Goal: Task Accomplishment & Management: Manage account settings

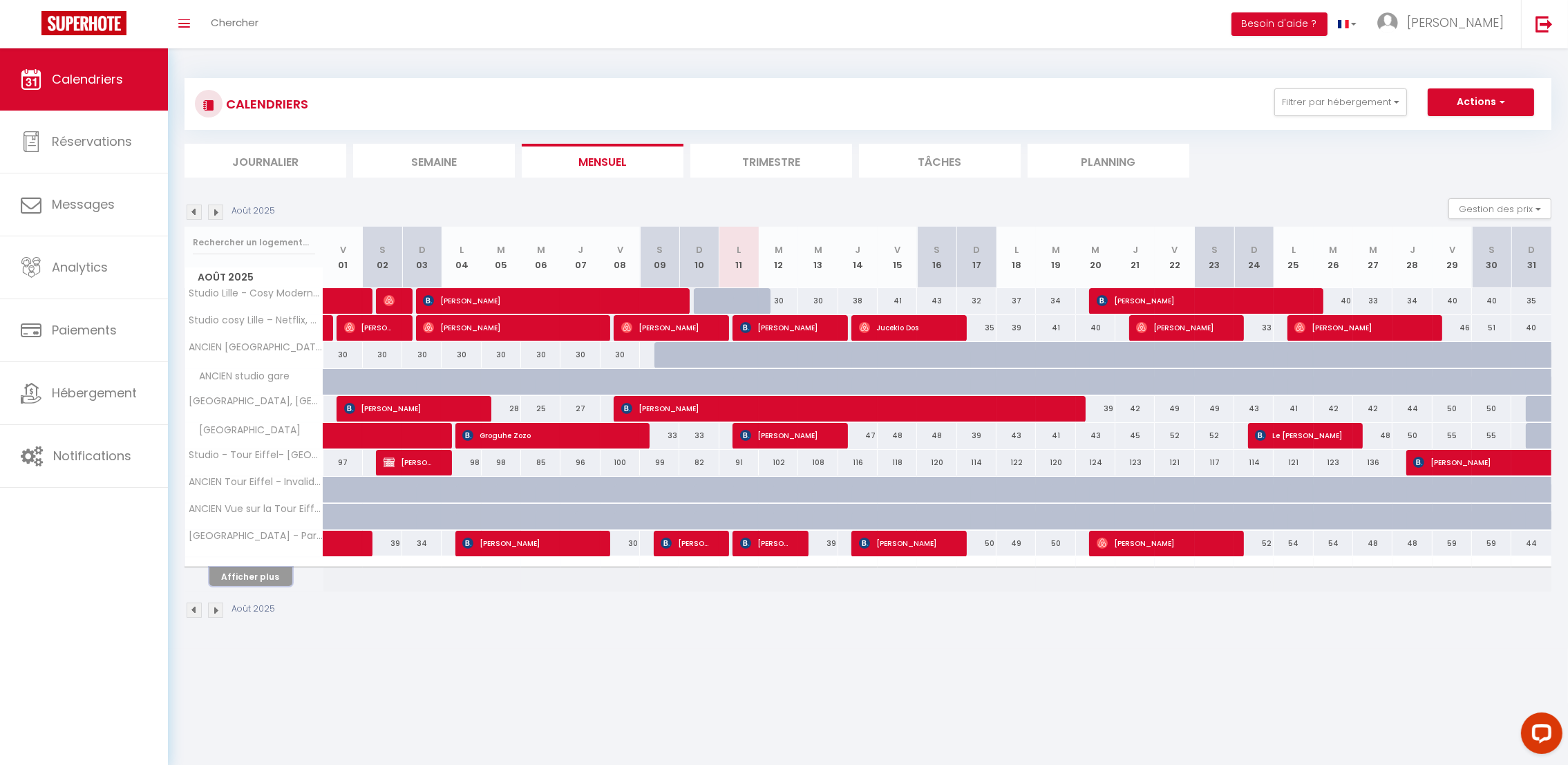
click at [263, 582] on button "Afficher plus" at bounding box center [251, 576] width 83 height 18
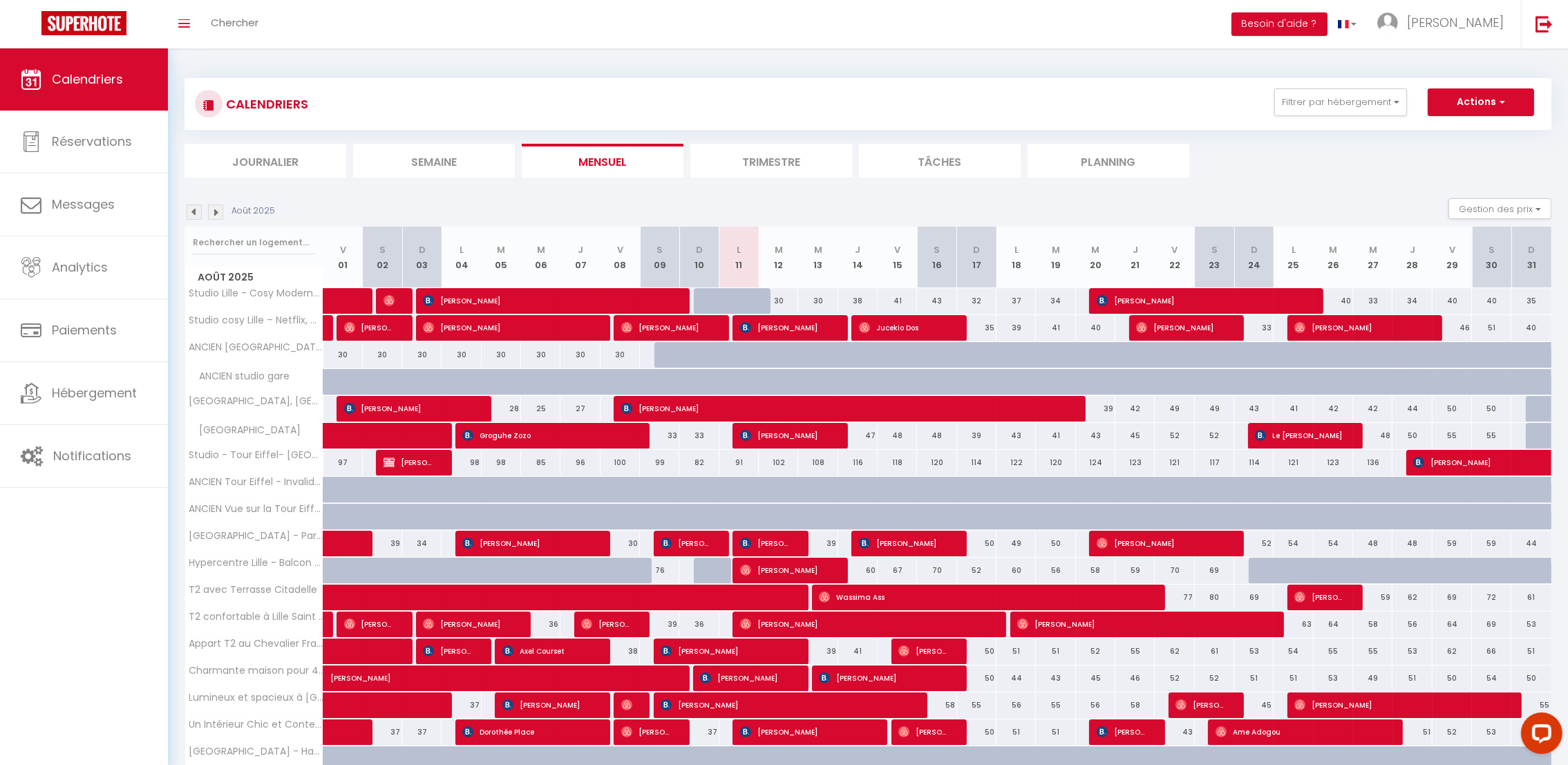
scroll to position [156, 0]
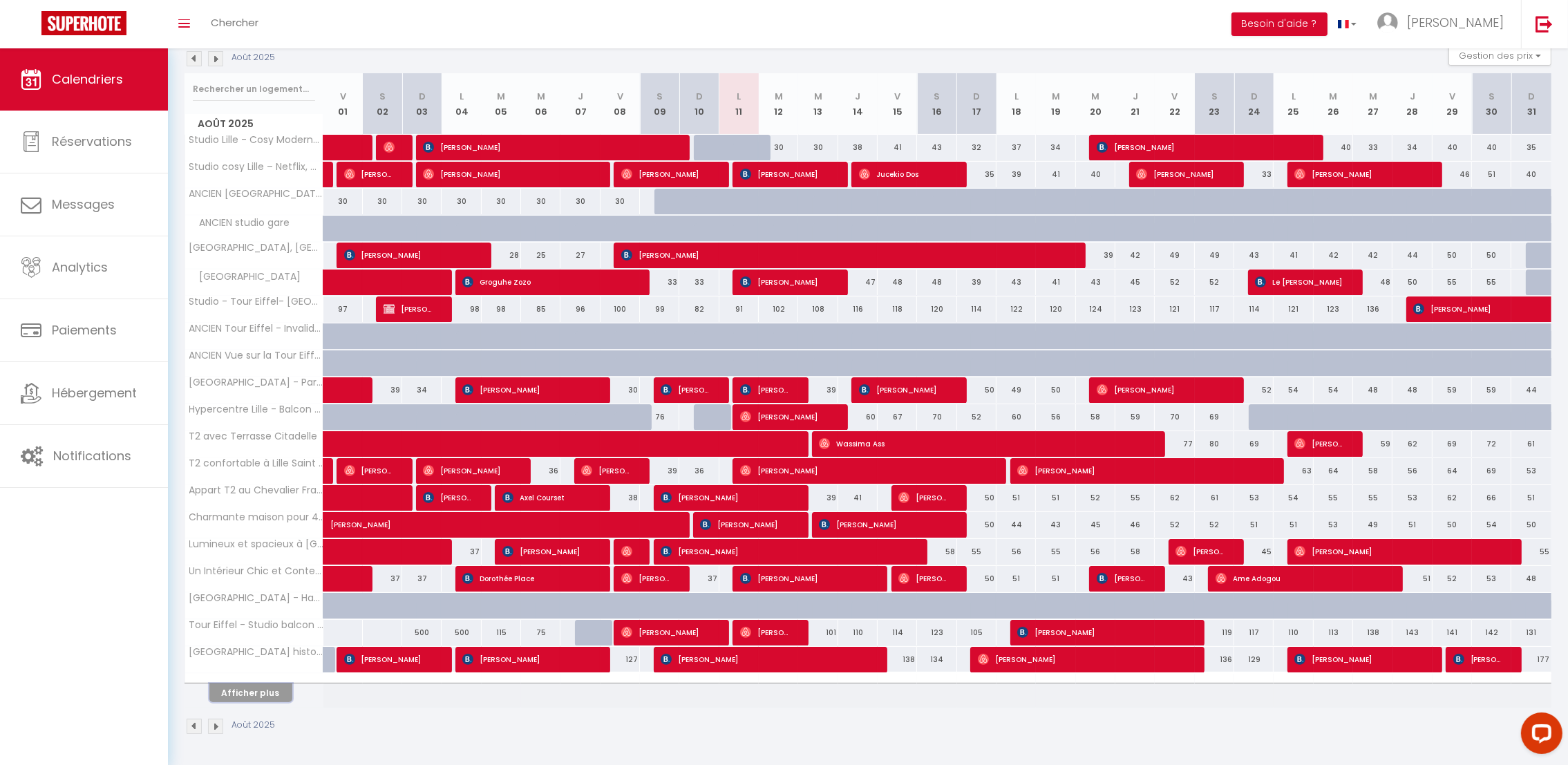
click at [260, 692] on button "Afficher plus" at bounding box center [251, 693] width 83 height 18
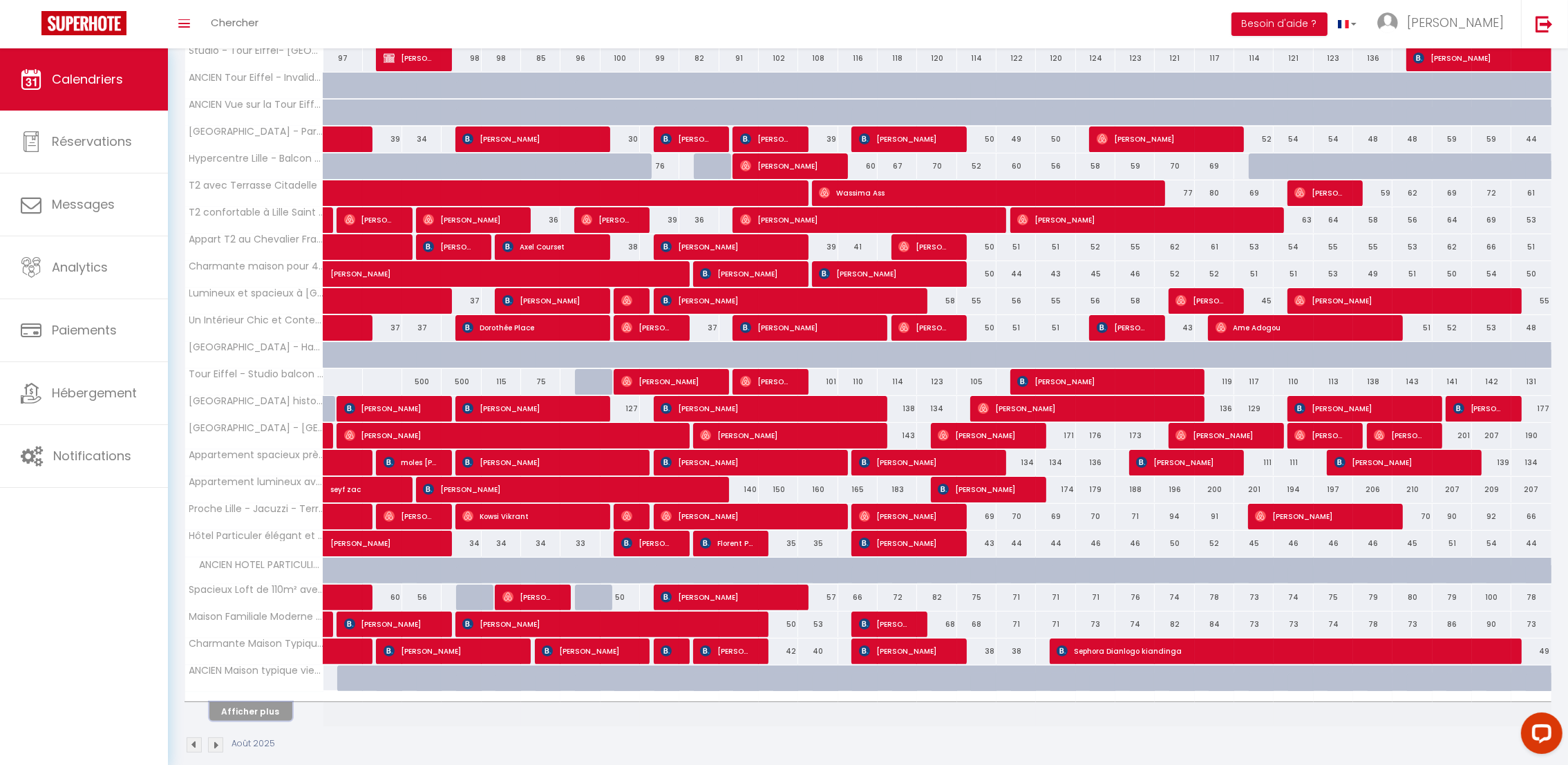
scroll to position [426, 0]
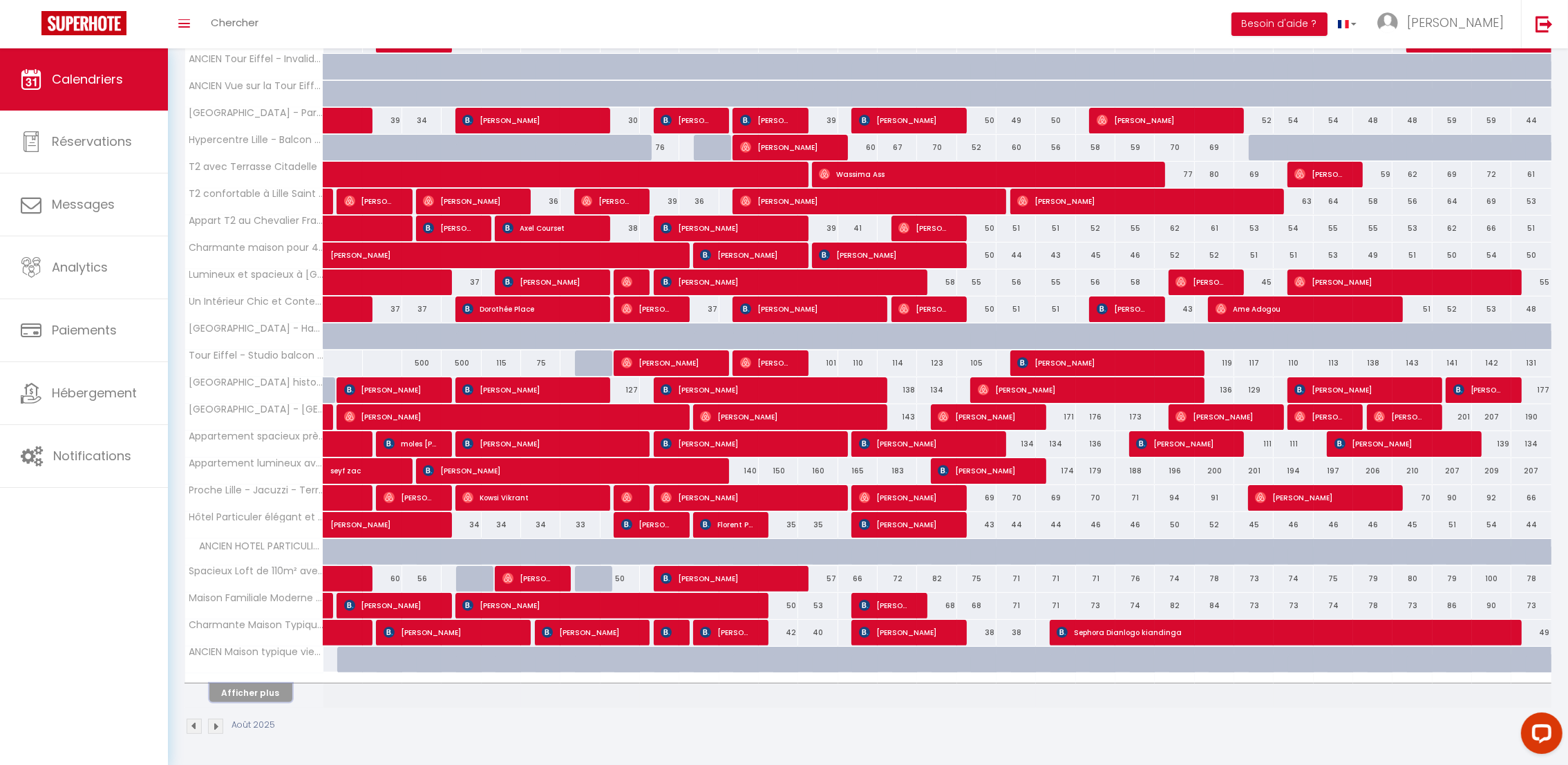
click at [272, 693] on button "Afficher plus" at bounding box center [251, 693] width 83 height 18
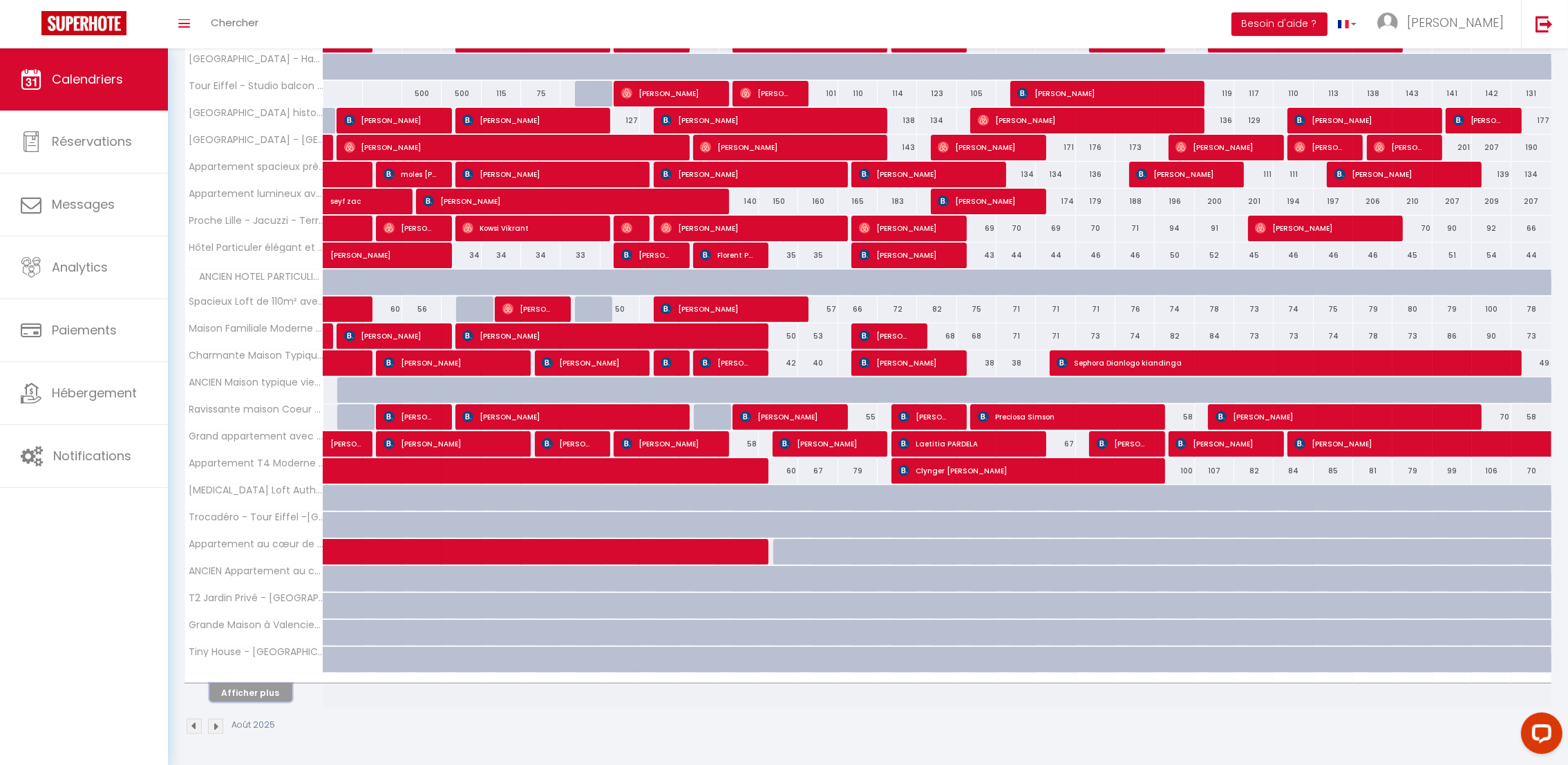
scroll to position [687, 0]
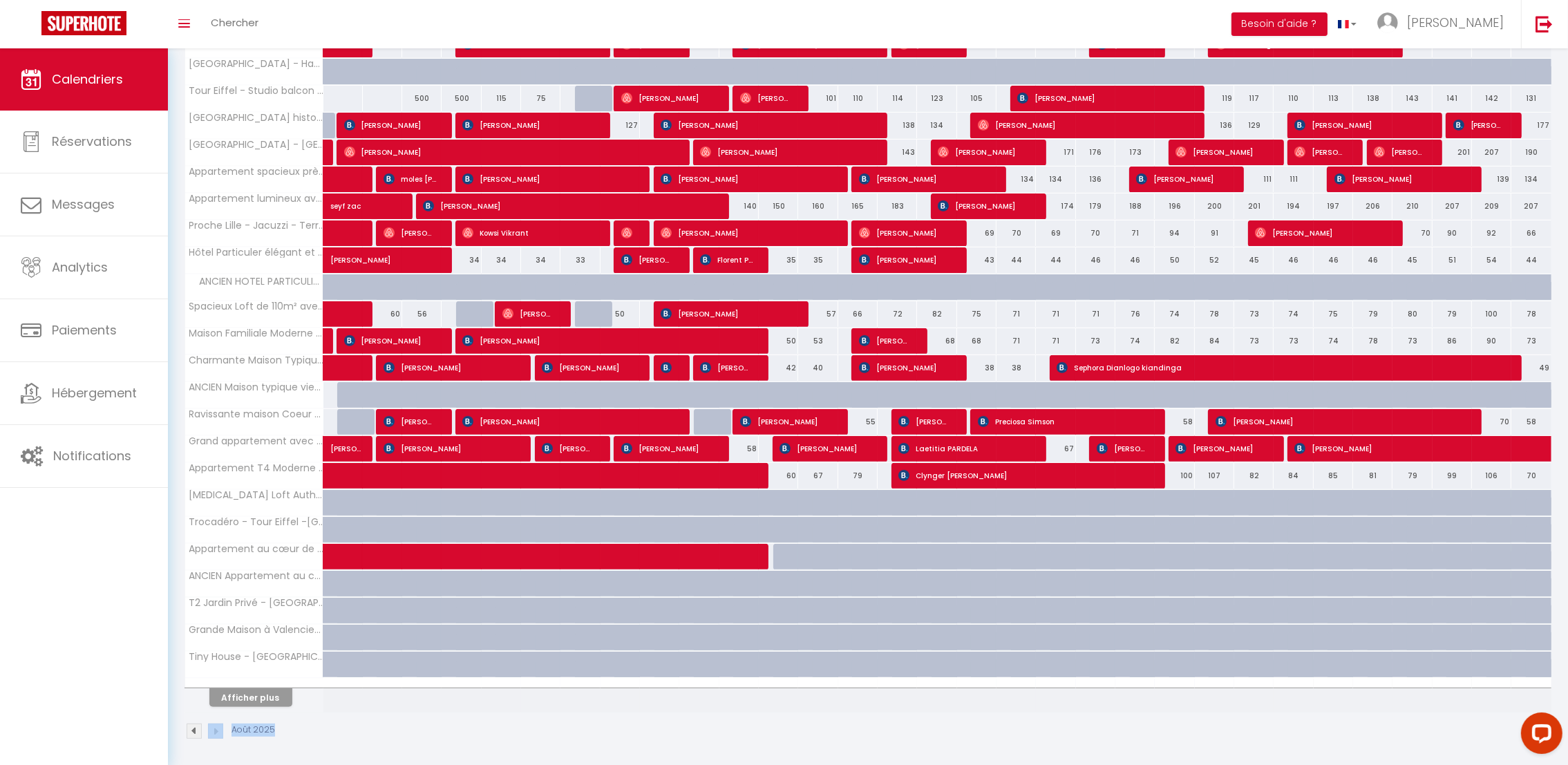
drag, startPoint x: 216, startPoint y: 745, endPoint x: 213, endPoint y: 730, distance: 15.3
click at [213, 730] on div "Août 2025" at bounding box center [867, 732] width 1367 height 41
click at [213, 730] on img at bounding box center [215, 730] width 15 height 16
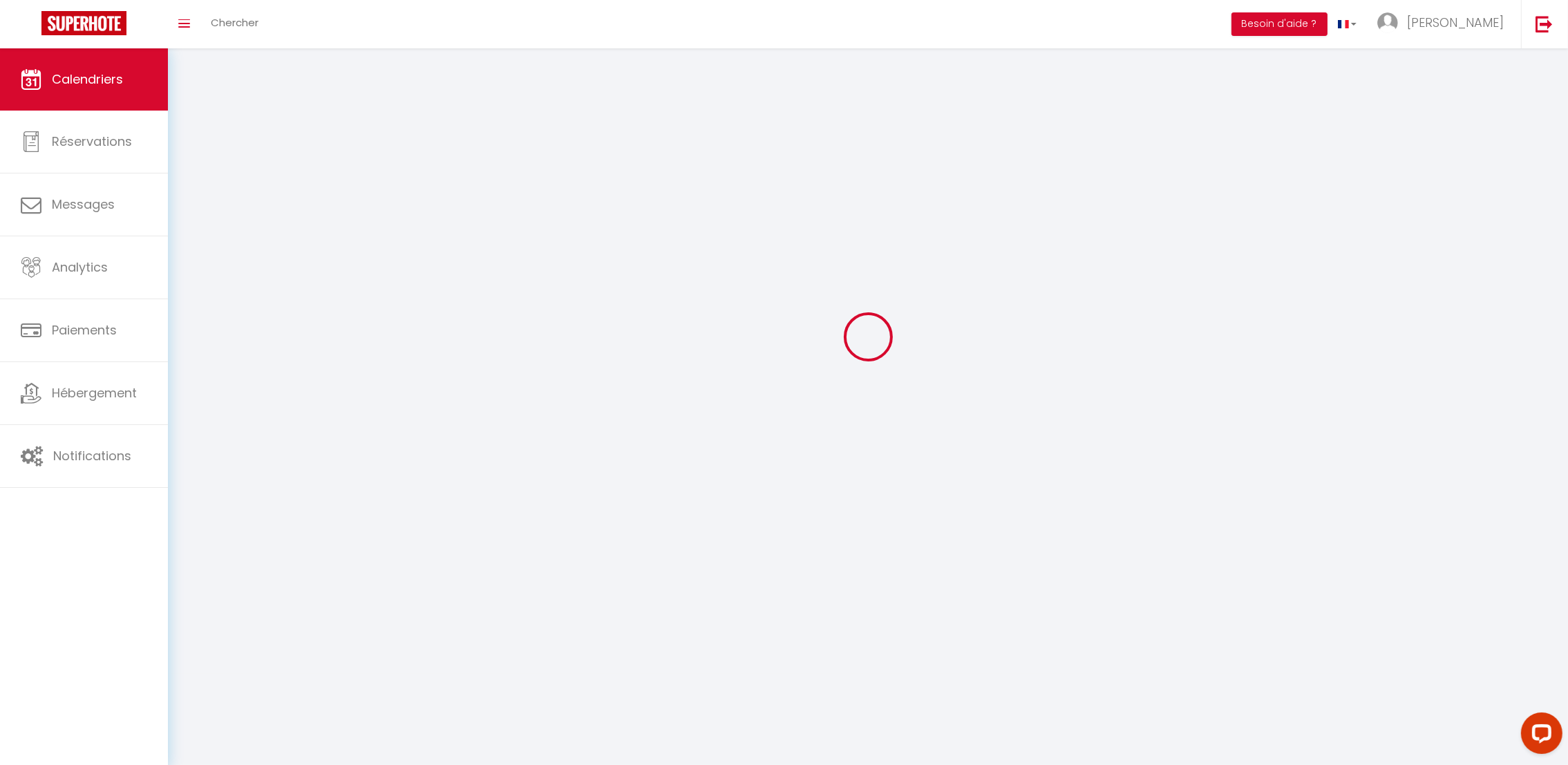
scroll to position [47, 0]
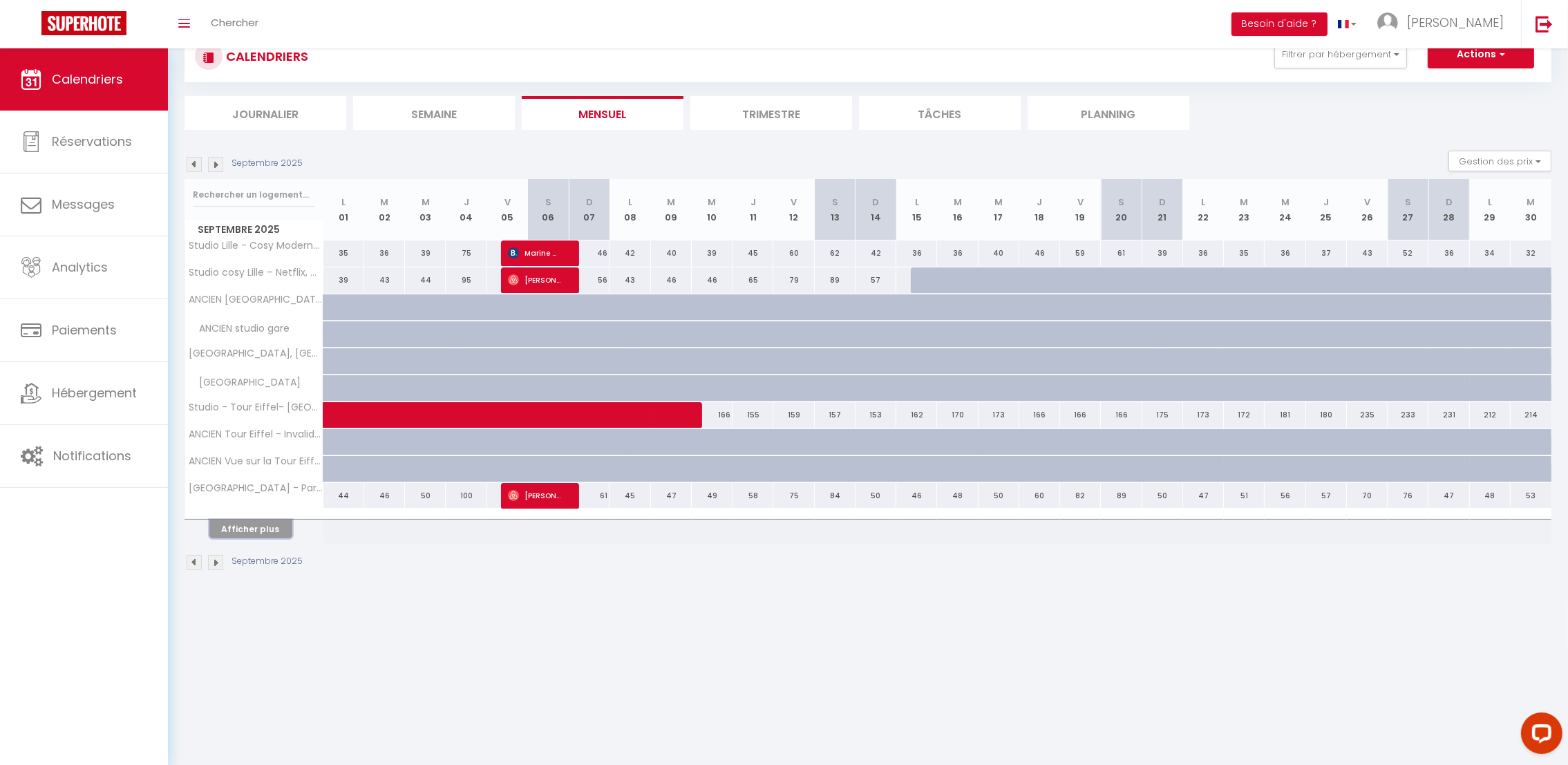
click at [245, 522] on button "Afficher plus" at bounding box center [251, 529] width 83 height 18
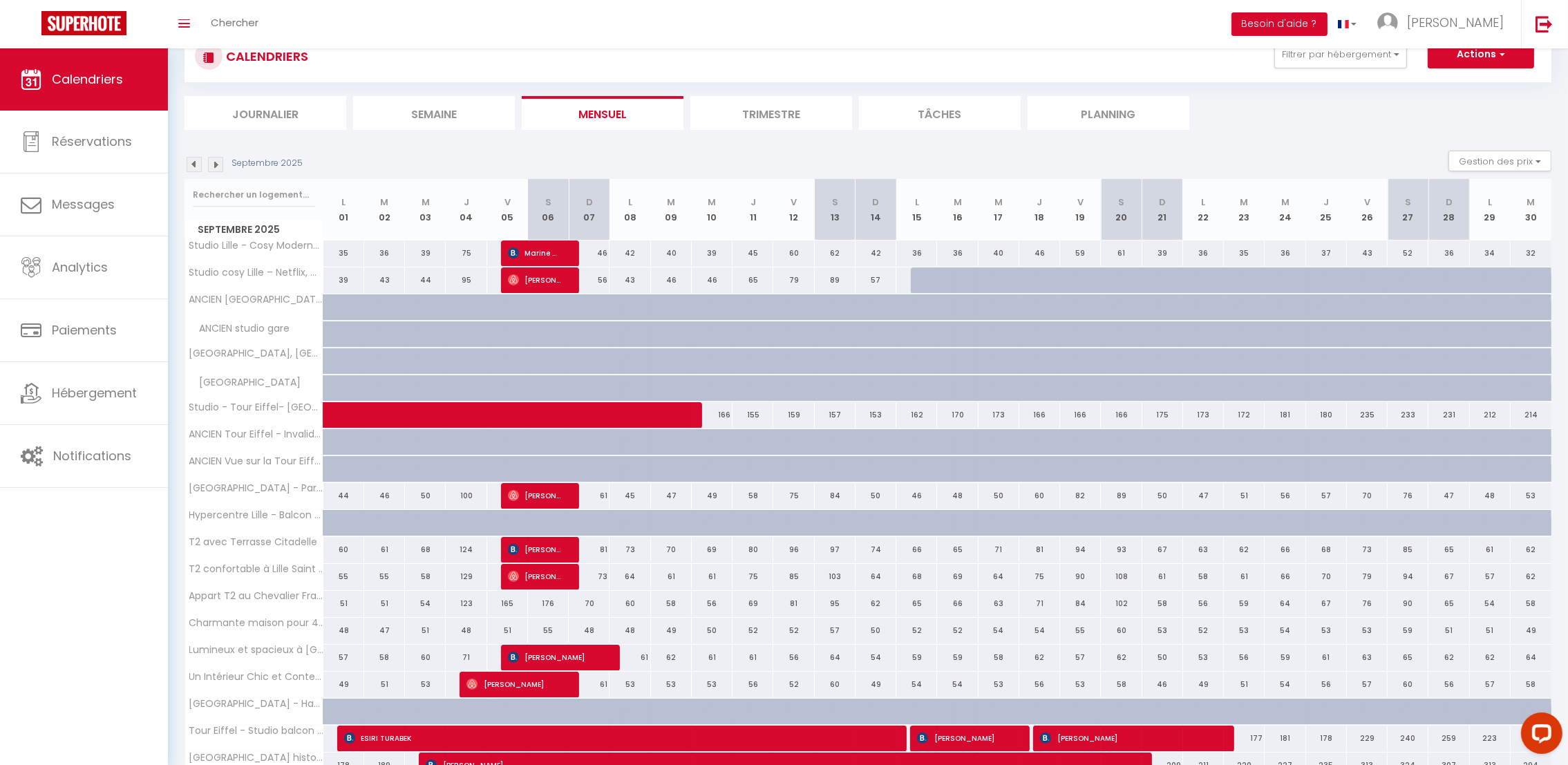
scroll to position [156, 0]
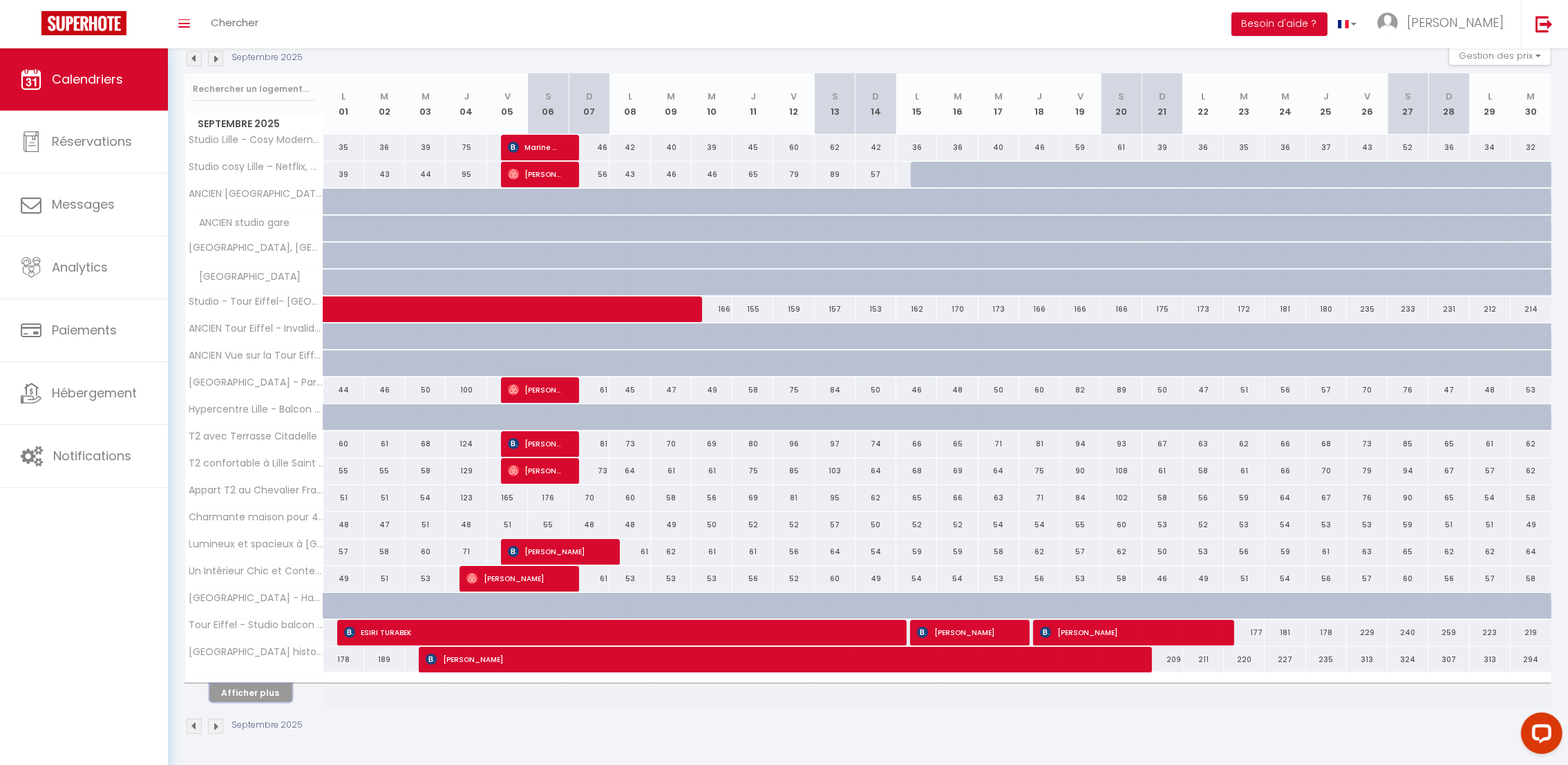
click at [258, 691] on button "Afficher plus" at bounding box center [251, 693] width 83 height 18
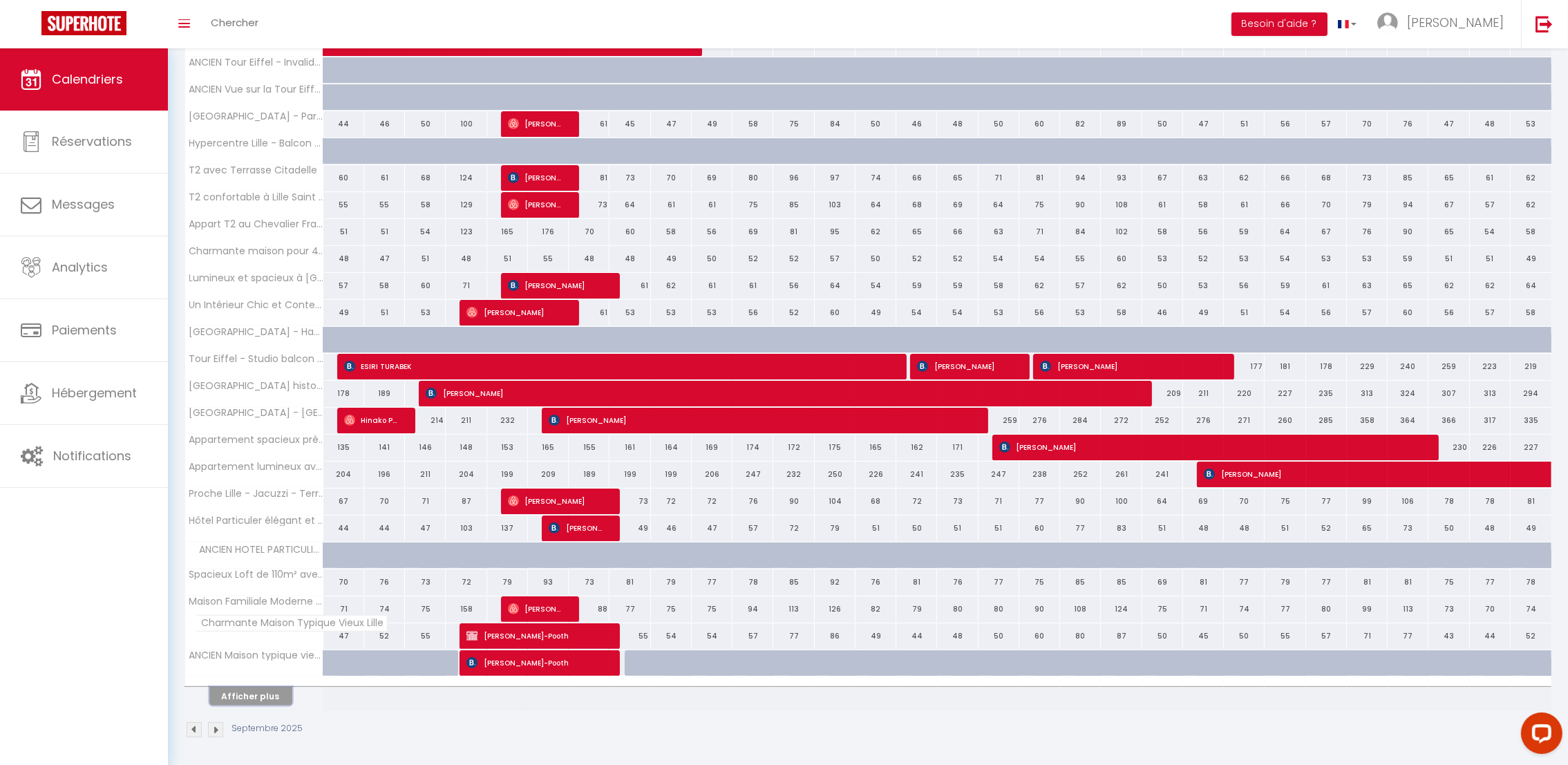
scroll to position [421, 0]
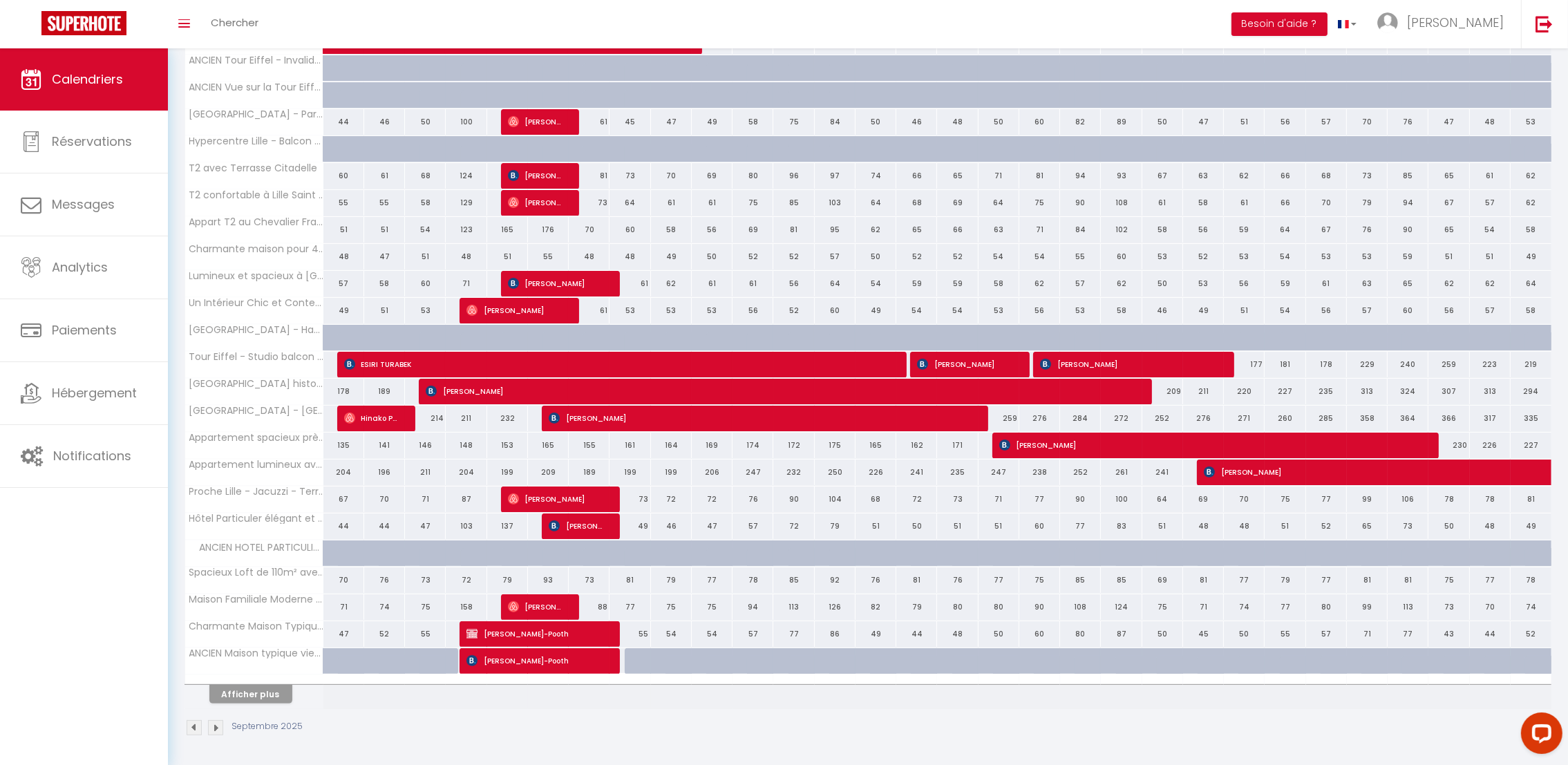
click at [260, 684] on div at bounding box center [254, 679] width 139 height 9
click at [260, 700] on button "Afficher plus" at bounding box center [251, 694] width 83 height 18
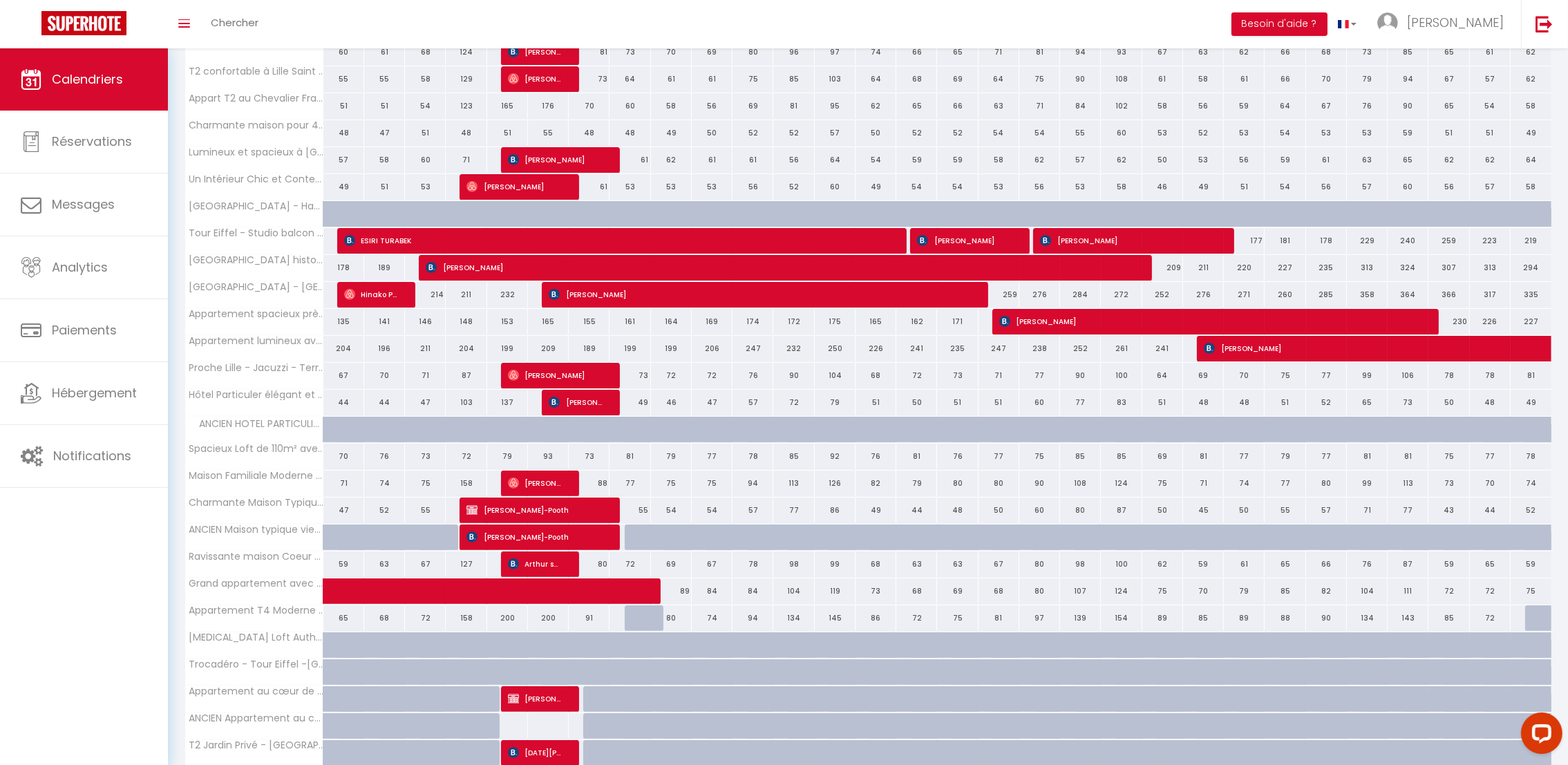
scroll to position [548, 0]
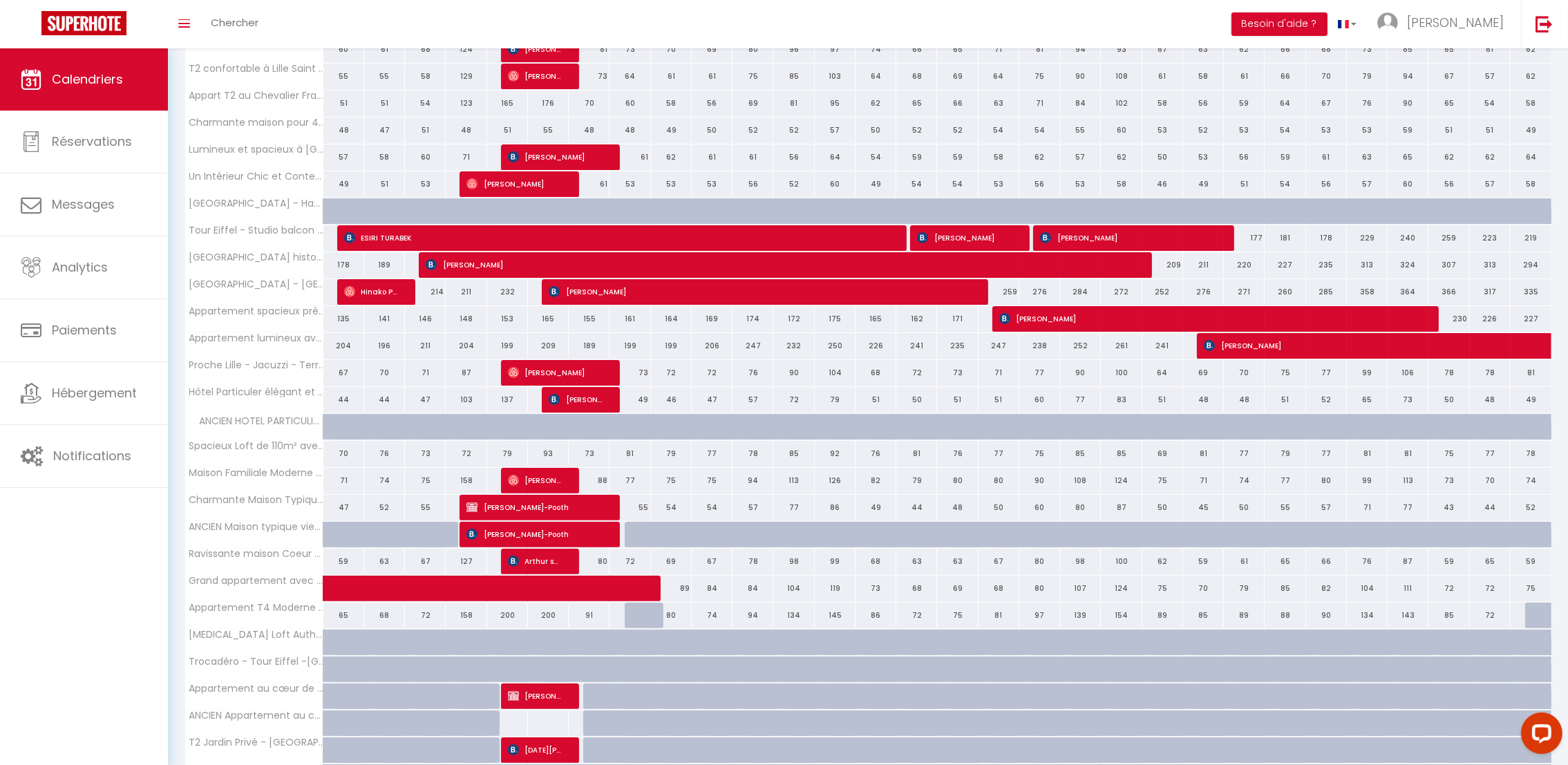
click at [469, 615] on div "158" at bounding box center [466, 615] width 41 height 26
type input "158"
type input "Jeu 04 Septembre 2025"
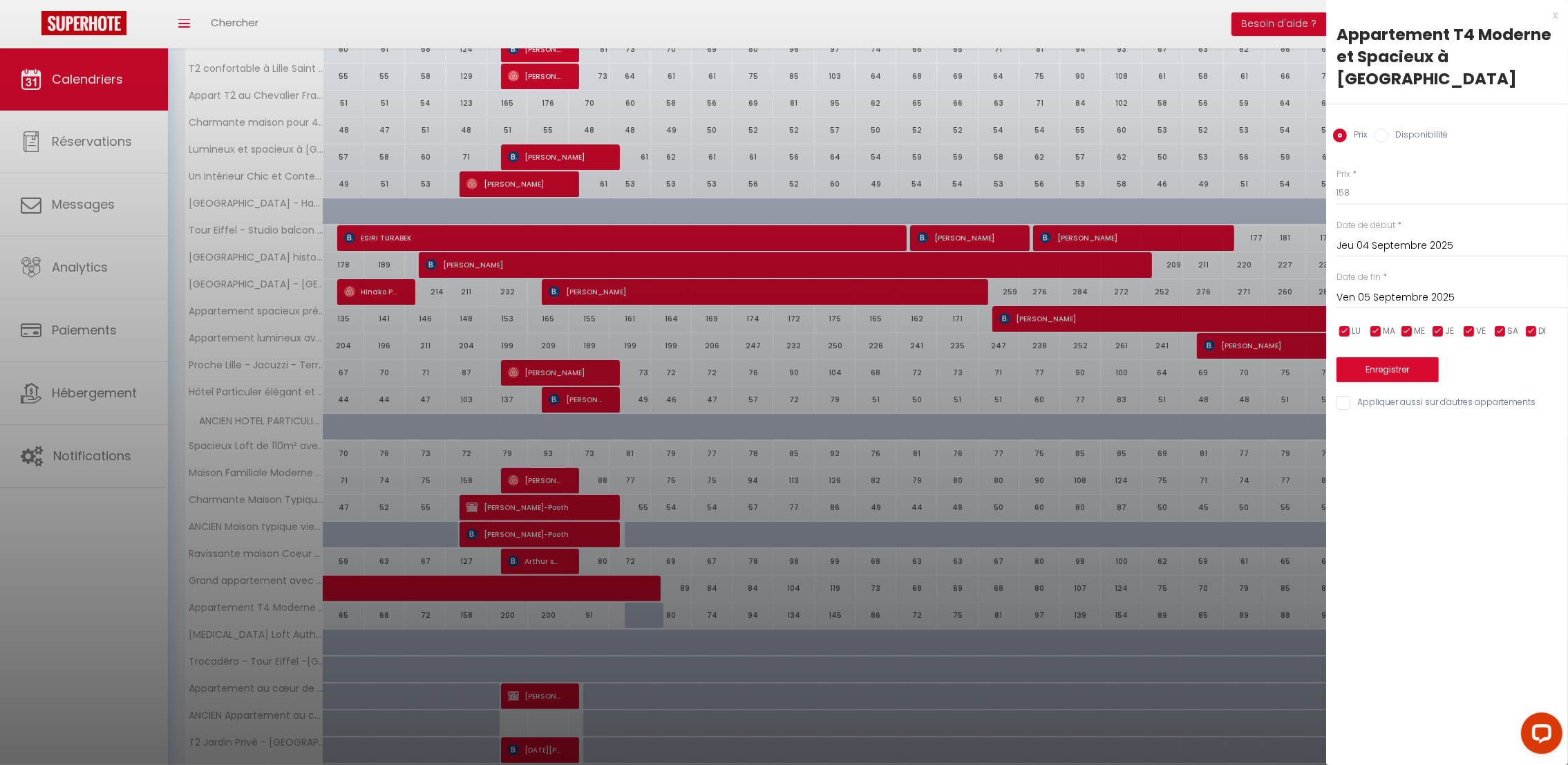
click at [1385, 289] on input "Ven 05 Septembre 2025" at bounding box center [1452, 298] width 232 height 18
click at [1408, 390] on span "9" at bounding box center [1410, 404] width 30 height 27
type input "[DATE]"
click at [1402, 129] on label "Disponibilité" at bounding box center [1418, 136] width 59 height 16
click at [1388, 129] on input "Disponibilité" at bounding box center [1380, 135] width 14 height 14
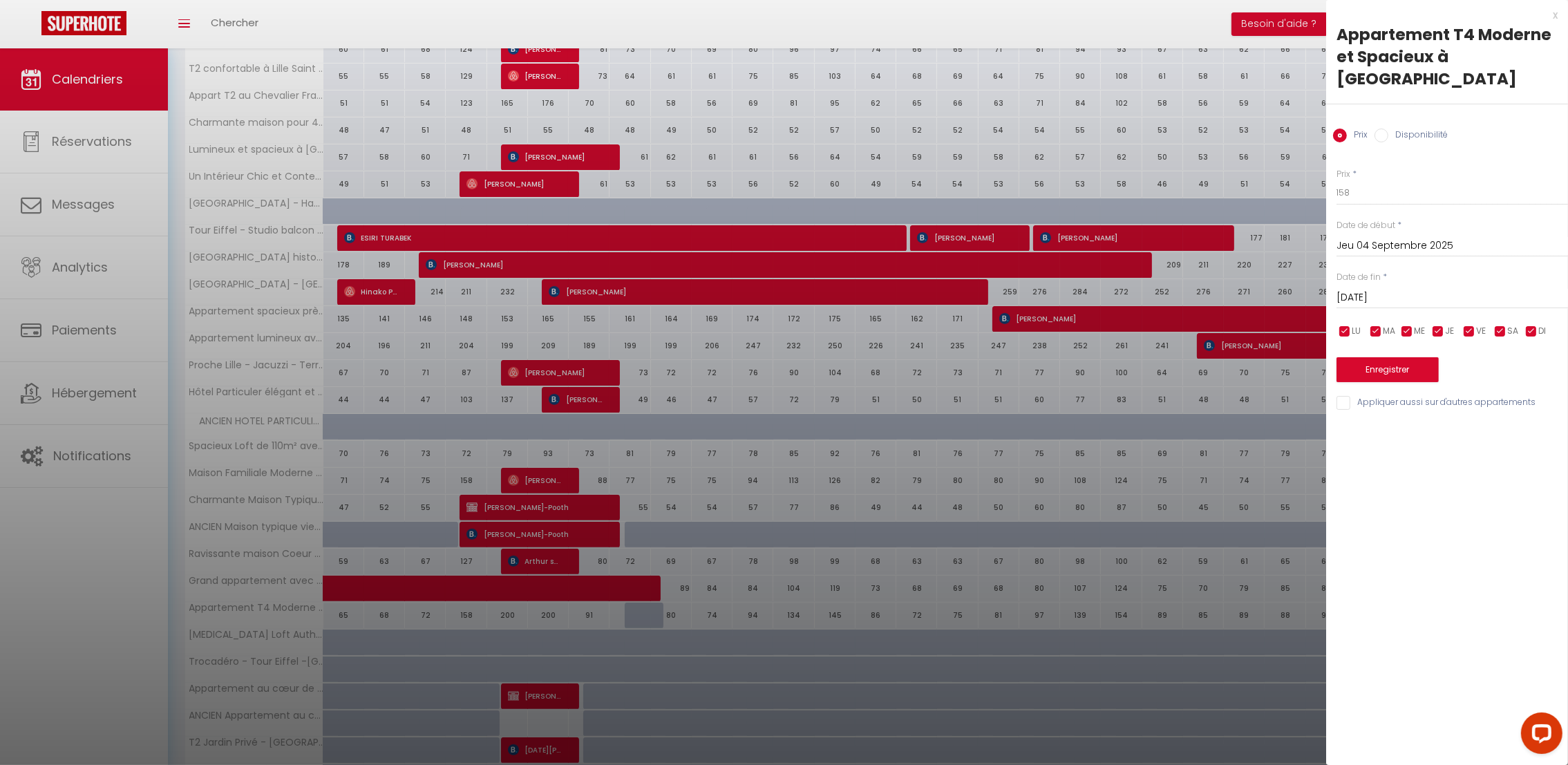
radio input "true"
radio input "false"
click at [1379, 181] on select "Disponible Indisponible" at bounding box center [1452, 193] width 232 height 26
select select "0"
click at [1336, 181] on select "Disponible Indisponible" at bounding box center [1452, 193] width 232 height 26
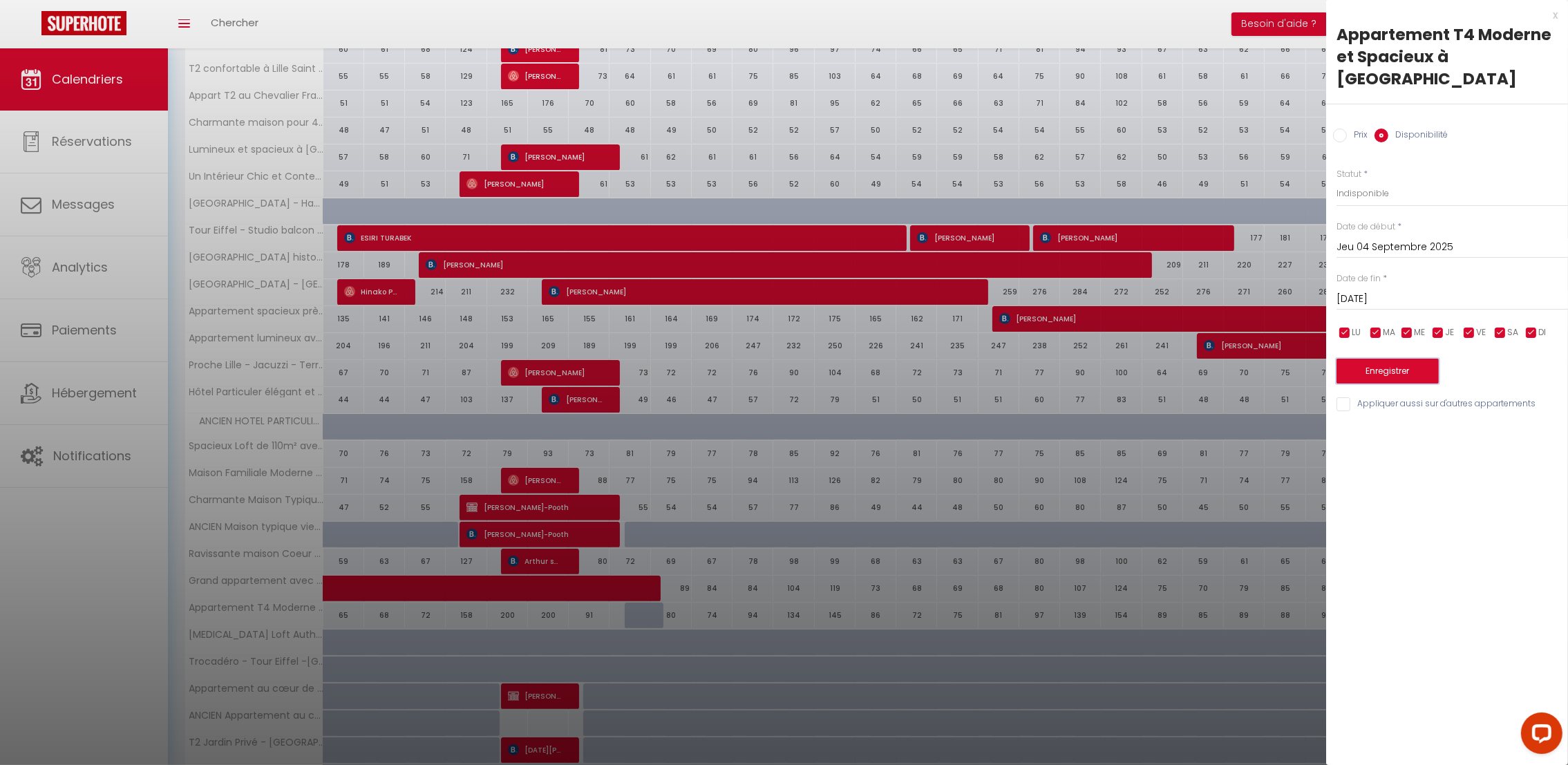
click at [1388, 358] on button "Enregistrer" at bounding box center [1387, 370] width 102 height 25
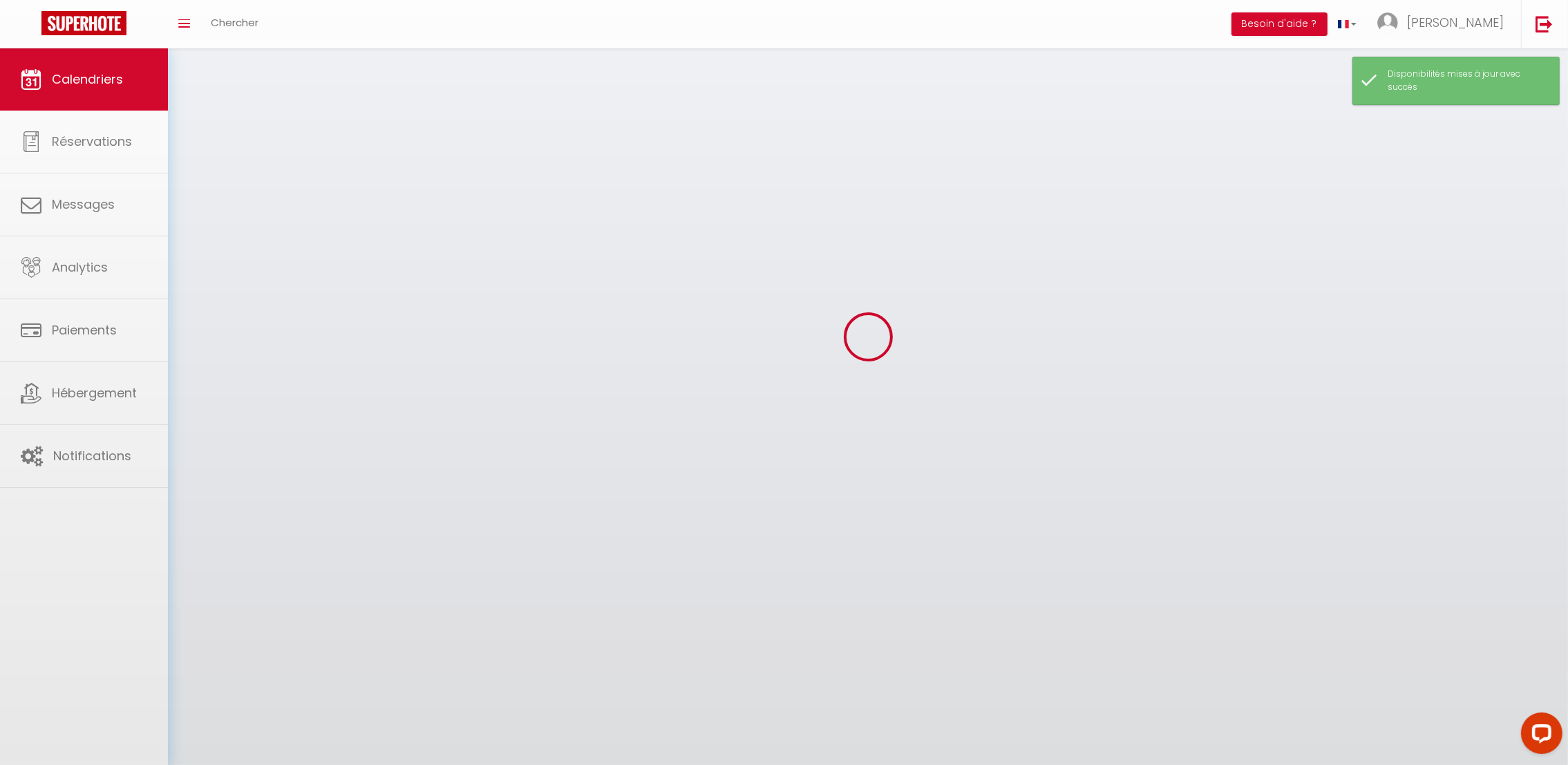
scroll to position [47, 0]
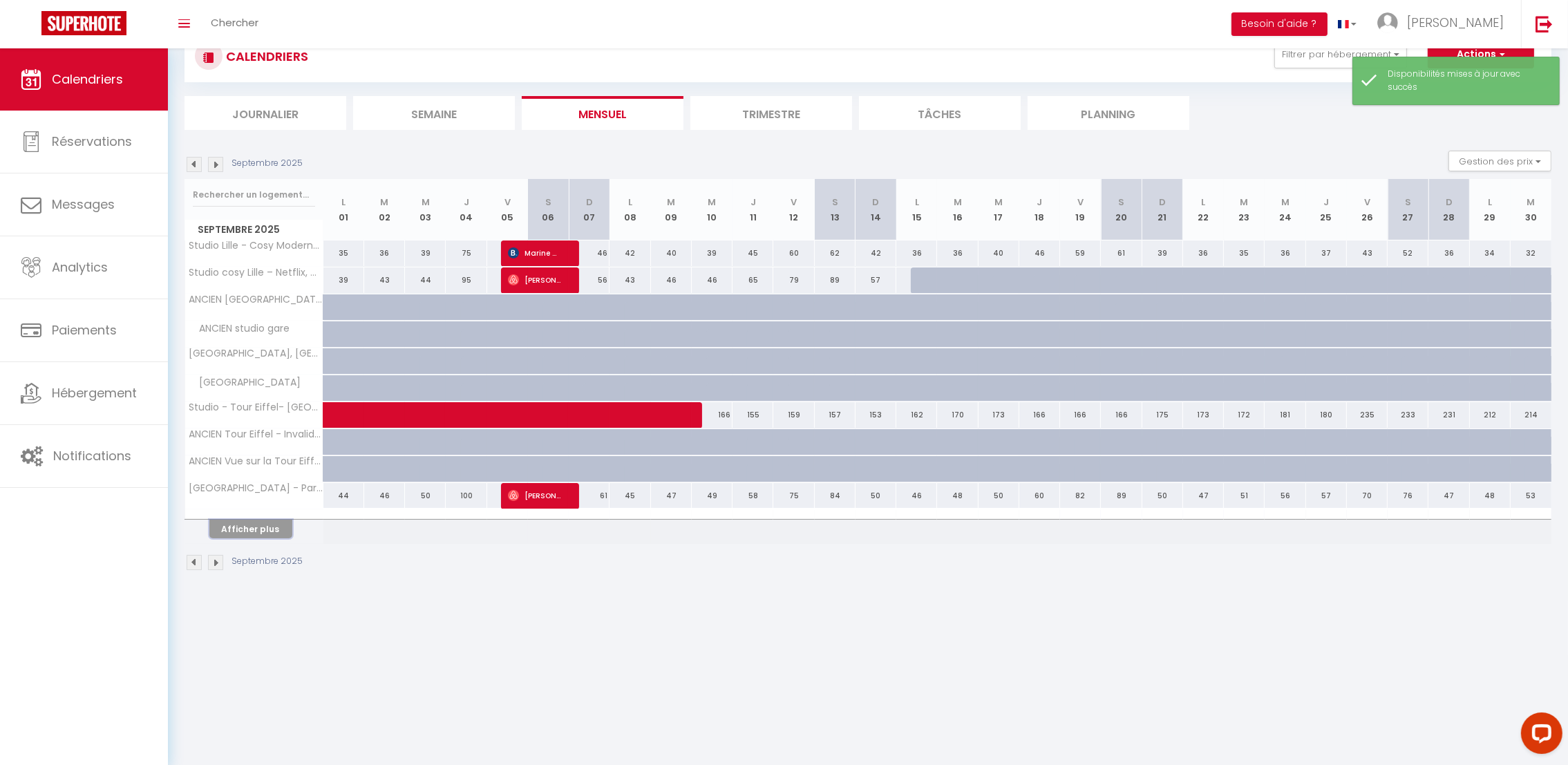
click at [266, 532] on button "Afficher plus" at bounding box center [251, 529] width 83 height 18
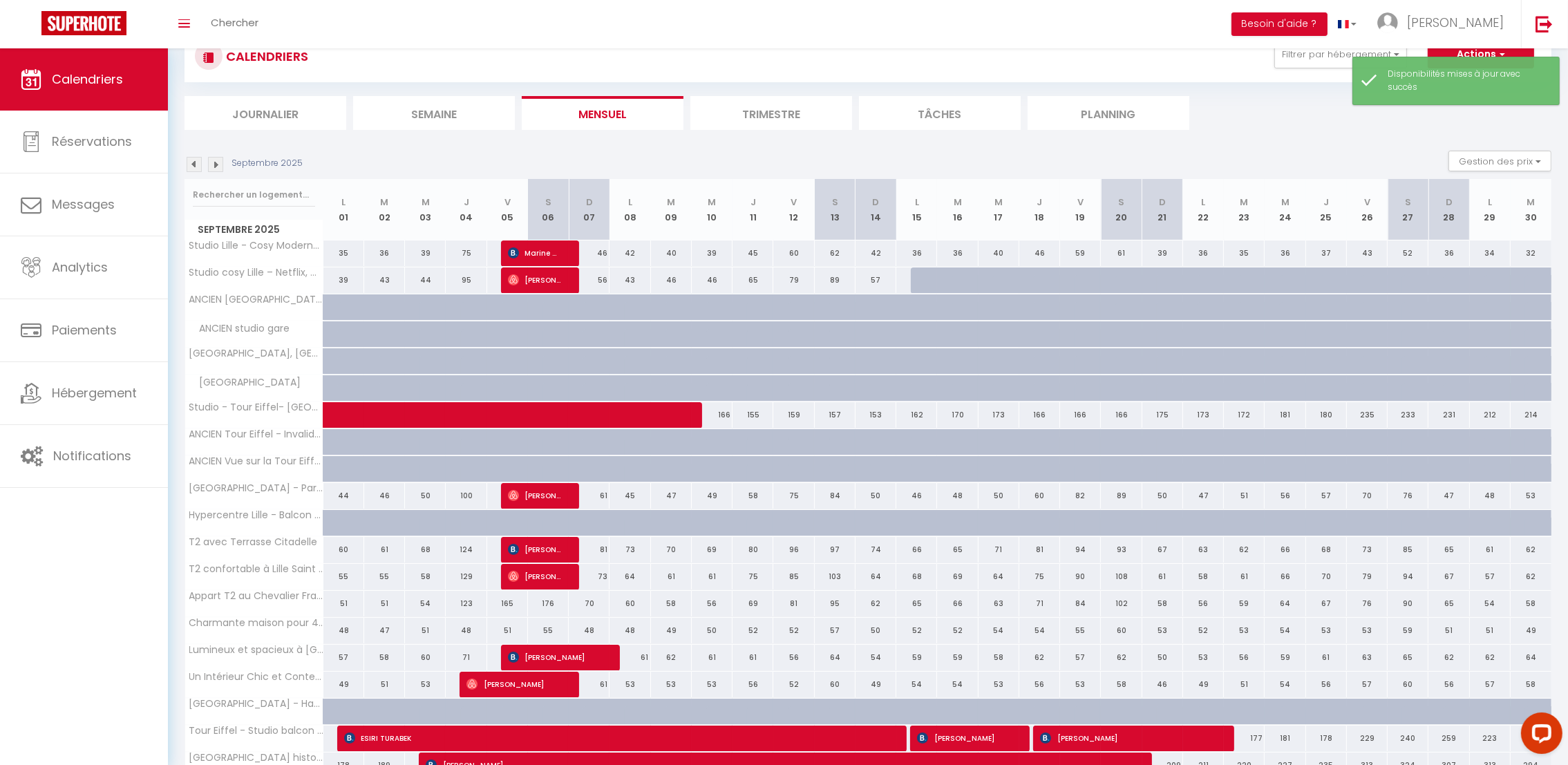
scroll to position [156, 0]
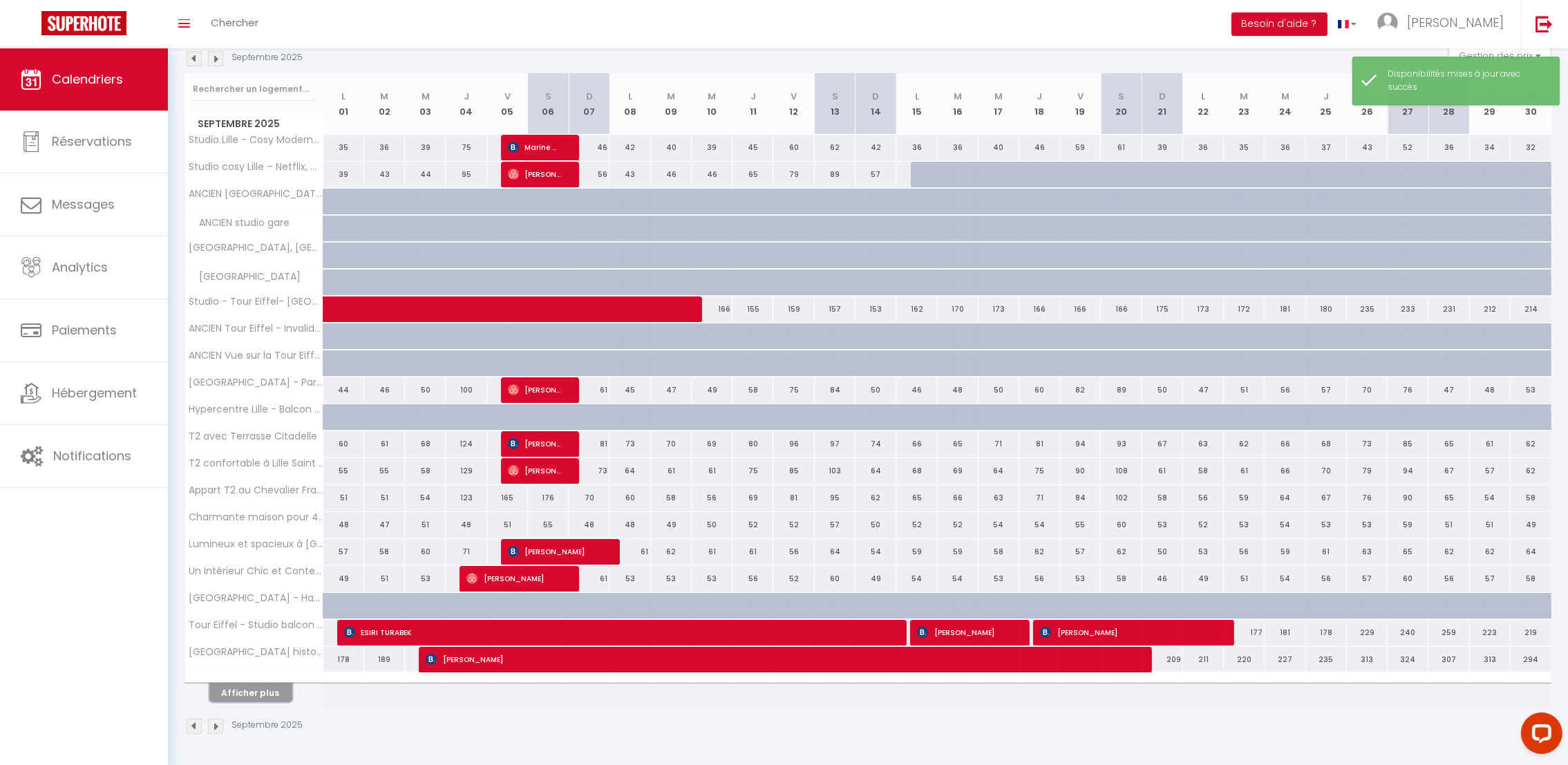
click at [267, 698] on button "Afficher plus" at bounding box center [251, 693] width 83 height 18
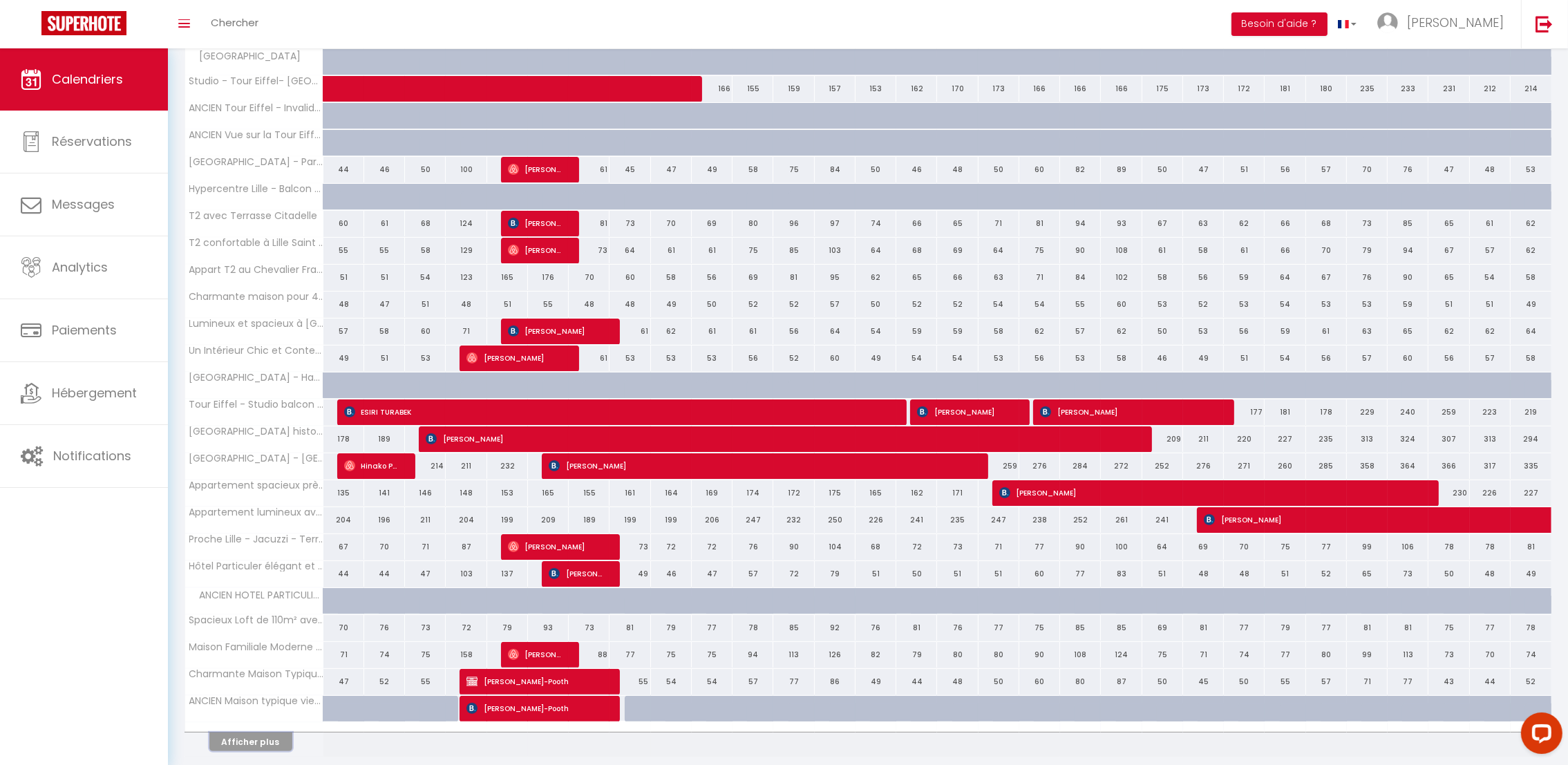
scroll to position [0, 0]
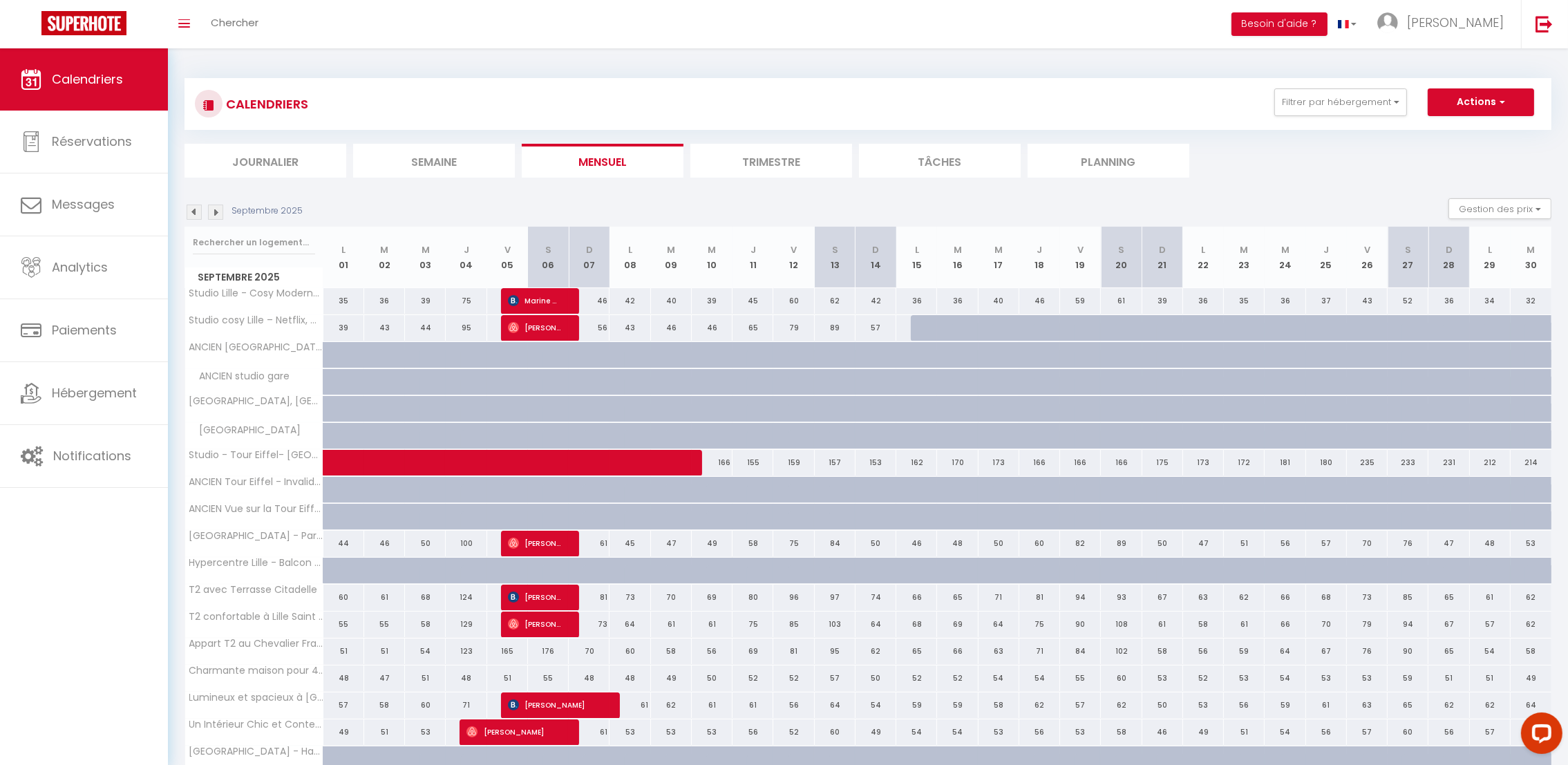
click at [326, 405] on div at bounding box center [344, 408] width 41 height 26
select select "1"
type input "Lun 01 Septembre 2025"
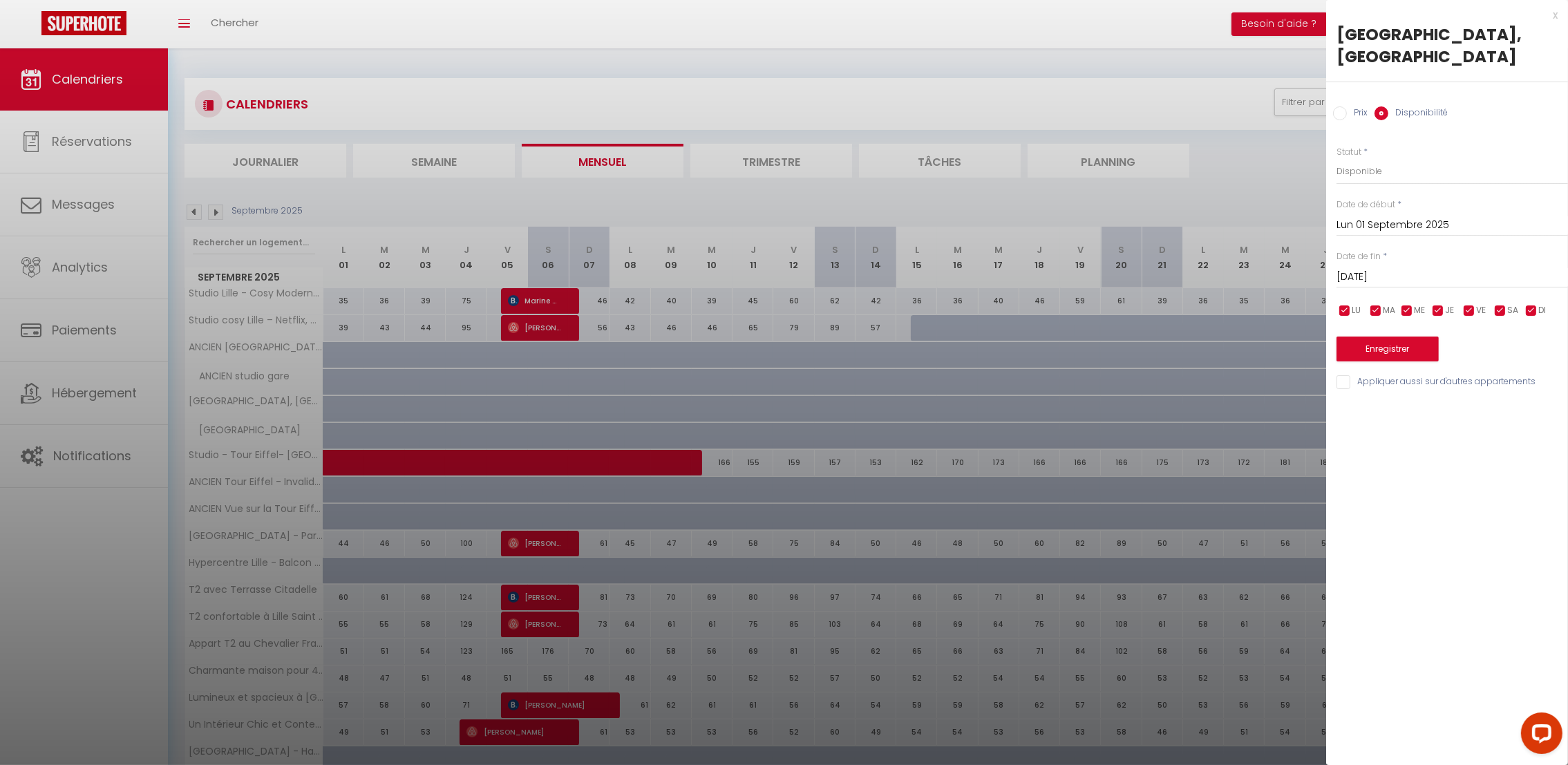
click at [1404, 268] on input "[DATE]" at bounding box center [1452, 277] width 232 height 18
click at [1541, 287] on span ">" at bounding box center [1528, 301] width 30 height 27
click at [1493, 452] on span "31" at bounding box center [1499, 466] width 30 height 27
type input "Ven 31 Octobre 2025"
click at [1414, 212] on div "[DATE] < [DATE] > Dim Lun Mar Mer Jeu Ven Sam 1 2 3 4 5 6 7 8 9 10 11 12 13 14 …" at bounding box center [1452, 223] width 232 height 25
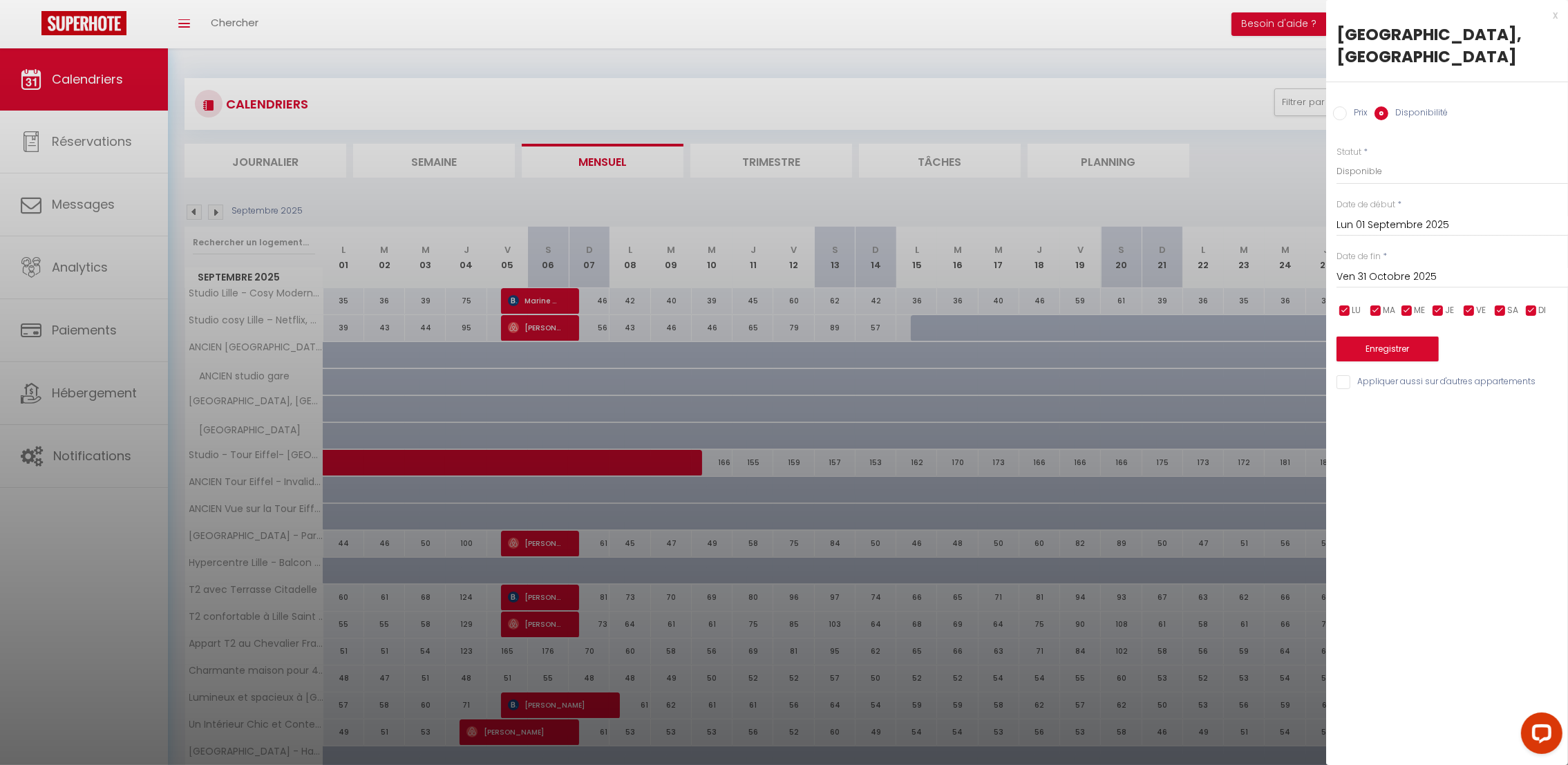
click at [1414, 216] on input "Lun 01 Septembre 2025" at bounding box center [1452, 225] width 232 height 18
click at [1357, 235] on span "<" at bounding box center [1351, 249] width 30 height 27
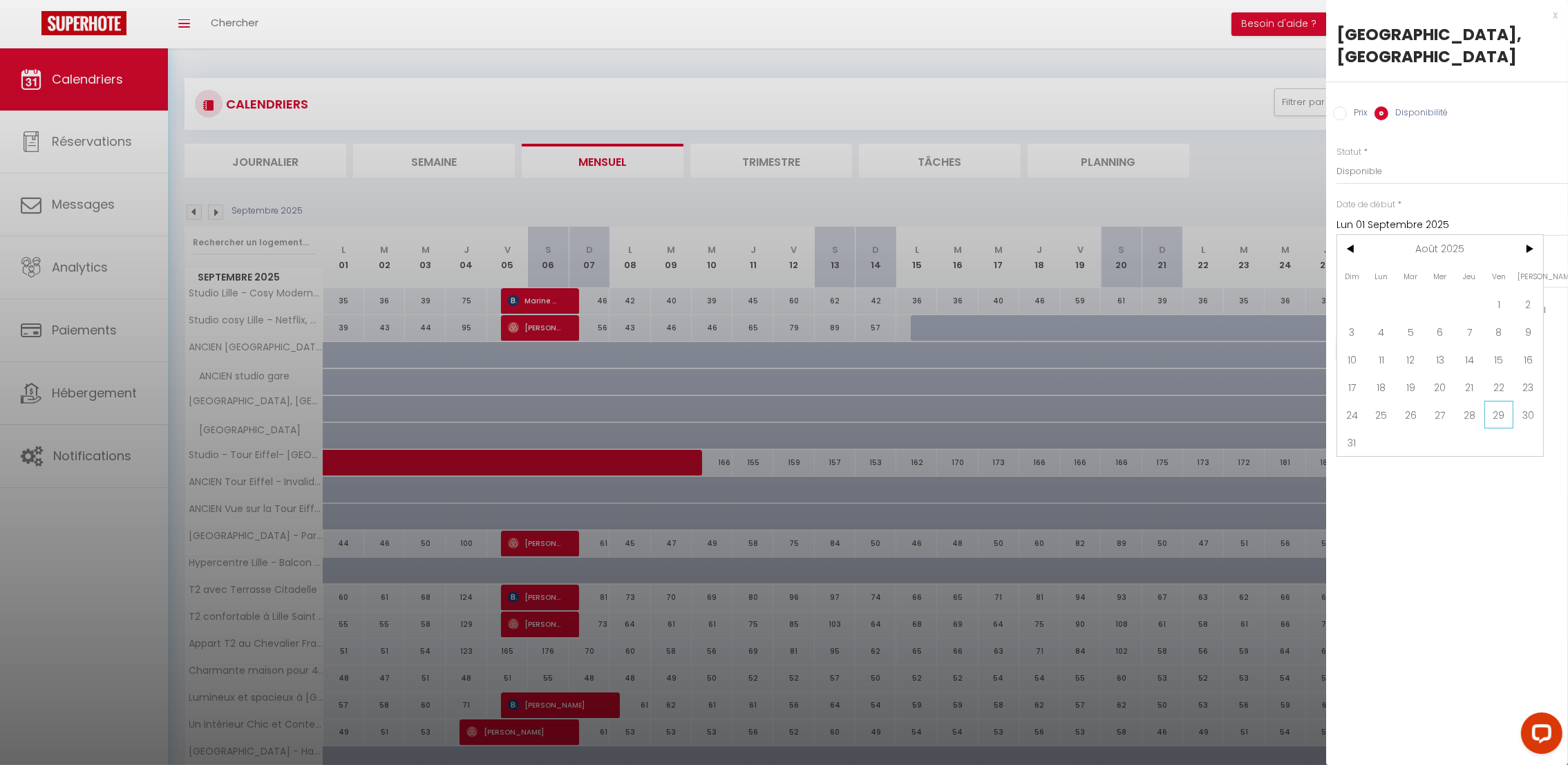
click at [1498, 401] on span "29" at bounding box center [1499, 415] width 30 height 27
type input "Ven 29 Août 2025"
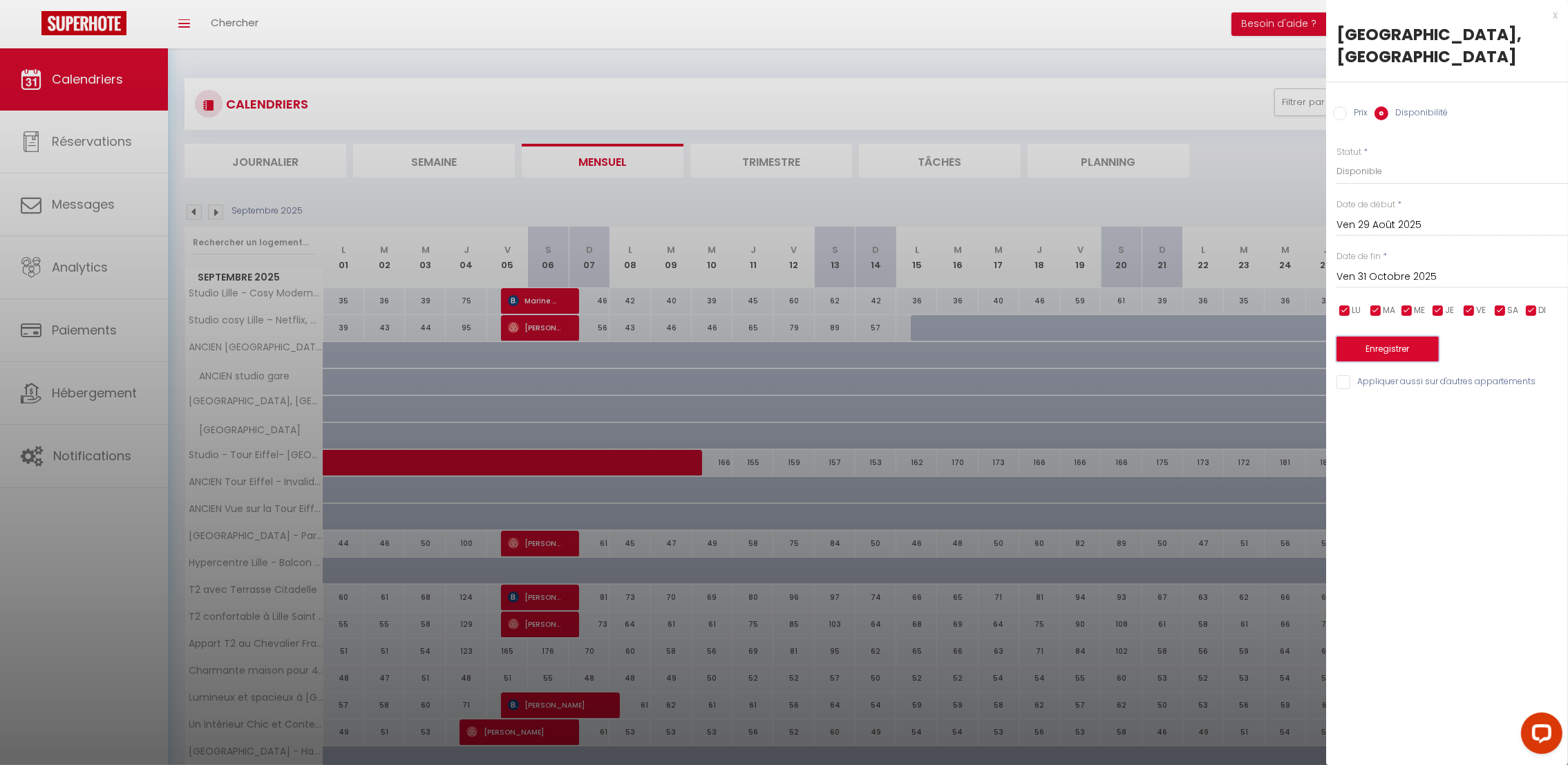
click at [1395, 336] on button "Enregistrer" at bounding box center [1387, 348] width 102 height 25
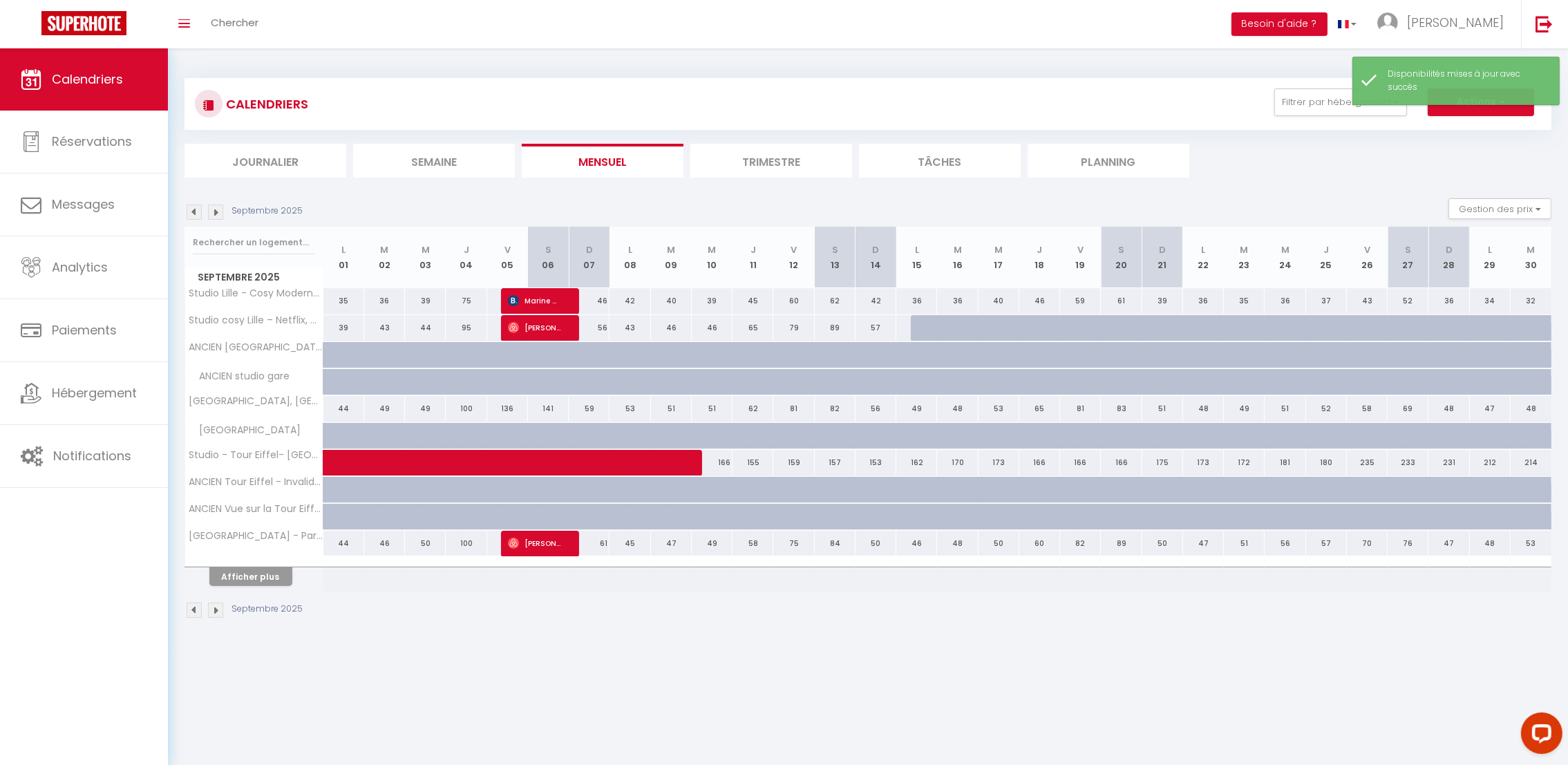
click at [189, 211] on img at bounding box center [194, 212] width 15 height 16
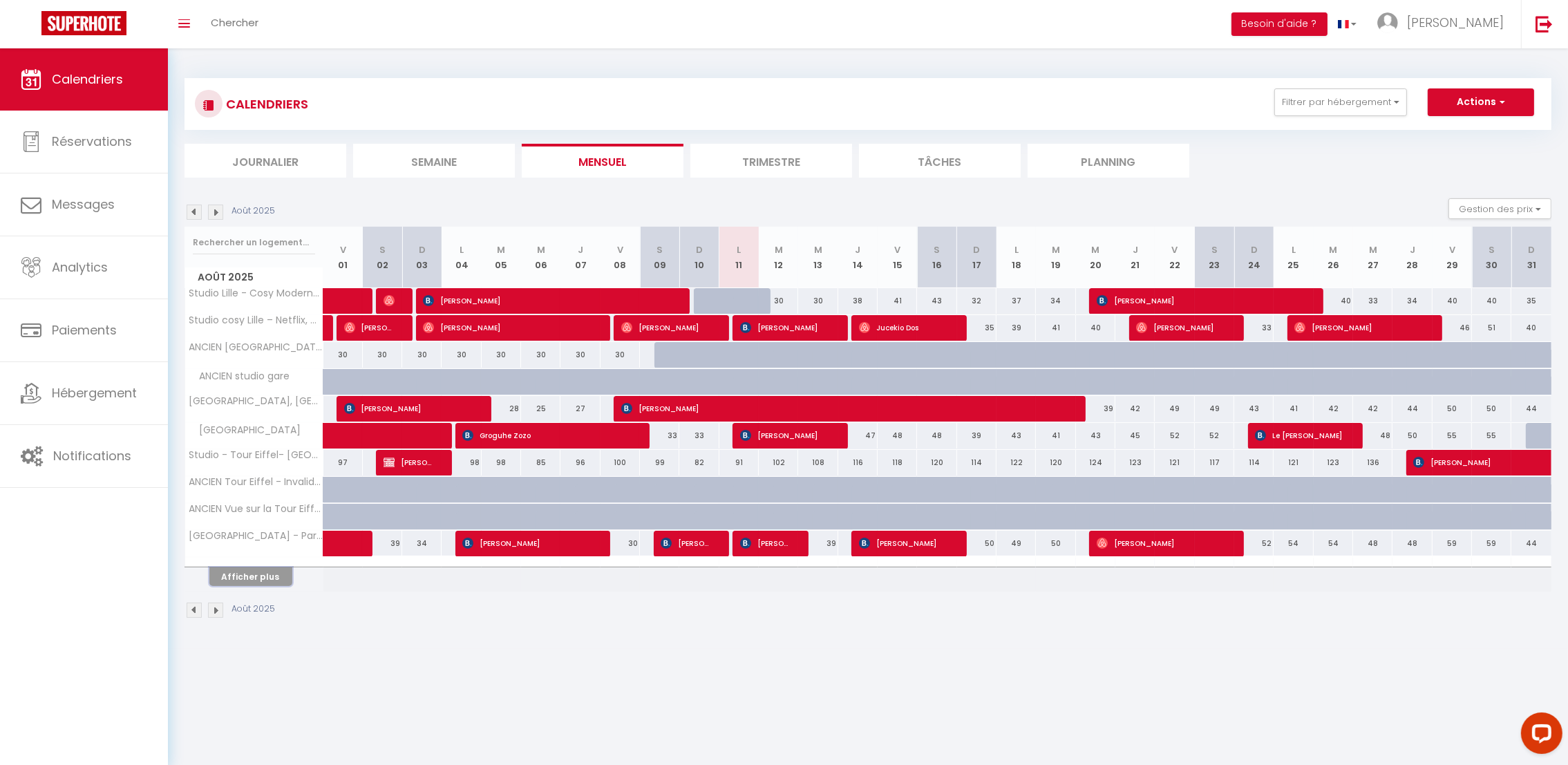
click at [245, 576] on button "Afficher plus" at bounding box center [251, 576] width 83 height 18
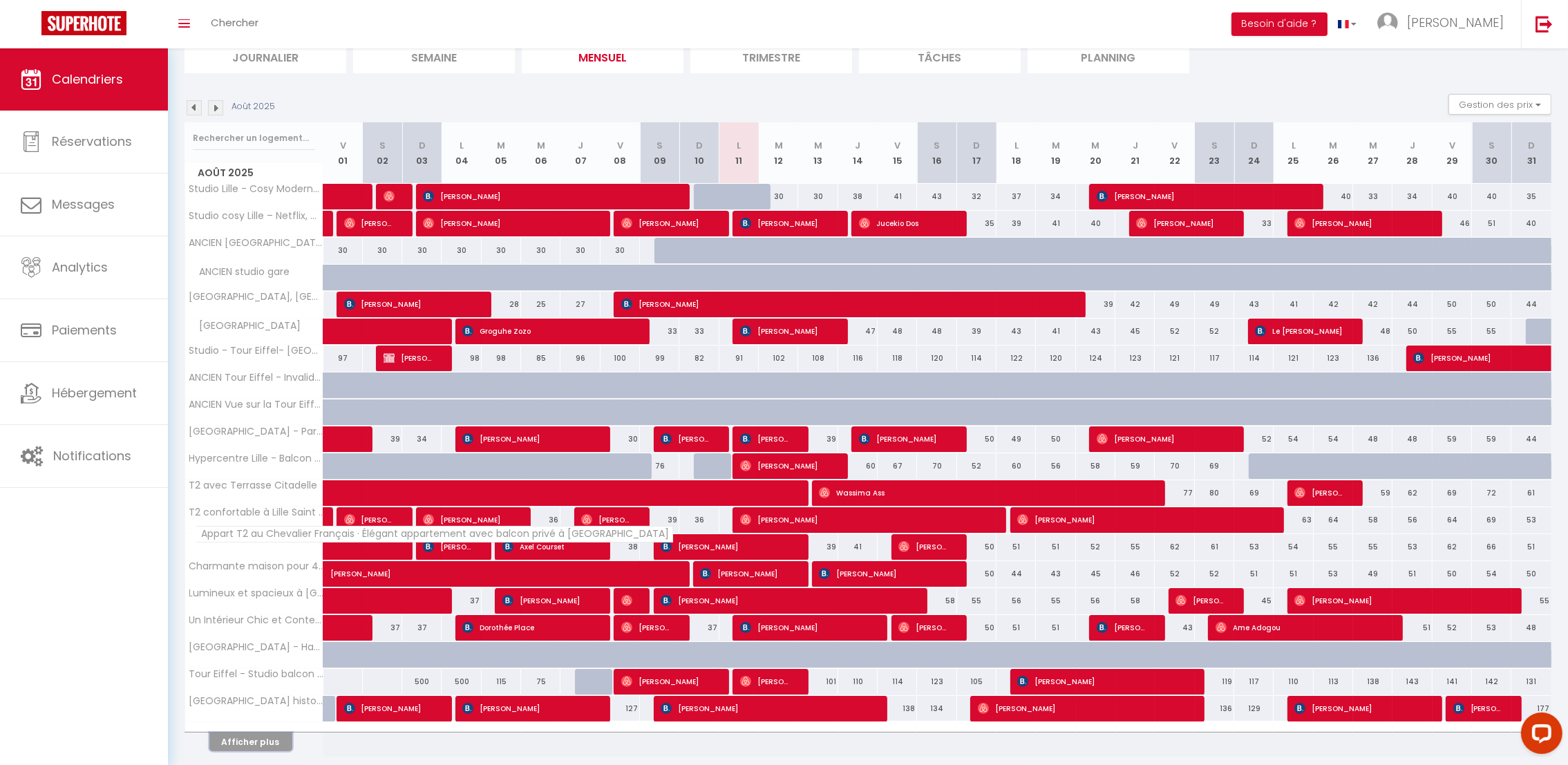
scroll to position [109, 0]
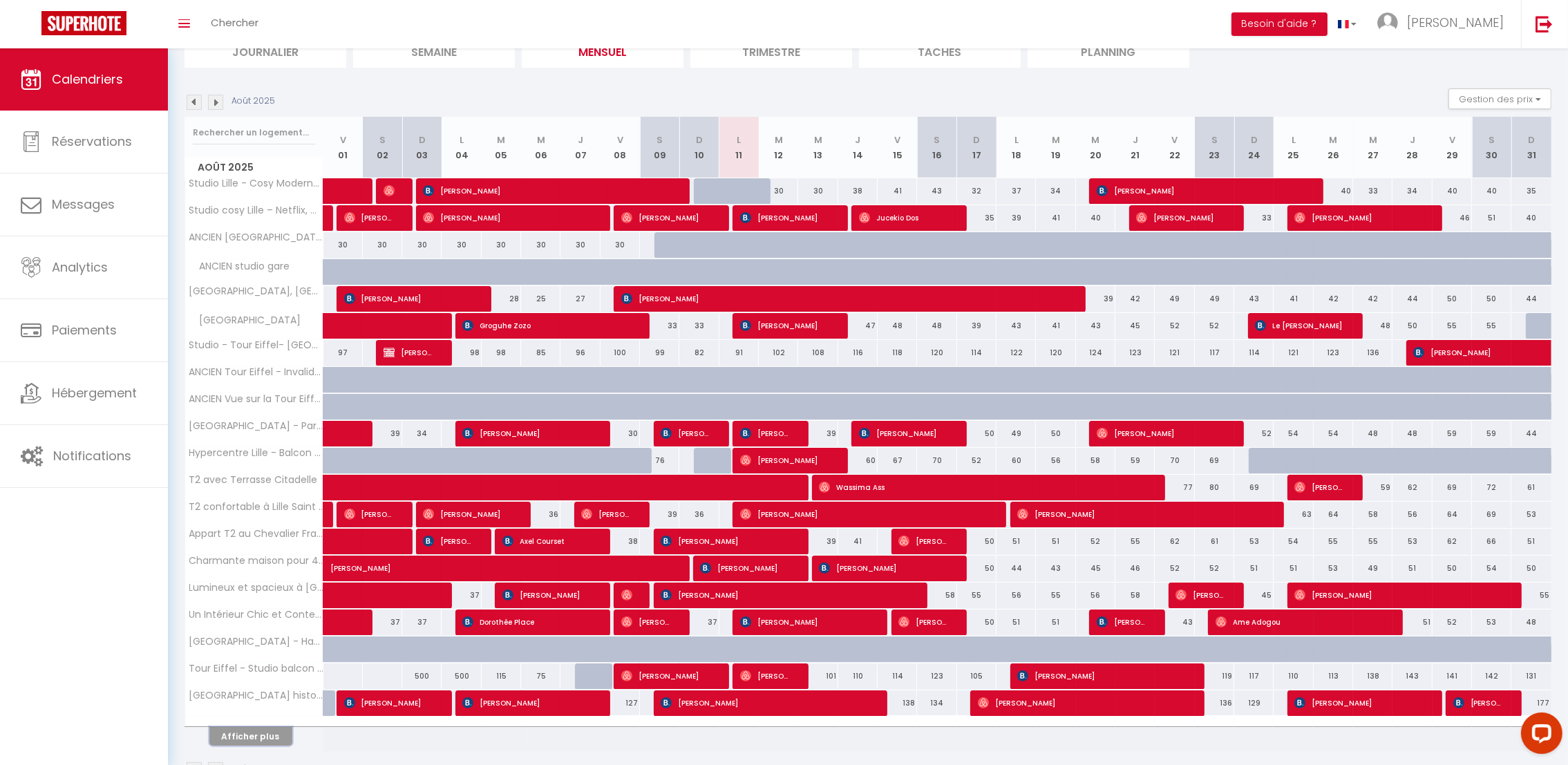
click at [266, 733] on button "Afficher plus" at bounding box center [251, 736] width 83 height 18
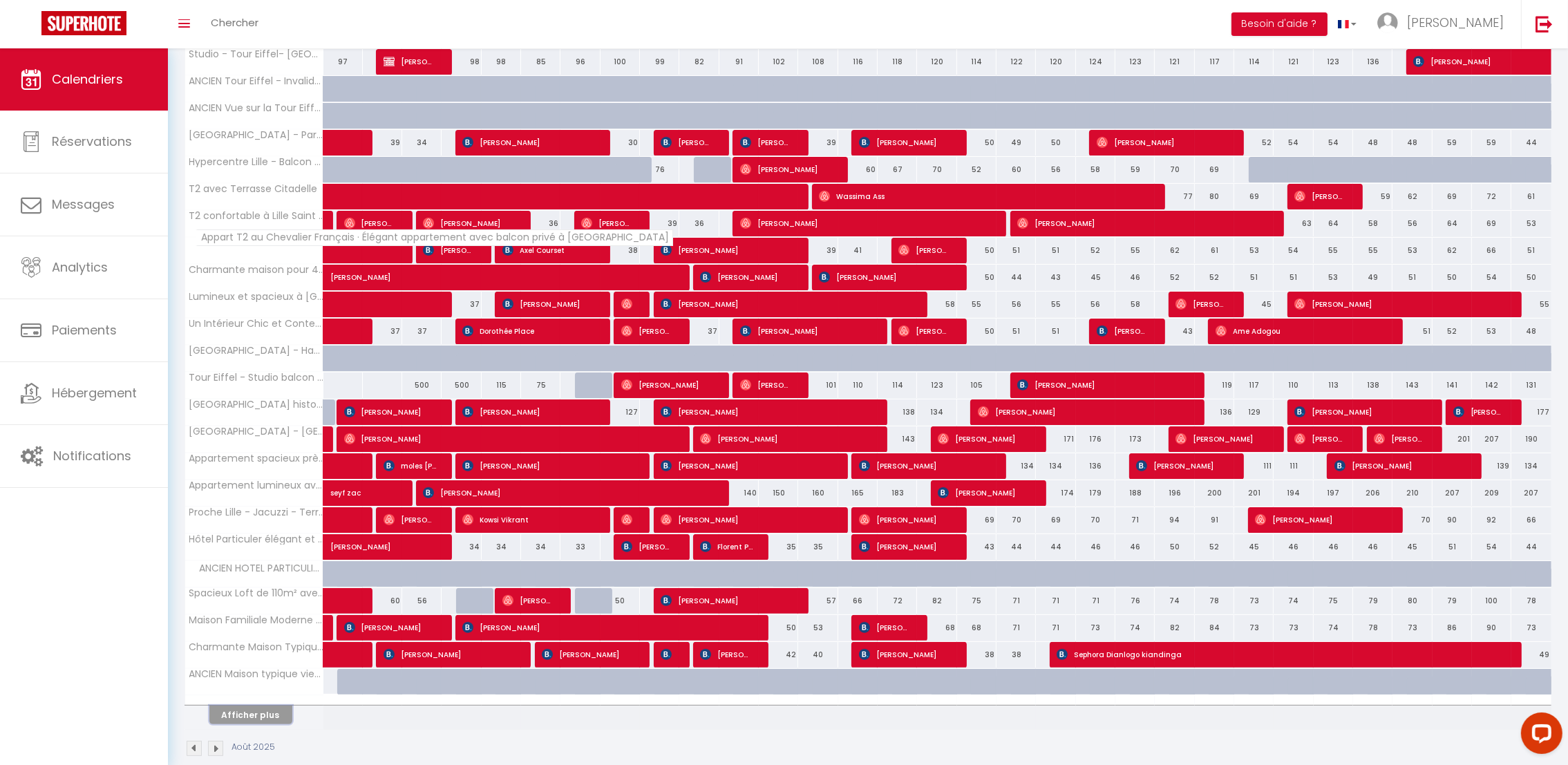
scroll to position [402, 0]
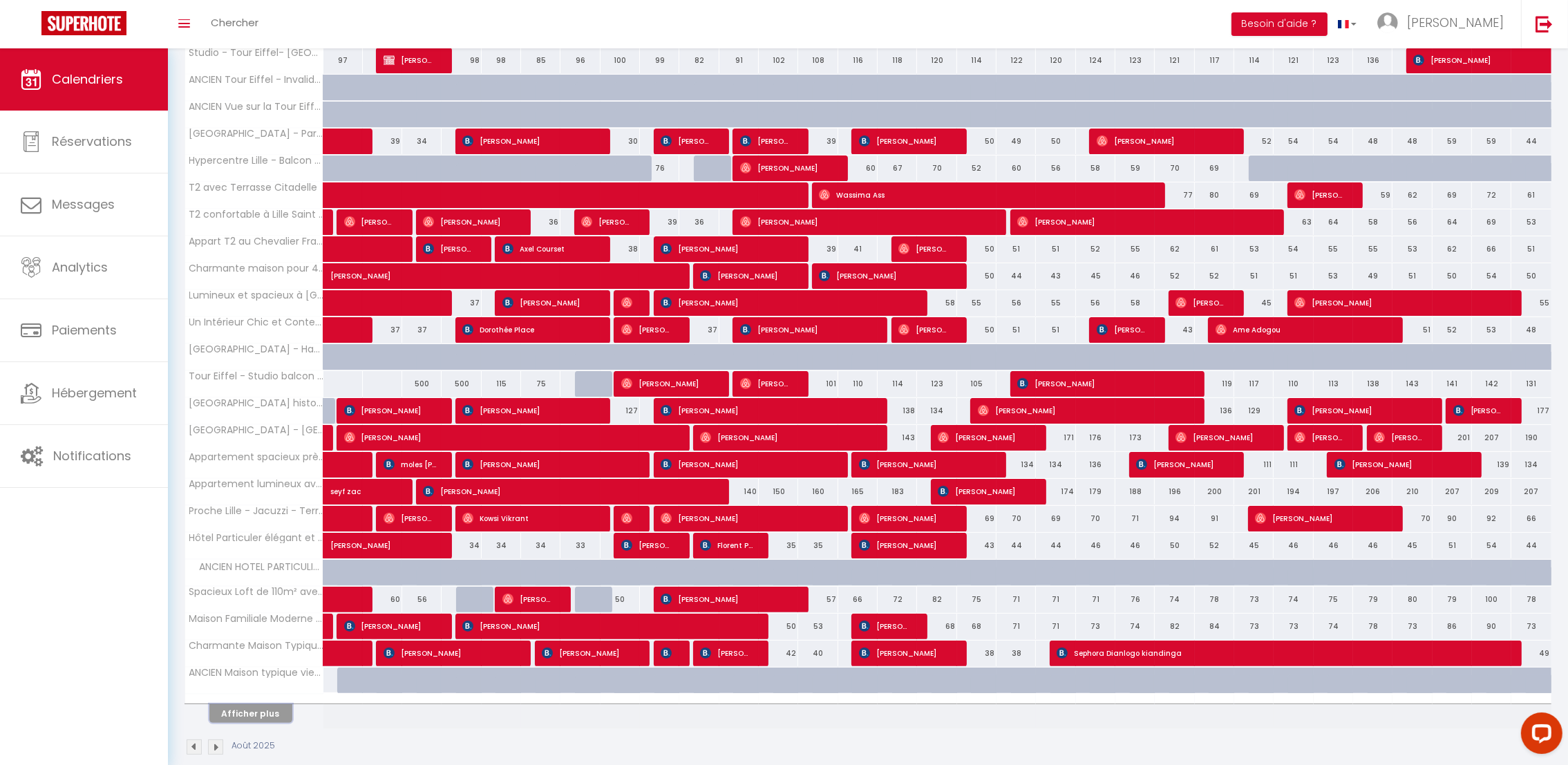
click at [269, 721] on button "Afficher plus" at bounding box center [251, 713] width 83 height 18
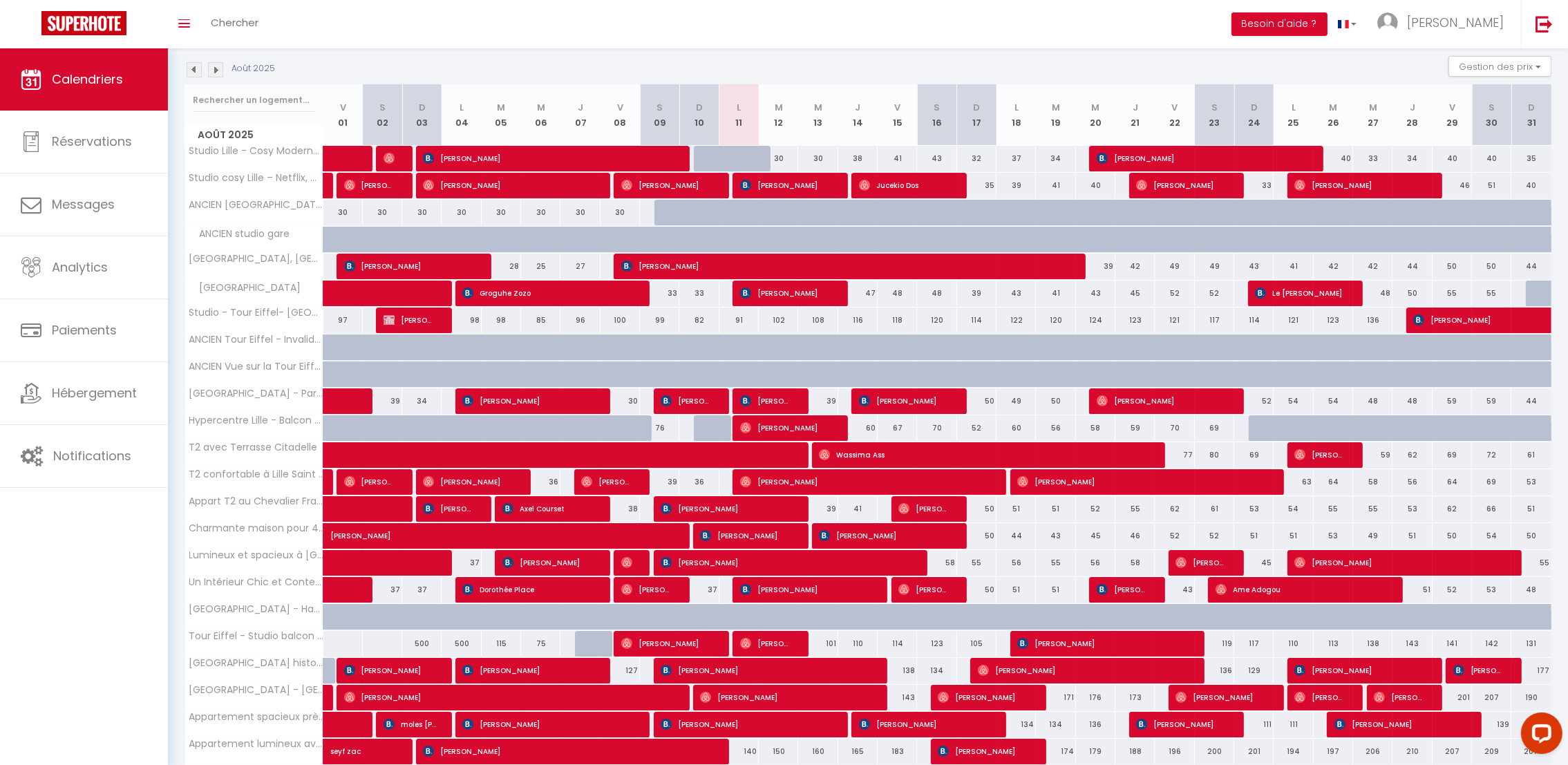
scroll to position [0, 0]
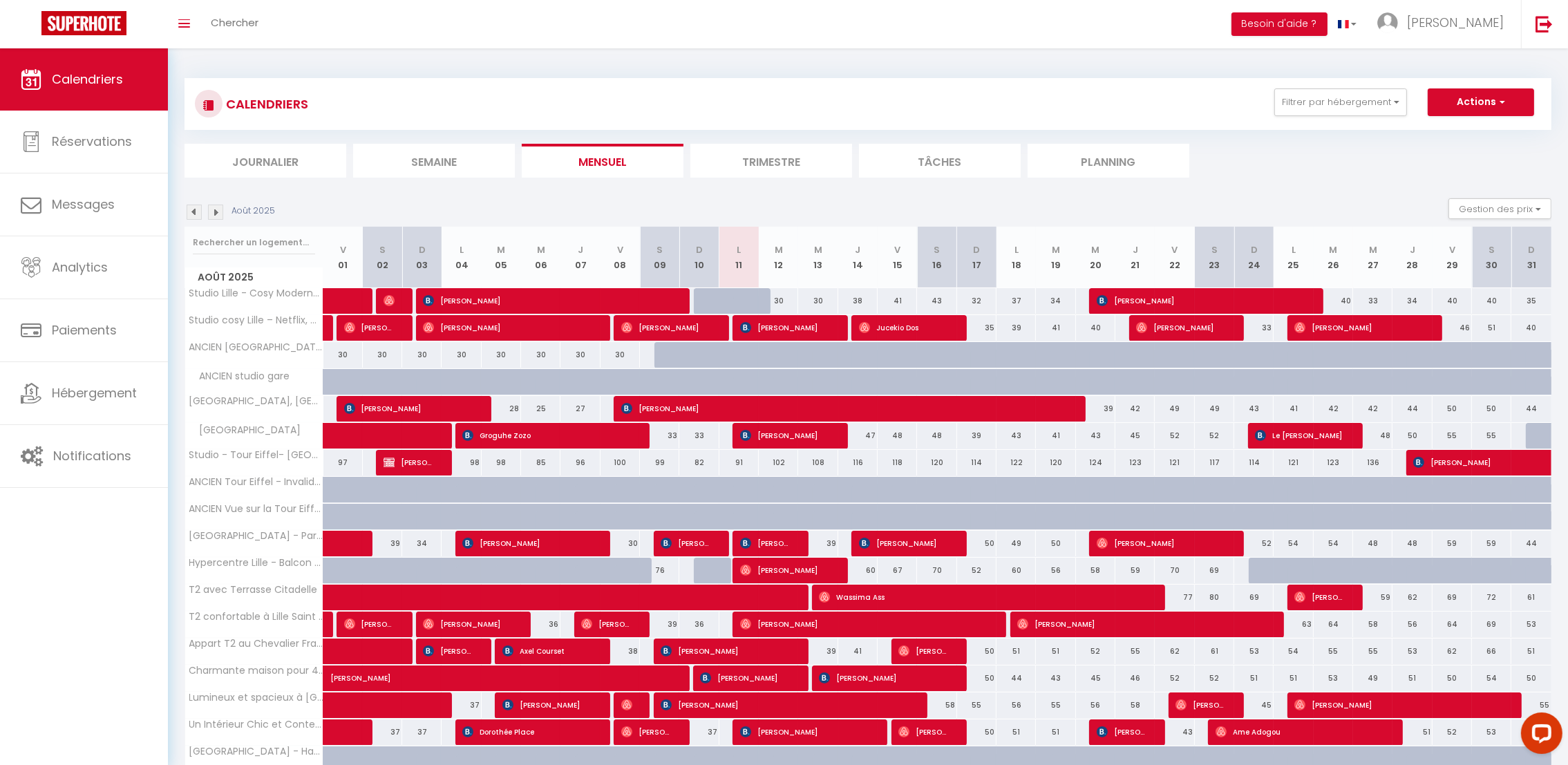
click at [217, 211] on img at bounding box center [215, 212] width 15 height 16
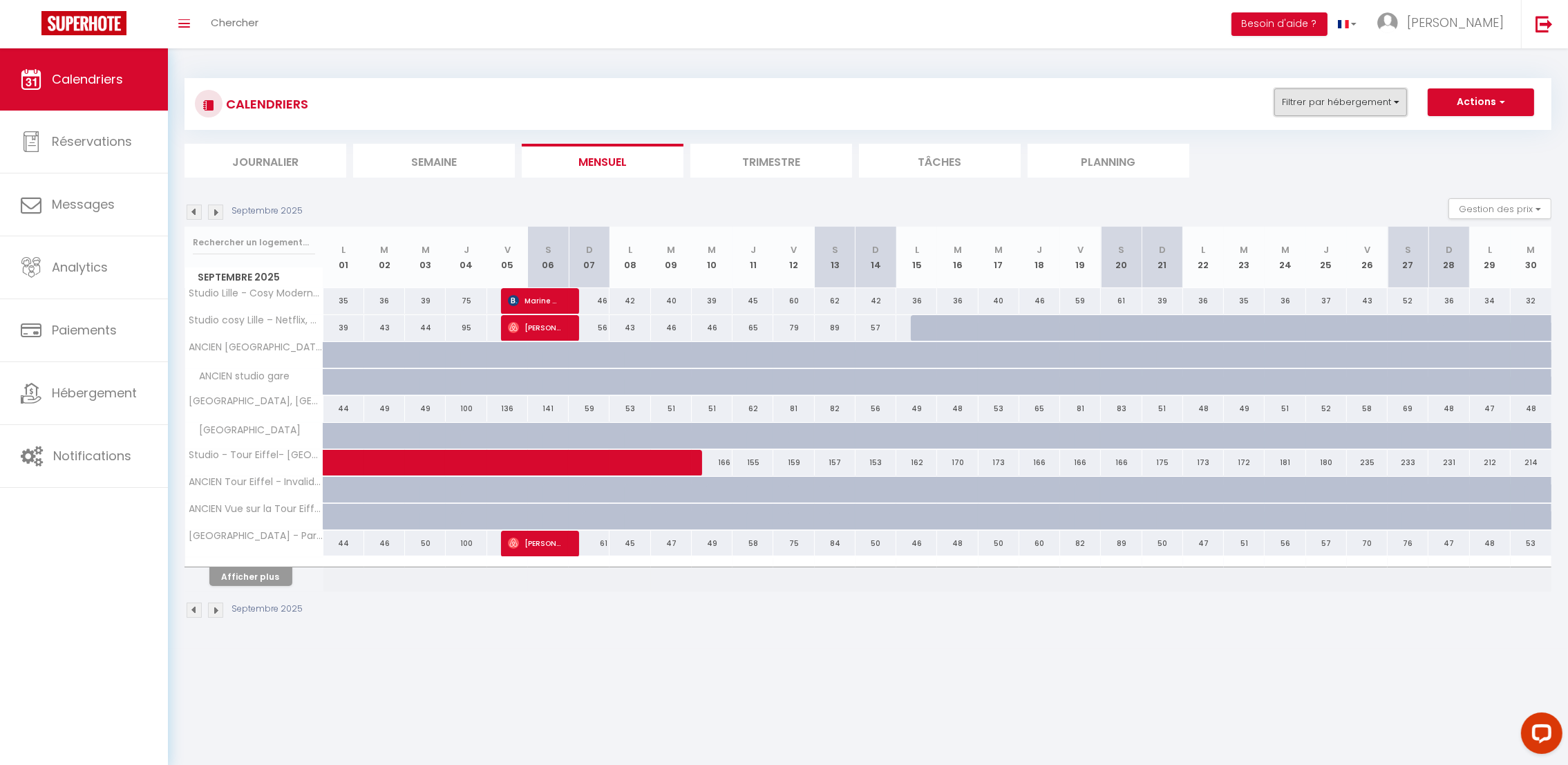
click at [1371, 112] on button "Filtrer par hébergement" at bounding box center [1340, 102] width 133 height 27
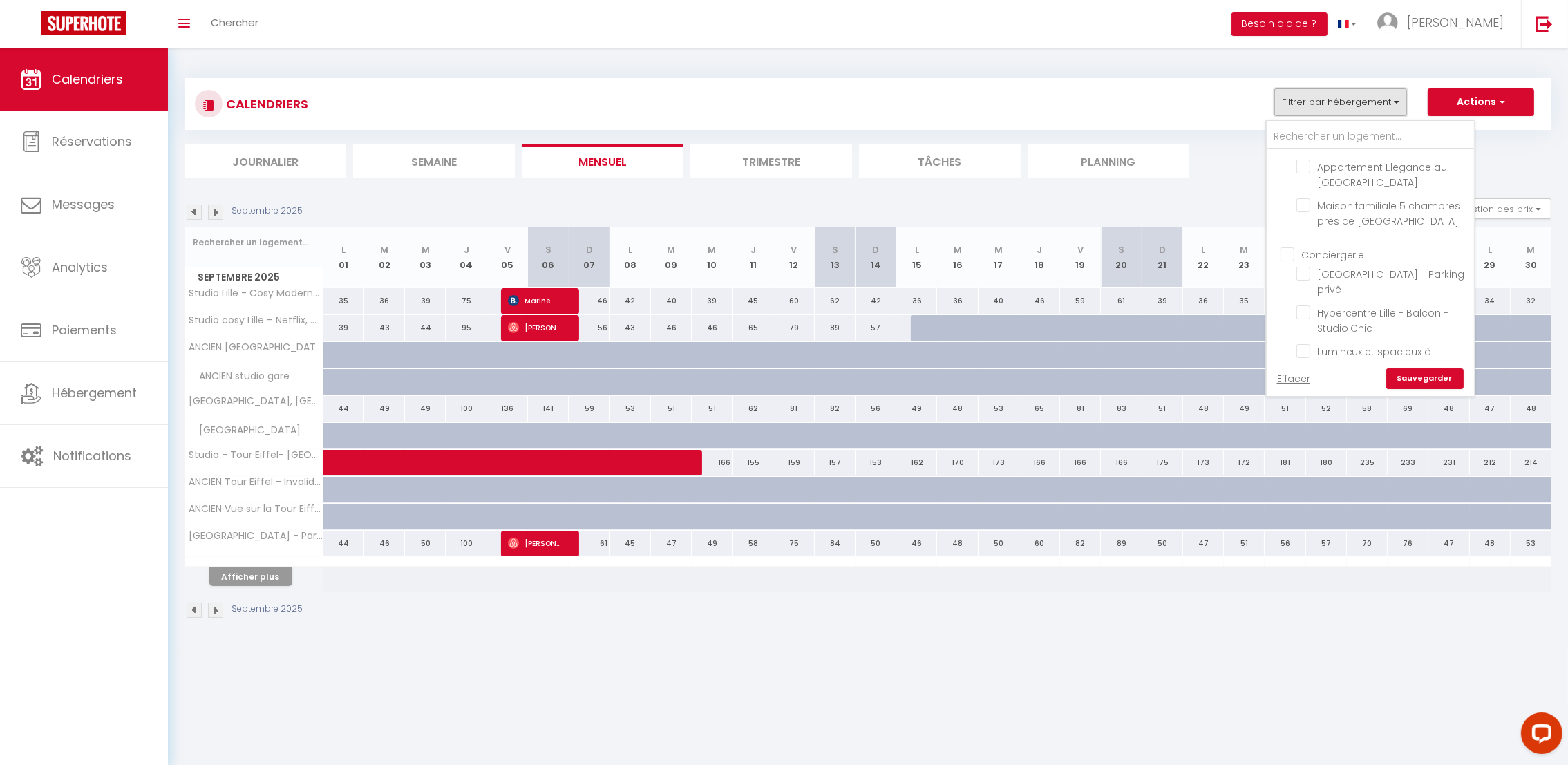
scroll to position [1247, 0]
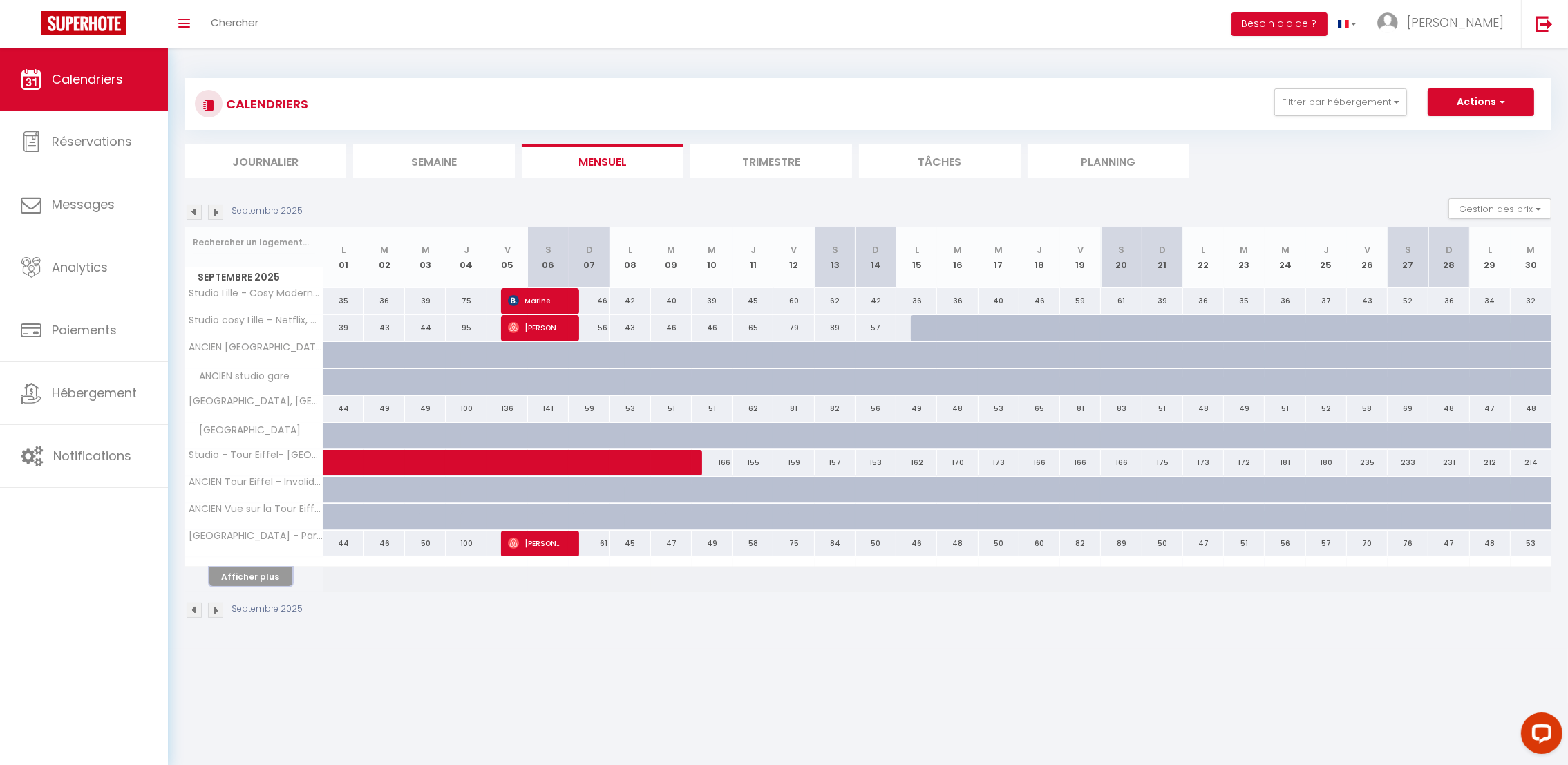
click at [231, 578] on button "Afficher plus" at bounding box center [251, 576] width 83 height 18
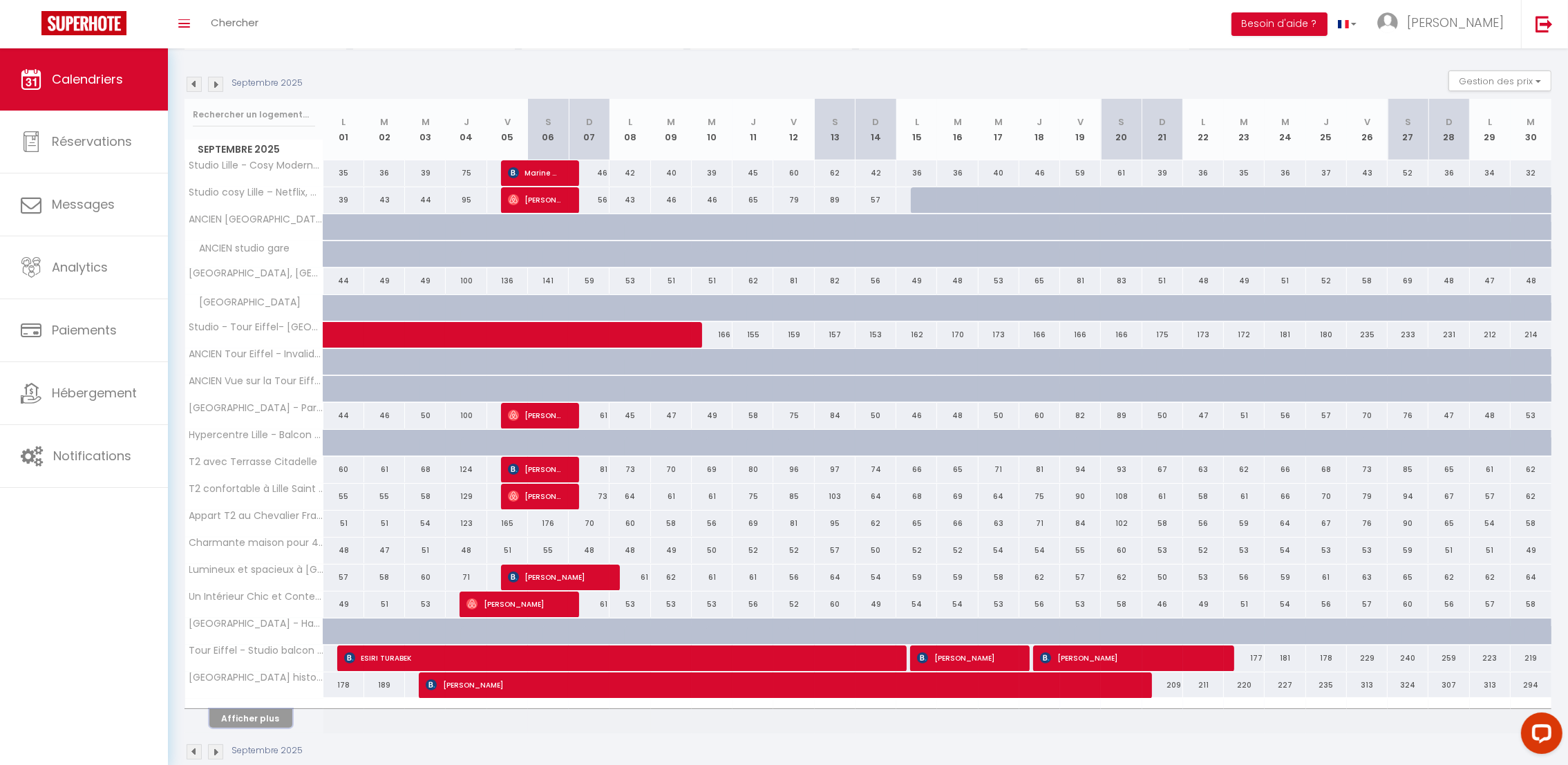
scroll to position [144, 0]
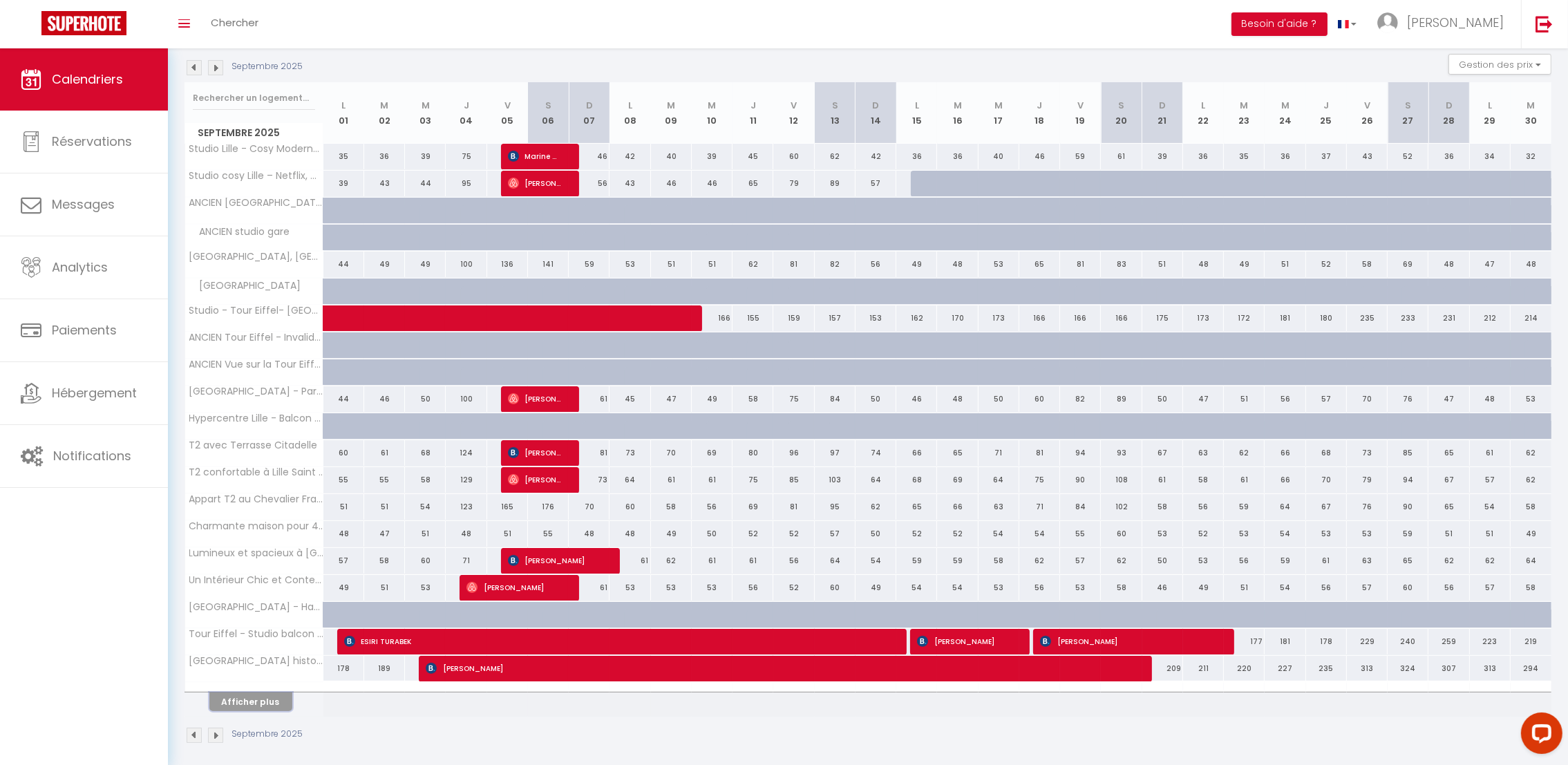
click at [253, 710] on button "Afficher plus" at bounding box center [251, 701] width 83 height 18
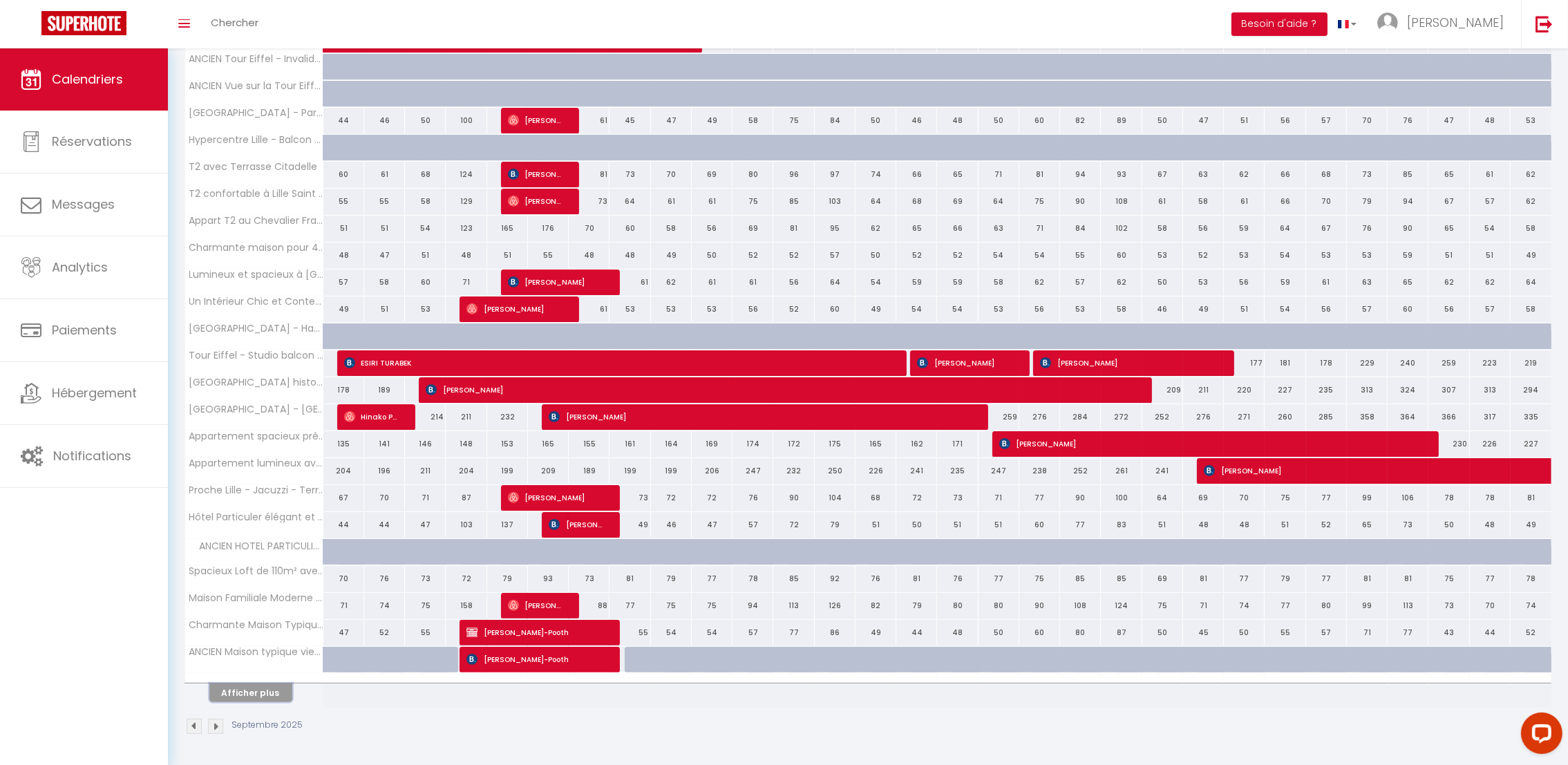
scroll to position [0, 0]
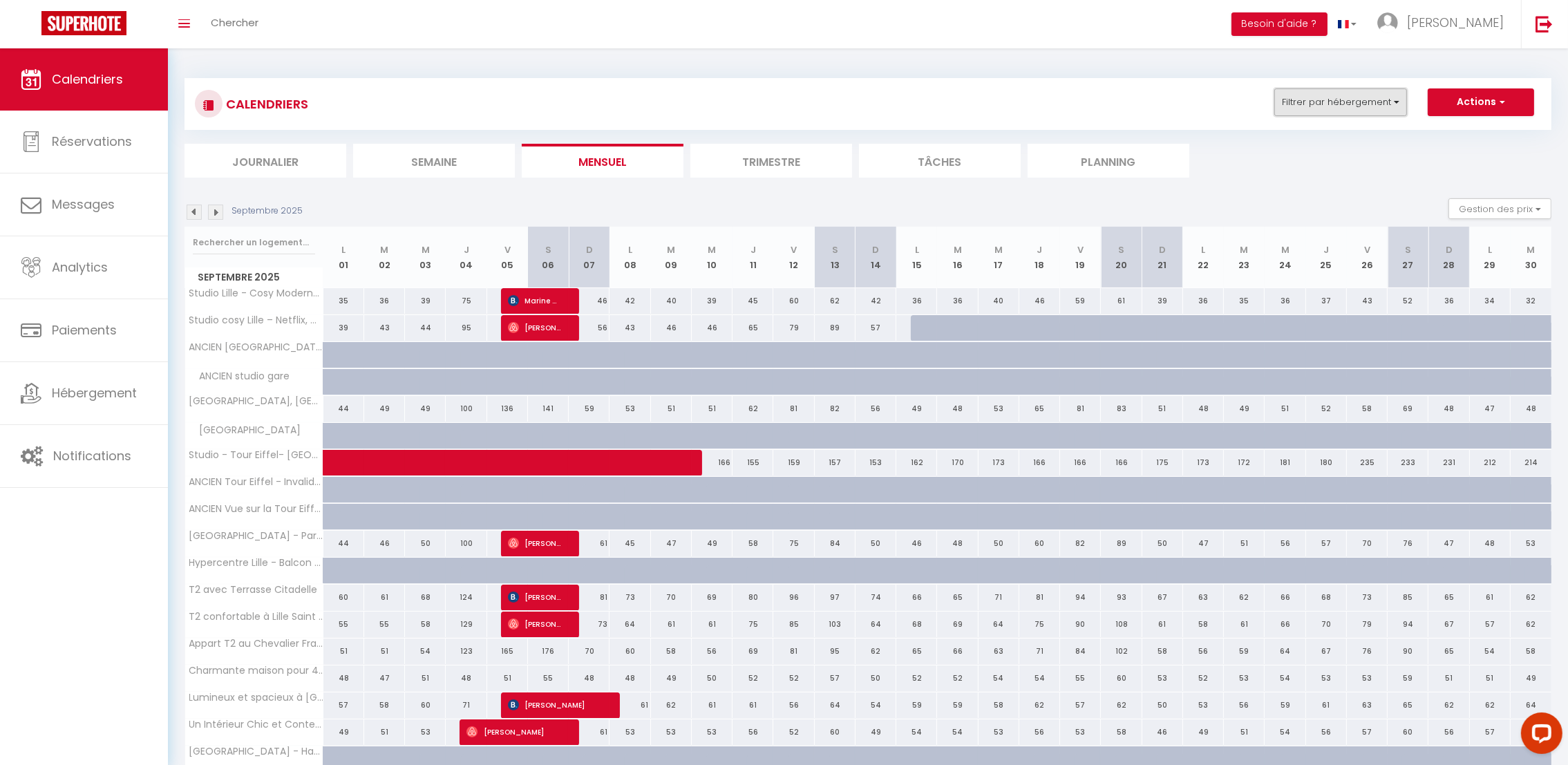
click at [1388, 110] on button "Filtrer par hébergement" at bounding box center [1340, 102] width 133 height 27
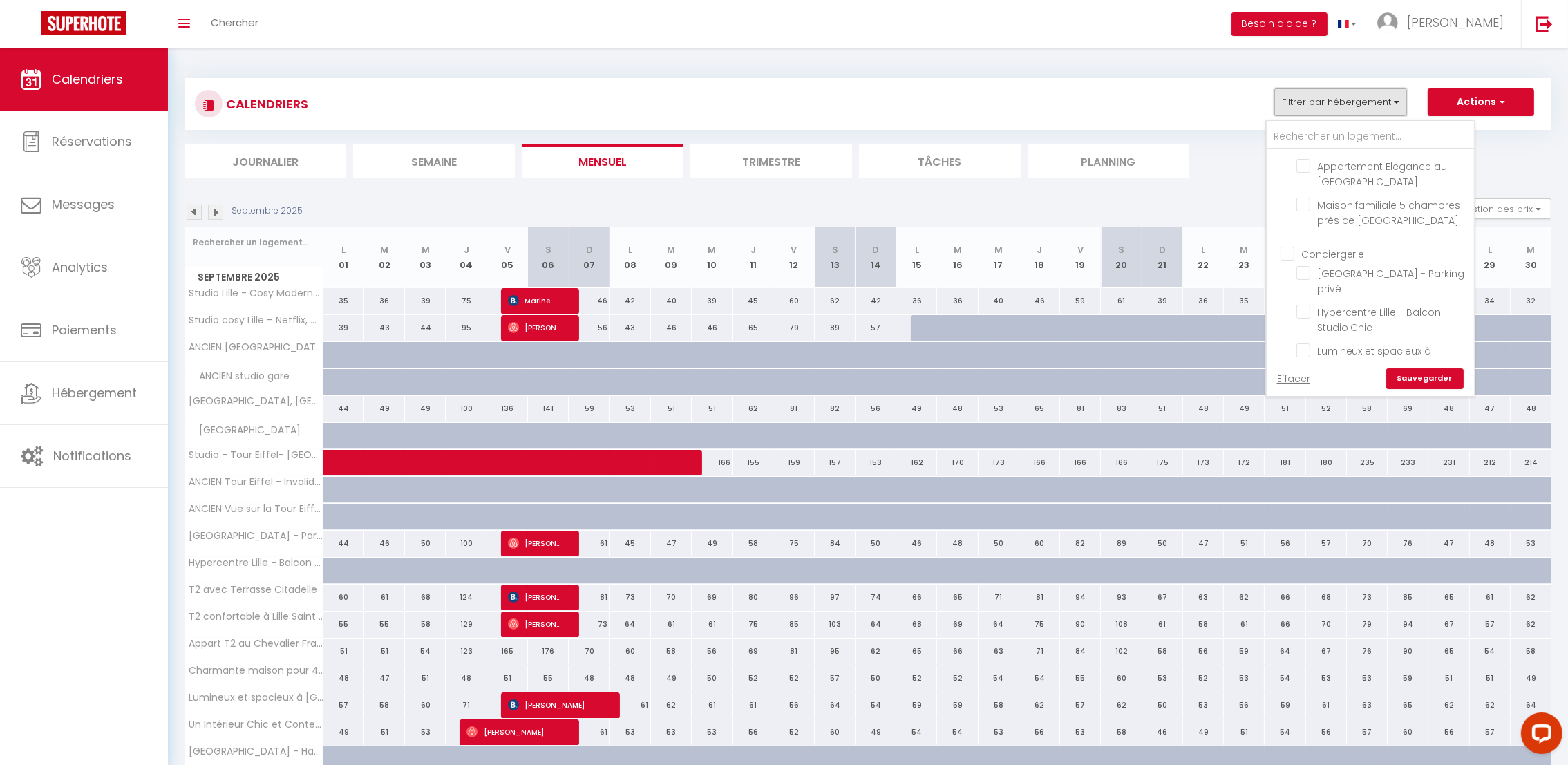
scroll to position [1277, 0]
click at [1367, 353] on label "Un Intérieur Chic et Contemporain au RDC" at bounding box center [1387, 367] width 155 height 30
click at [1367, 353] on input "Un Intérieur Chic et Contemporain au RDC" at bounding box center [1382, 359] width 172 height 14
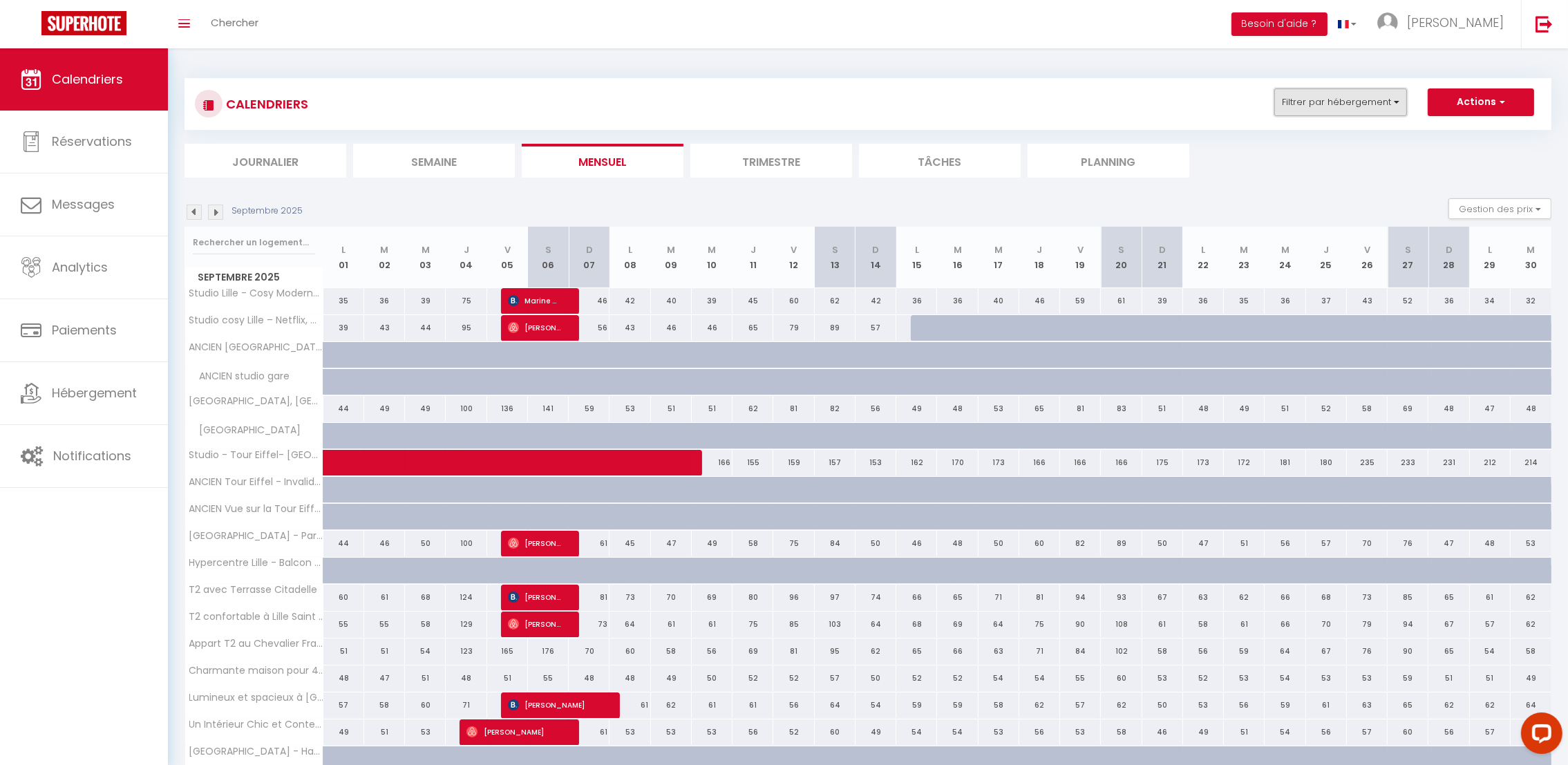
click at [1371, 88] on button "Filtrer par hébergement" at bounding box center [1340, 102] width 133 height 27
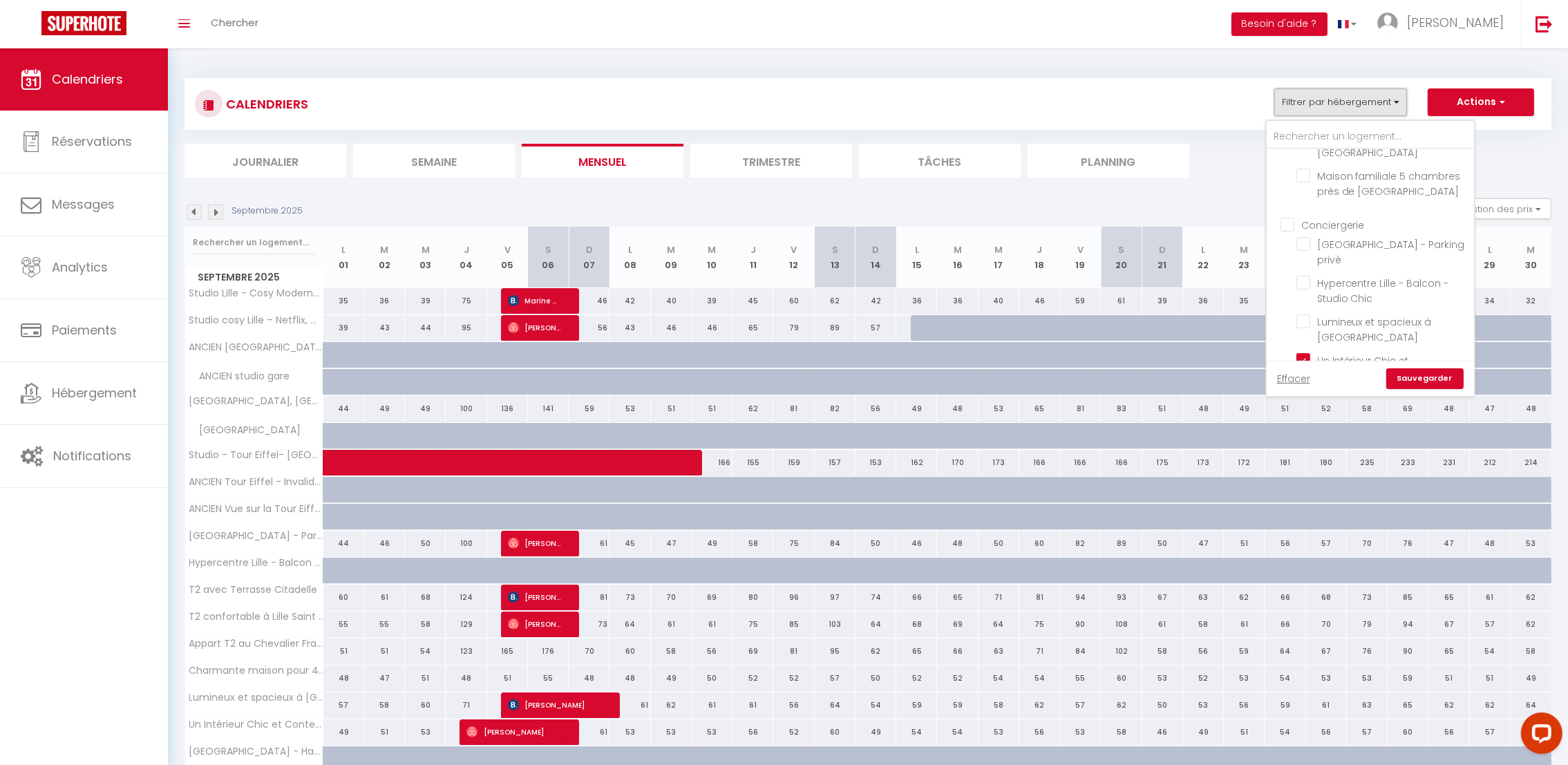
scroll to position [1306, 0]
click at [1446, 384] on link "Sauvegarder" at bounding box center [1424, 378] width 77 height 21
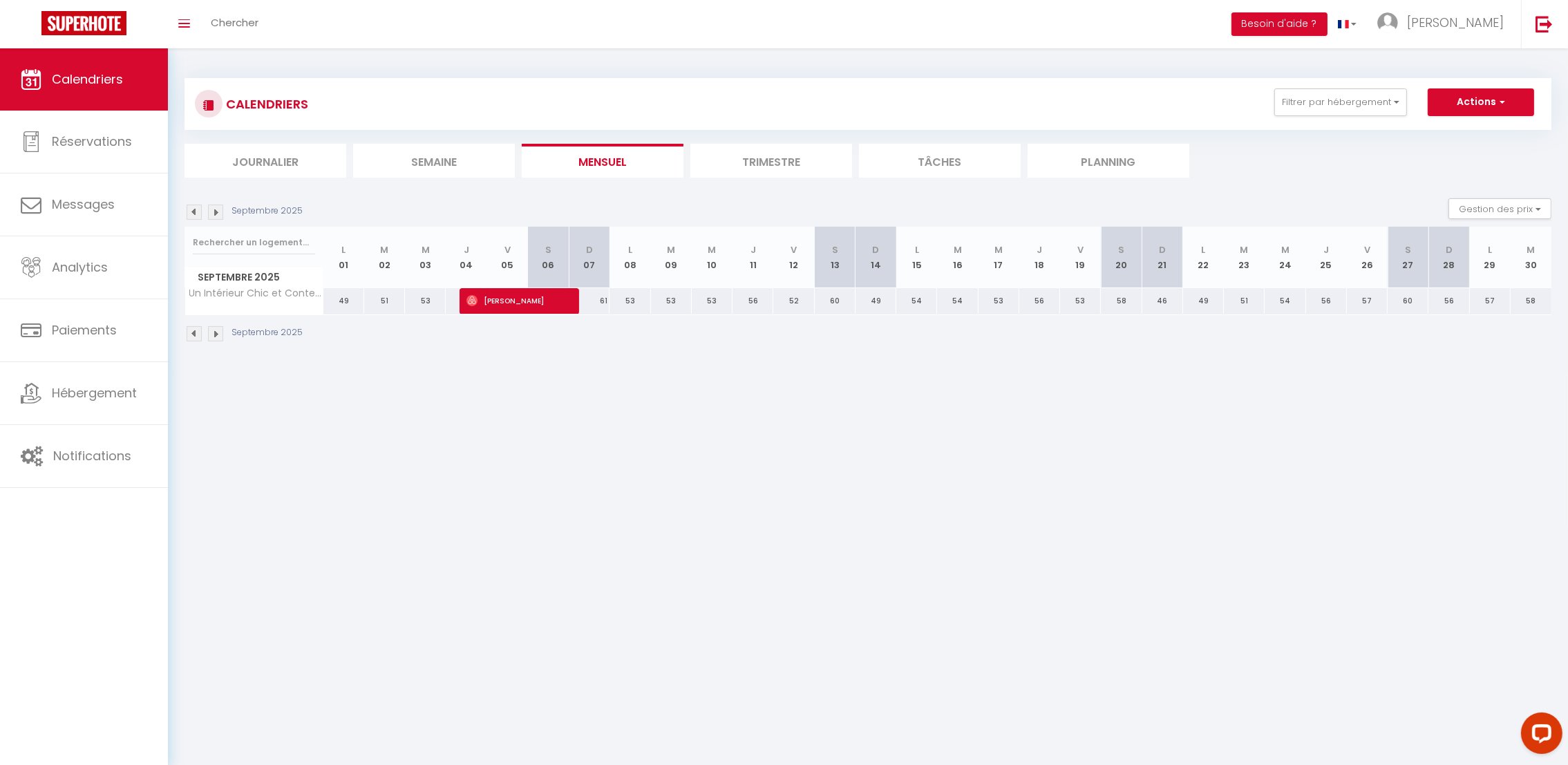
click at [712, 301] on div "53" at bounding box center [712, 301] width 41 height 26
select select "1"
type input "Mer 10 Septembre 2025"
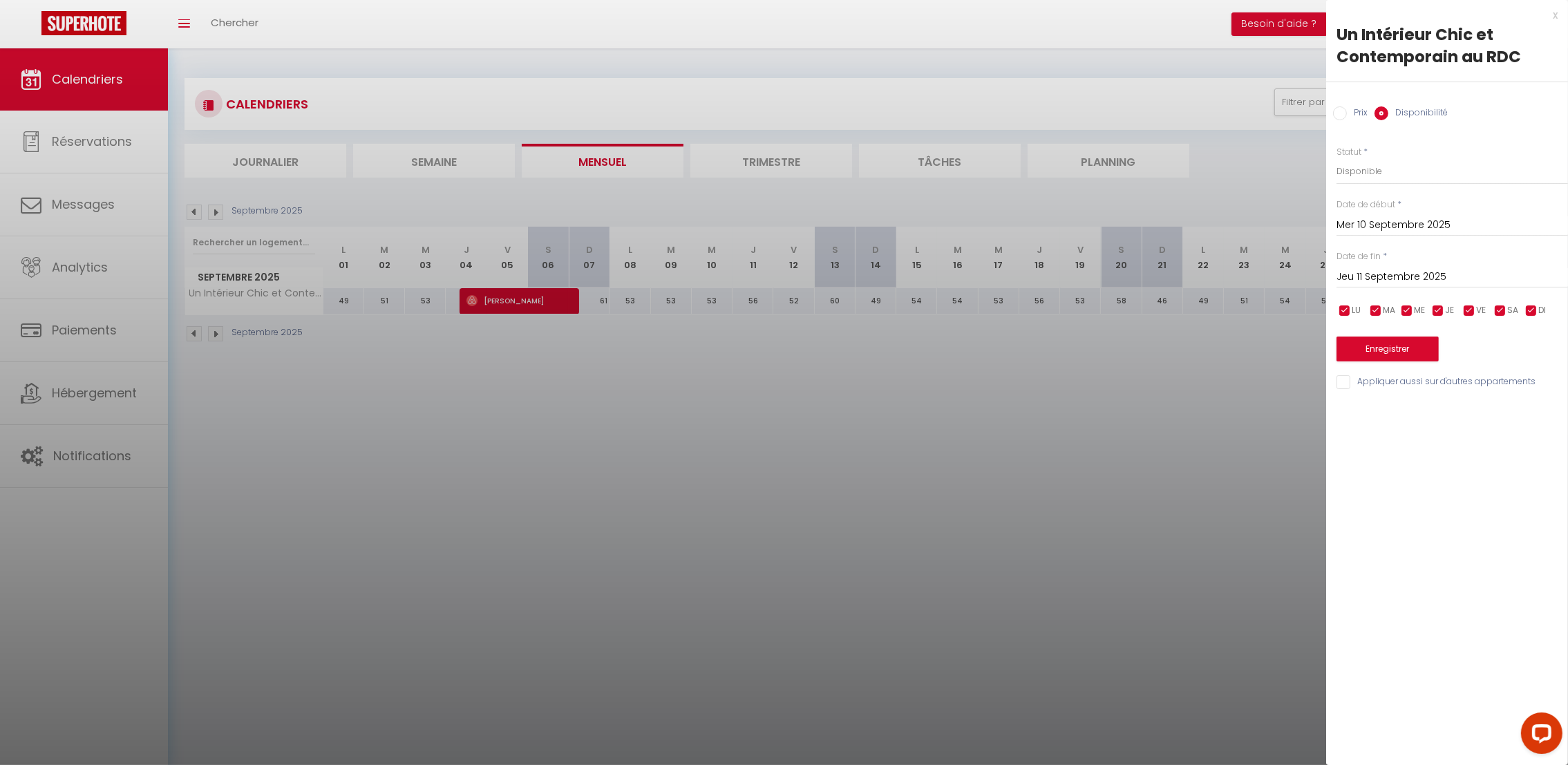
click at [1385, 271] on input "Jeu 11 Septembre 2025" at bounding box center [1452, 277] width 232 height 18
click at [1524, 293] on span ">" at bounding box center [1528, 301] width 30 height 27
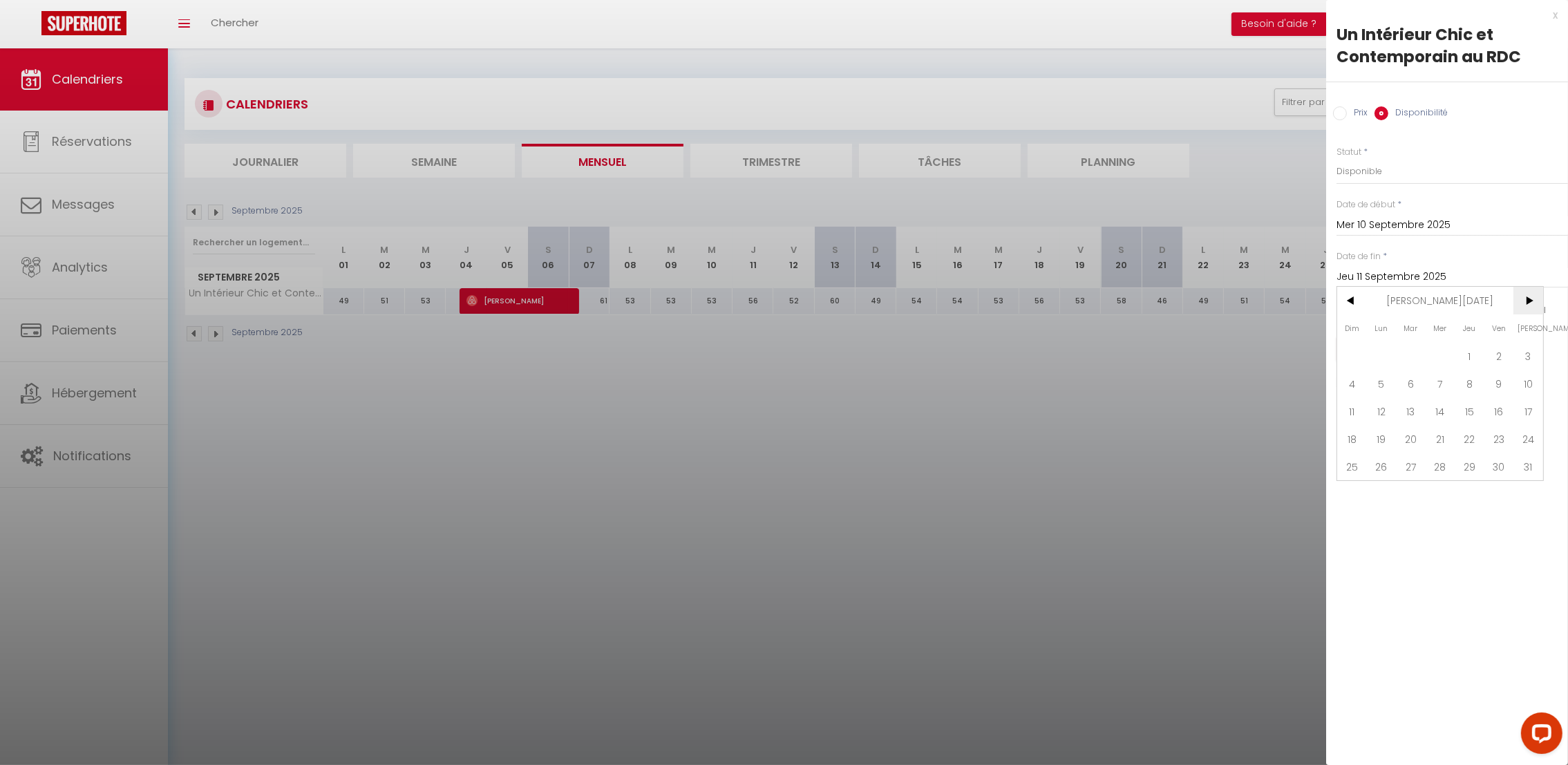
click at [1524, 293] on span ">" at bounding box center [1528, 301] width 30 height 27
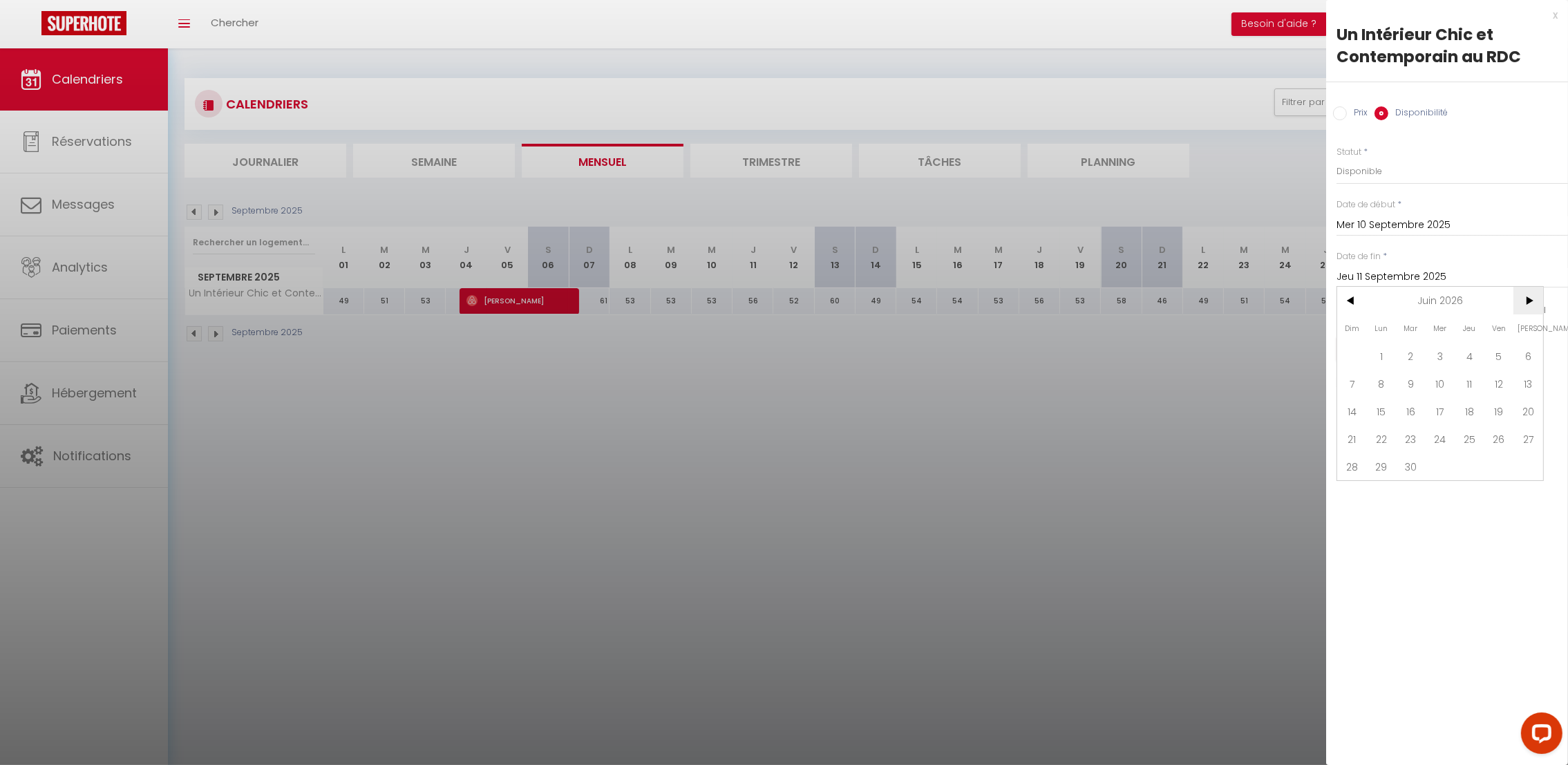
click at [1524, 293] on span ">" at bounding box center [1528, 301] width 30 height 27
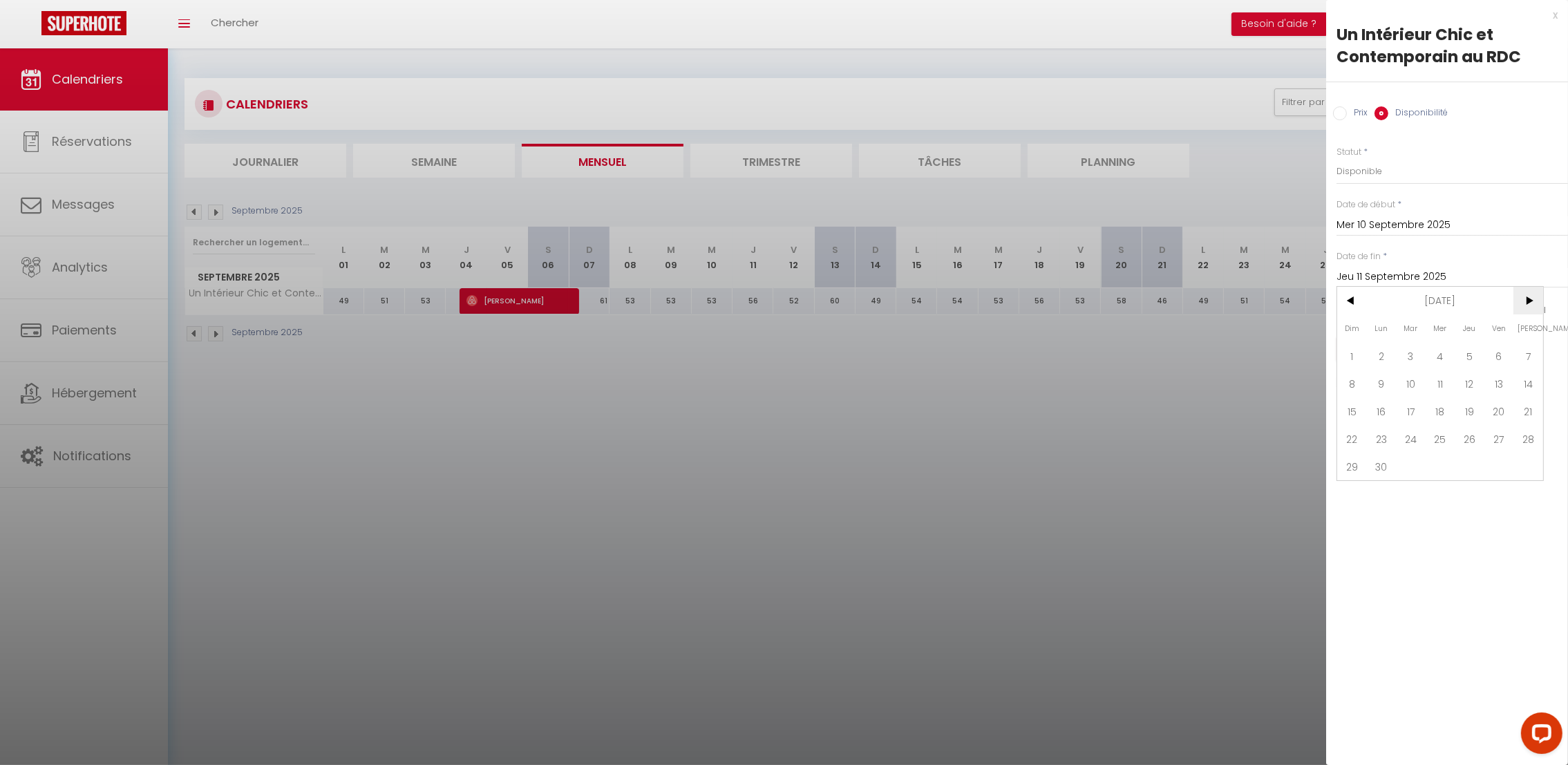
click at [1524, 293] on span ">" at bounding box center [1528, 301] width 30 height 27
click at [1354, 490] on span "31" at bounding box center [1351, 494] width 30 height 27
type input "Dim 31 Janvier 2027"
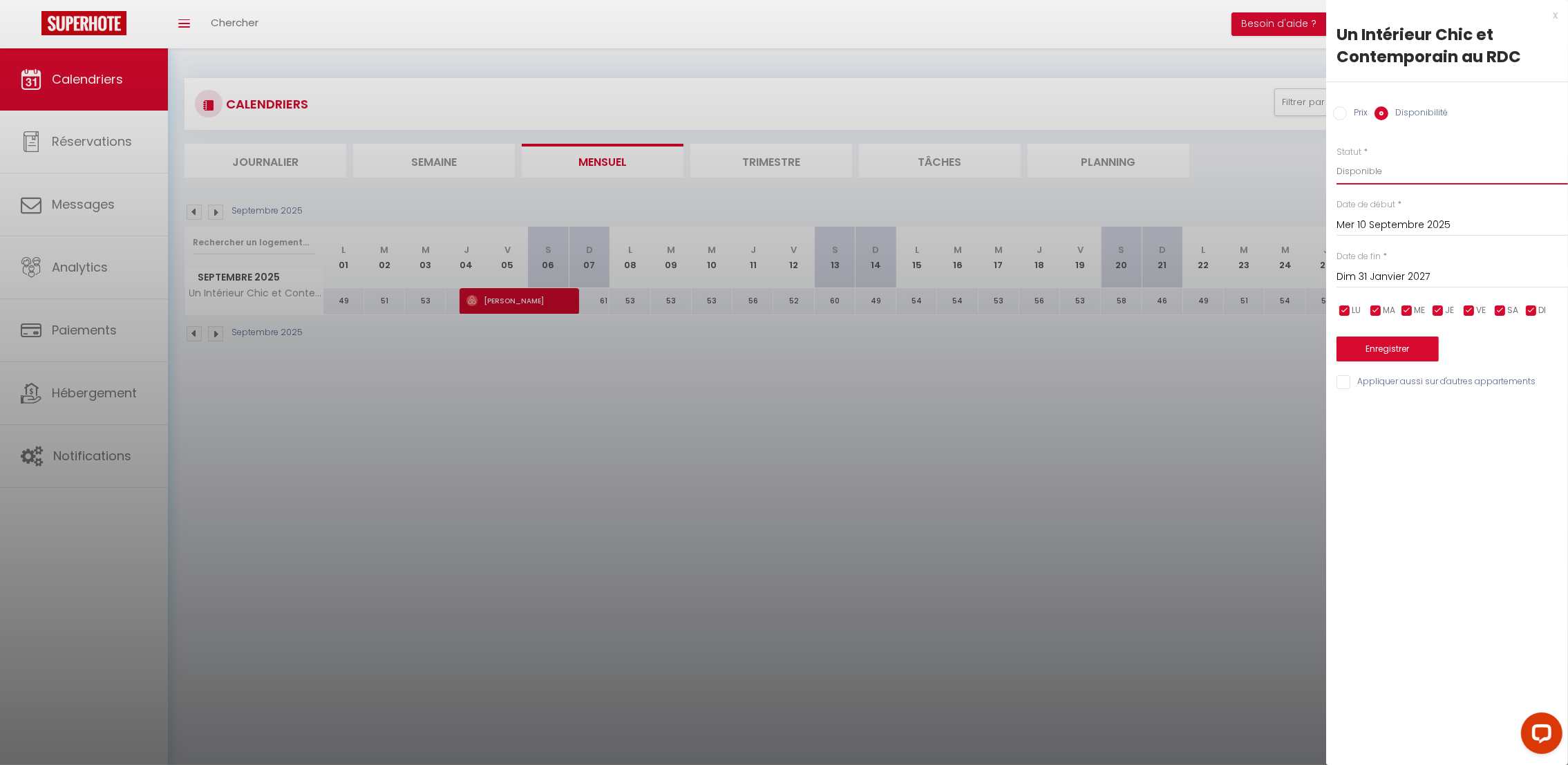
click at [1382, 170] on select "Disponible Indisponible" at bounding box center [1452, 171] width 232 height 26
select select "0"
click at [1336, 159] on select "Disponible Indisponible" at bounding box center [1452, 171] width 232 height 26
click at [1385, 214] on div "[DATE] < [DATE] > Dim Lun Mar Mer Jeu Ven Sam 1 2 3 4 5 6 7 8 9 10 11 12 13 14 …" at bounding box center [1452, 223] width 232 height 25
click at [1385, 348] on button "Enregistrer" at bounding box center [1387, 348] width 102 height 25
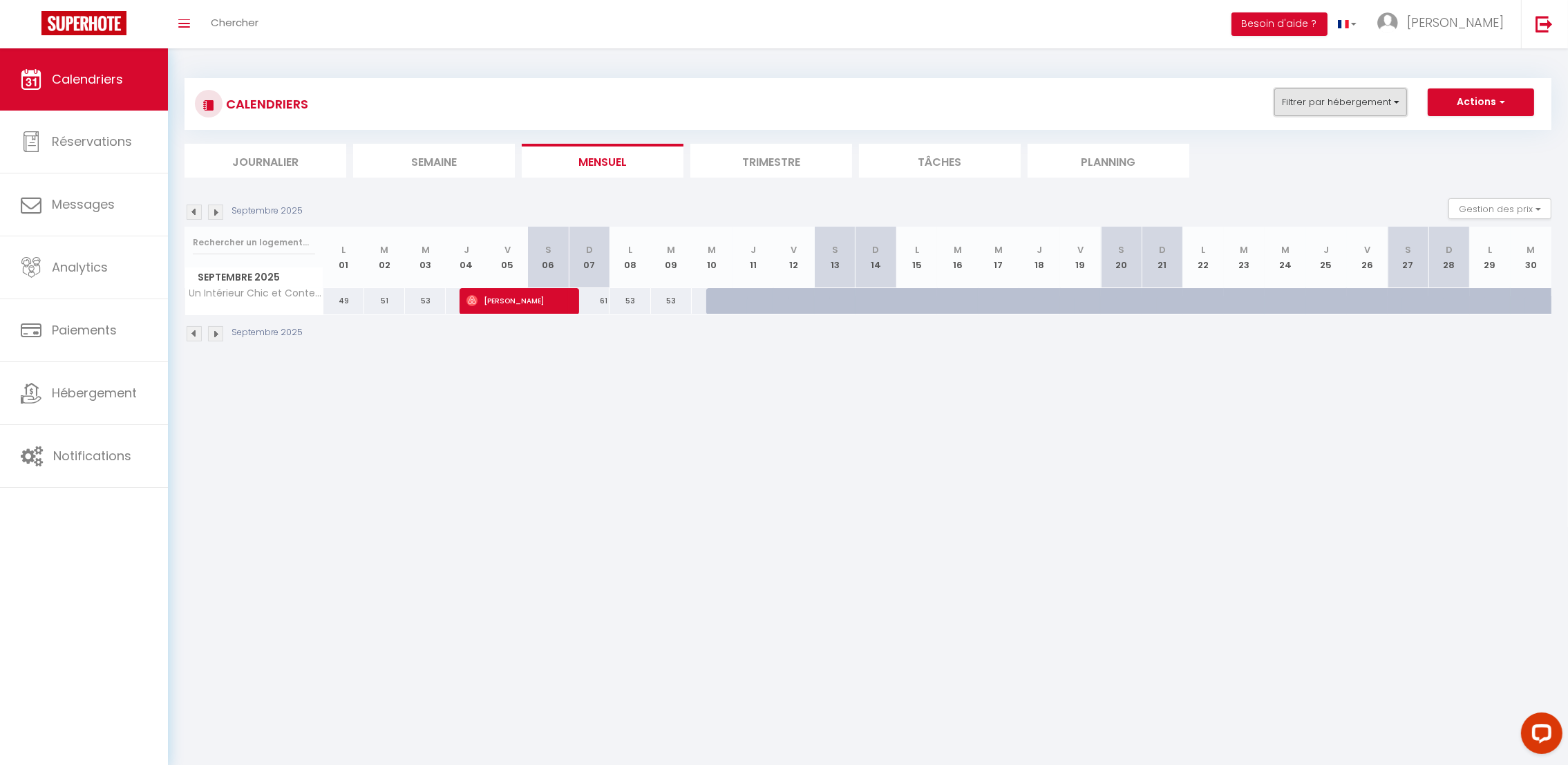
click at [1342, 104] on button "Filtrer par hébergement" at bounding box center [1340, 102] width 133 height 27
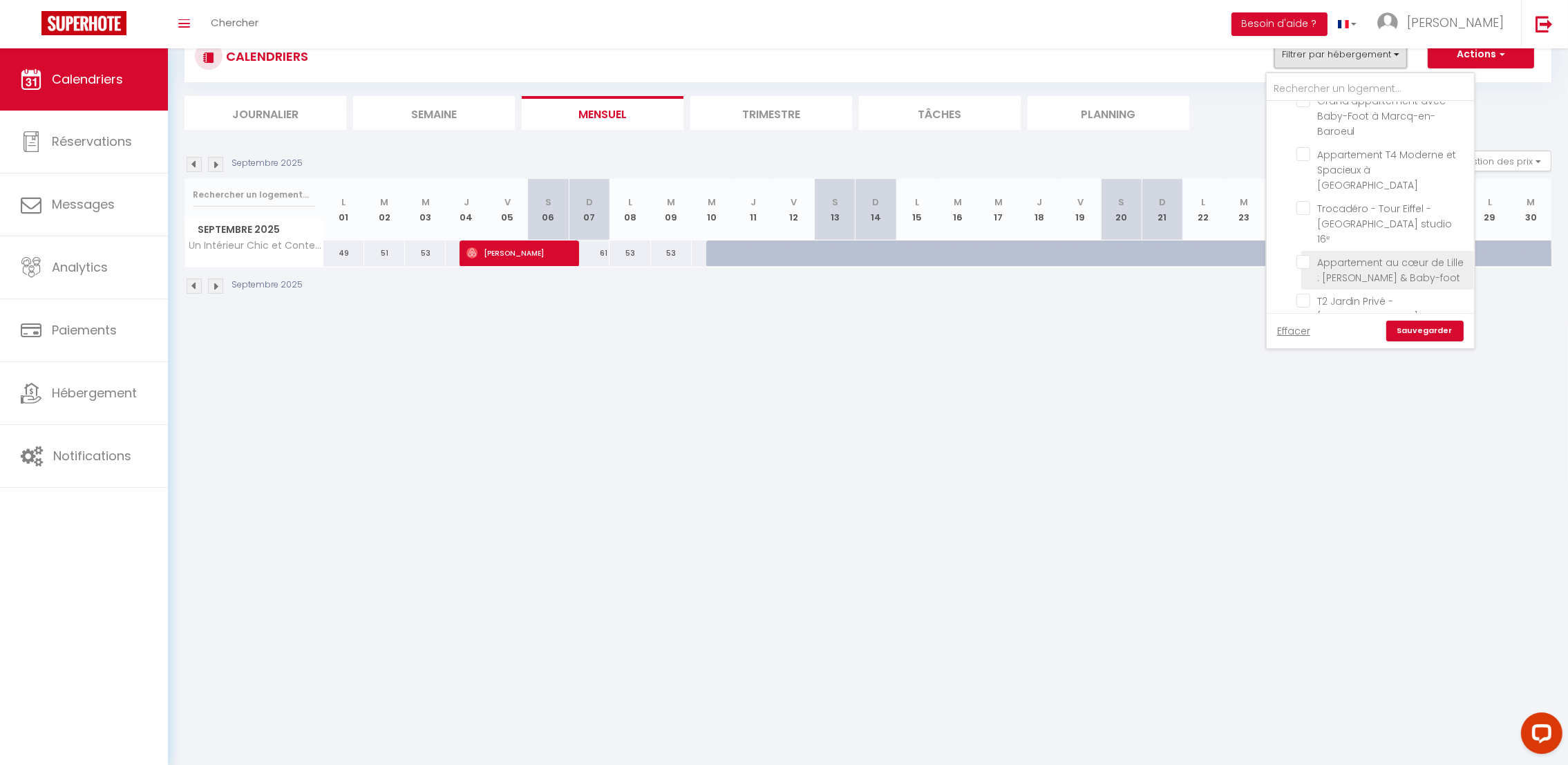
scroll to position [0, 0]
click at [1295, 326] on link "Effacer" at bounding box center [1293, 331] width 33 height 16
checkbox input "false"
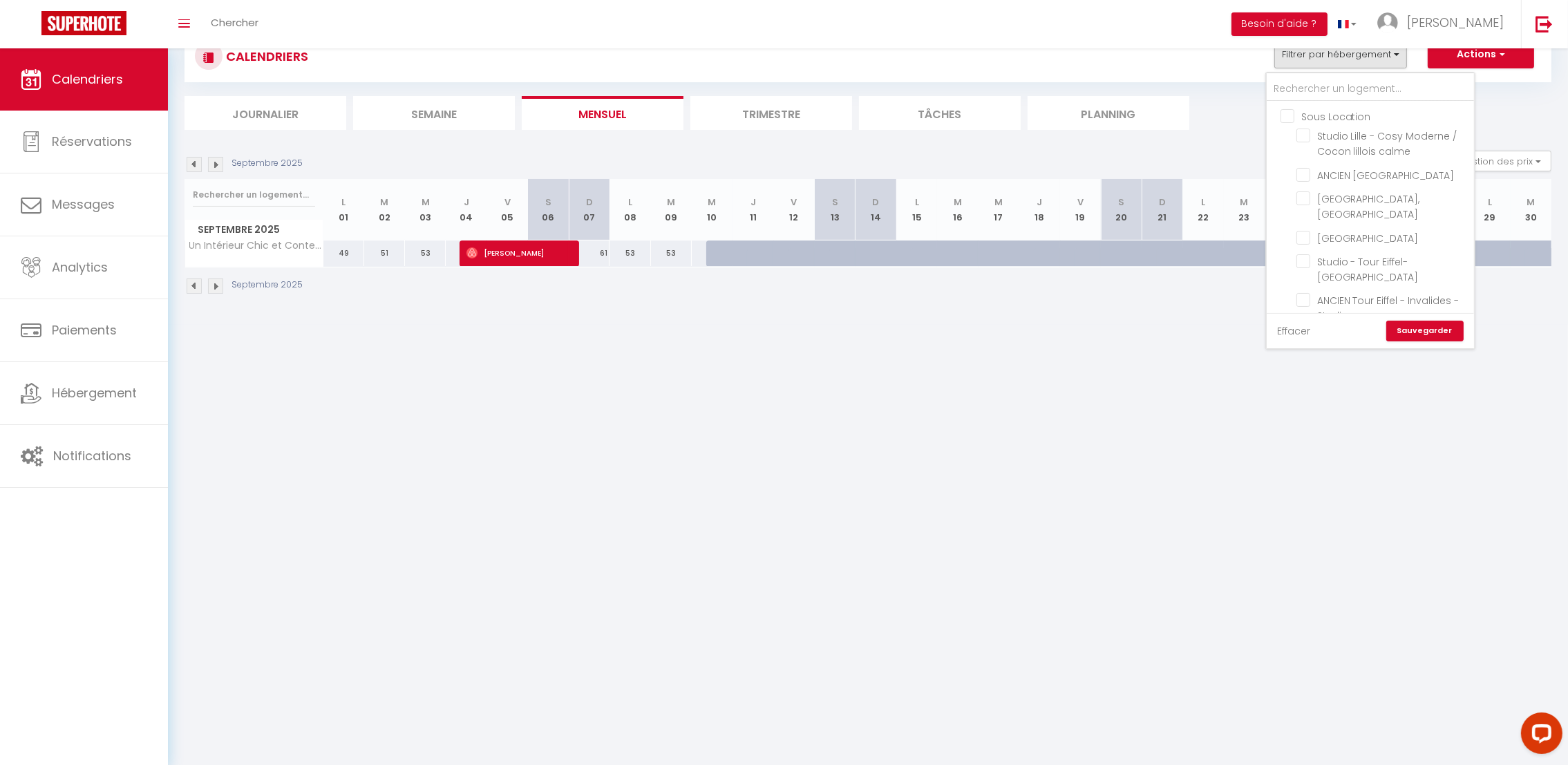
checkbox input "false"
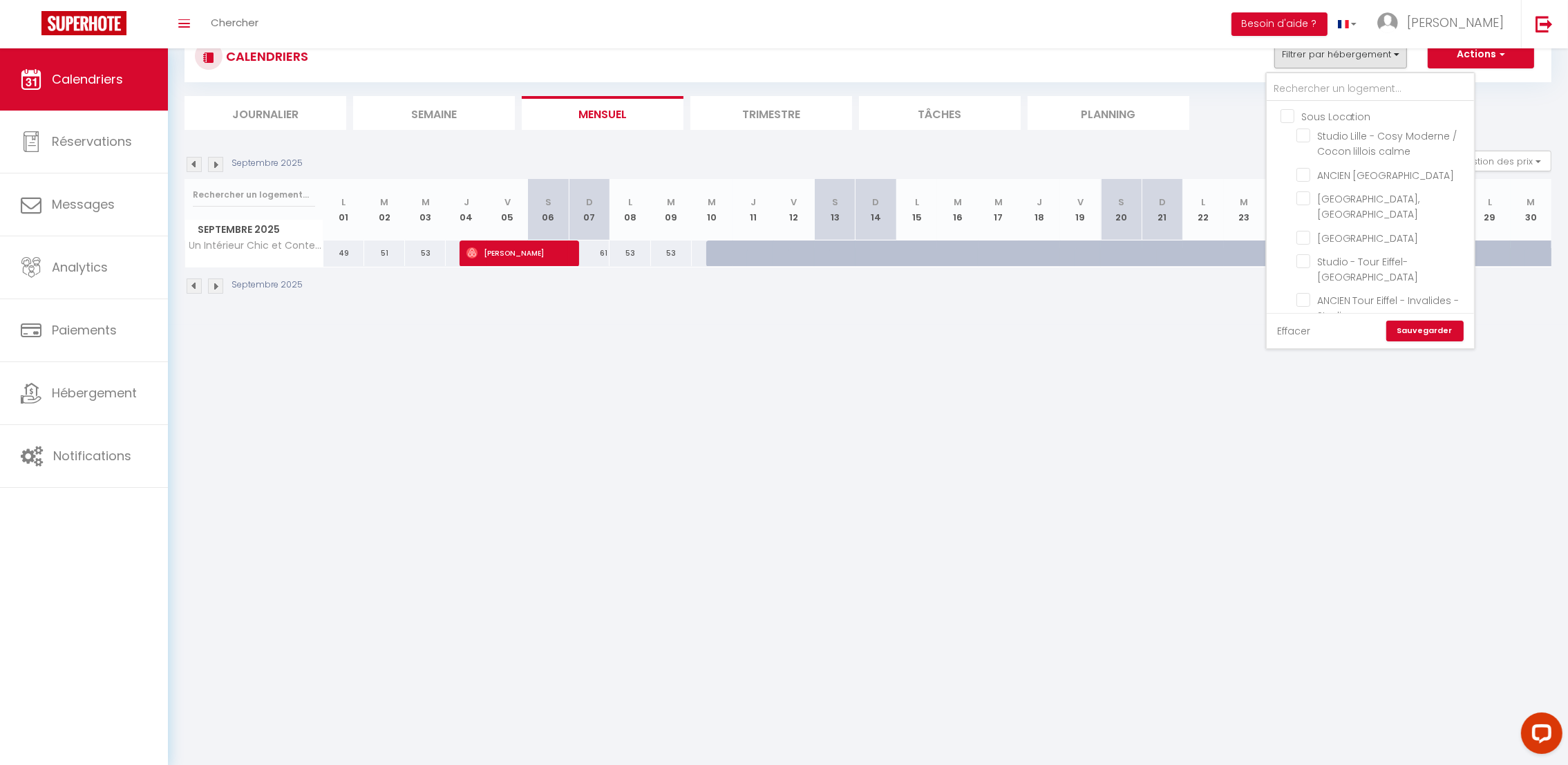
checkbox input "false"
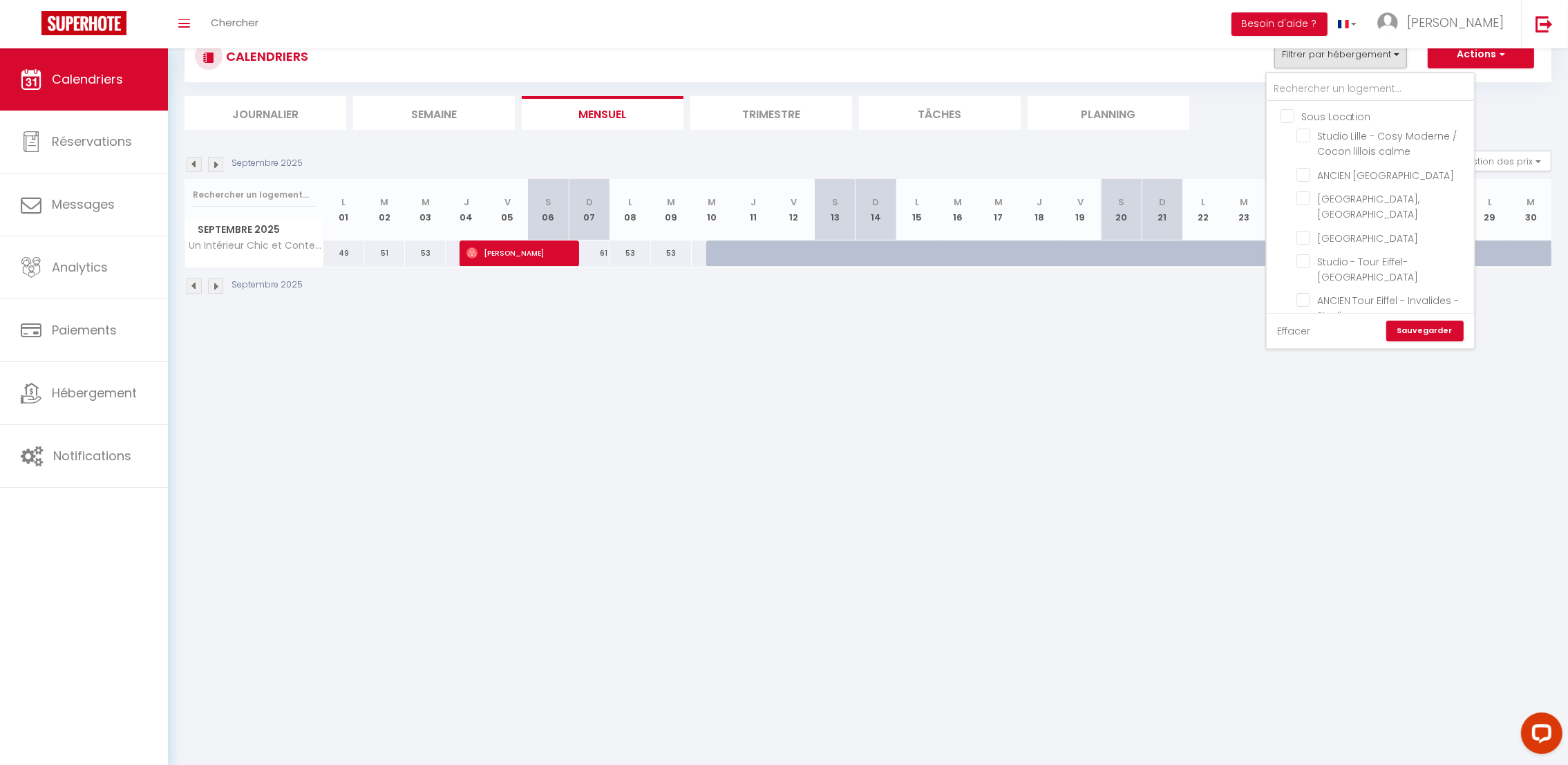
checkbox input "false"
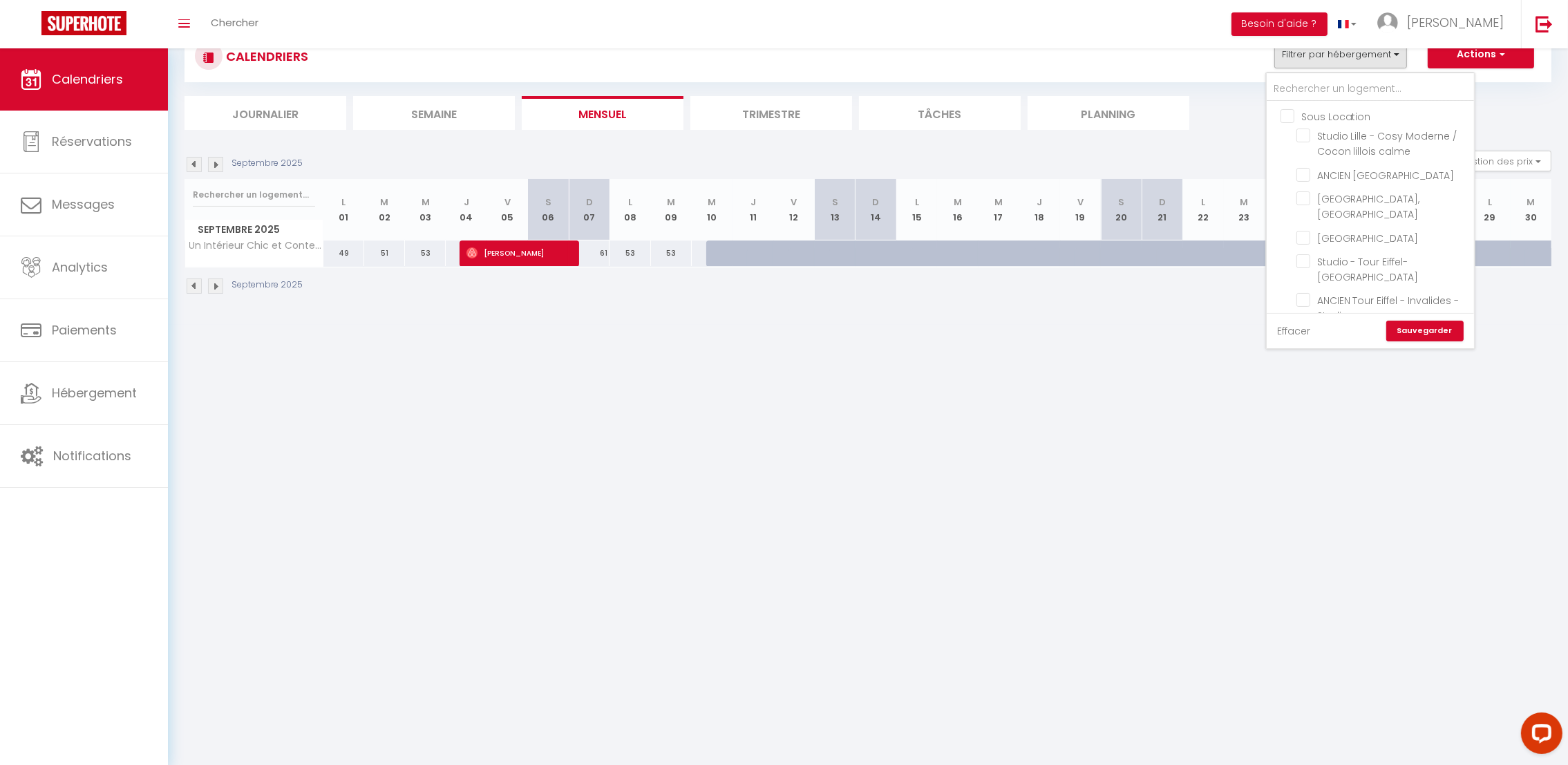
checkbox input "false"
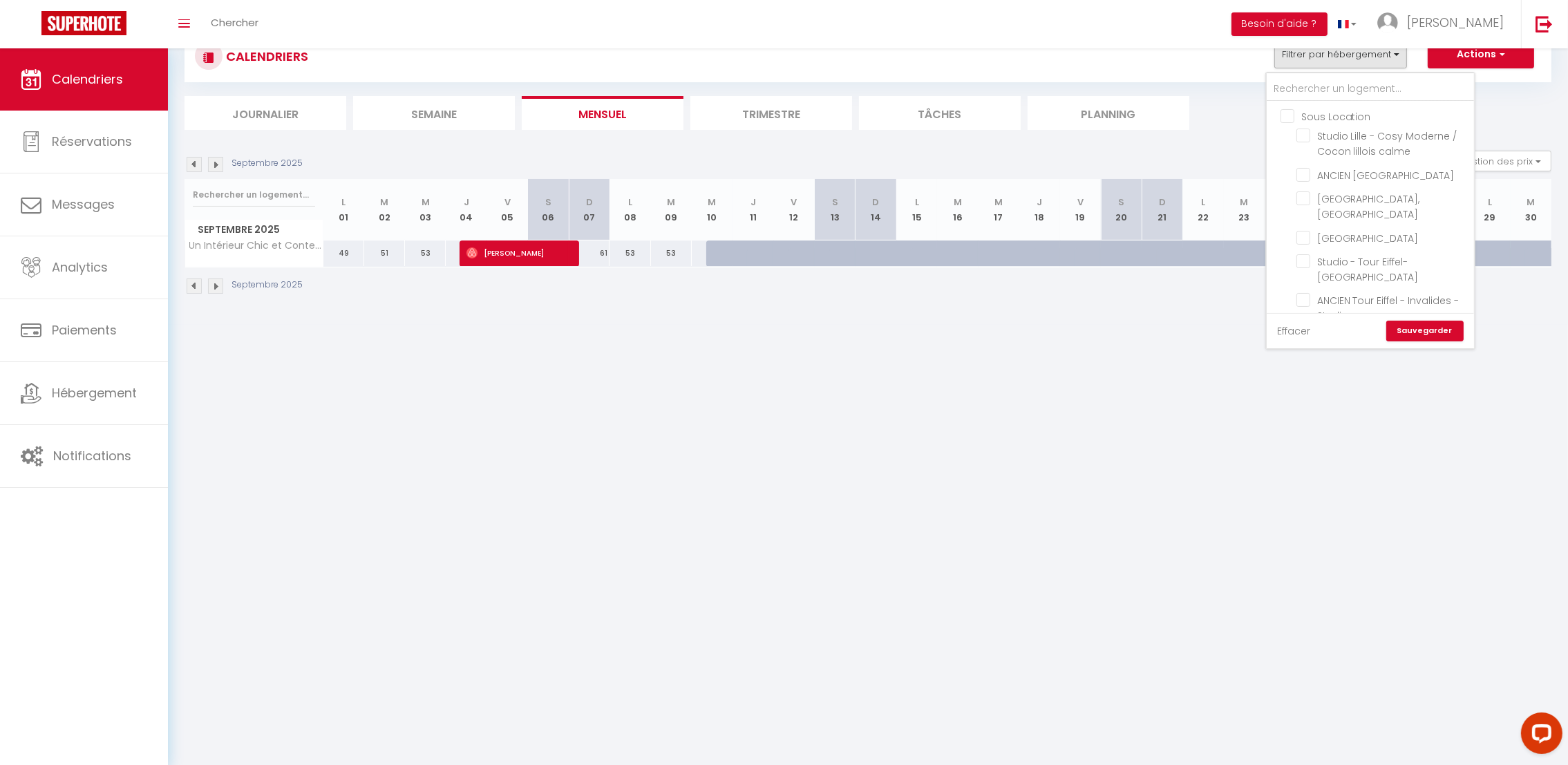
checkbox input "false"
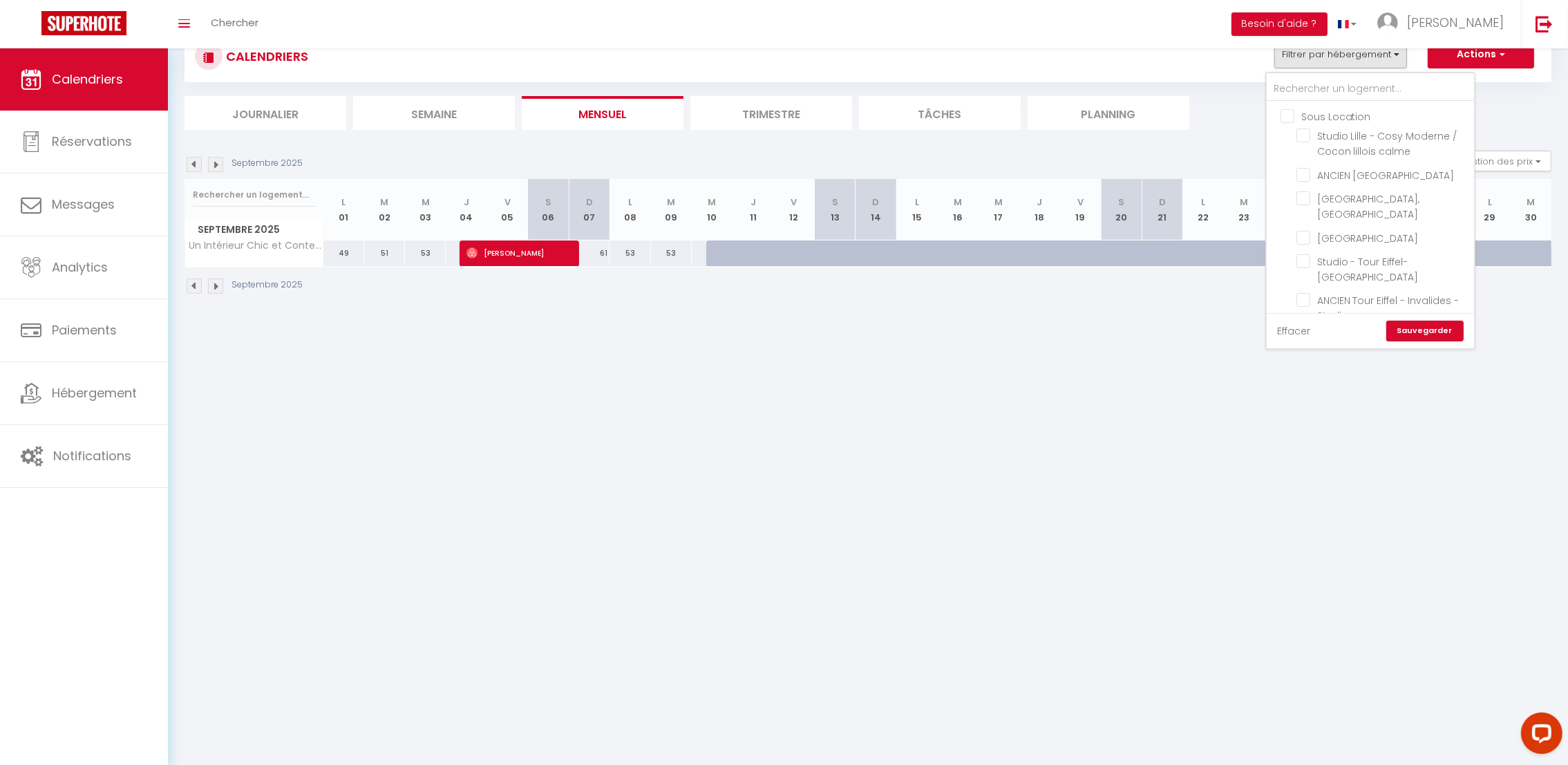
checkbox input "false"
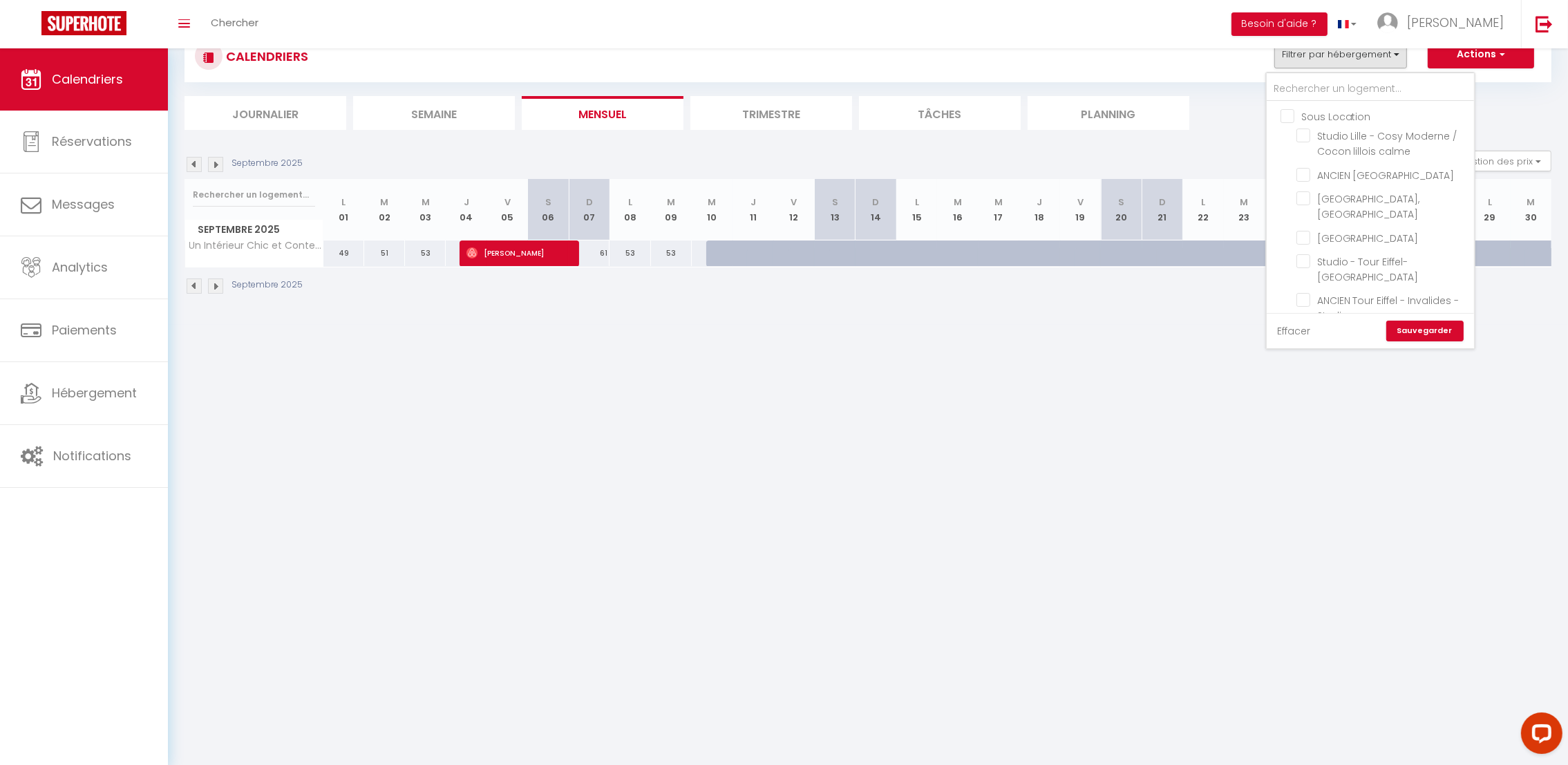
checkbox input "false"
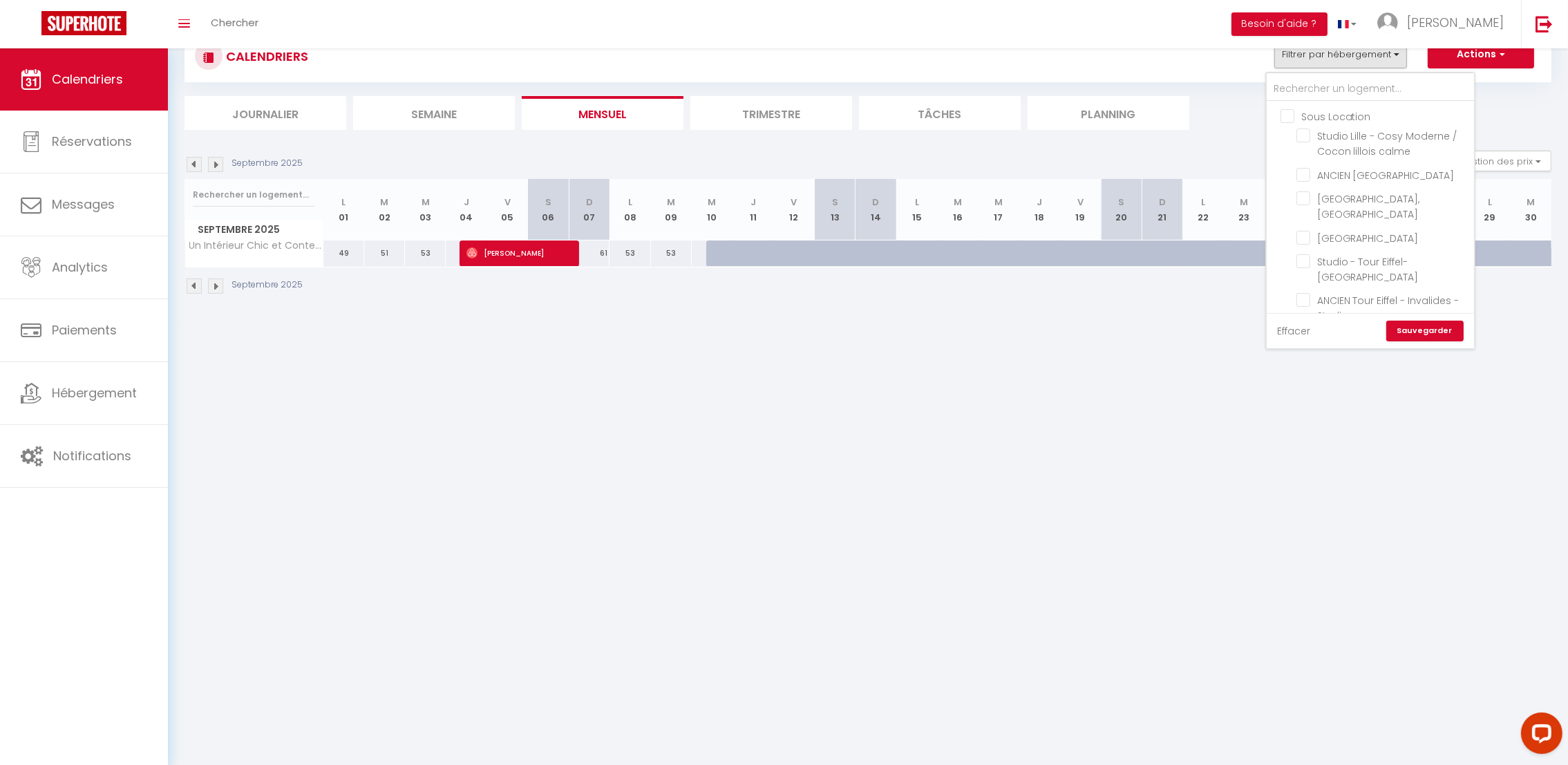
checkbox input "false"
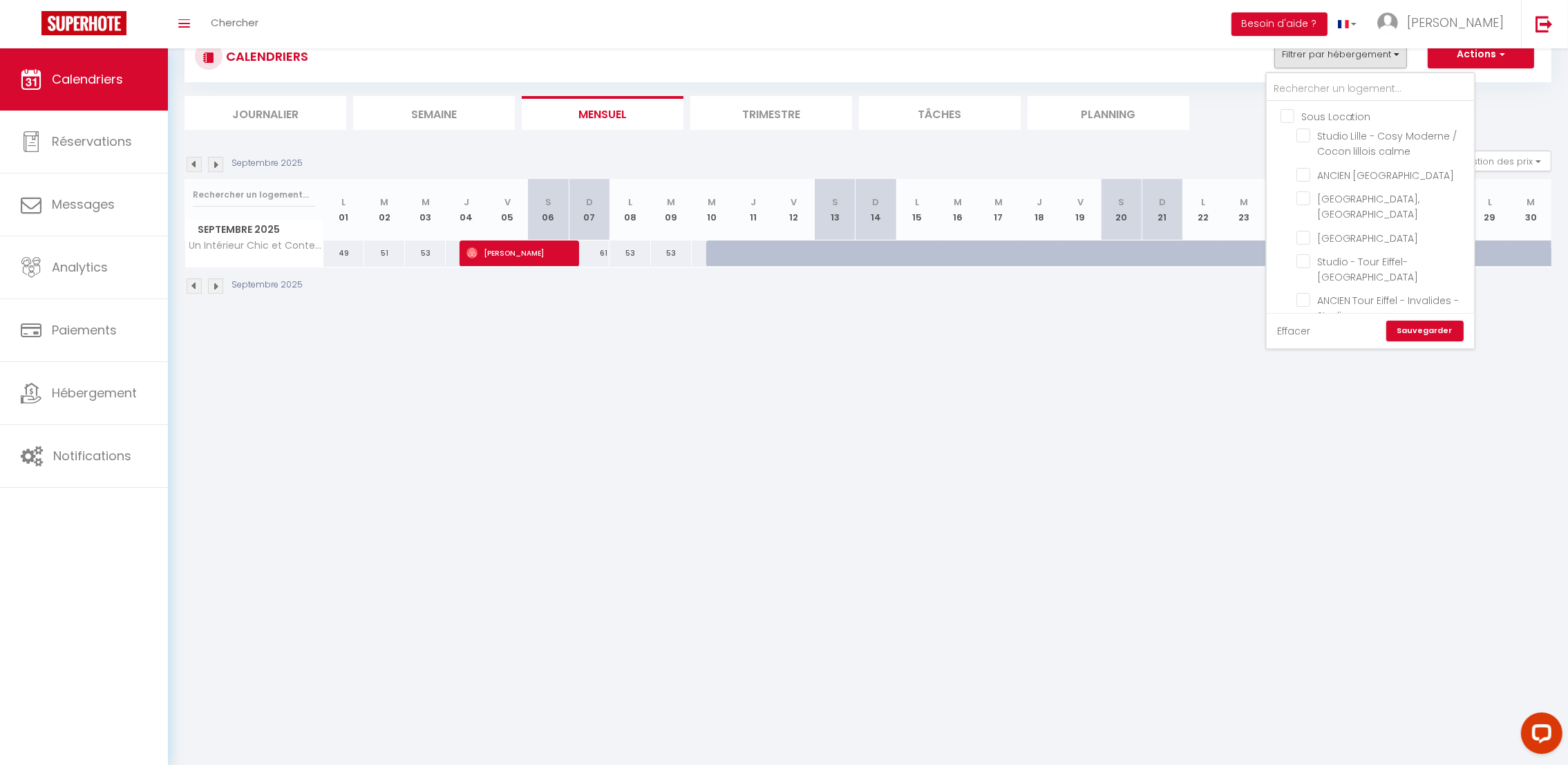
checkbox input "false"
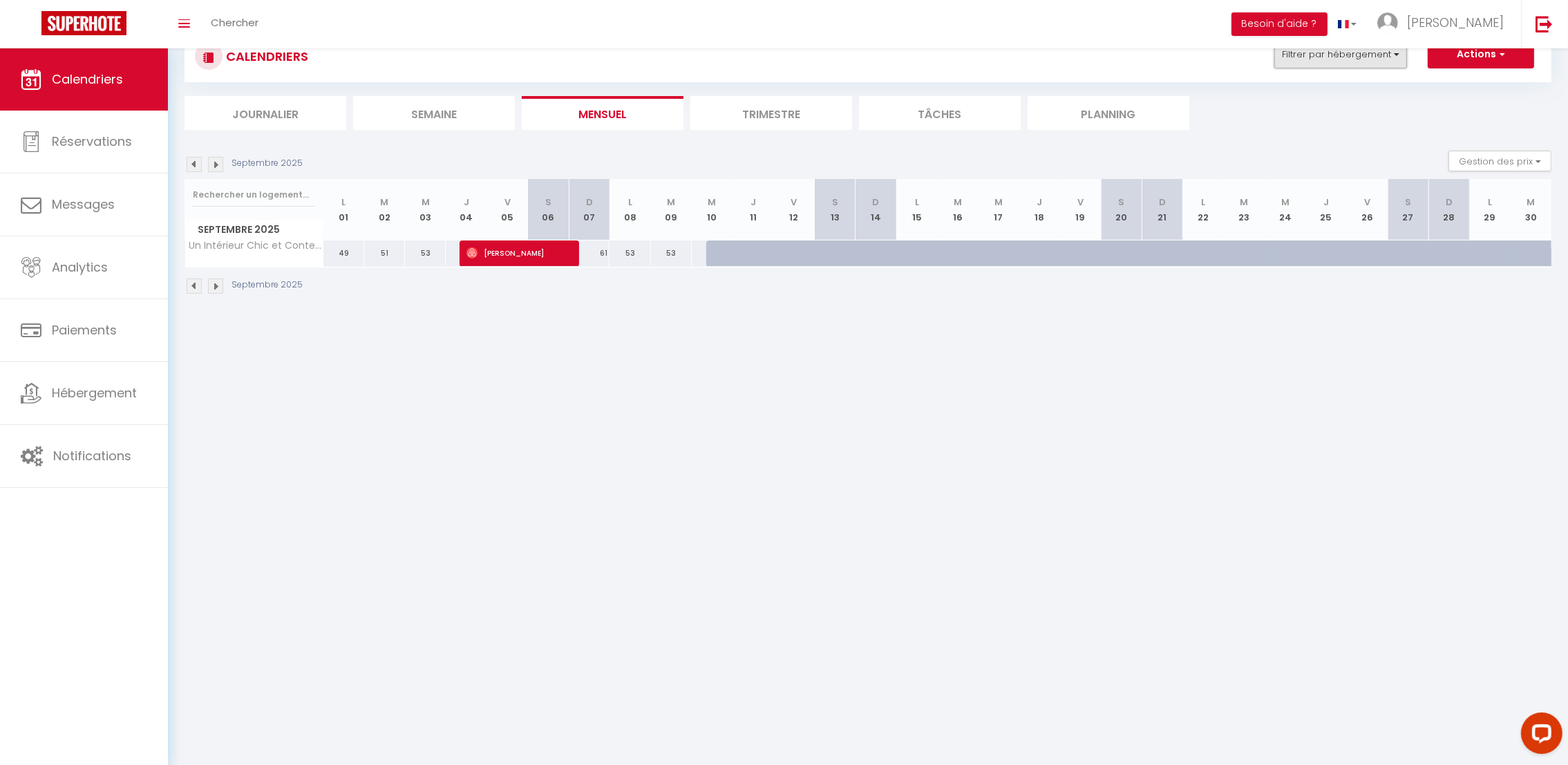
click at [1332, 48] on button "Filtrer par hébergement" at bounding box center [1340, 55] width 133 height 27
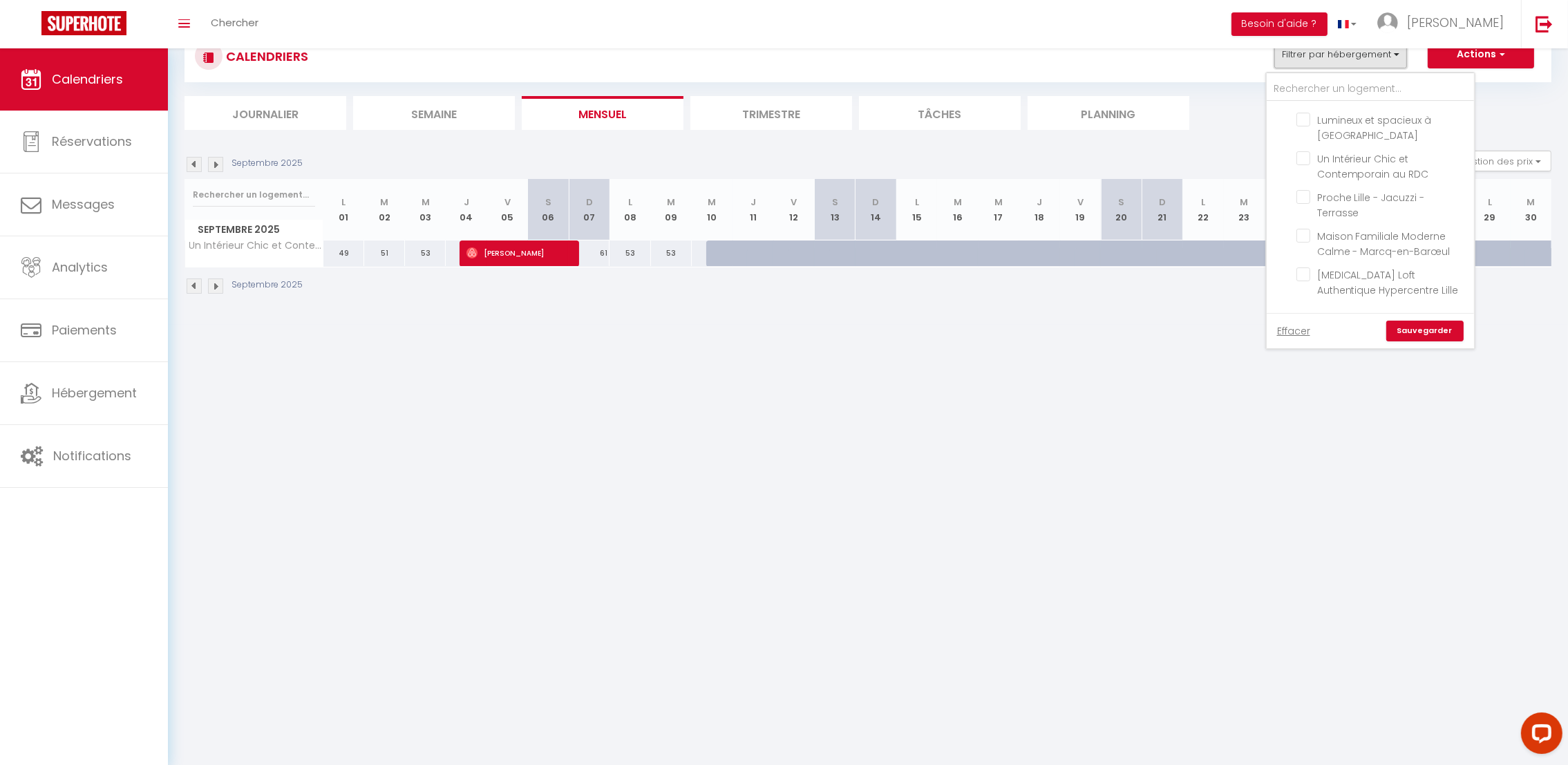
scroll to position [1568, 0]
drag, startPoint x: 1408, startPoint y: 343, endPoint x: 1408, endPoint y: 325, distance: 18.0
click at [1408, 325] on div "Effacer Sauvegarder" at bounding box center [1369, 330] width 207 height 36
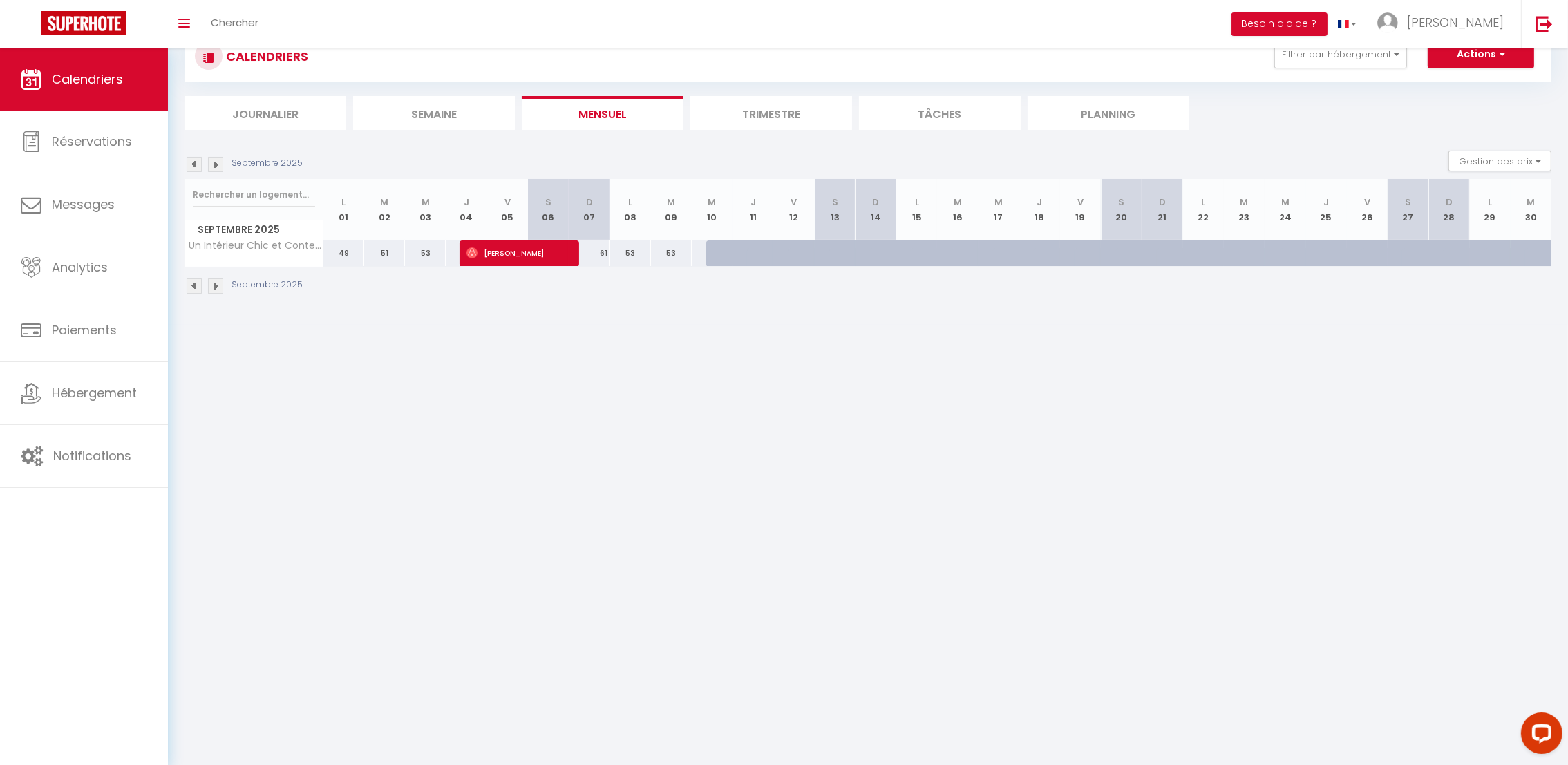
click at [1408, 325] on body "Questions et aide sur la MIGRATION - [GEOGRAPHIC_DATA] ouverte de 13 à 14h puis…" at bounding box center [784, 383] width 1568 height 765
click at [1377, 53] on button "Filtrer par hébergement" at bounding box center [1340, 55] width 133 height 27
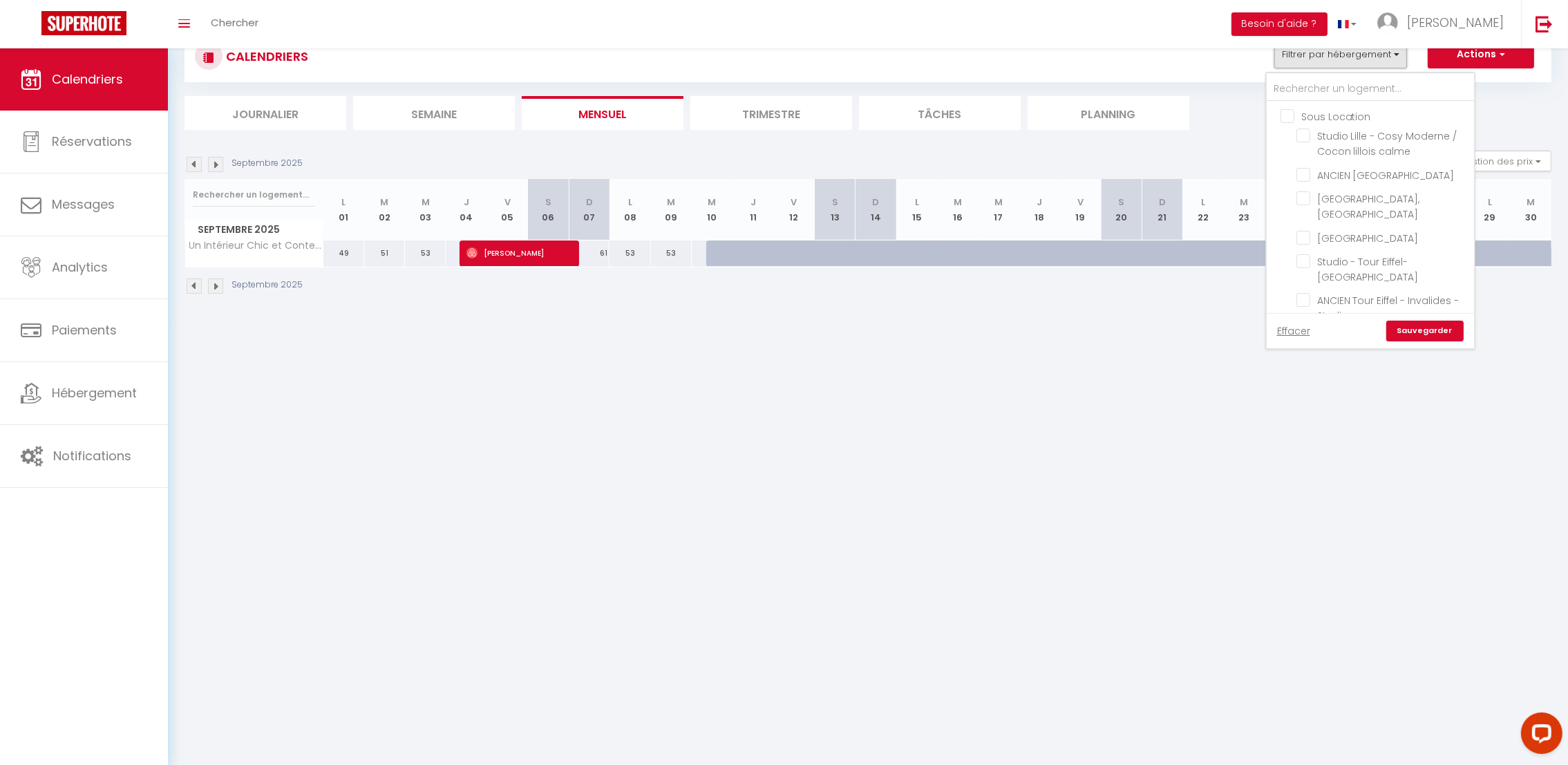
scroll to position [0, 0]
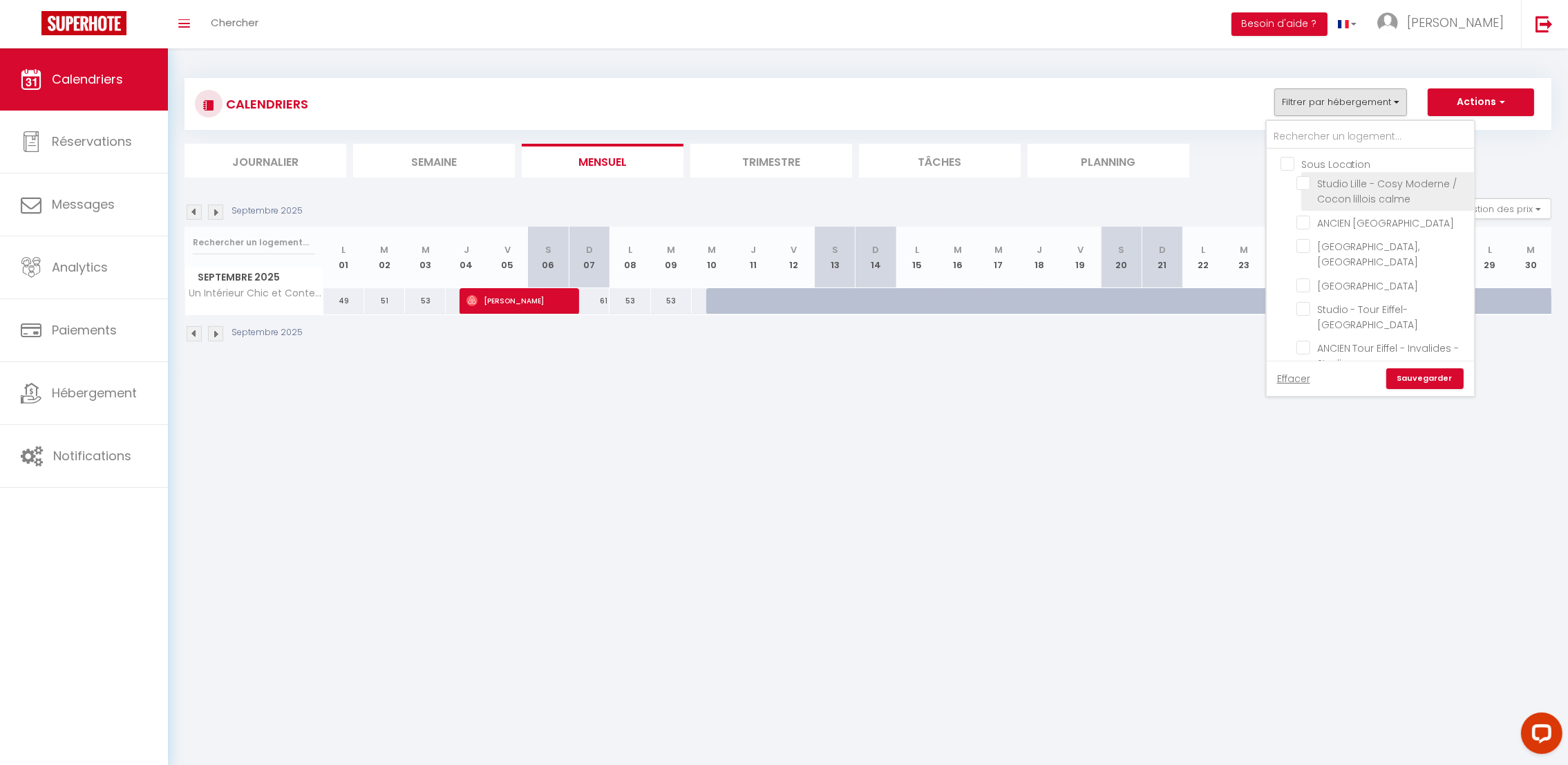
click at [1298, 185] on input "Studio Lille - Cosy Moderne / Cocon lillois calme" at bounding box center [1382, 182] width 172 height 14
checkbox input "true"
checkbox input "false"
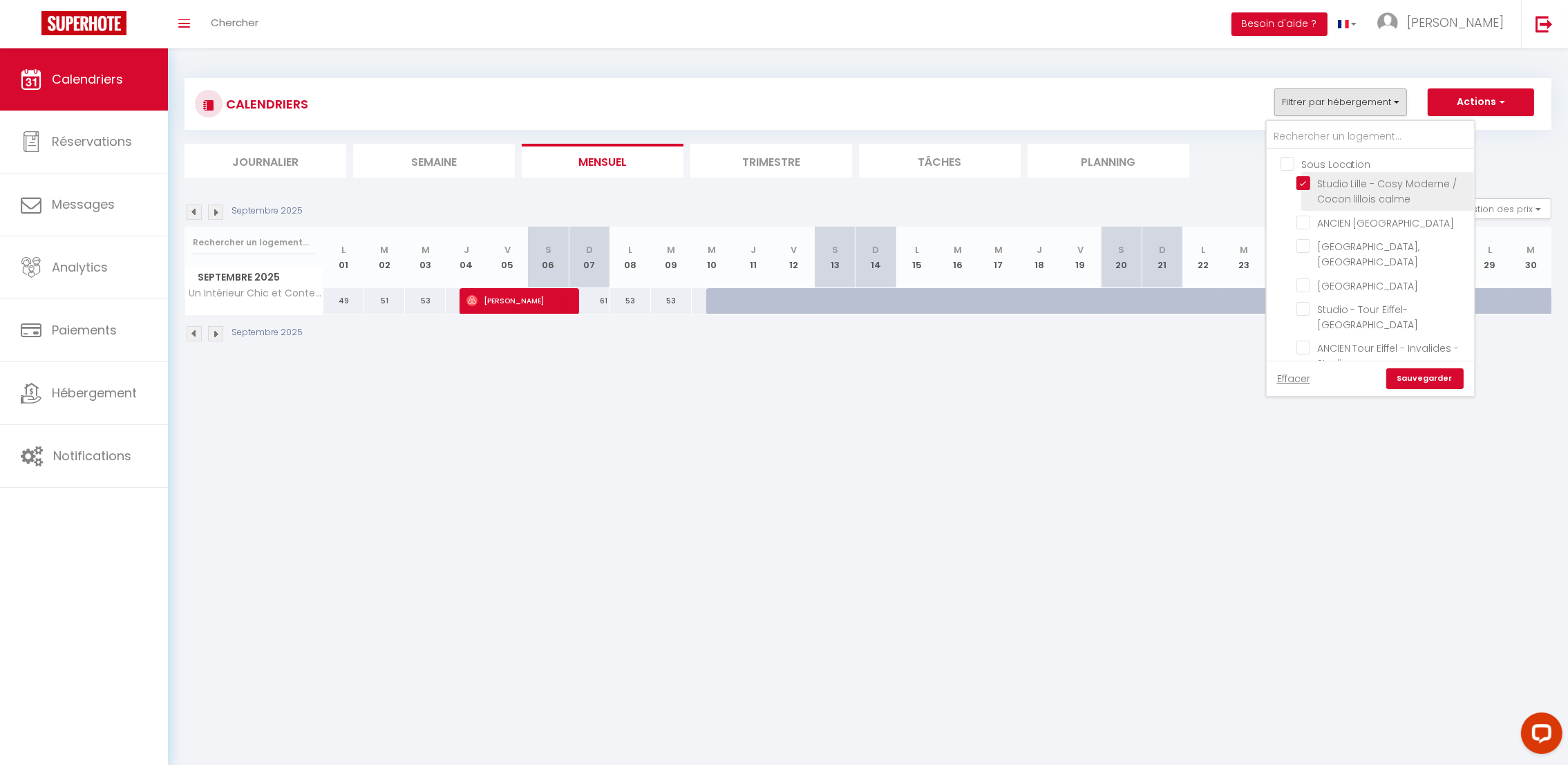
checkbox input "false"
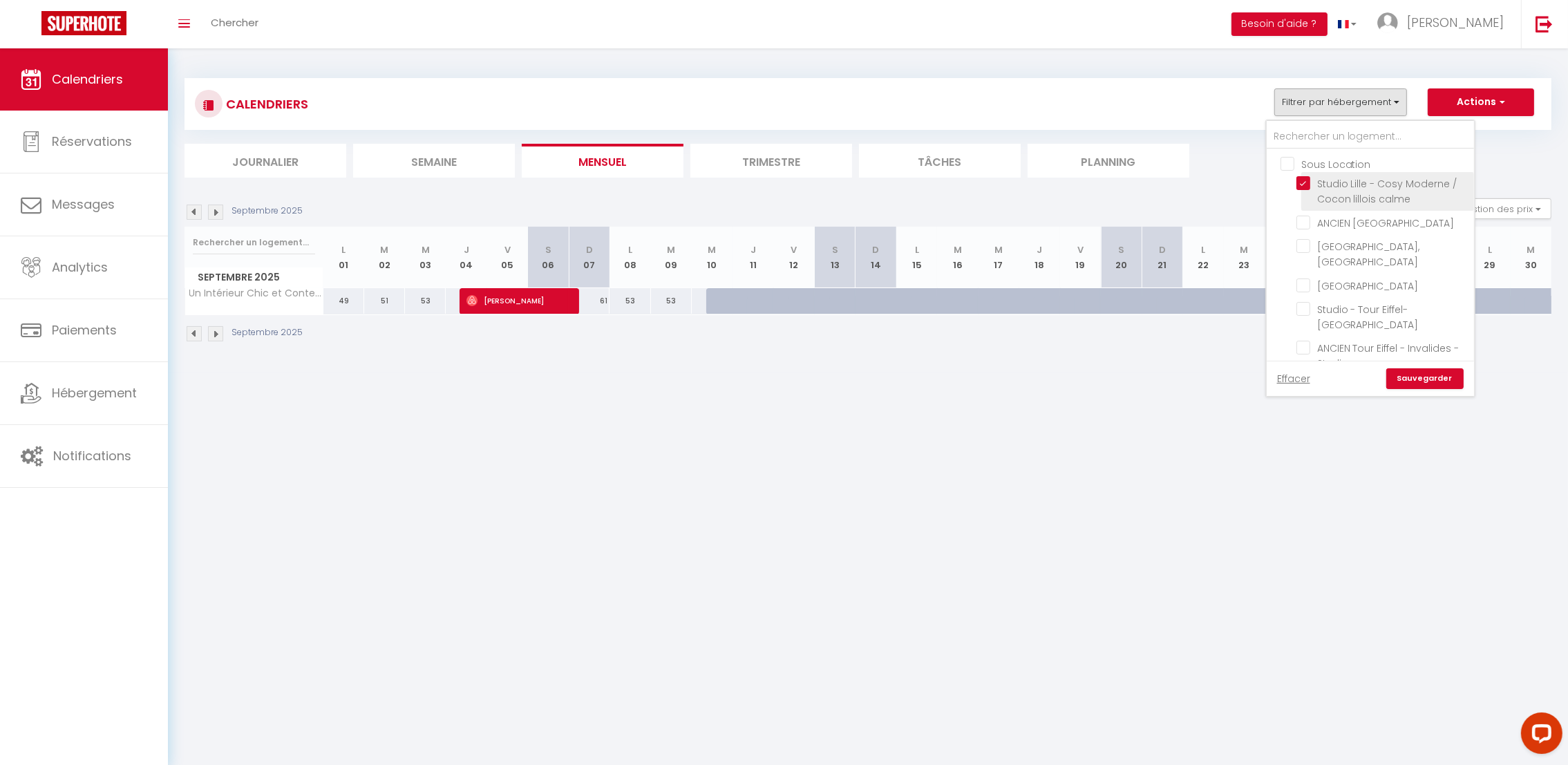
checkbox input "false"
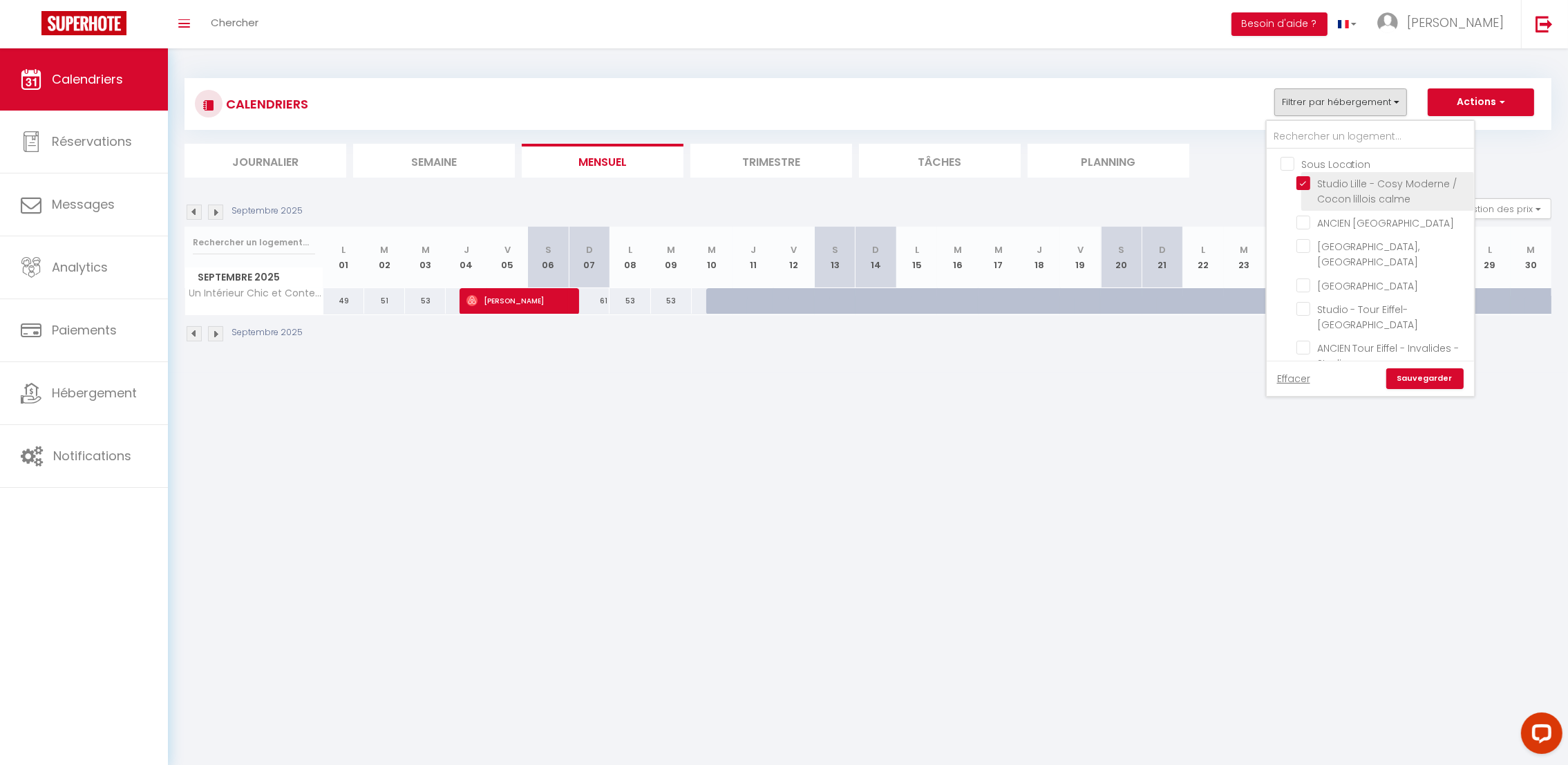
checkbox input "false"
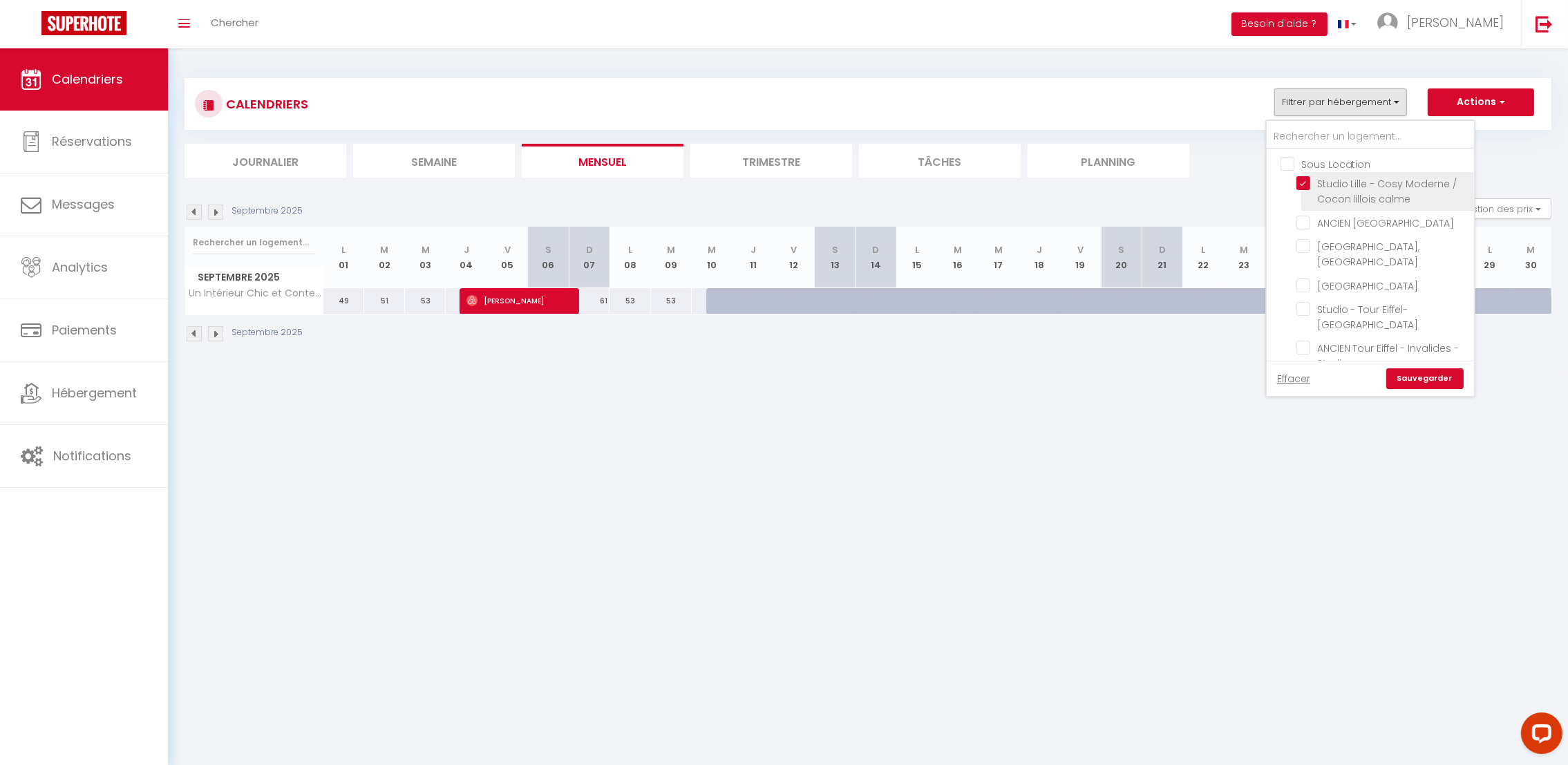
checkbox input "false"
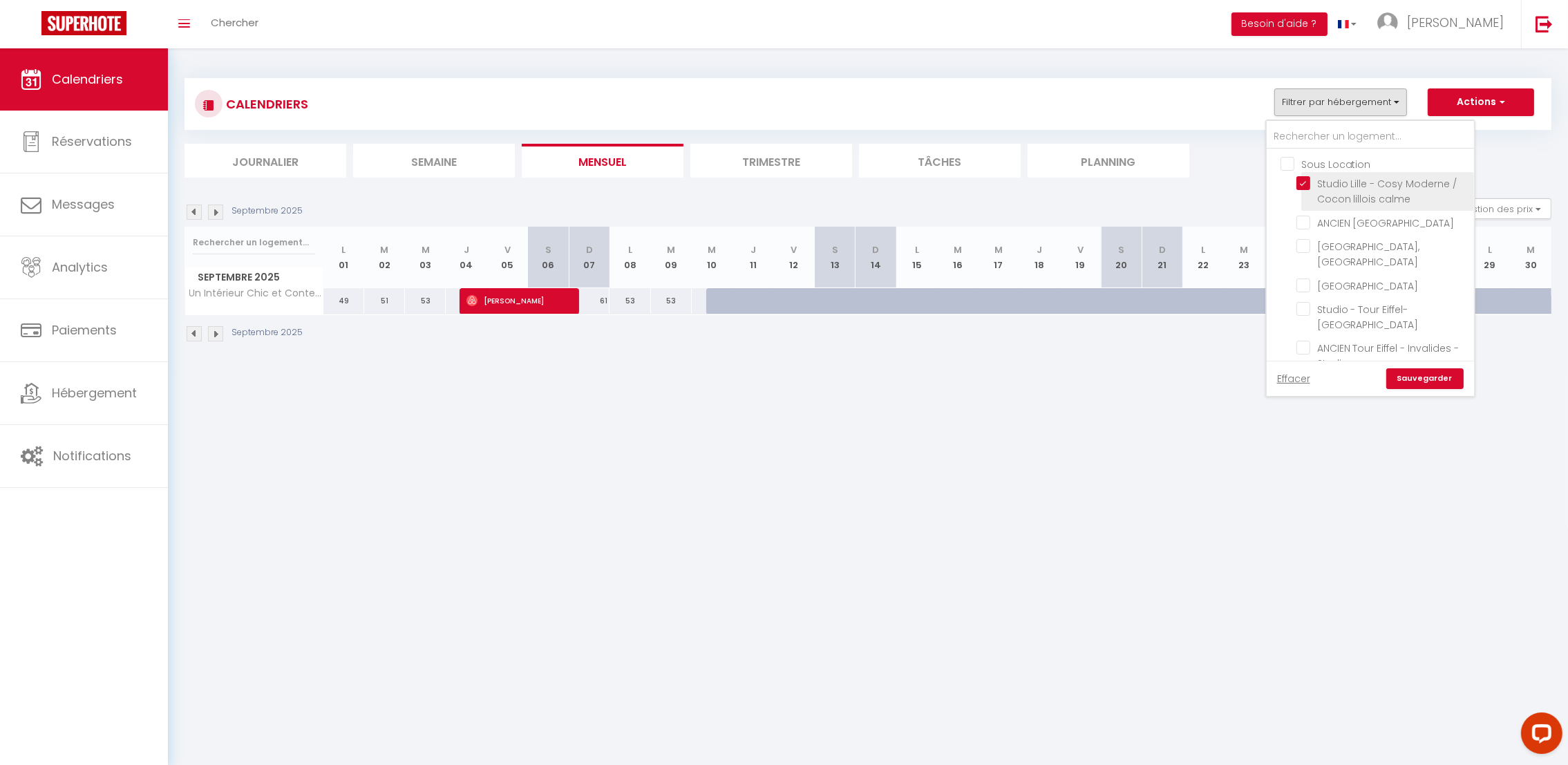
checkbox input "false"
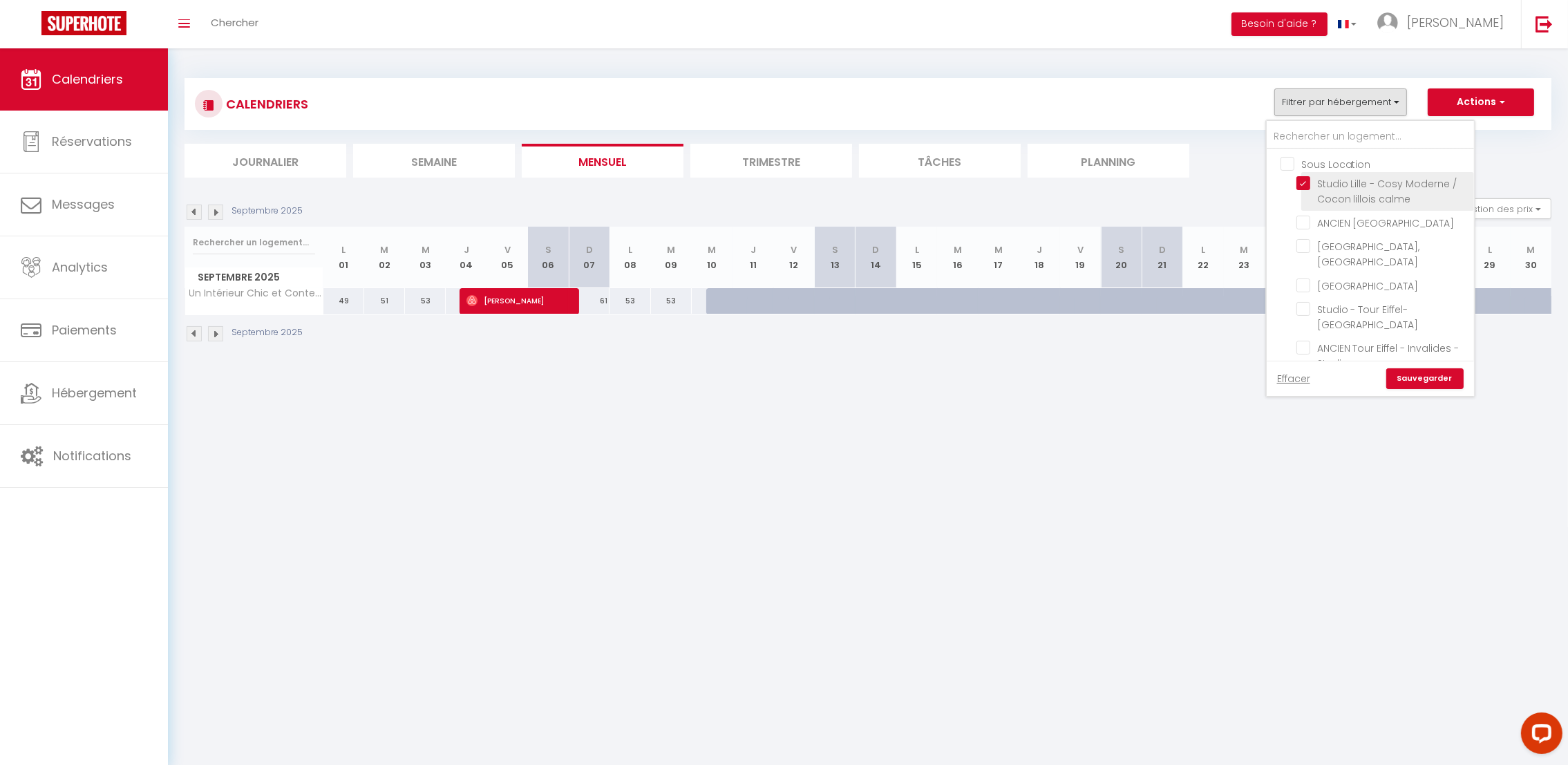
checkbox input "false"
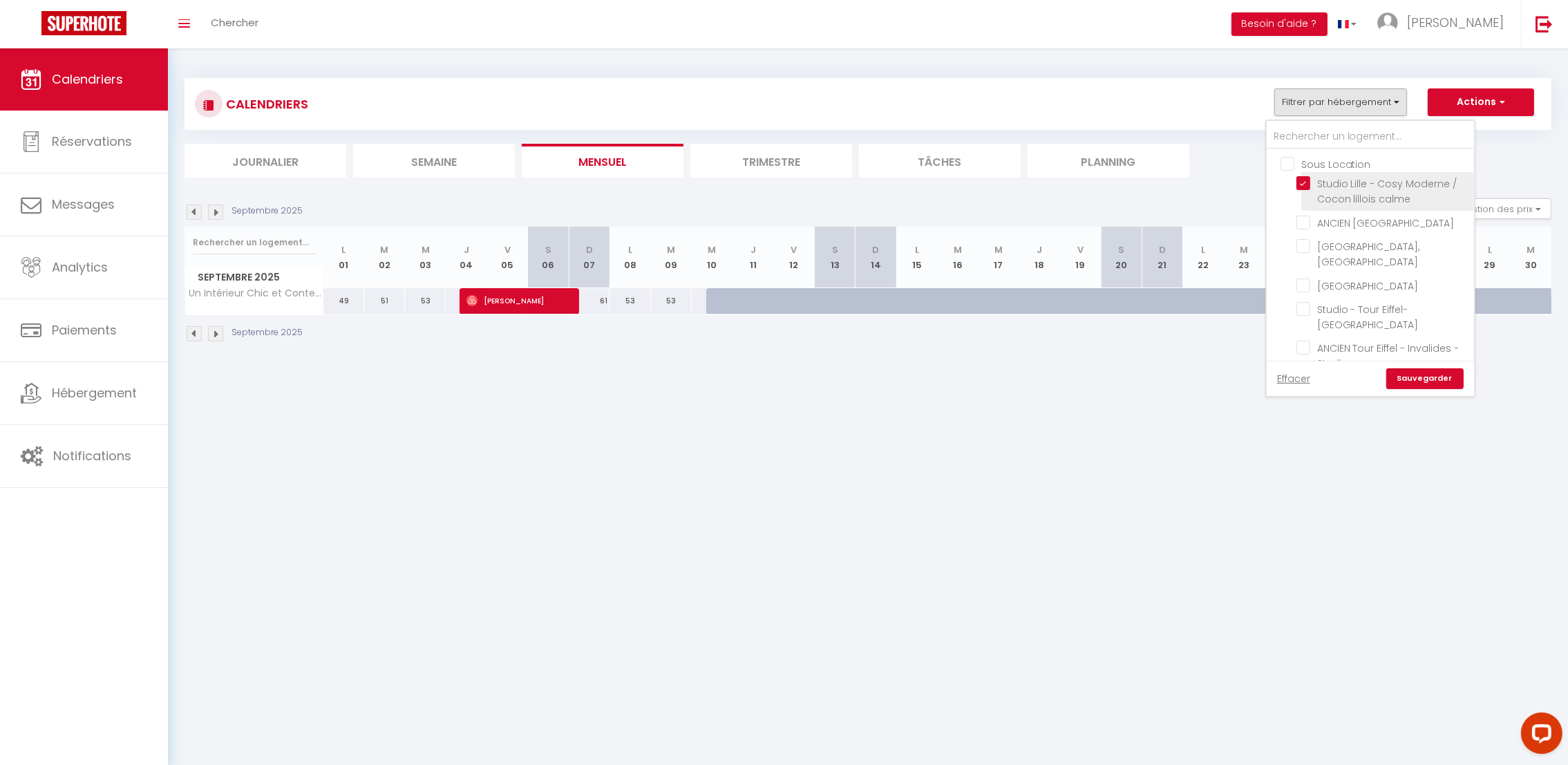
checkbox input "false"
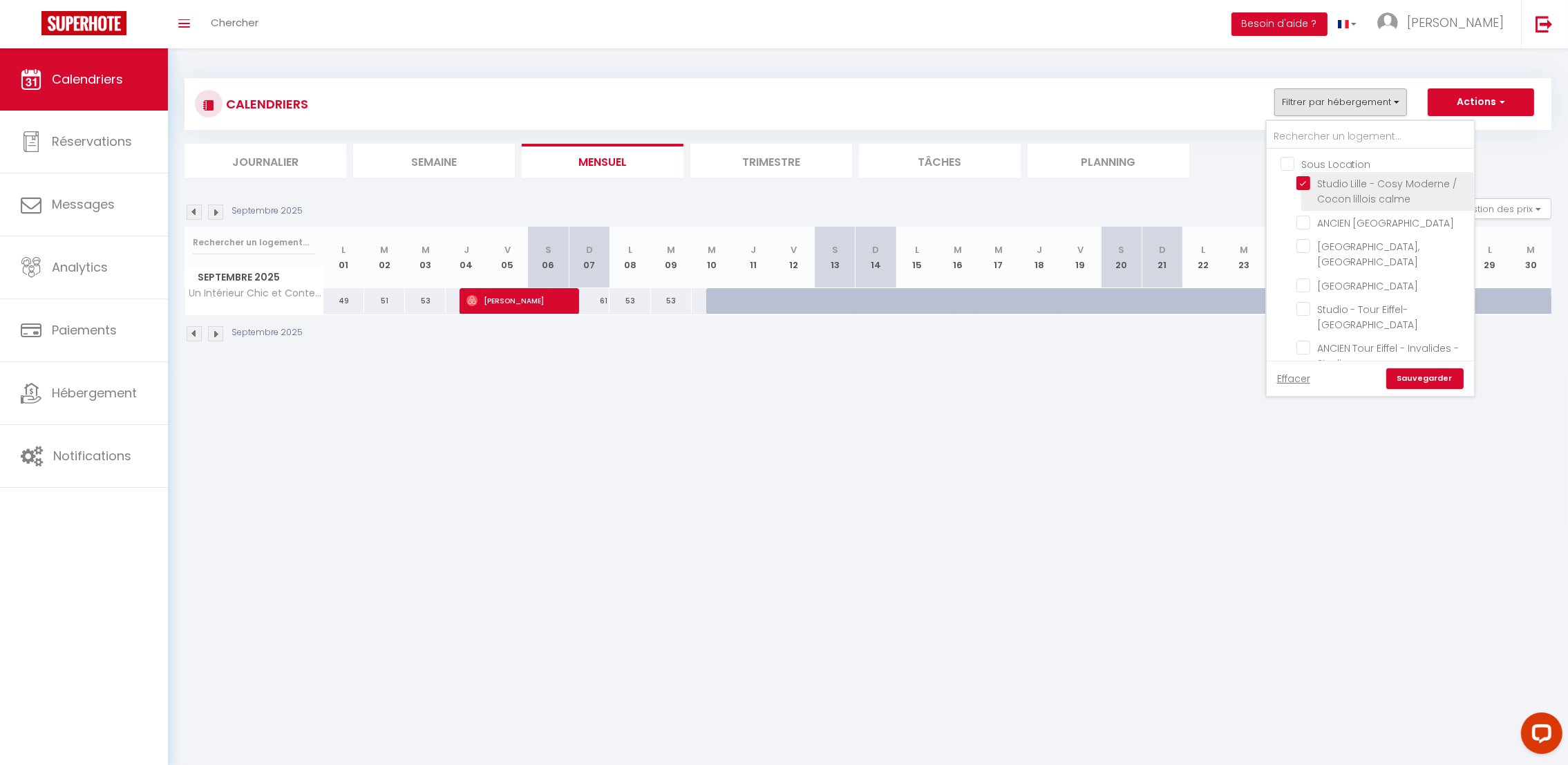
checkbox input "false"
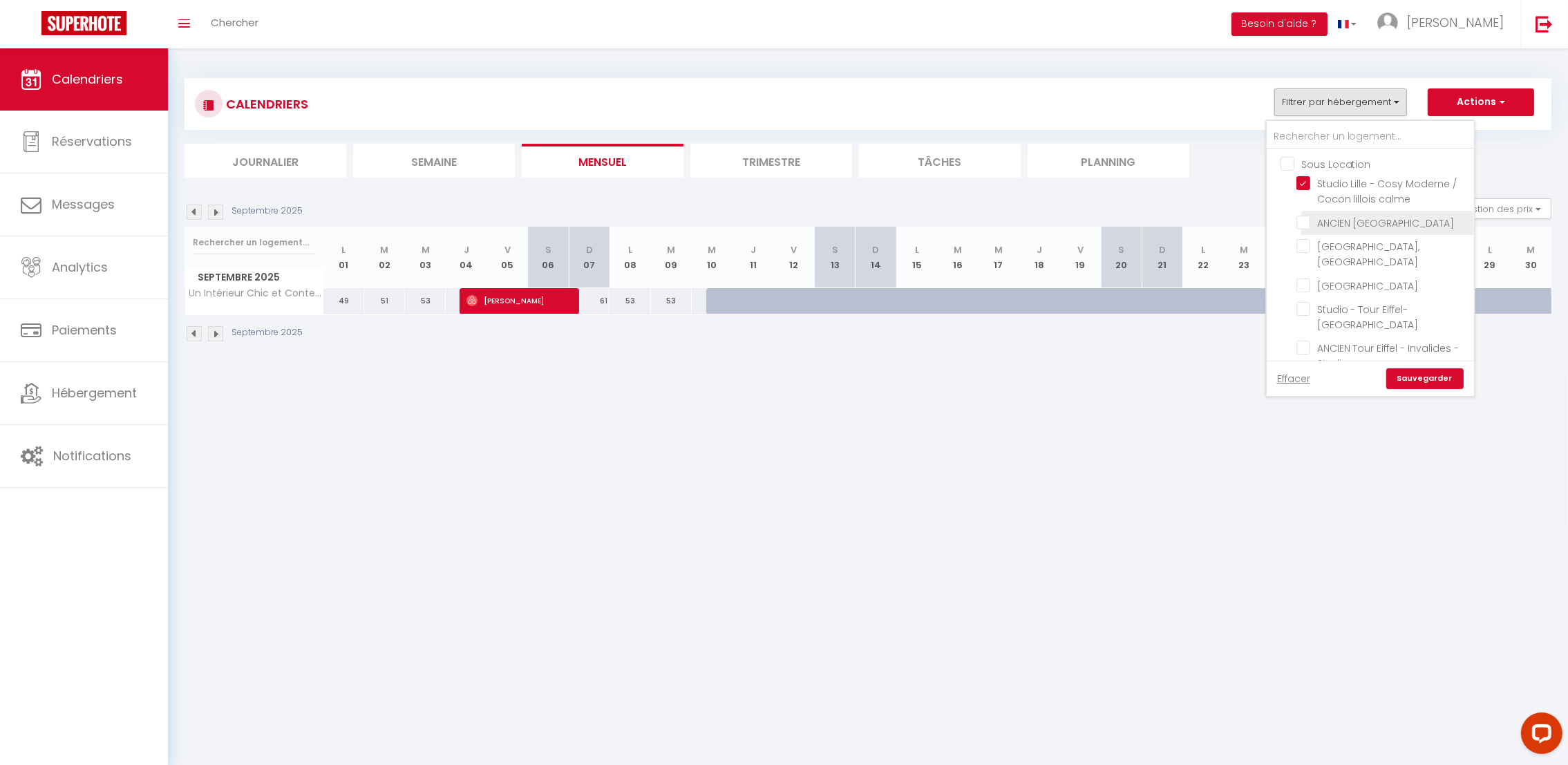
click at [1305, 219] on input "ANCIEN [GEOGRAPHIC_DATA]" at bounding box center [1382, 222] width 172 height 14
checkbox input "true"
checkbox input "false"
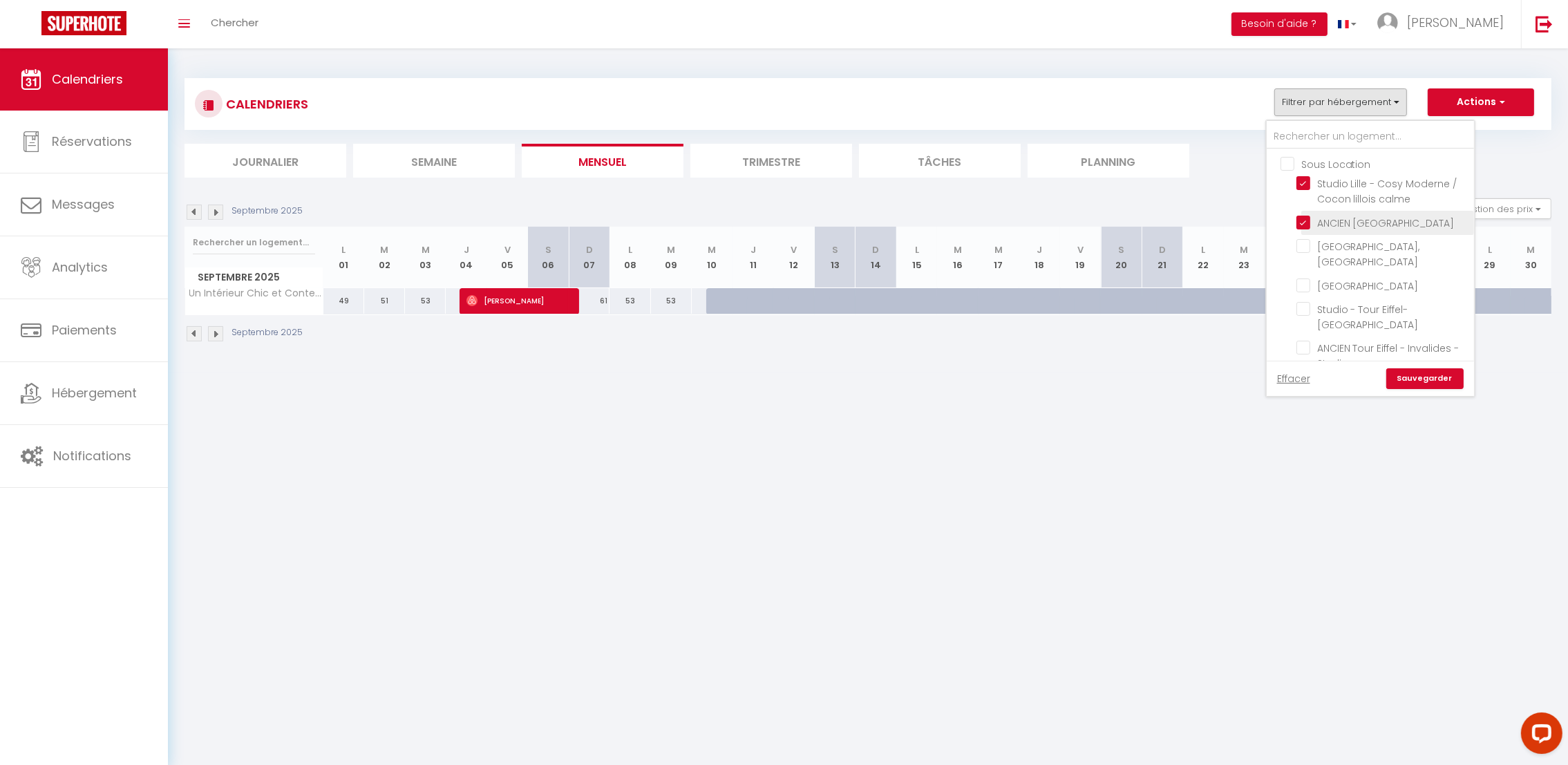
checkbox input "false"
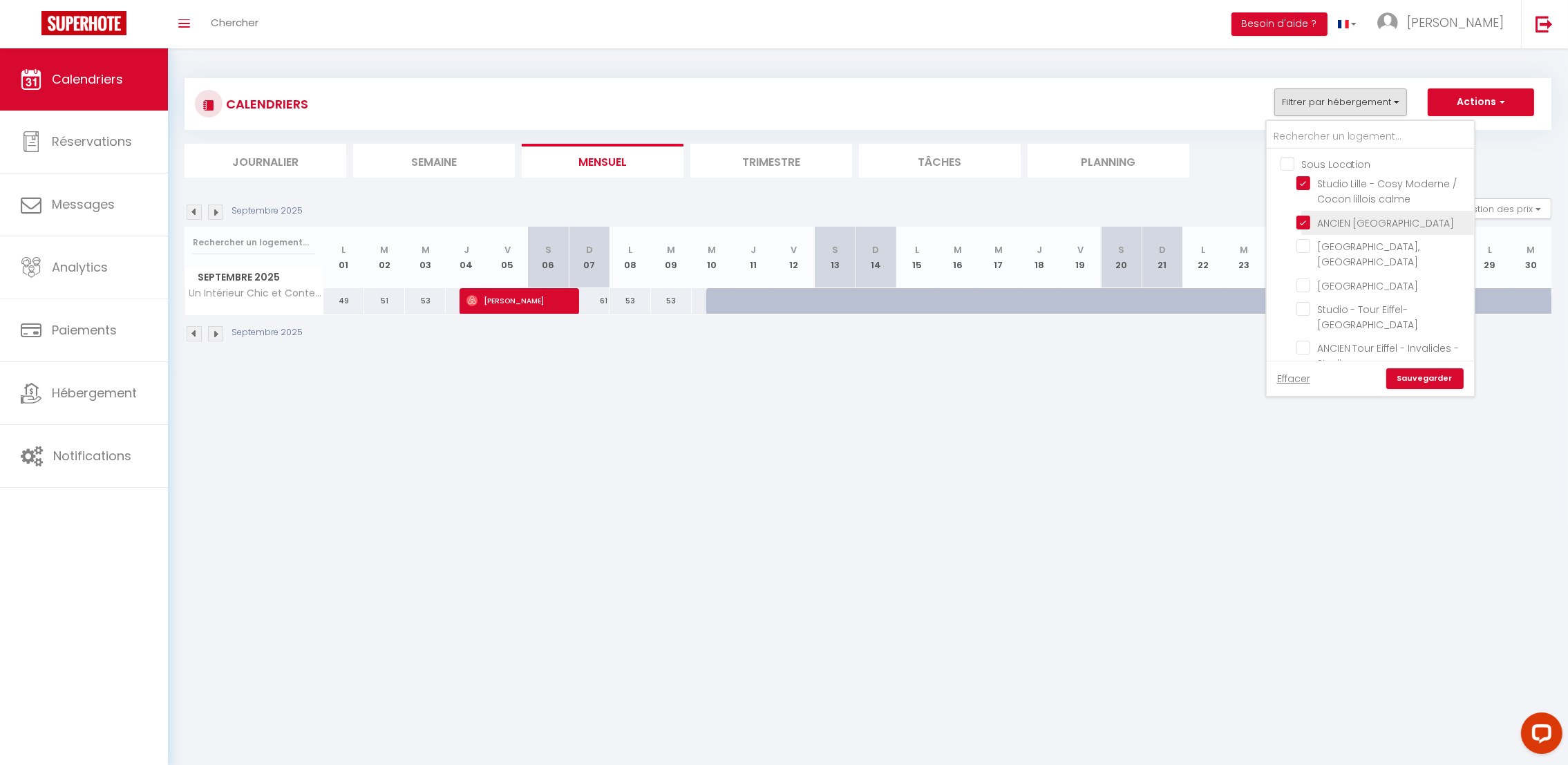
checkbox input "false"
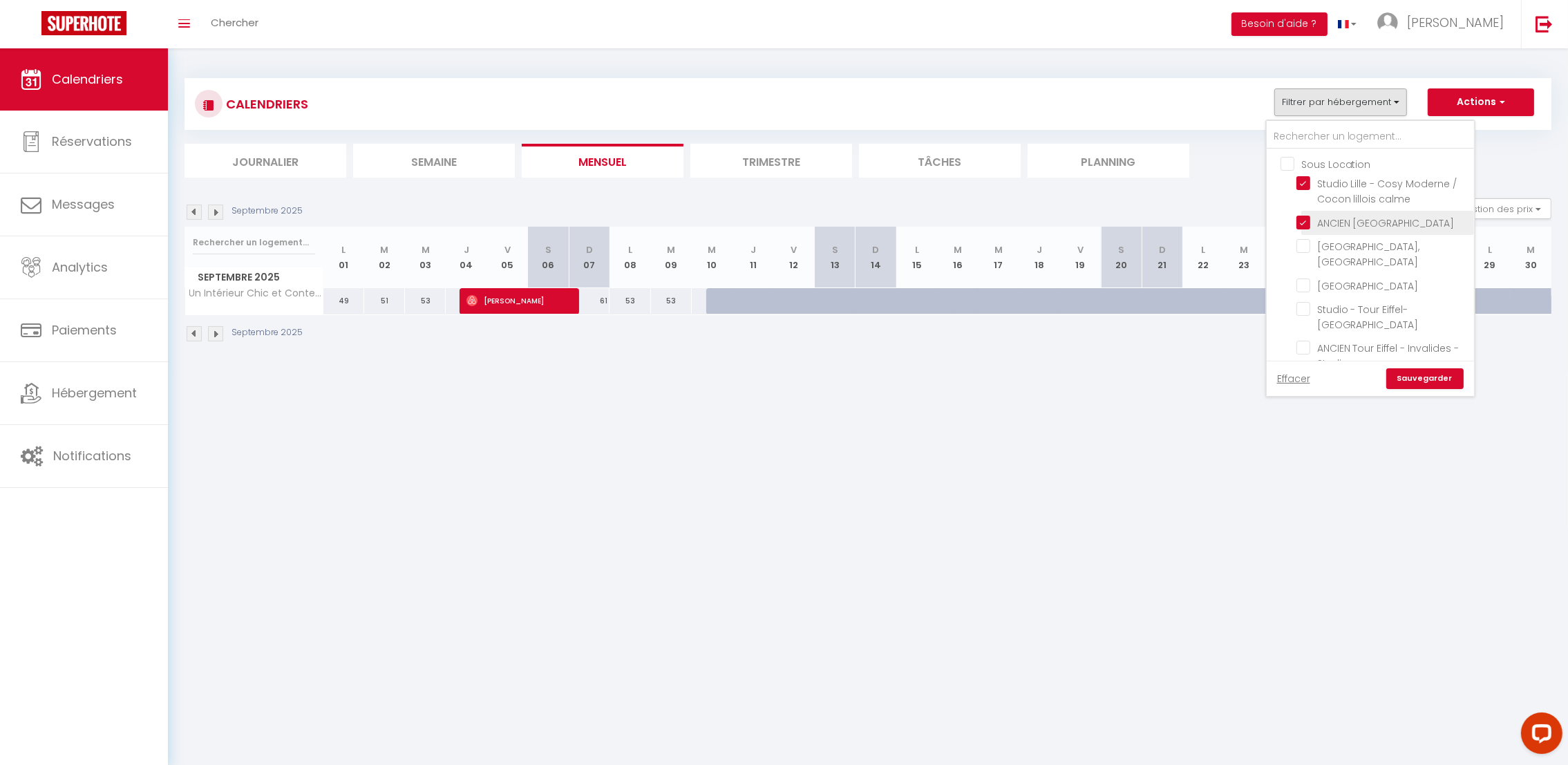
checkbox input "false"
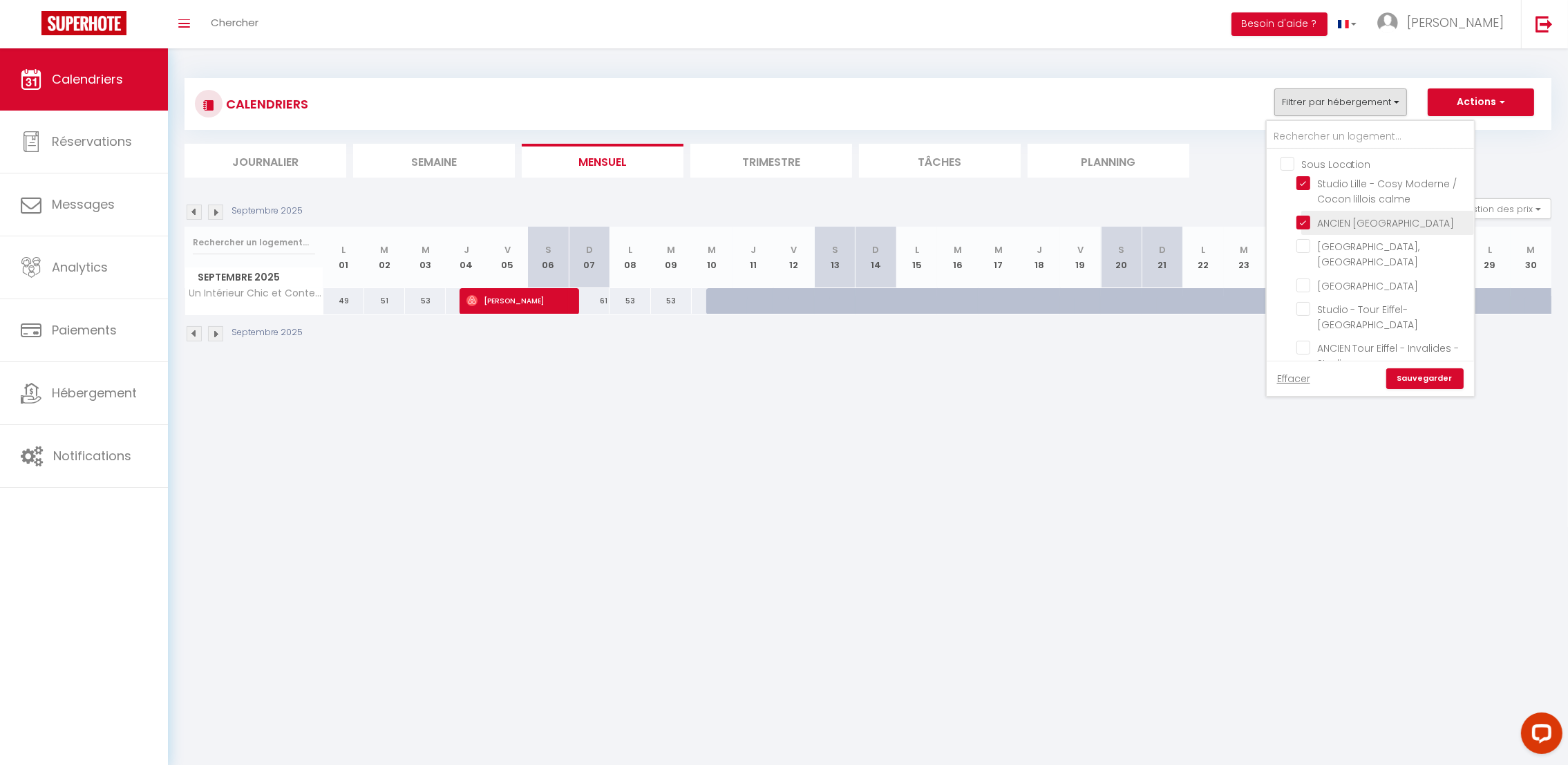
checkbox input "false"
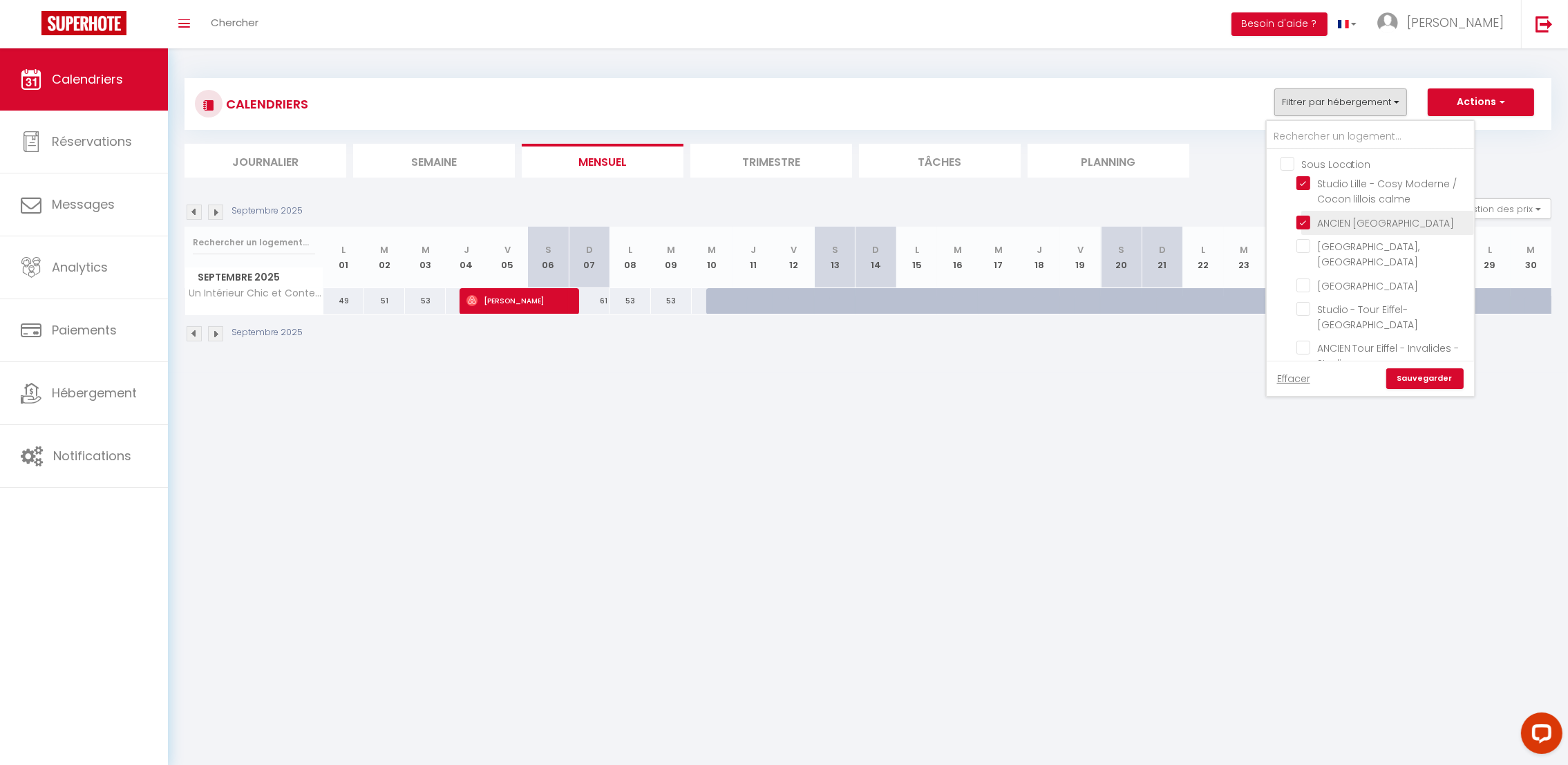
checkbox input "false"
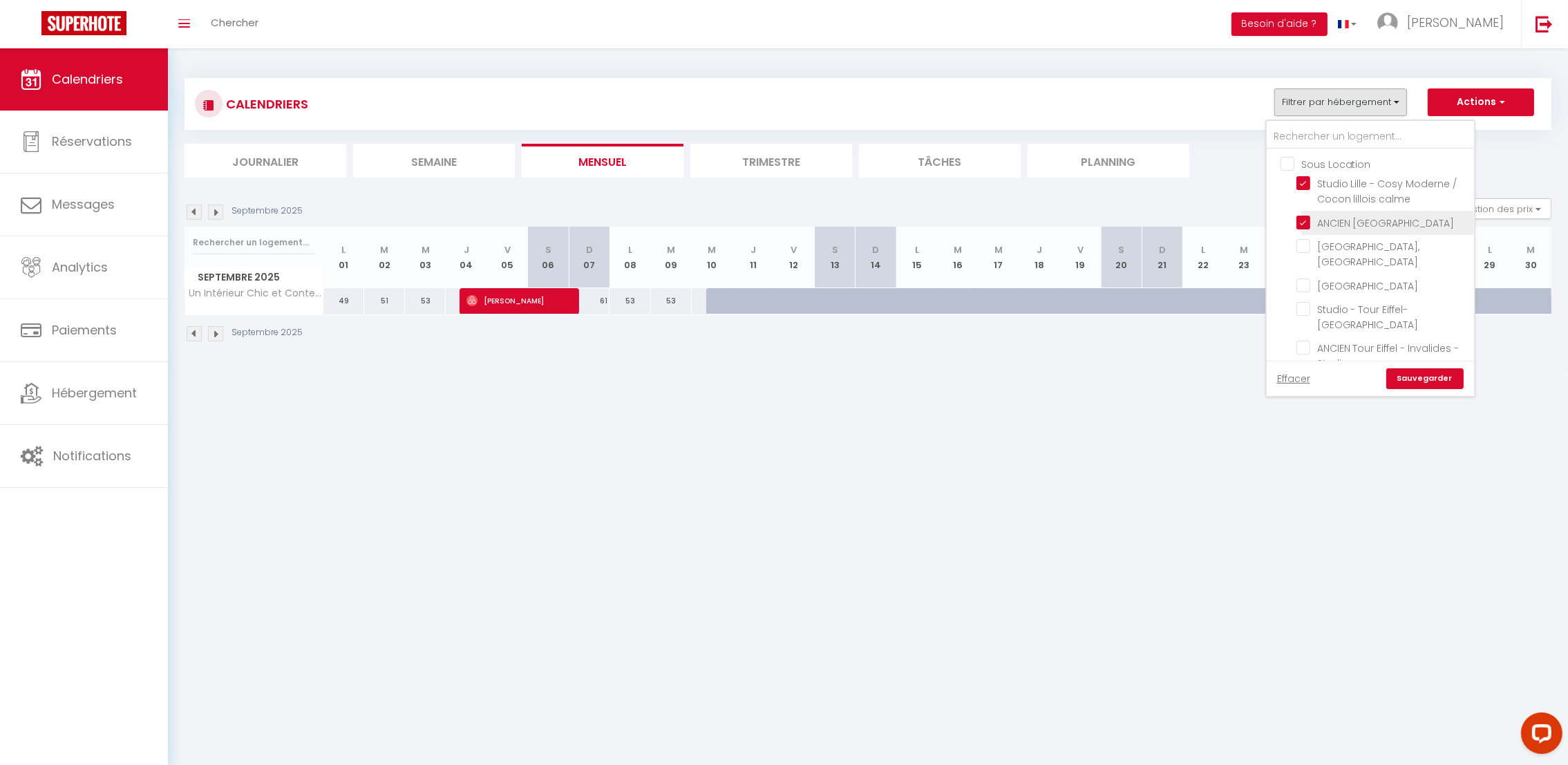
checkbox input "false"
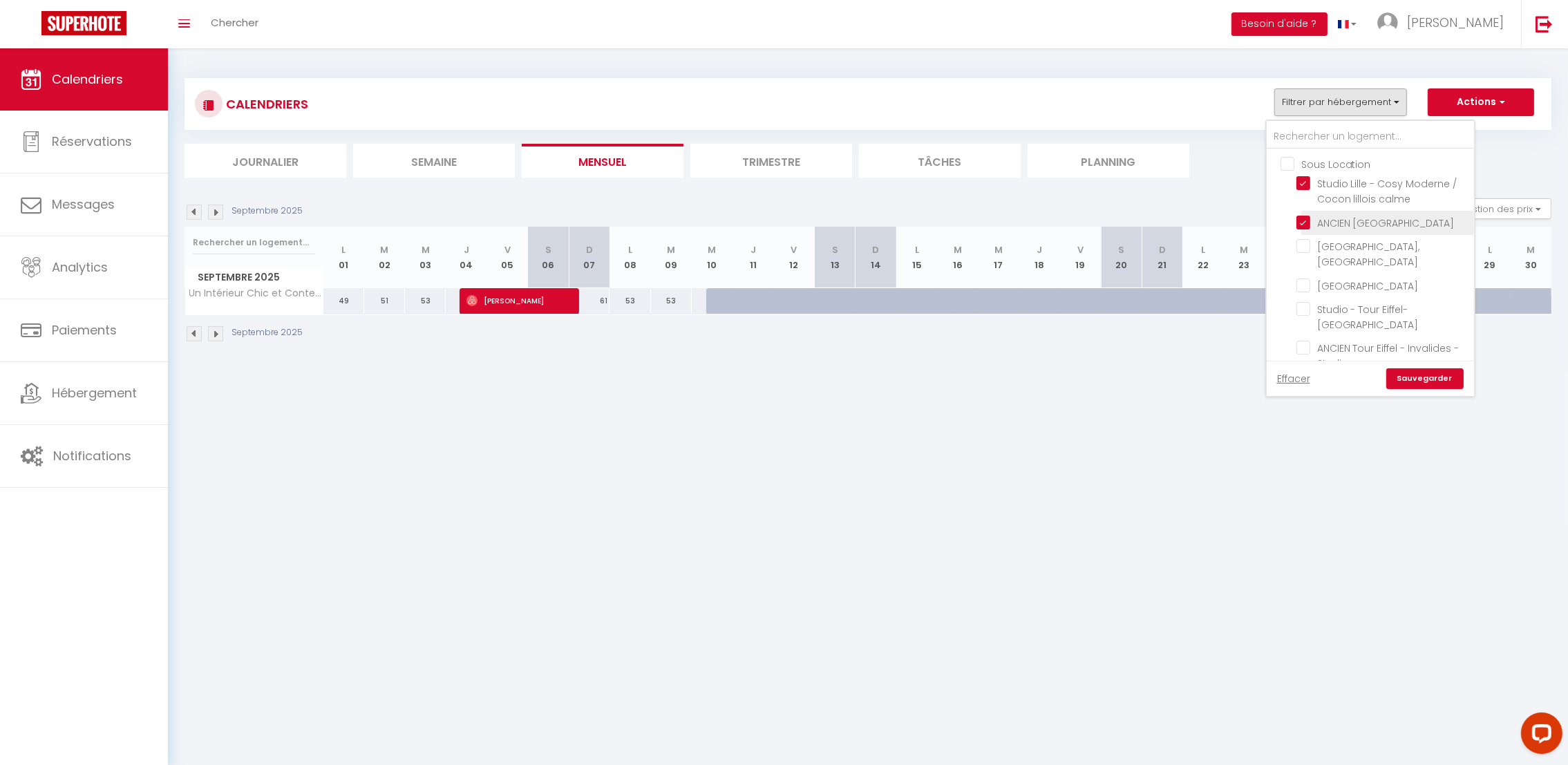
checkbox input "false"
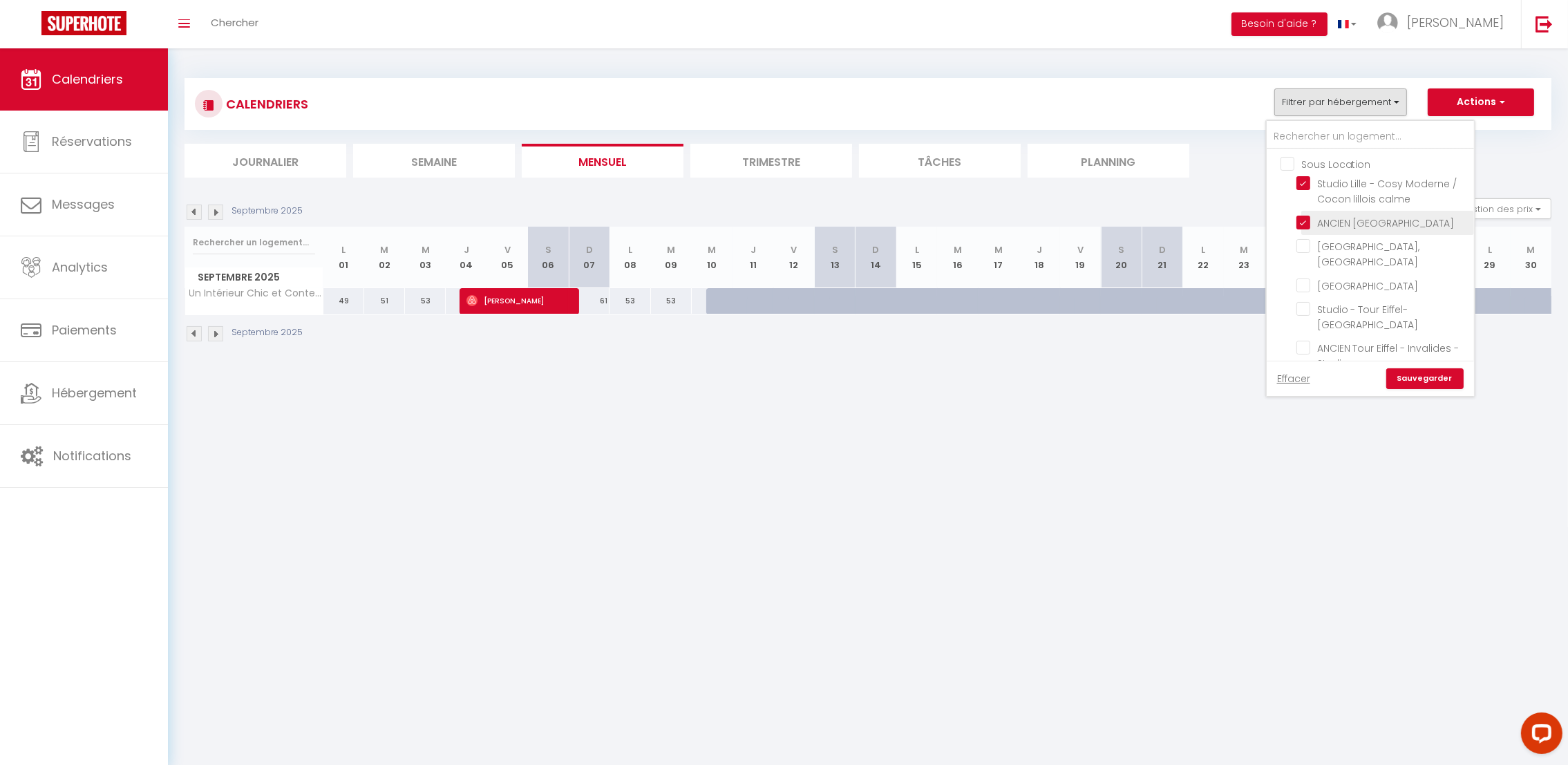
checkbox input "false"
click at [1305, 219] on input "ANCIEN [GEOGRAPHIC_DATA]" at bounding box center [1382, 222] width 172 height 14
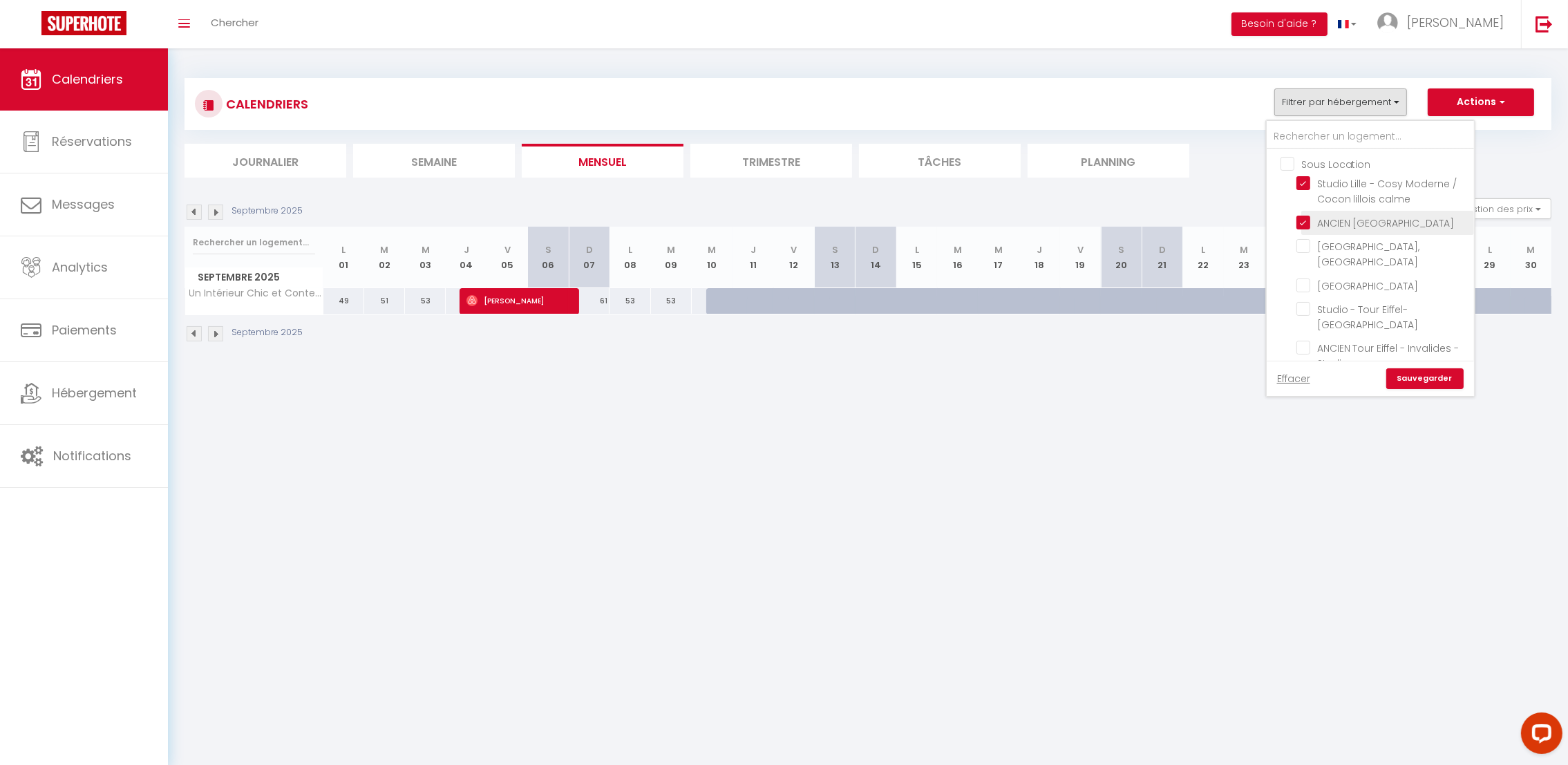
checkbox input "false"
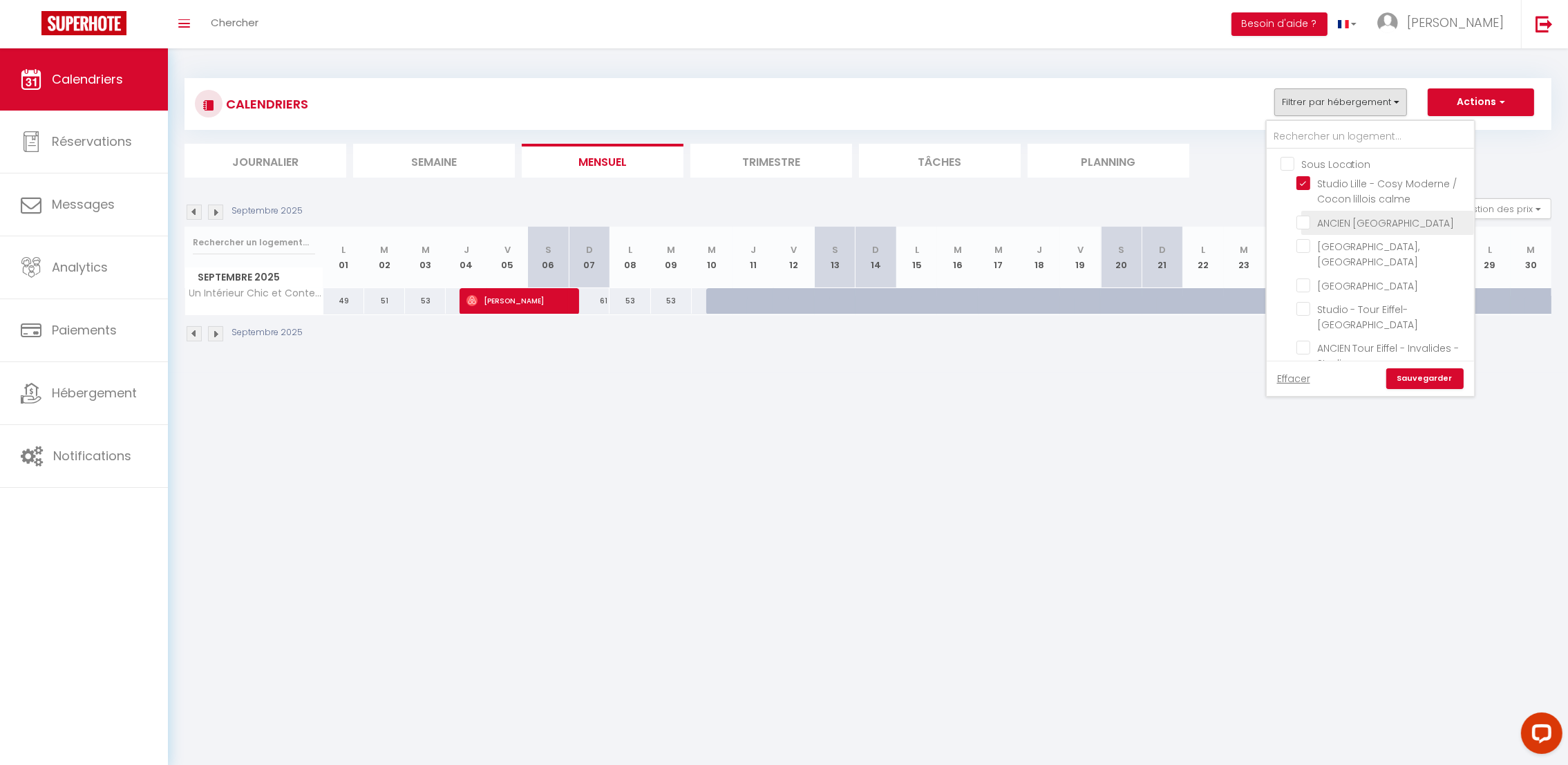
checkbox input "false"
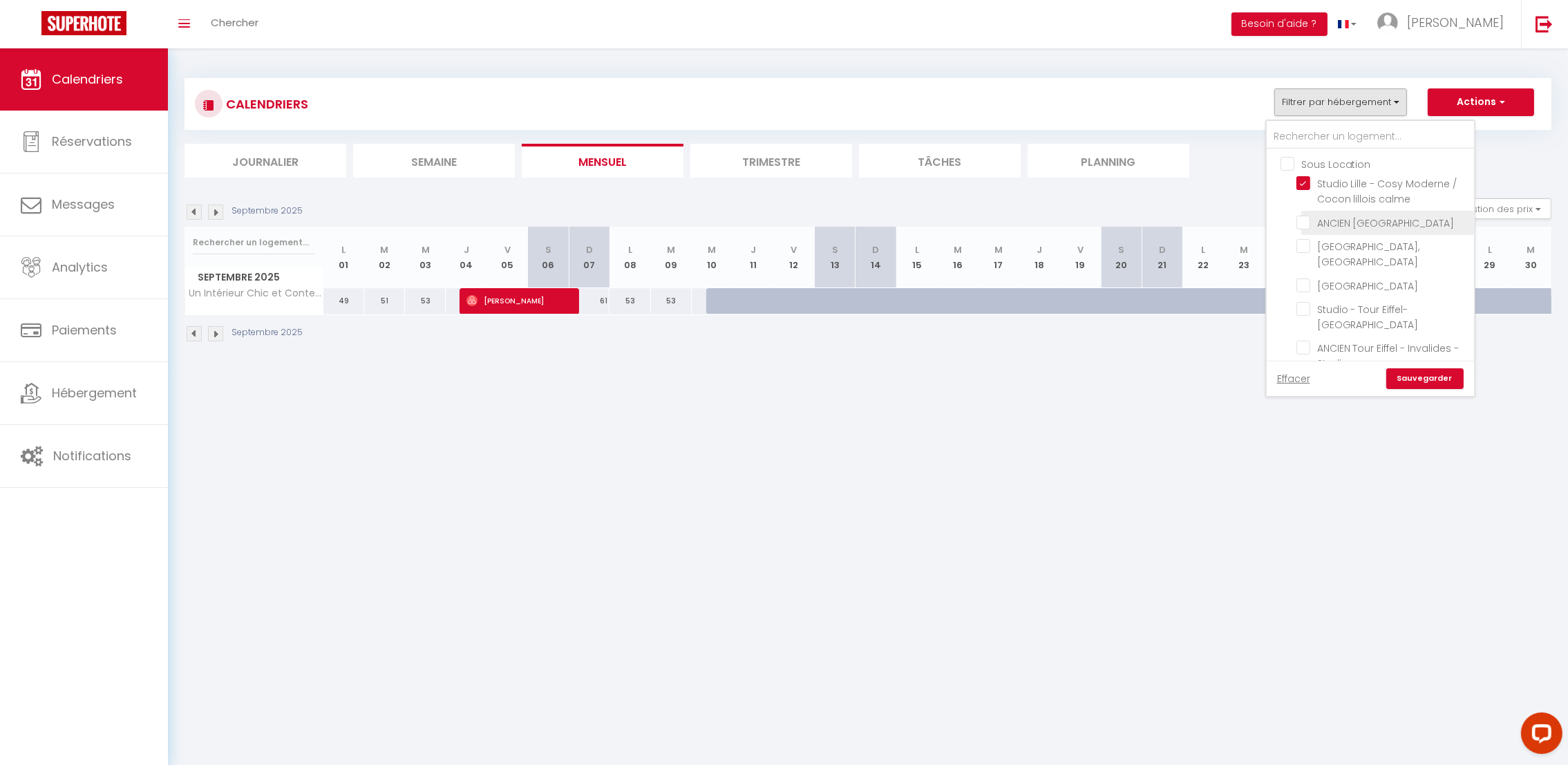
checkbox input "false"
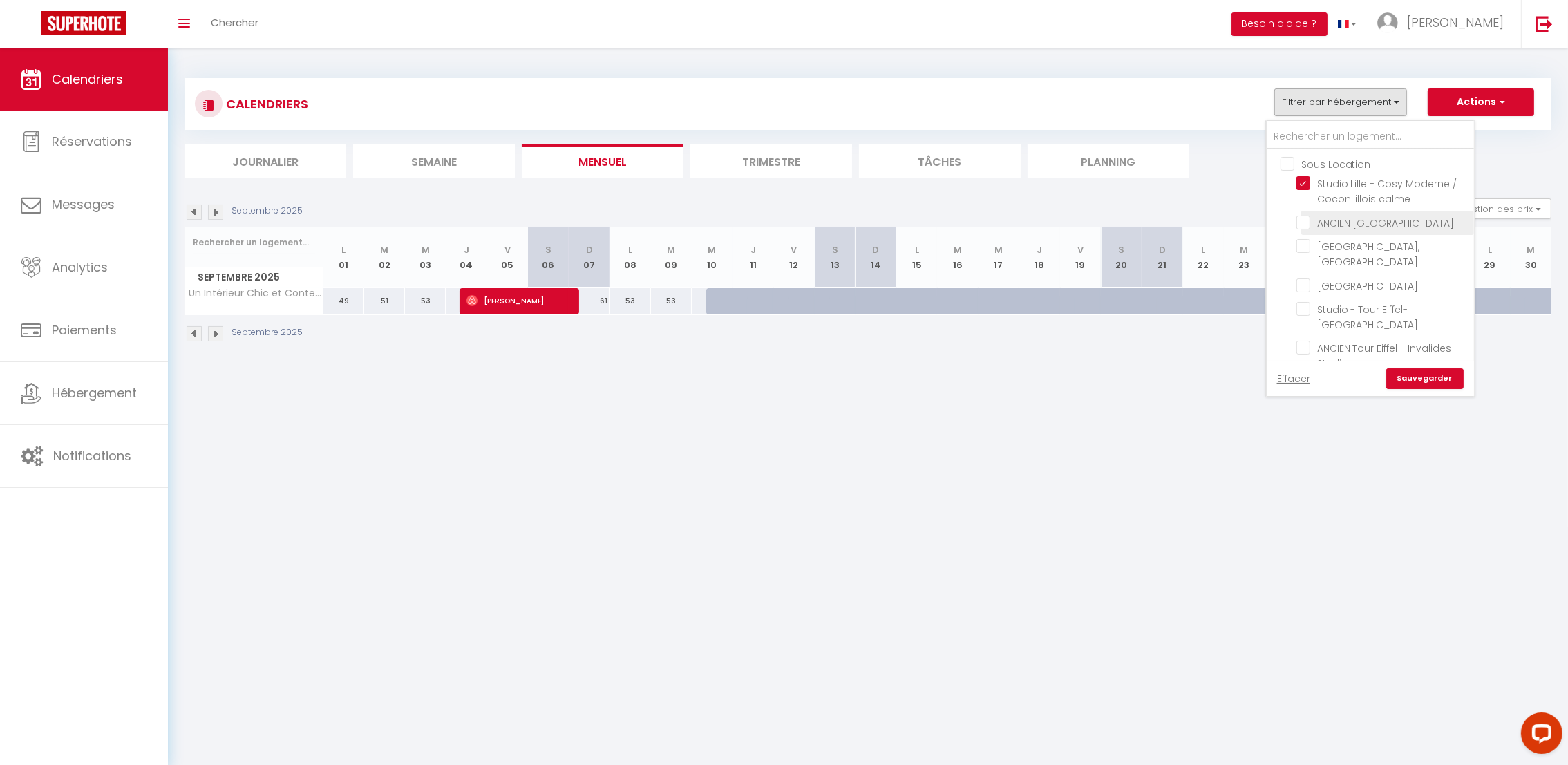
checkbox input "false"
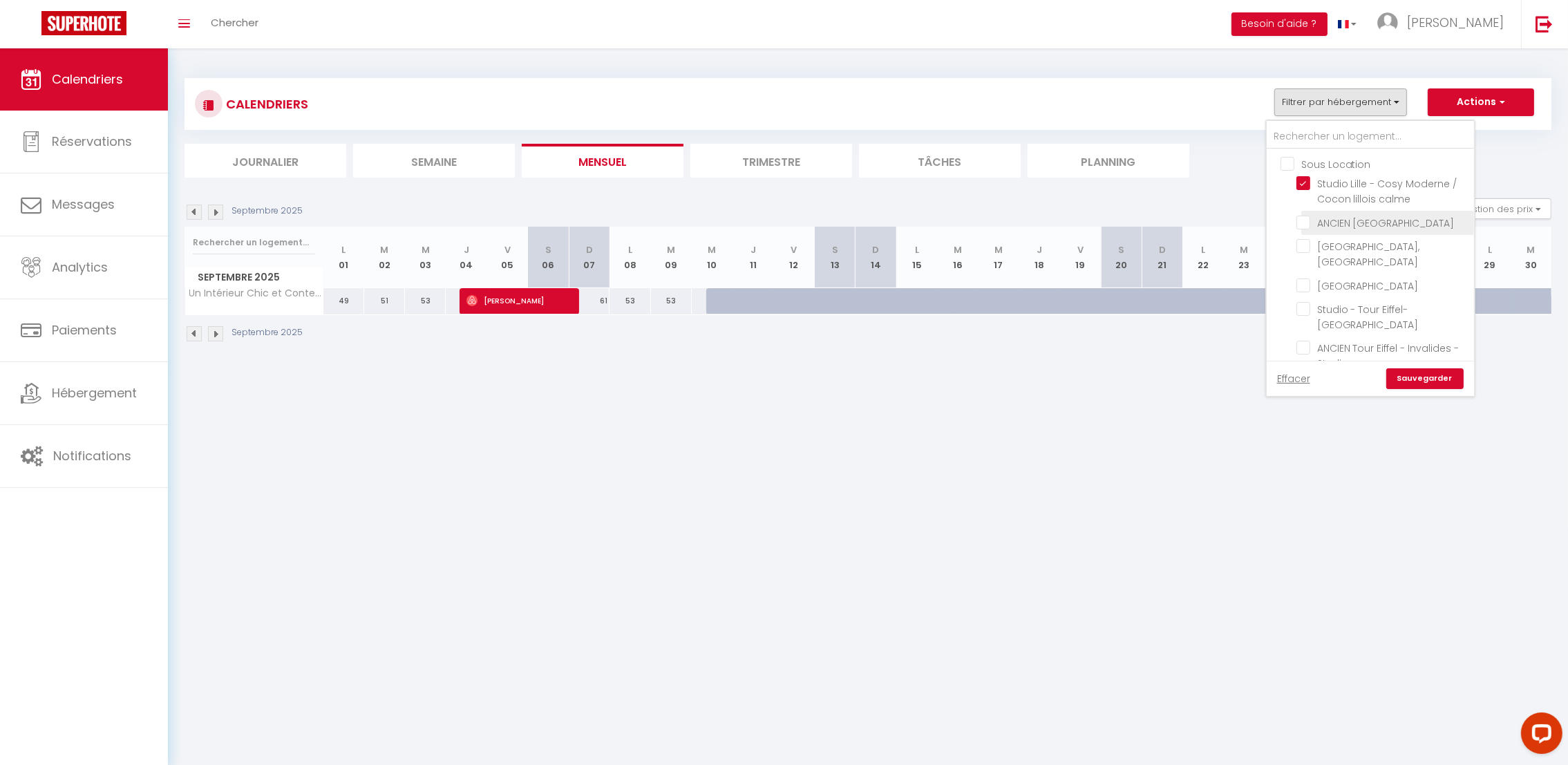
checkbox input "false"
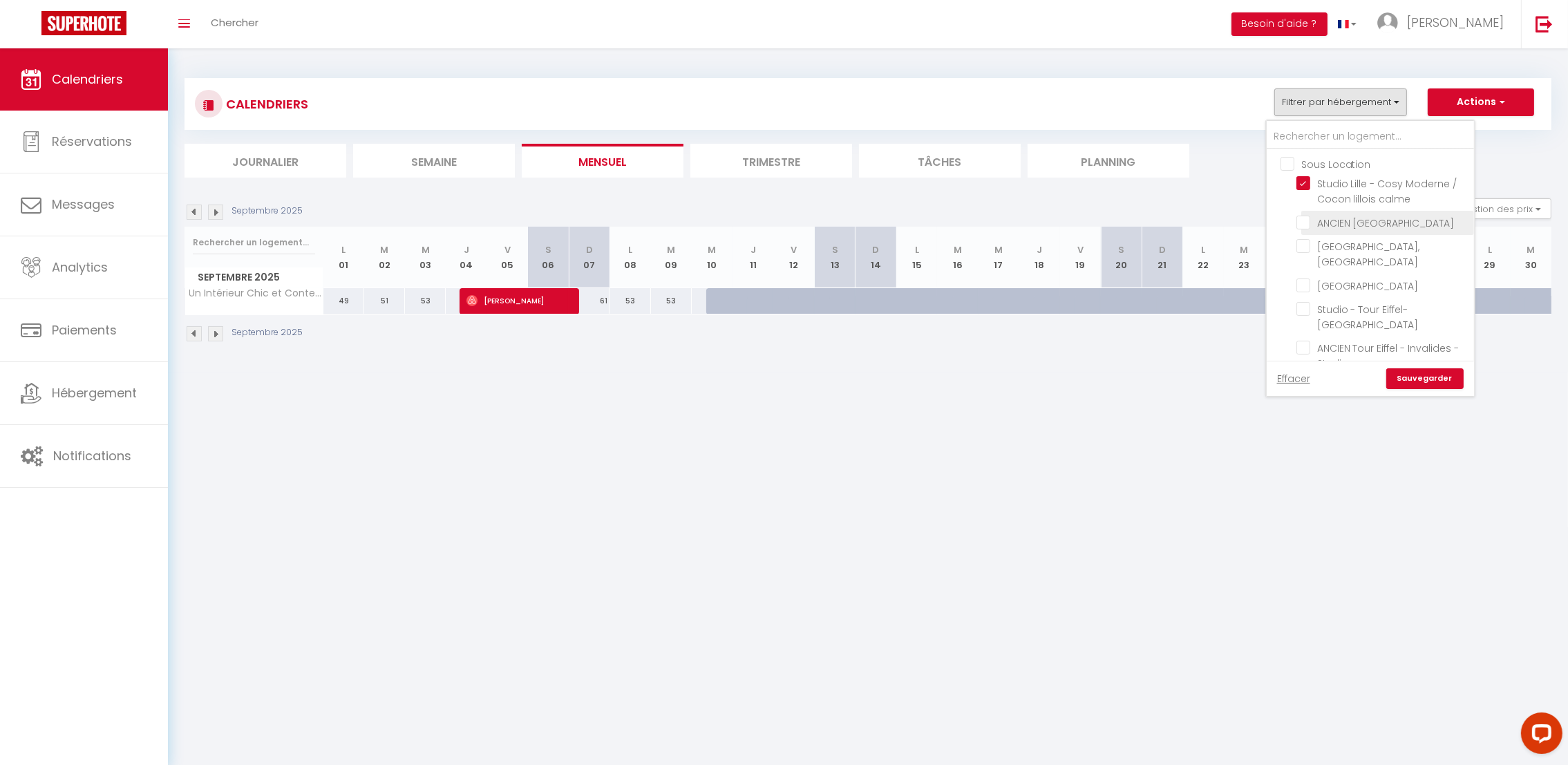
checkbox input "false"
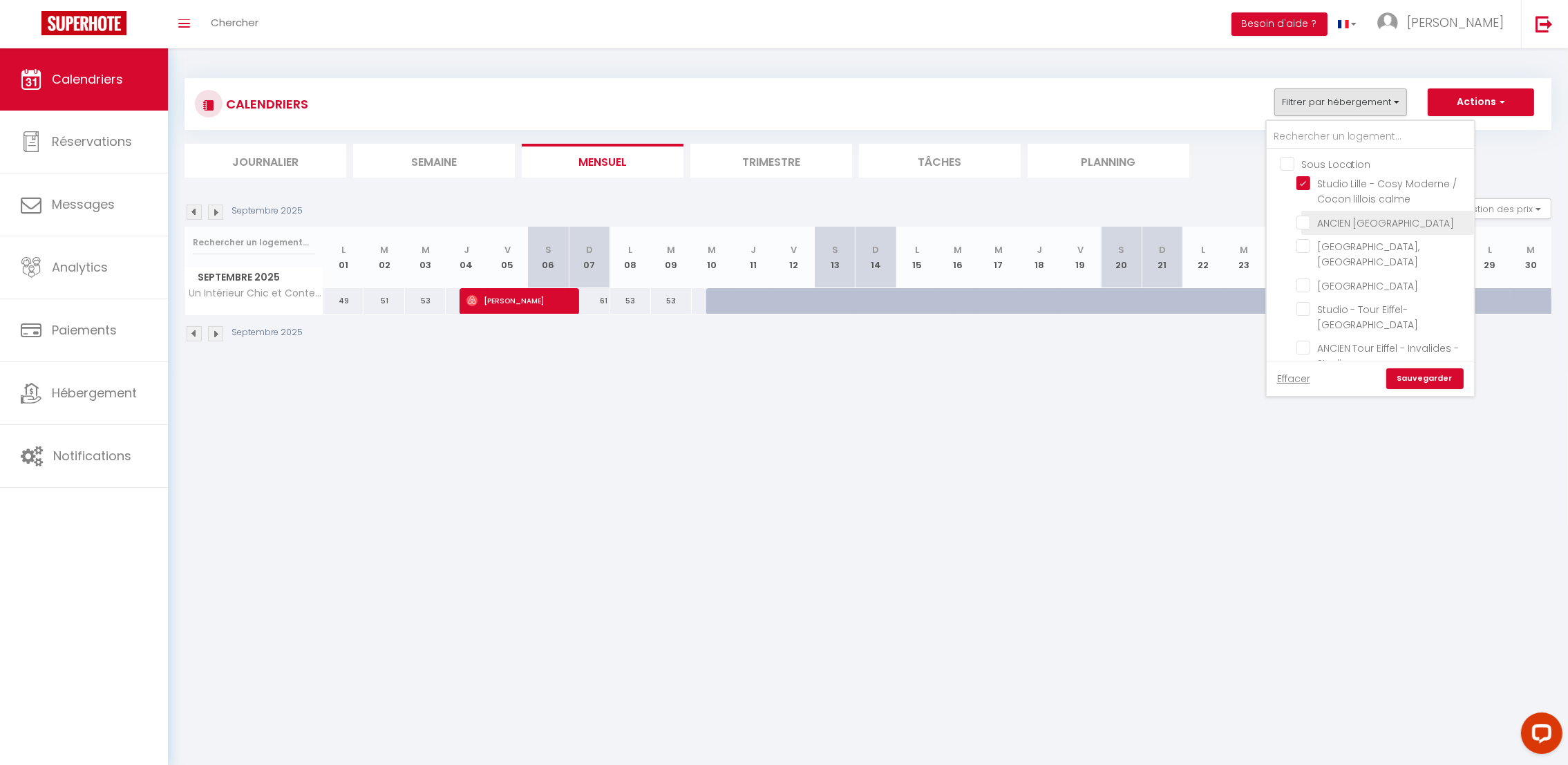
checkbox input "false"
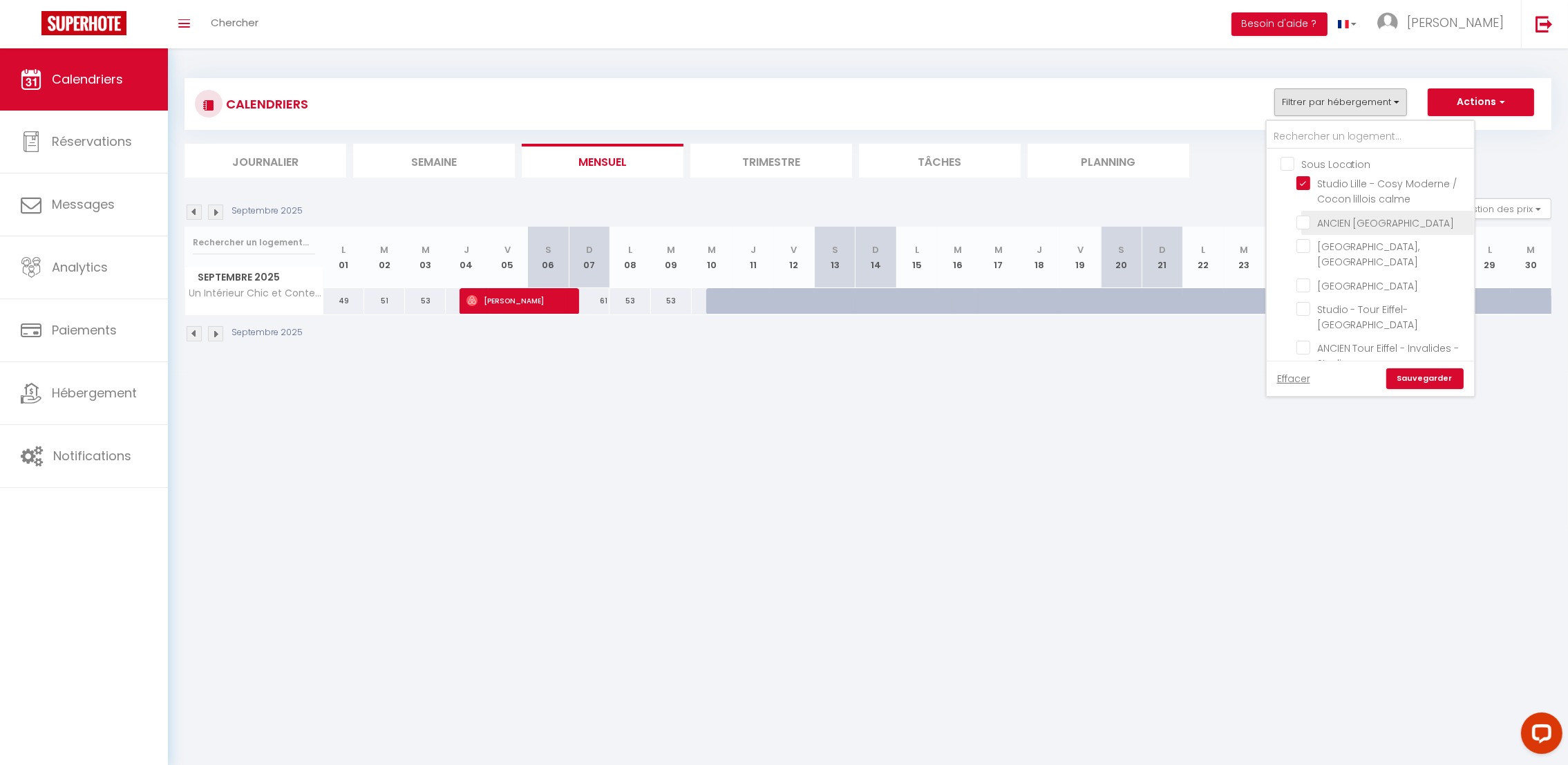
checkbox input "false"
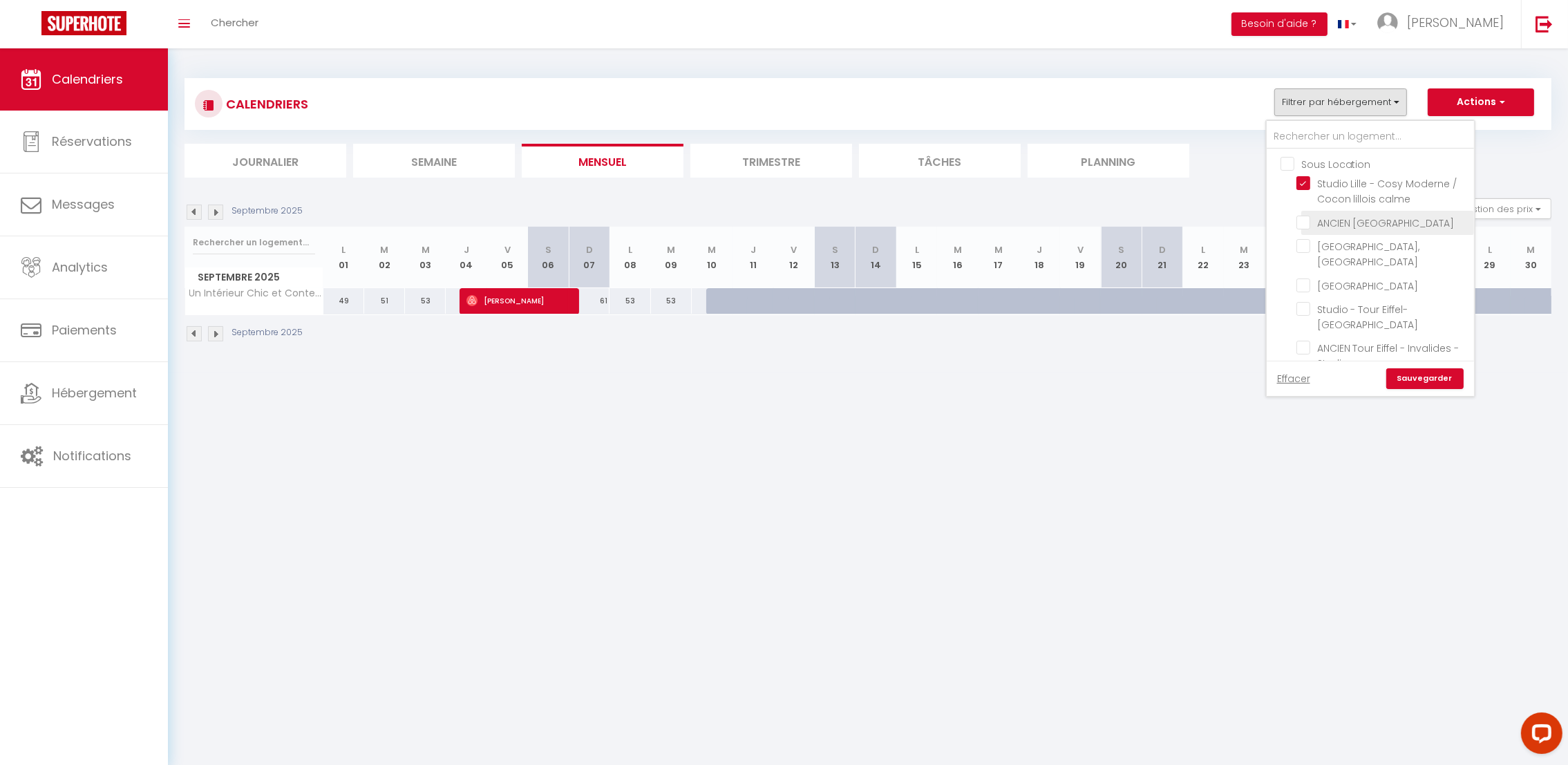
checkbox input "false"
click at [1306, 253] on input "[GEOGRAPHIC_DATA], [GEOGRAPHIC_DATA]" at bounding box center [1382, 245] width 172 height 14
checkbox input "true"
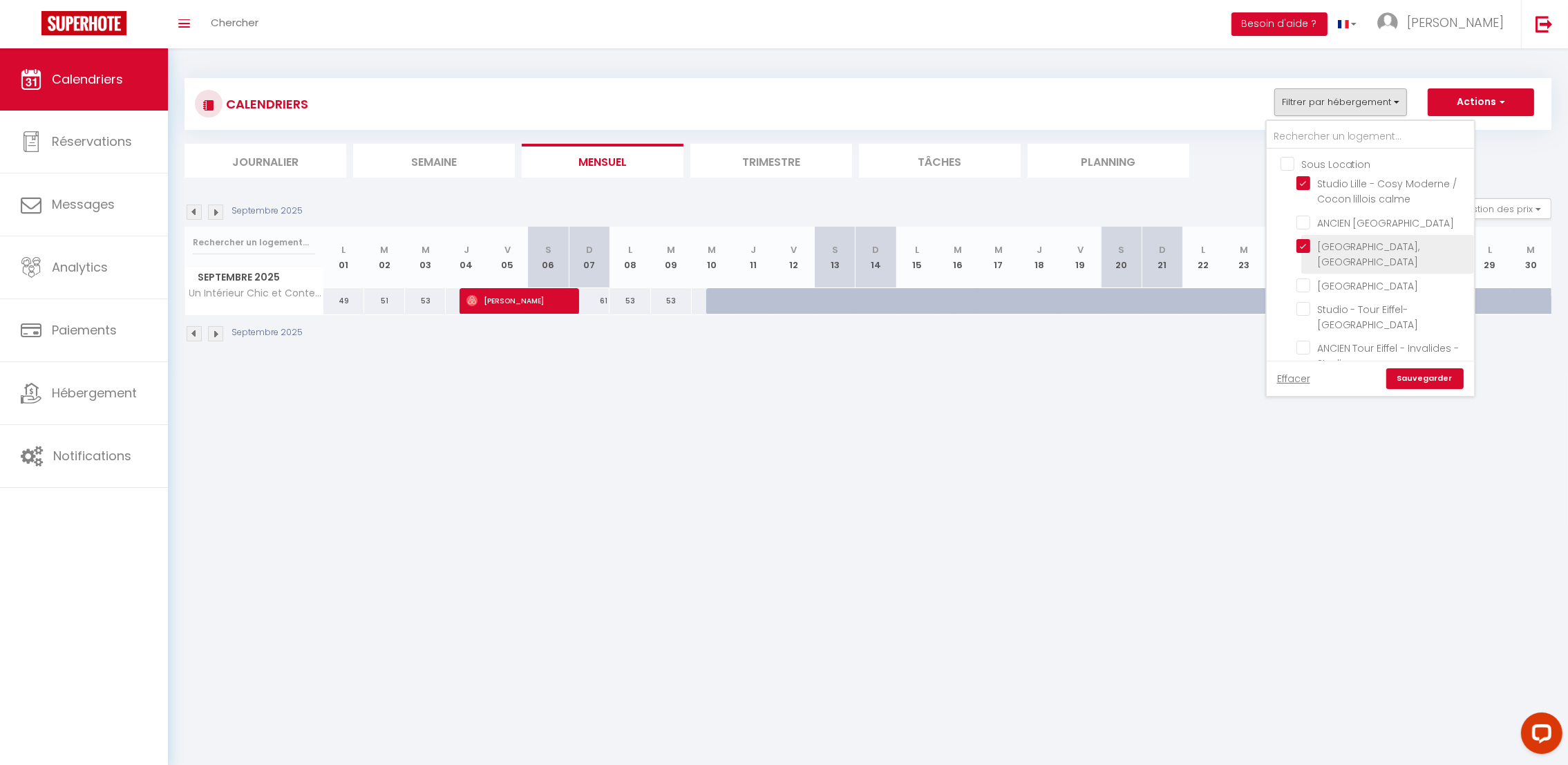
checkbox input "false"
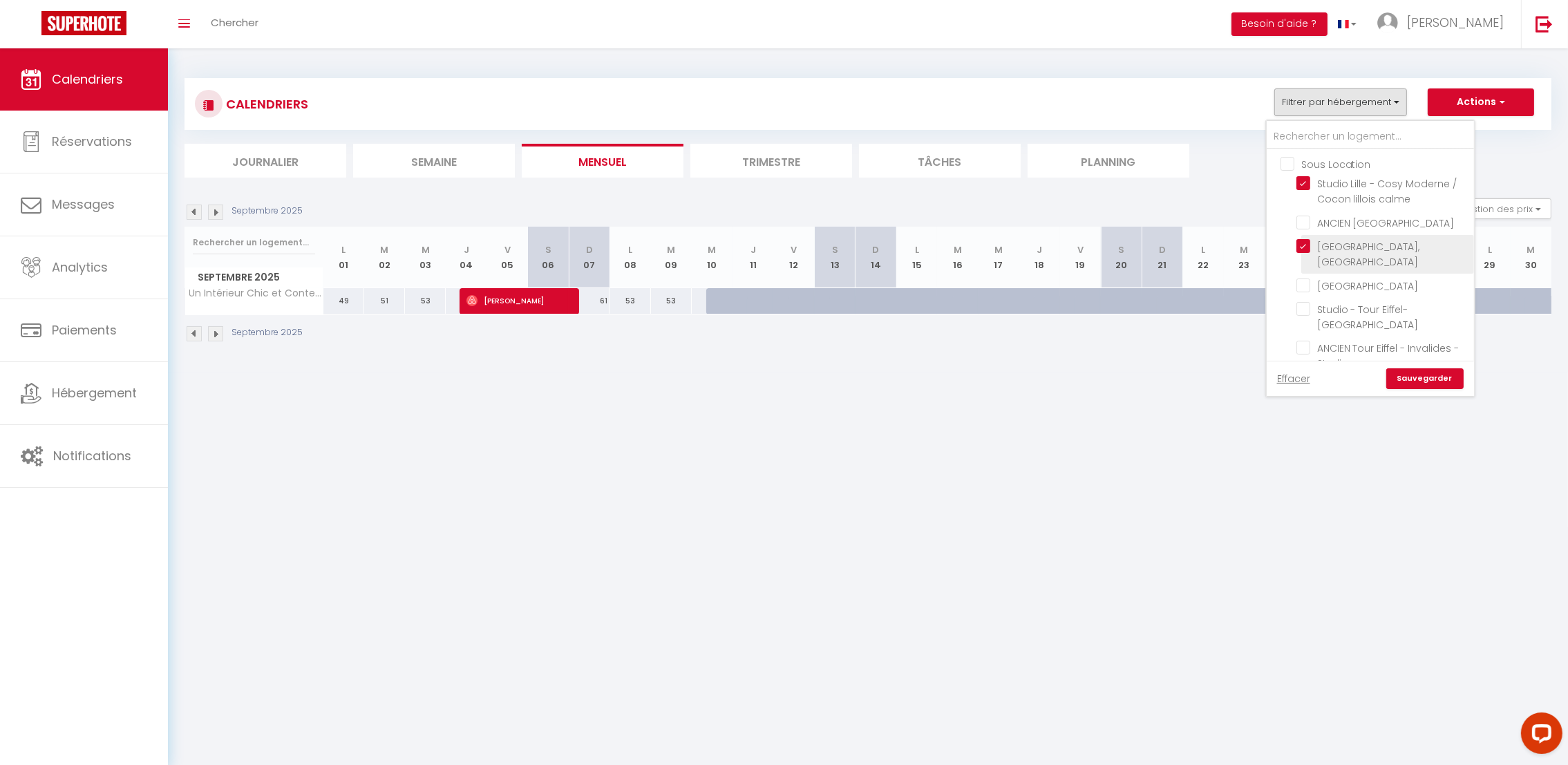
checkbox input "false"
click at [1306, 314] on input "Studio - Tour Eiffel- [GEOGRAPHIC_DATA]" at bounding box center [1382, 308] width 172 height 14
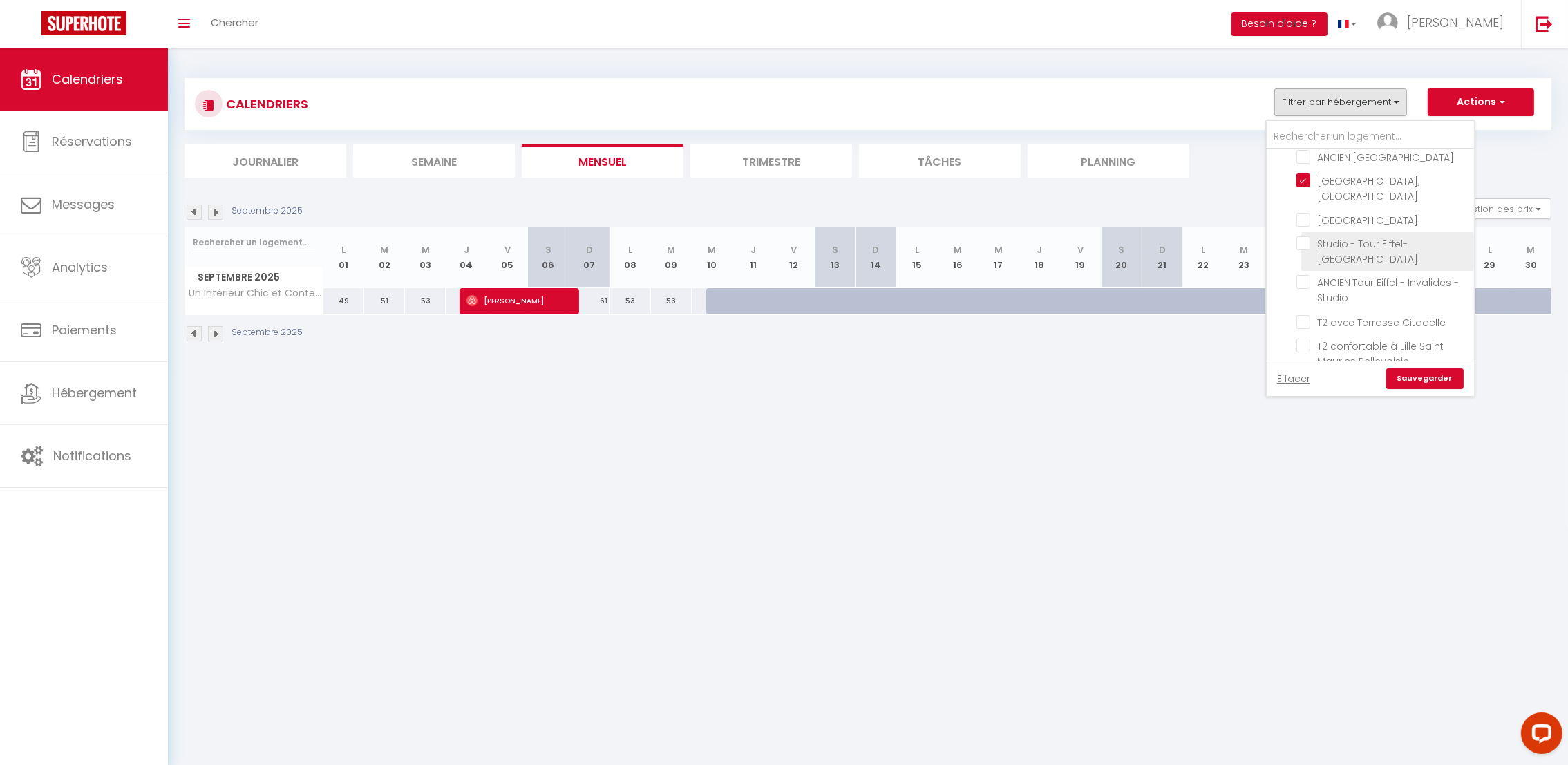
scroll to position [81, 0]
click at [1300, 302] on input "T2 avec Terrasse Citadelle" at bounding box center [1382, 305] width 172 height 14
click at [1303, 327] on input "T2 confortable à Lille Saint Maurice Pellevoisin" at bounding box center [1382, 330] width 172 height 14
click at [1303, 327] on li "Appart T2 au Chevalier Français · Élégant appartement avec balcon privé à [GEOG…" at bounding box center [1387, 338] width 172 height 69
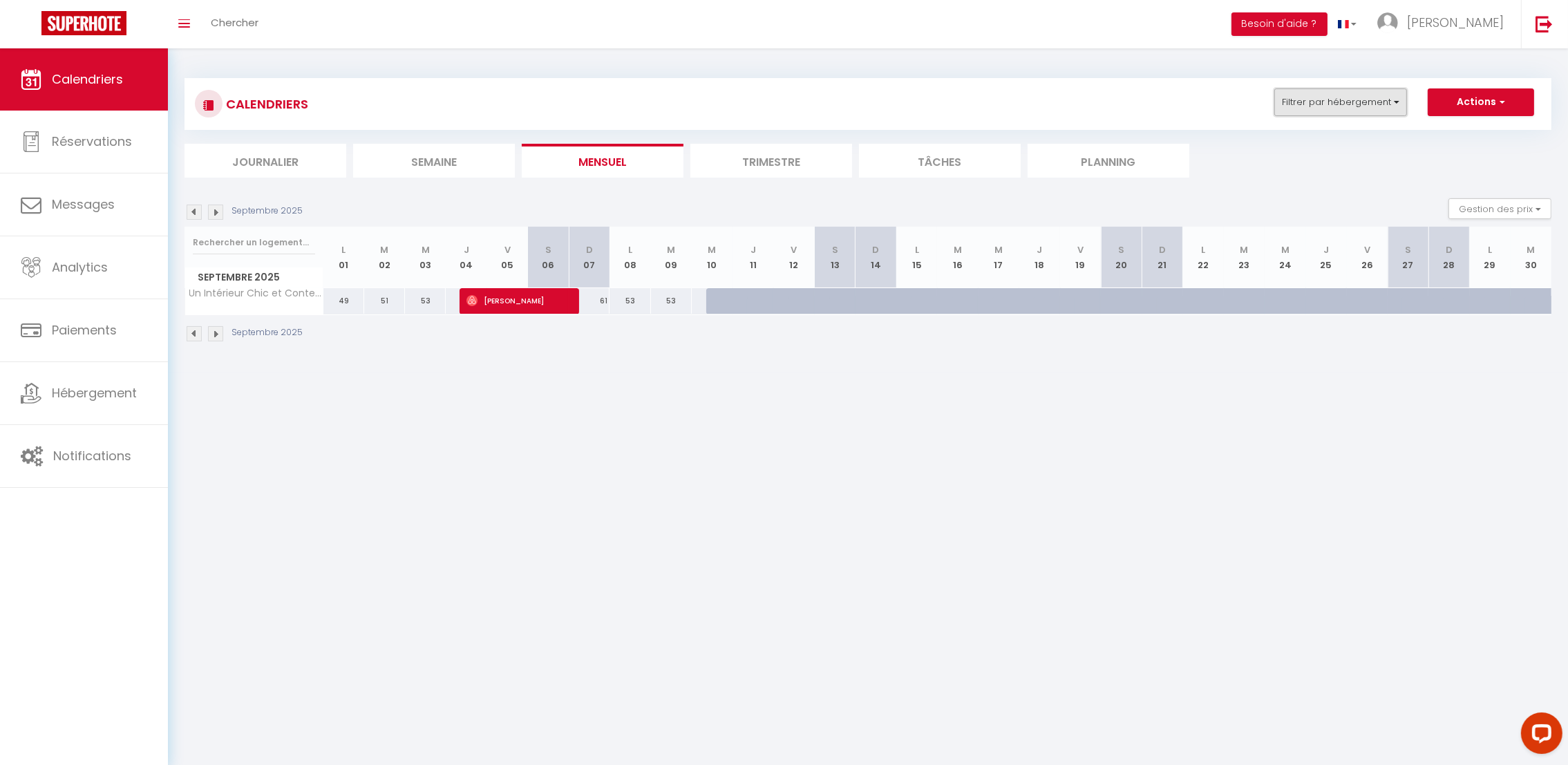
click at [1352, 110] on button "Filtrer par hébergement" at bounding box center [1340, 102] width 133 height 27
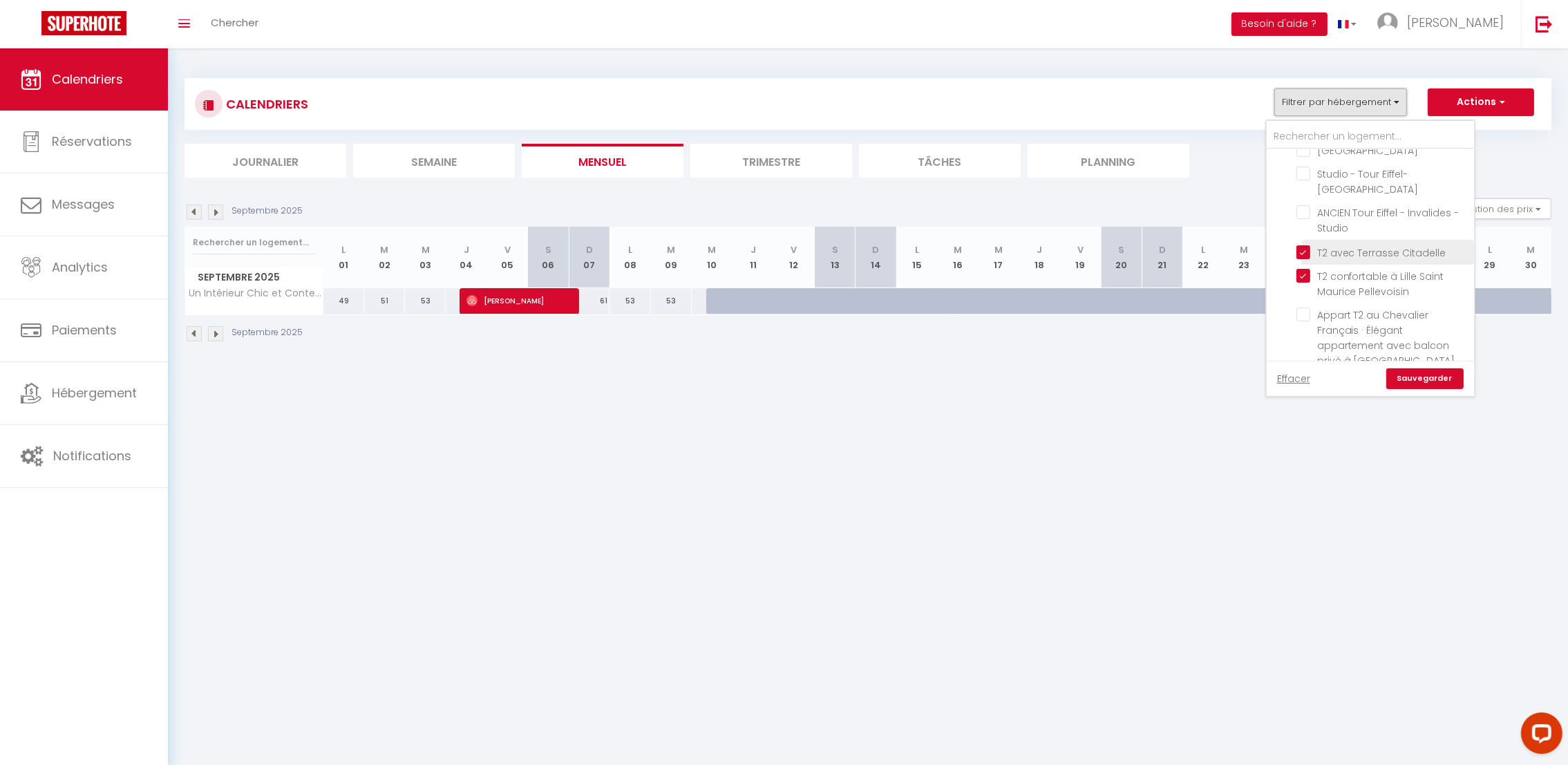
scroll to position [195, 0]
click at [1309, 249] on input "Appart T2 au Chevalier Français · Élégant appartement avec balcon privé à [GEOG…" at bounding box center [1382, 254] width 172 height 14
click at [1307, 361] on input "Hôtel Particuler élégant et moderne" at bounding box center [1382, 367] width 172 height 14
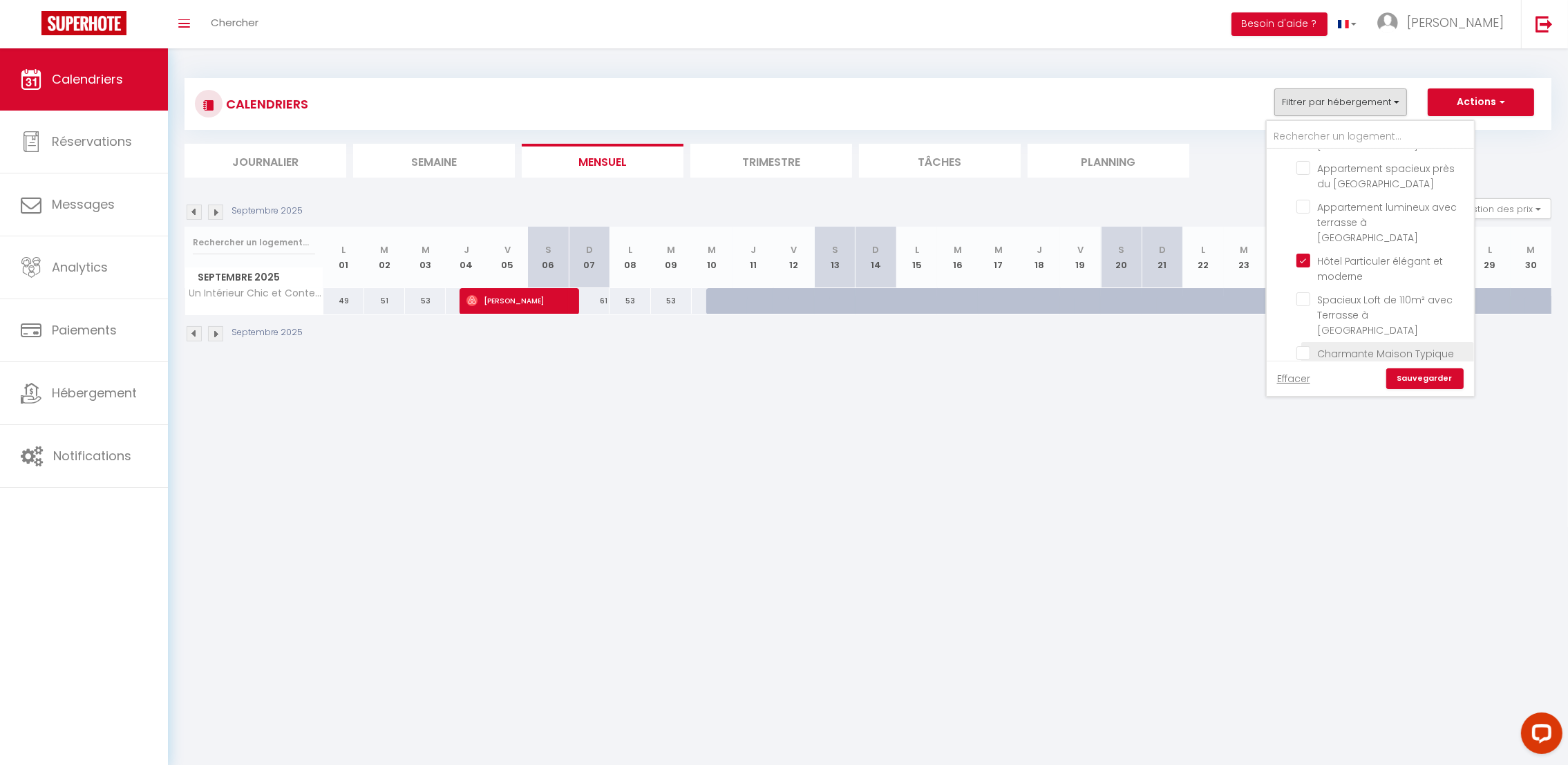
click at [1305, 346] on input "Charmante Maison Typique Vieux Lille" at bounding box center [1382, 353] width 172 height 14
click at [1307, 385] on input "Ravissante maison Coeur de Lille" at bounding box center [1382, 391] width 172 height 14
click at [1305, 315] on input "Grand appartement avec Baby-Foot à Marcq-en-Baroeul" at bounding box center [1382, 321] width 172 height 14
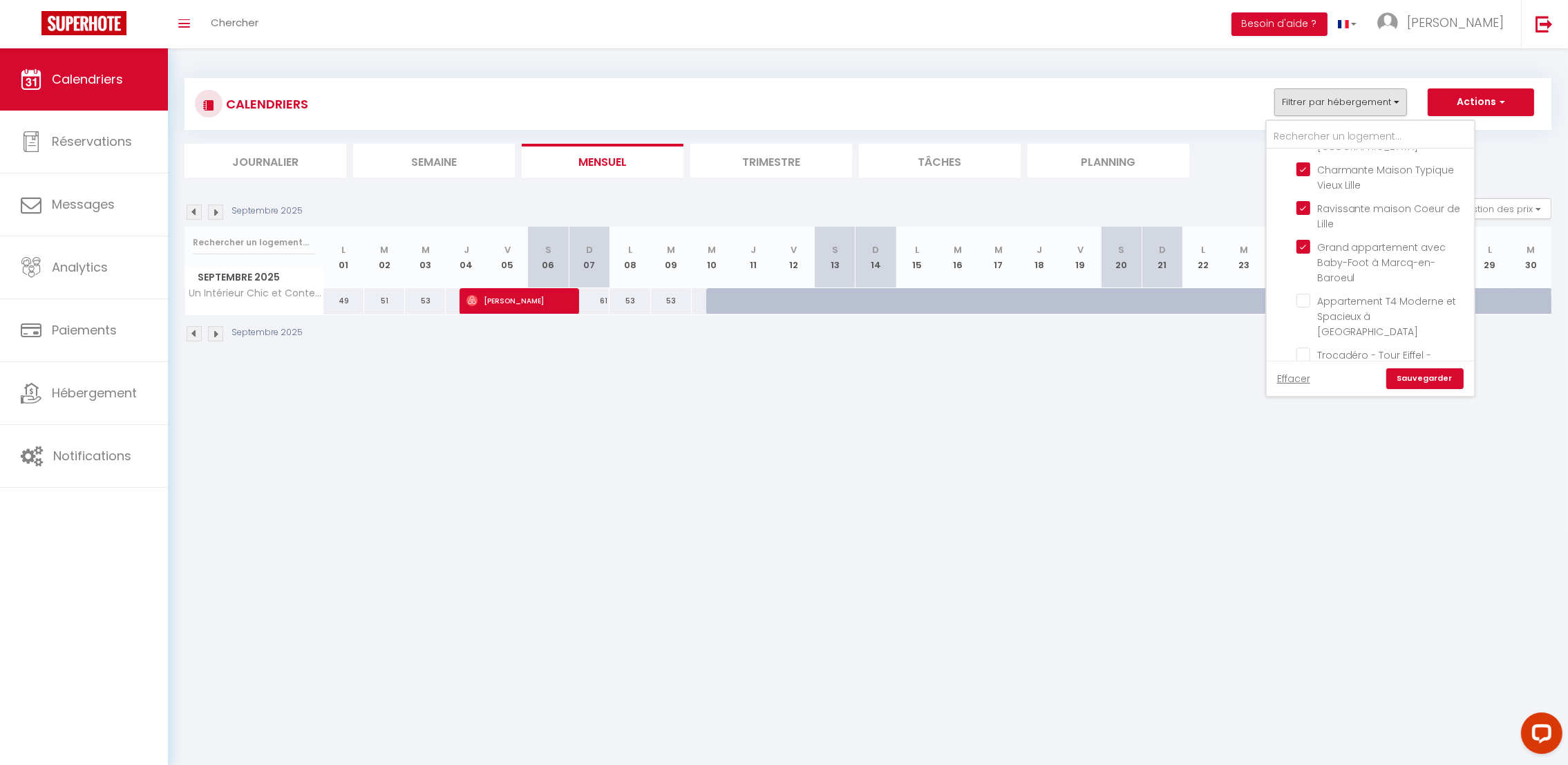
click at [1308, 401] on input "Appartement au cœur de Lille : [PERSON_NAME] & Baby-foot" at bounding box center [1382, 408] width 172 height 14
click at [1305, 401] on input "Appartement au cœur de Lille : [PERSON_NAME] & Baby-foot" at bounding box center [1382, 408] width 172 height 14
click at [1417, 373] on link "Sauvegarder" at bounding box center [1424, 378] width 77 height 21
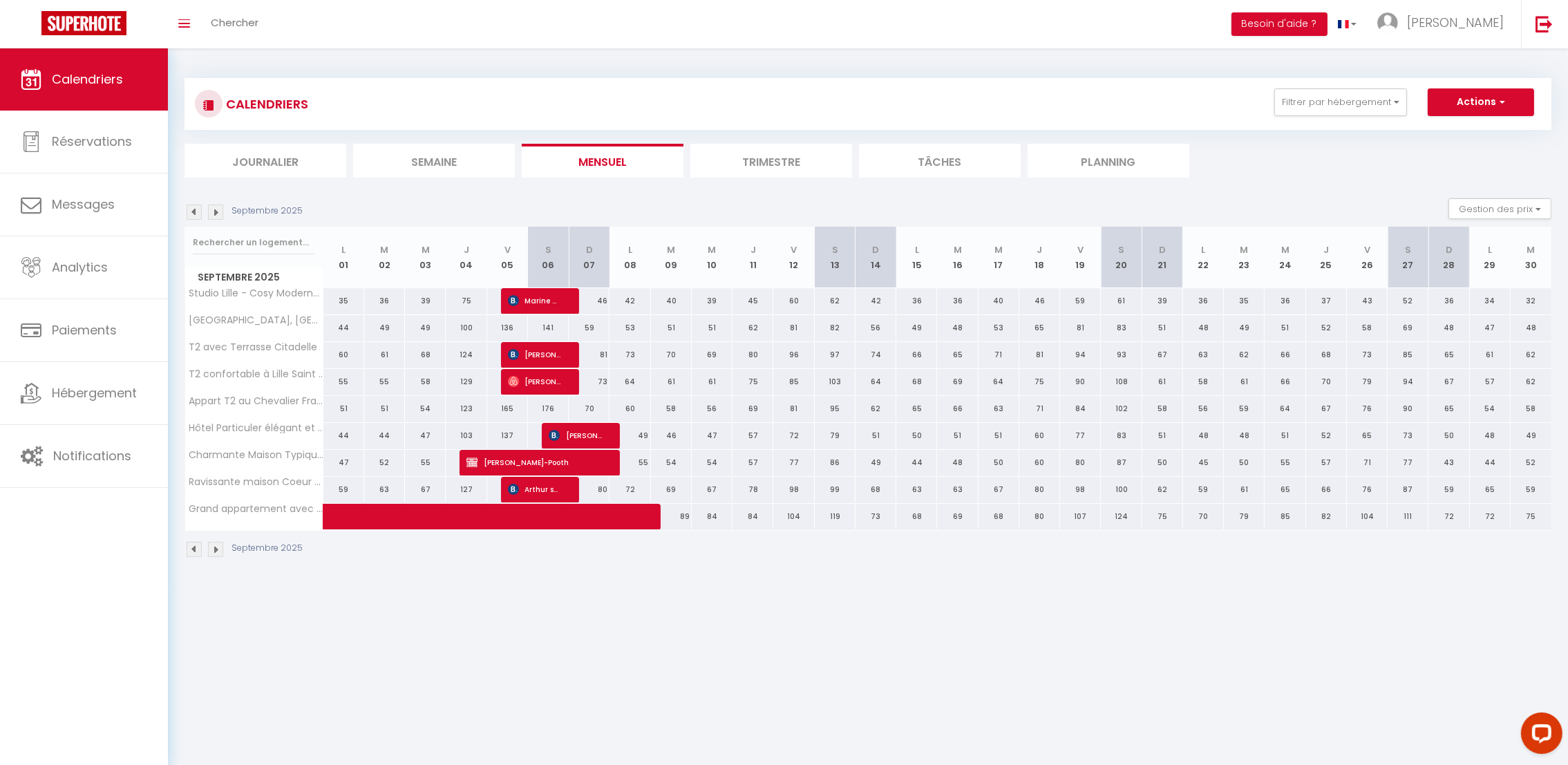
click at [581, 532] on div "Septembre 2025" at bounding box center [867, 551] width 1367 height 41
click at [1359, 70] on div "CALENDRIERS Filtrer par hébergement Sous Location Studio [GEOGRAPHIC_DATA] / Co…" at bounding box center [867, 318] width 1367 height 507
click at [1357, 101] on button "Filtrer par hébergement" at bounding box center [1340, 102] width 133 height 27
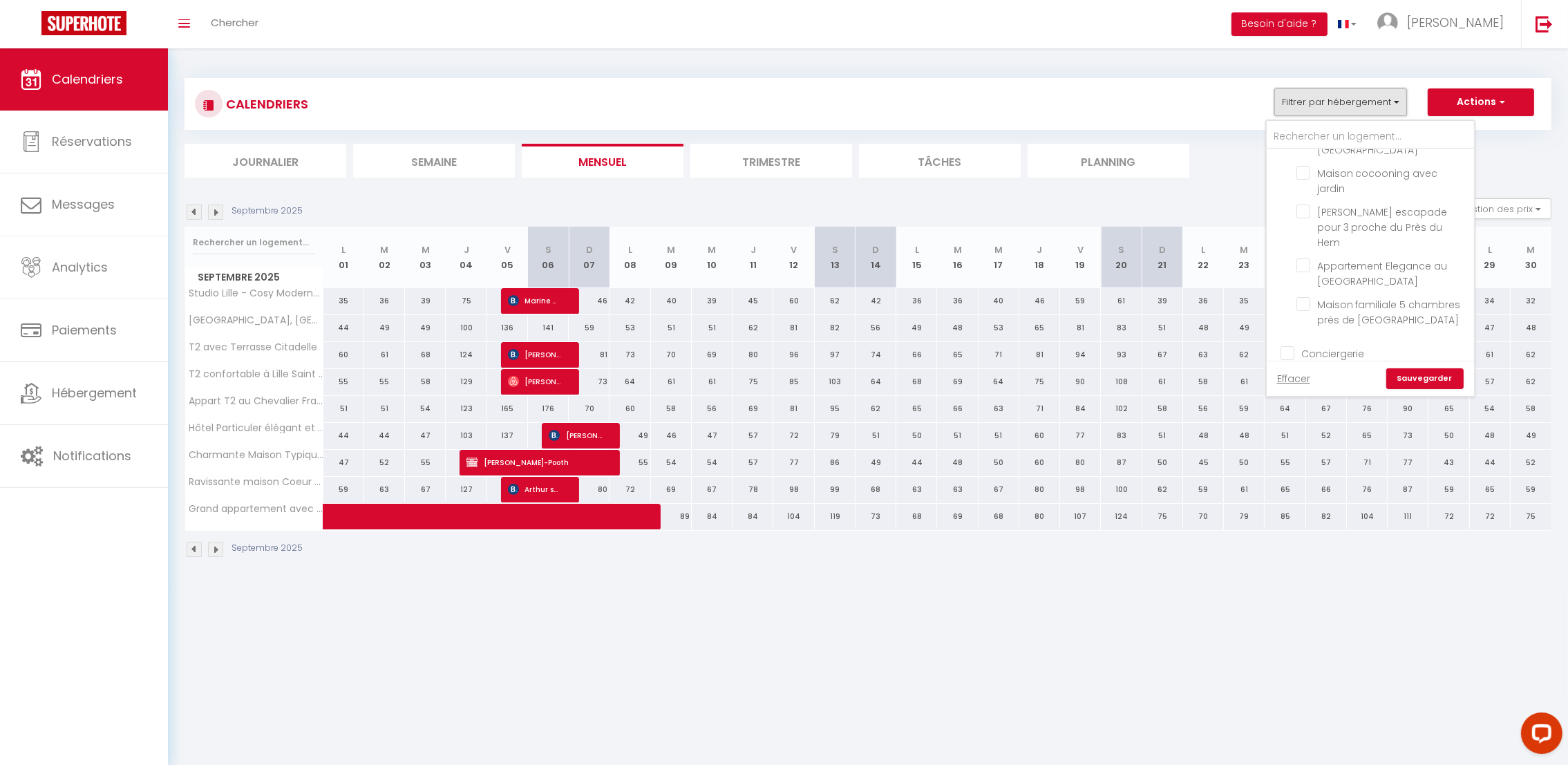
scroll to position [1149, 0]
click at [1306, 364] on input "[GEOGRAPHIC_DATA] - Parking privé" at bounding box center [1382, 370] width 172 height 14
click at [1307, 415] on input "Lumineux et spacieux à [GEOGRAPHIC_DATA]" at bounding box center [1382, 421] width 172 height 14
click at [1311, 454] on label "Un Intérieur Chic et Contemporain au RDC" at bounding box center [1387, 469] width 155 height 30
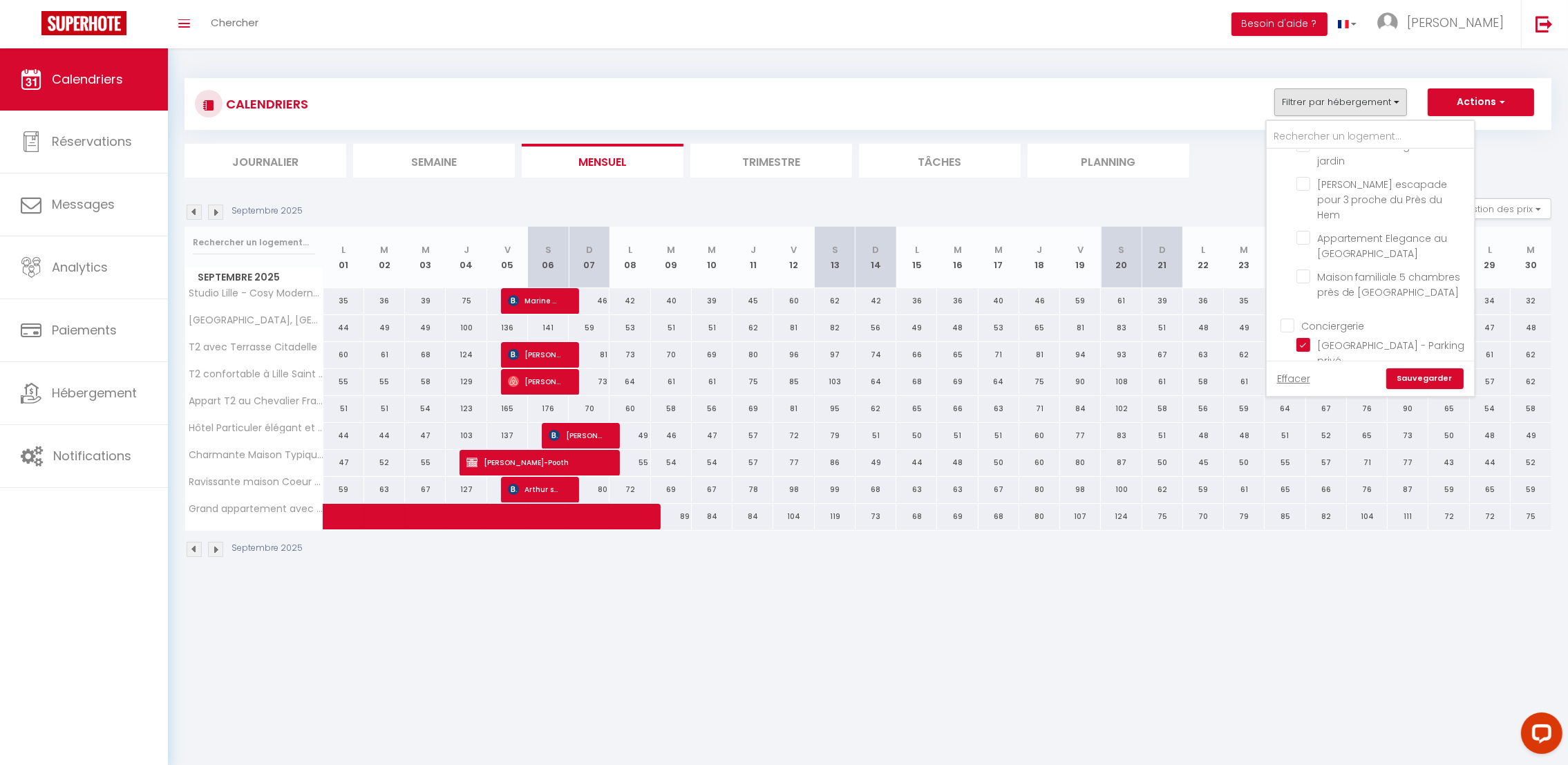
click at [1311, 454] on input "Un Intérieur Chic et Contemporain au RDC" at bounding box center [1382, 460] width 172 height 14
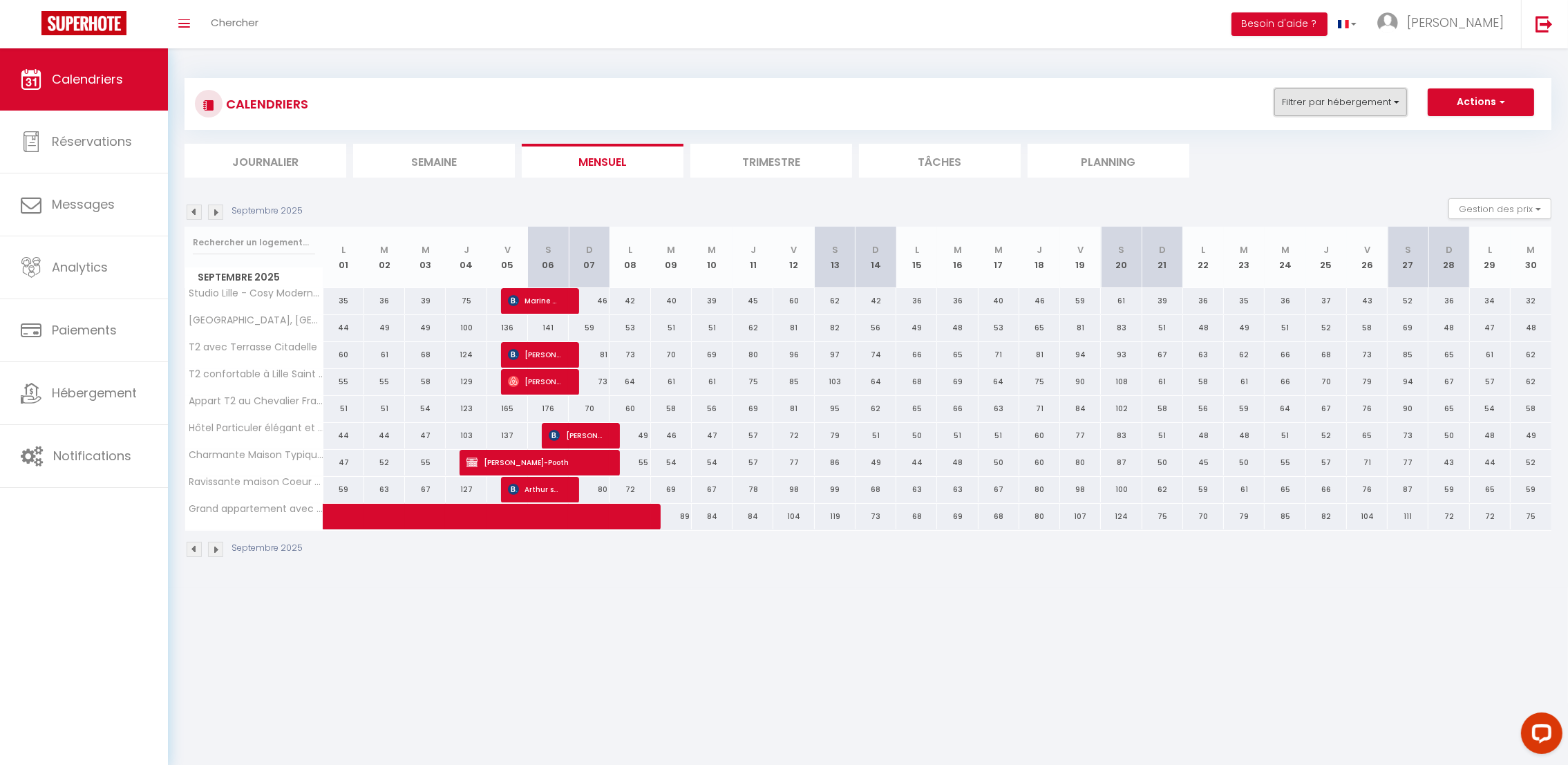
click at [1326, 94] on button "Filtrer par hébergement" at bounding box center [1340, 102] width 133 height 27
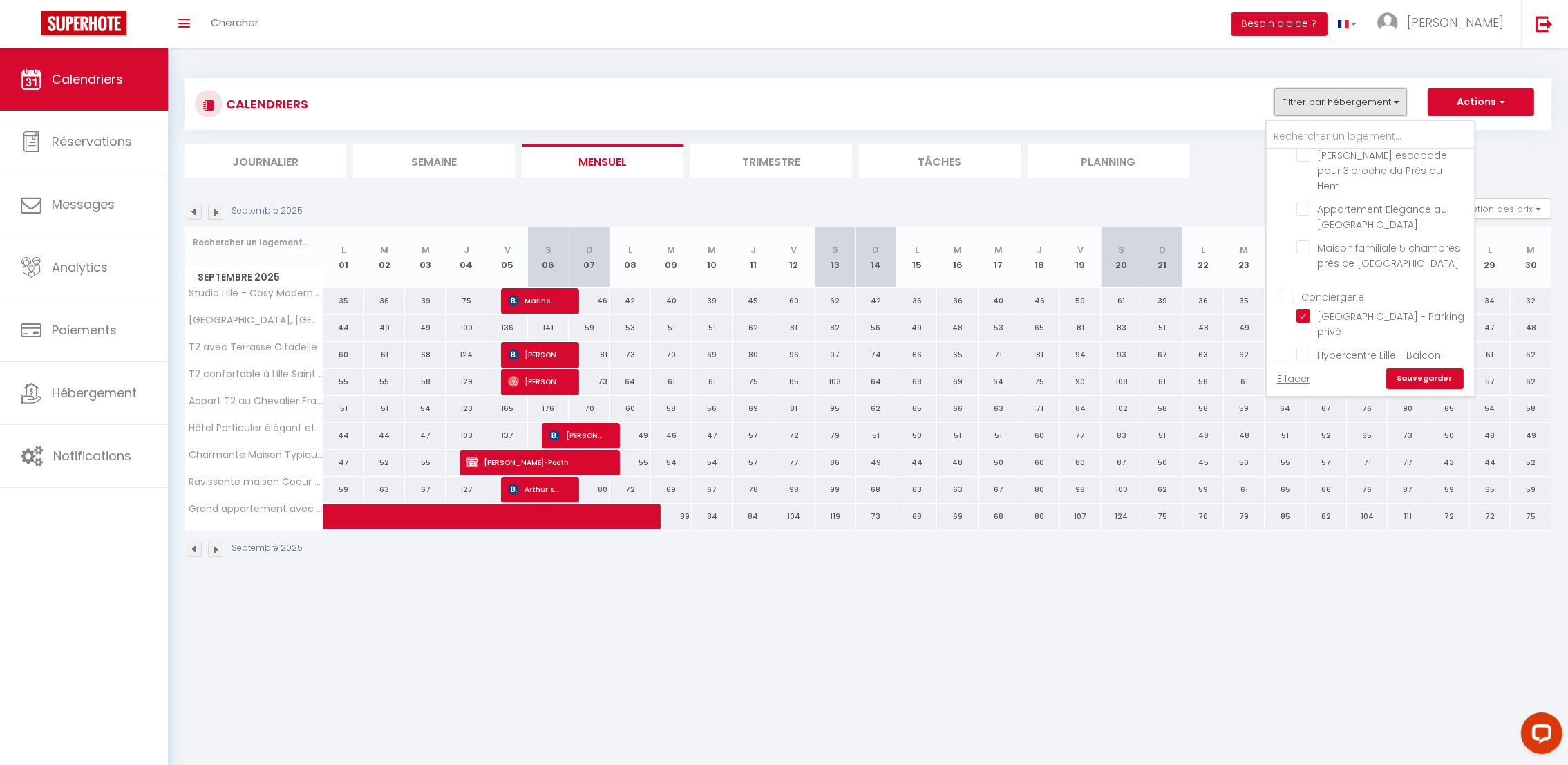
scroll to position [1238, 0]
click at [1305, 429] on input "Proche Lille - Jacuzzi - Terrasse" at bounding box center [1382, 436] width 172 height 14
click at [1308, 421] on input "Maison Familiale Moderne Calme - Marcq-en-Barœul" at bounding box center [1382, 428] width 172 height 14
click at [1416, 376] on link "Sauvegarder" at bounding box center [1424, 378] width 77 height 21
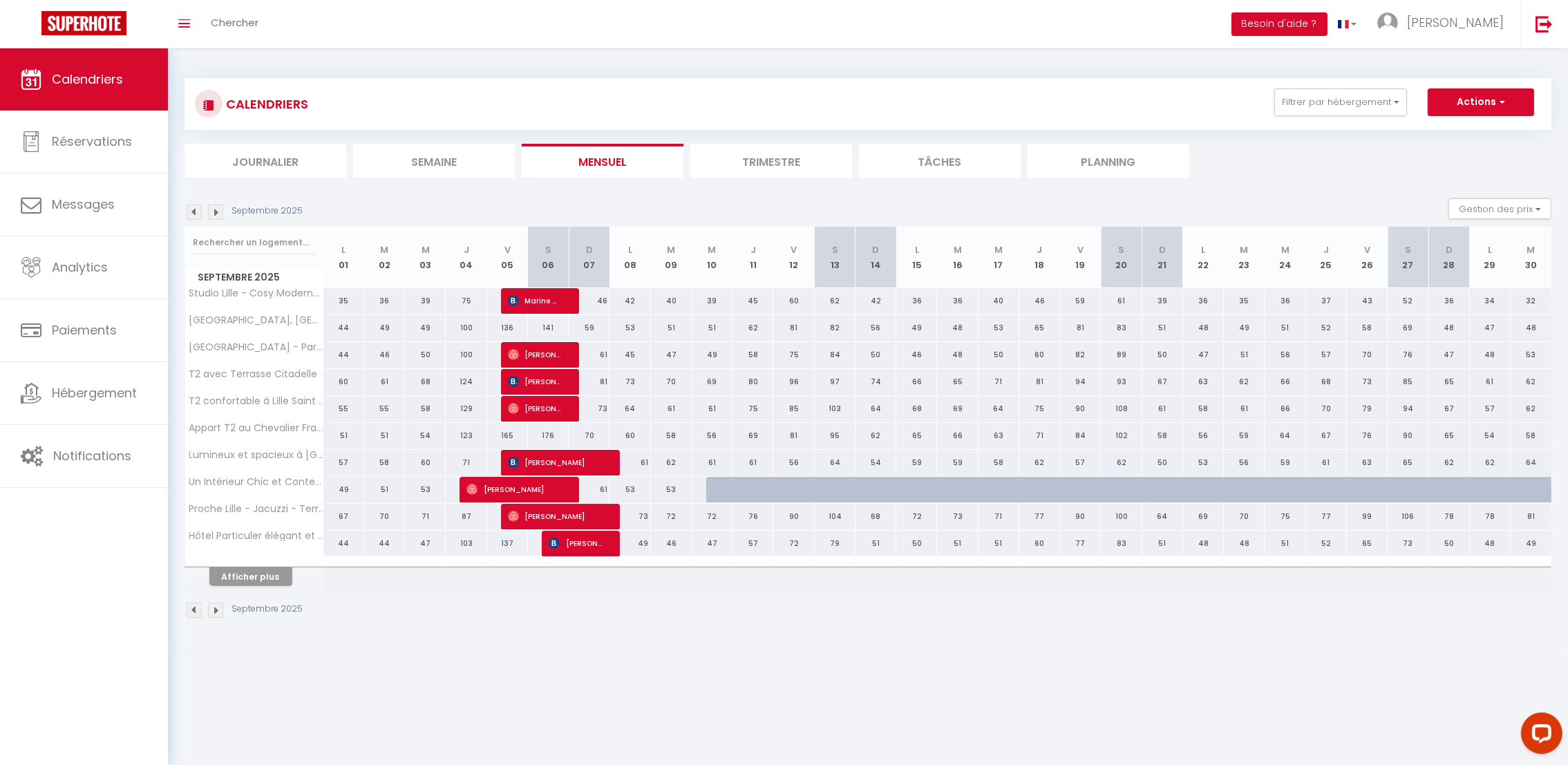
scroll to position [47, 0]
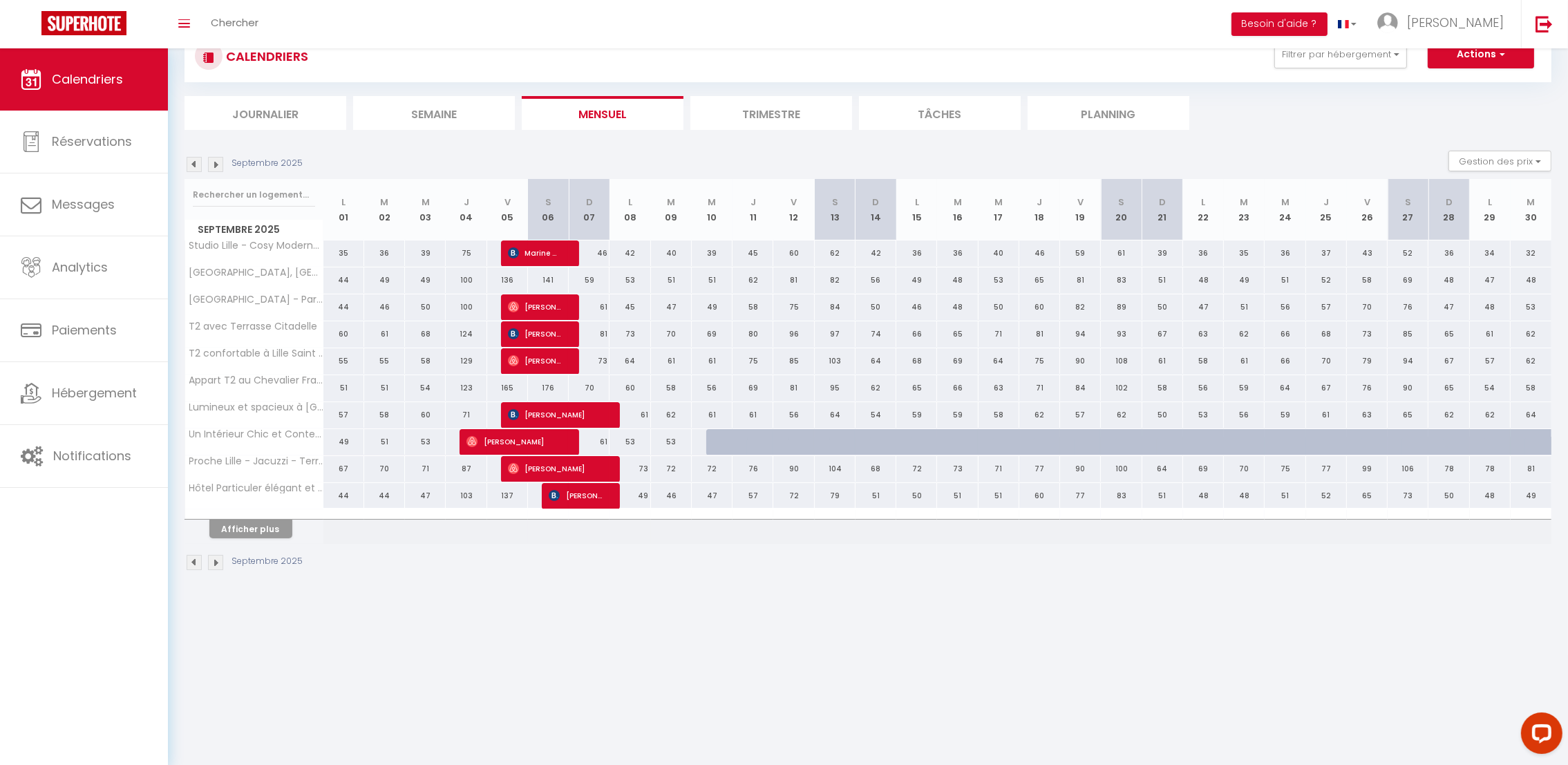
click at [235, 540] on th "Afficher plus" at bounding box center [254, 527] width 139 height 35
click at [243, 535] on button "Afficher plus" at bounding box center [251, 529] width 83 height 18
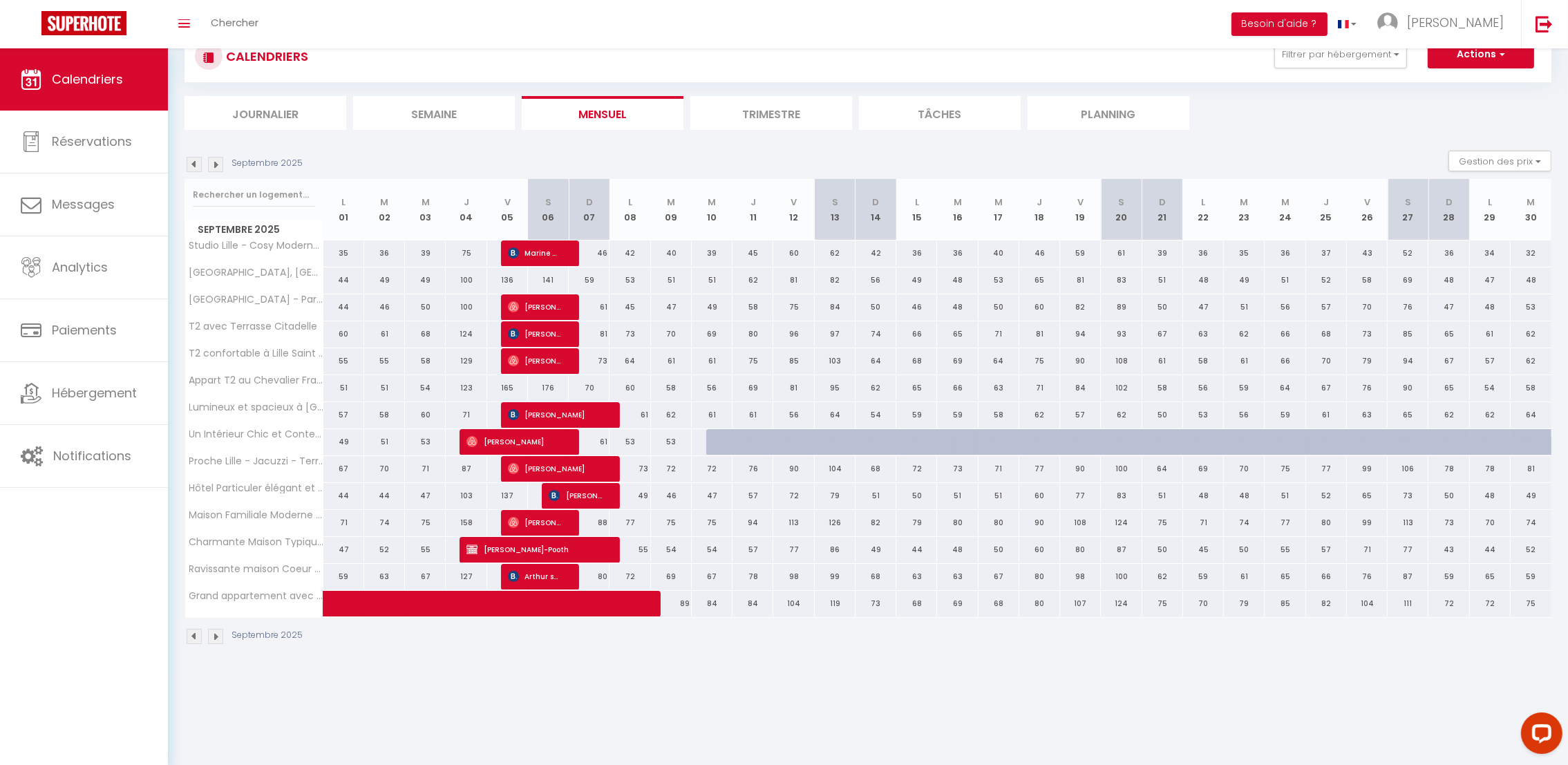
click at [190, 167] on img at bounding box center [194, 164] width 15 height 16
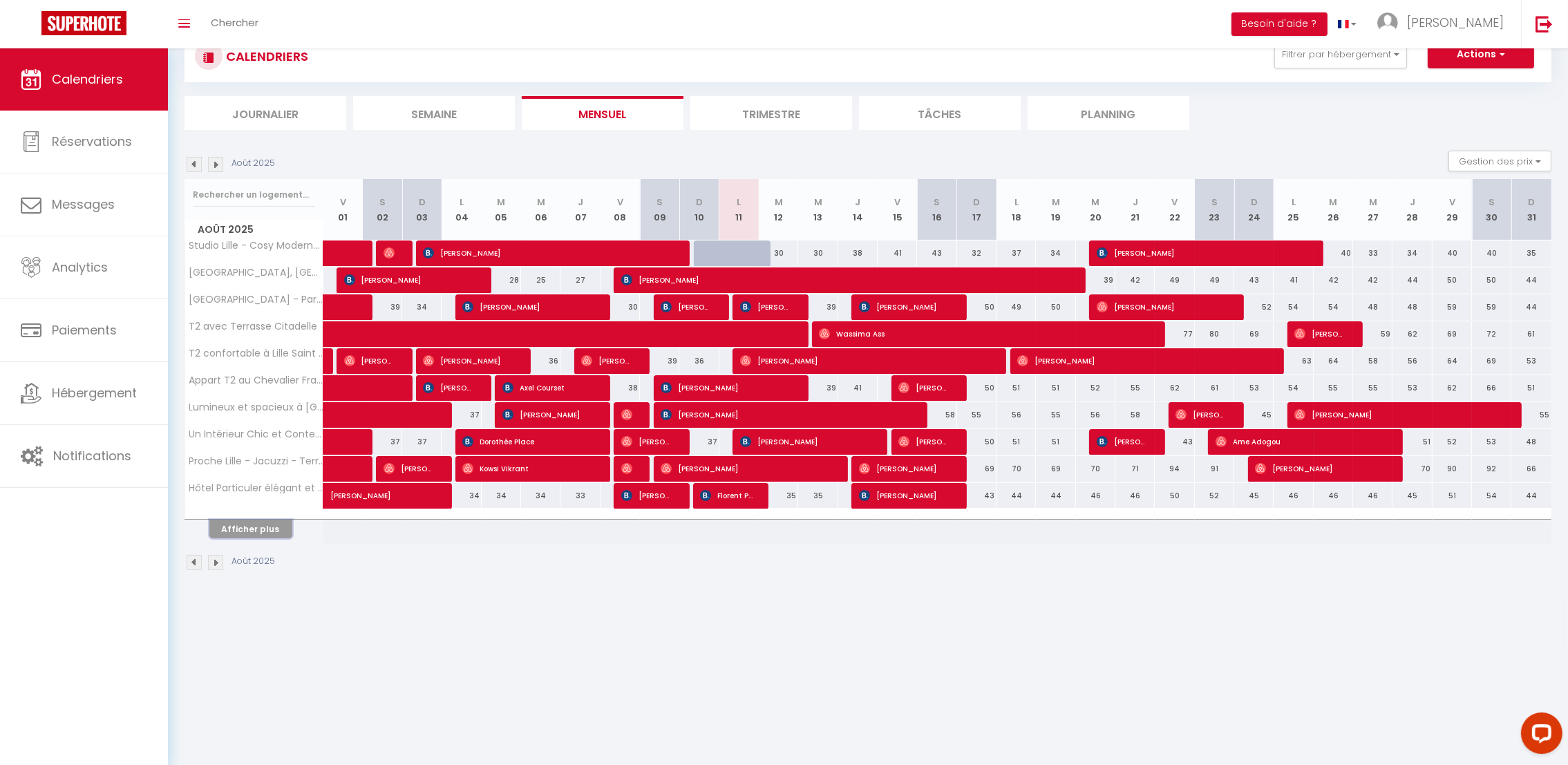
click at [251, 538] on button "Afficher plus" at bounding box center [251, 529] width 83 height 18
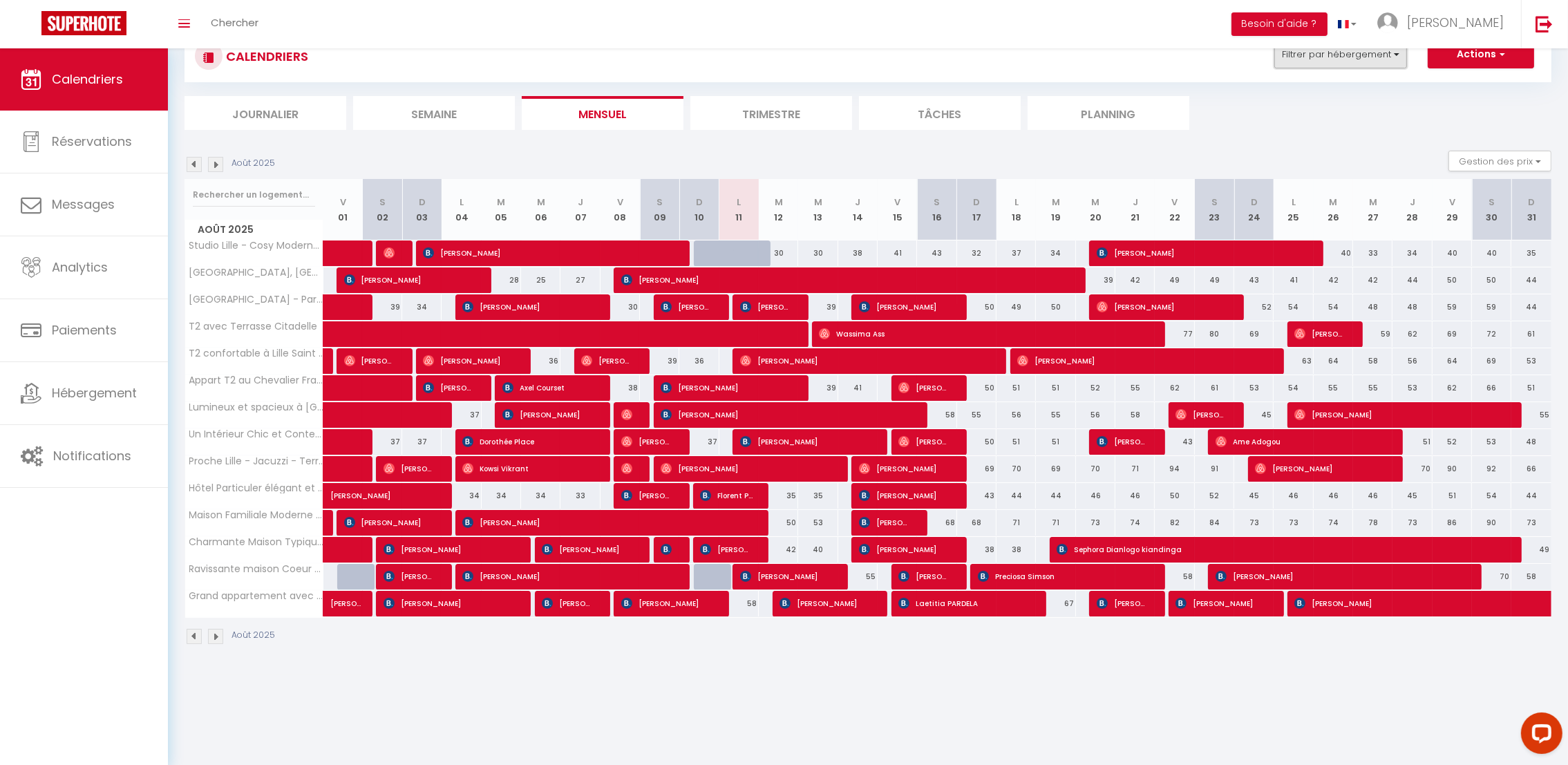
click at [1328, 57] on button "Filtrer par hébergement" at bounding box center [1340, 55] width 133 height 27
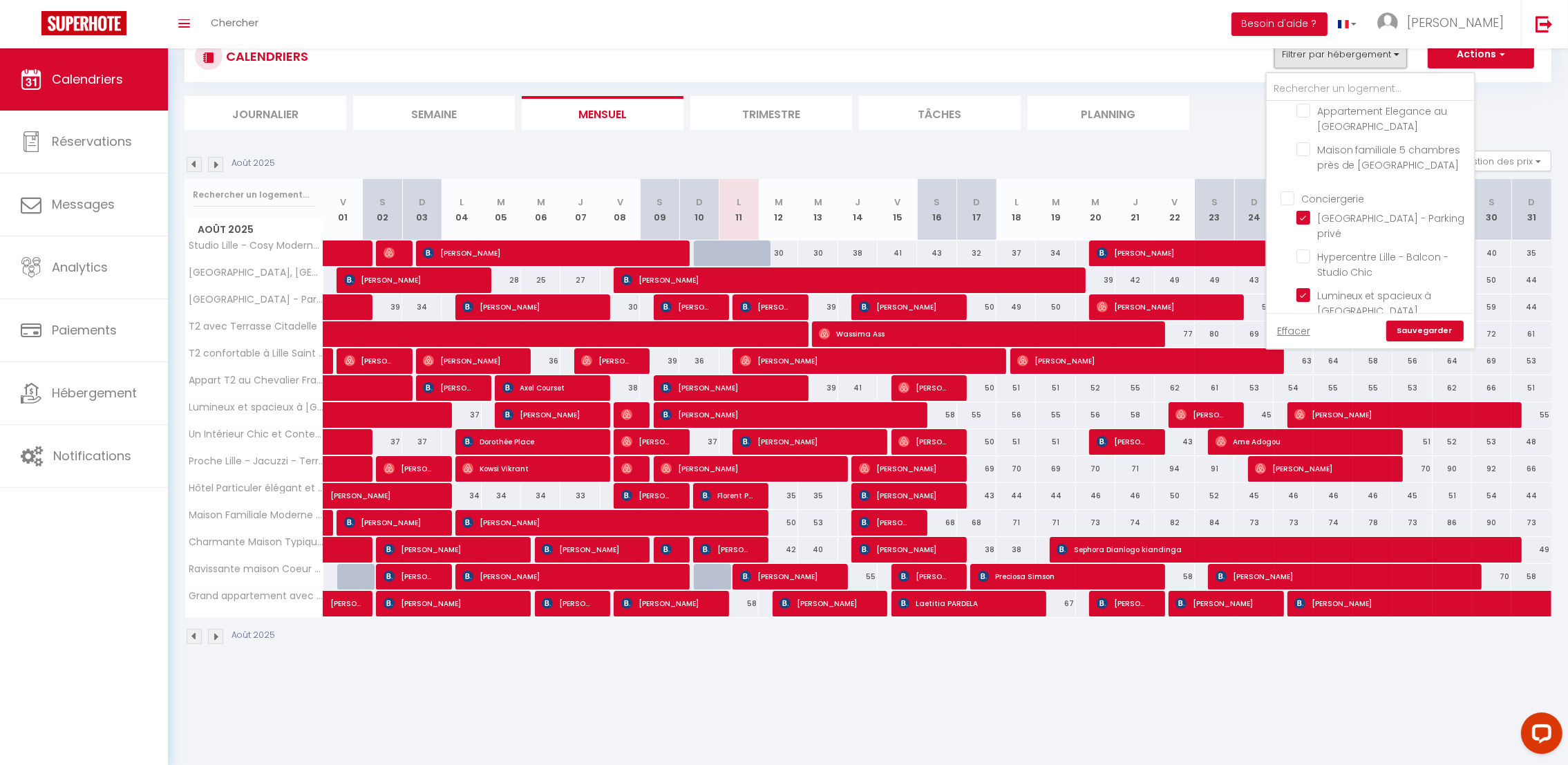
scroll to position [1266, 0]
click at [1429, 328] on link "Sauvegarder" at bounding box center [1424, 331] width 77 height 21
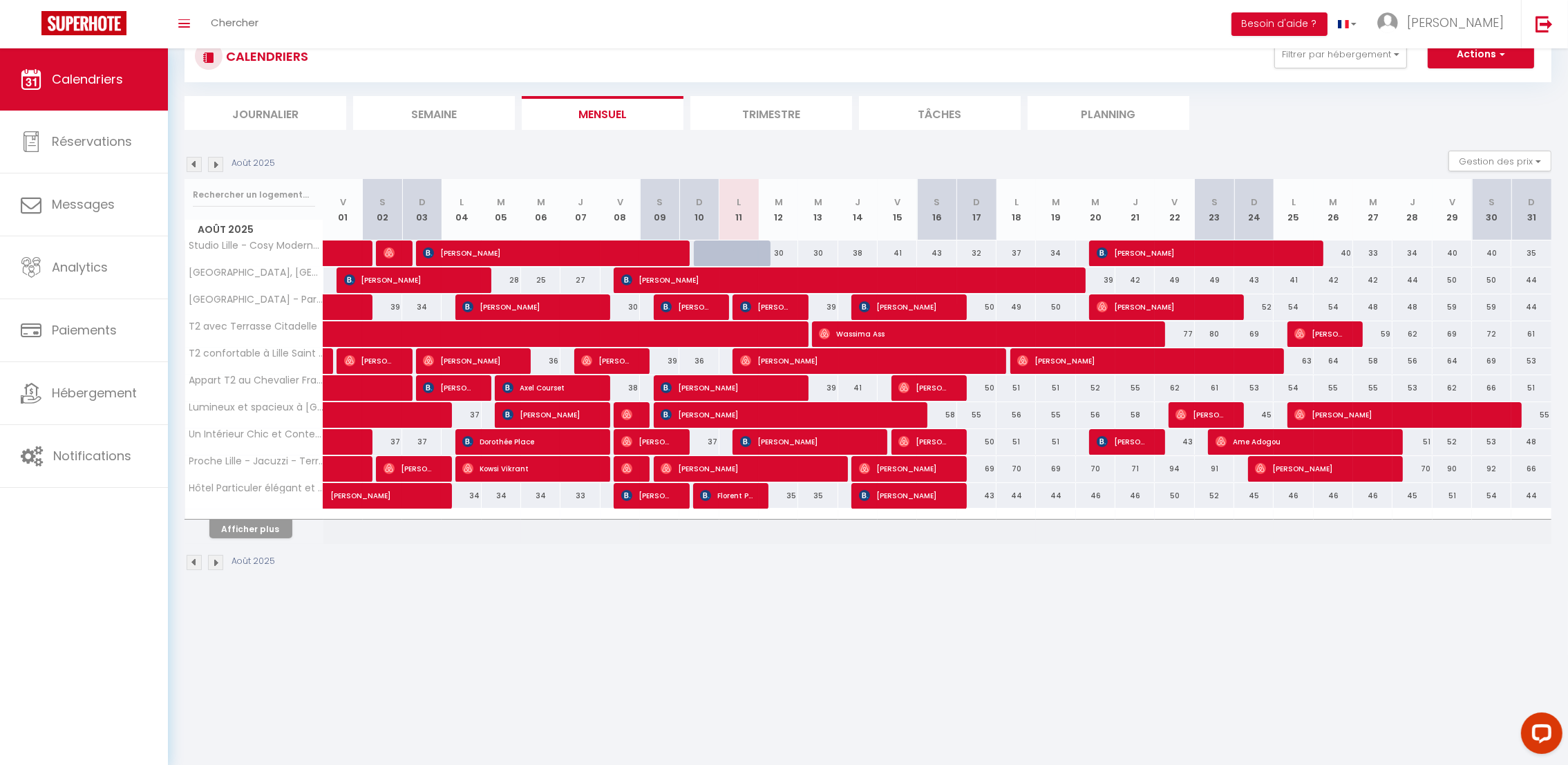
click at [271, 518] on div at bounding box center [254, 514] width 139 height 9
click at [271, 526] on button "Afficher plus" at bounding box center [251, 529] width 83 height 18
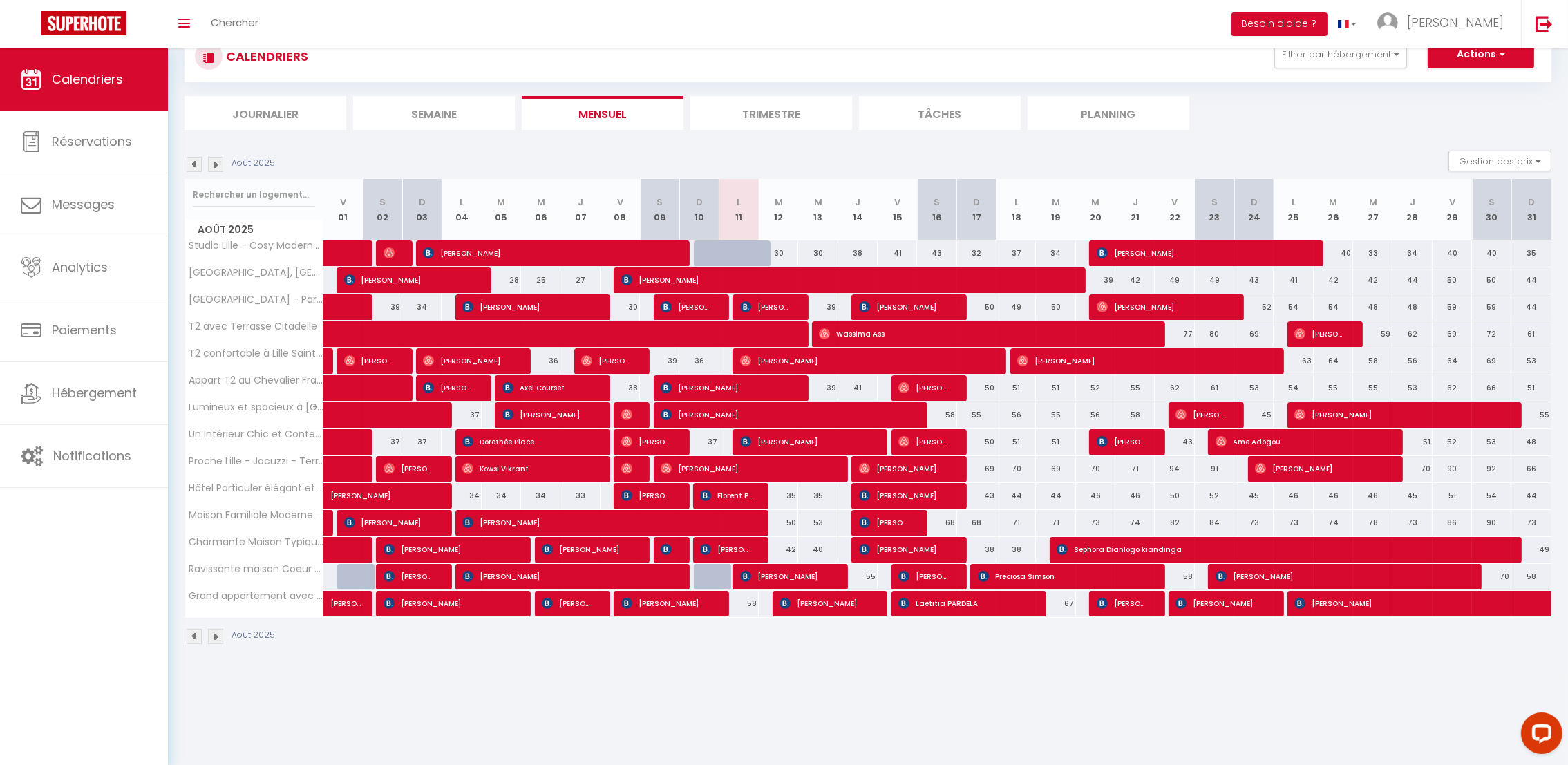
click at [797, 304] on div at bounding box center [778, 307] width 39 height 26
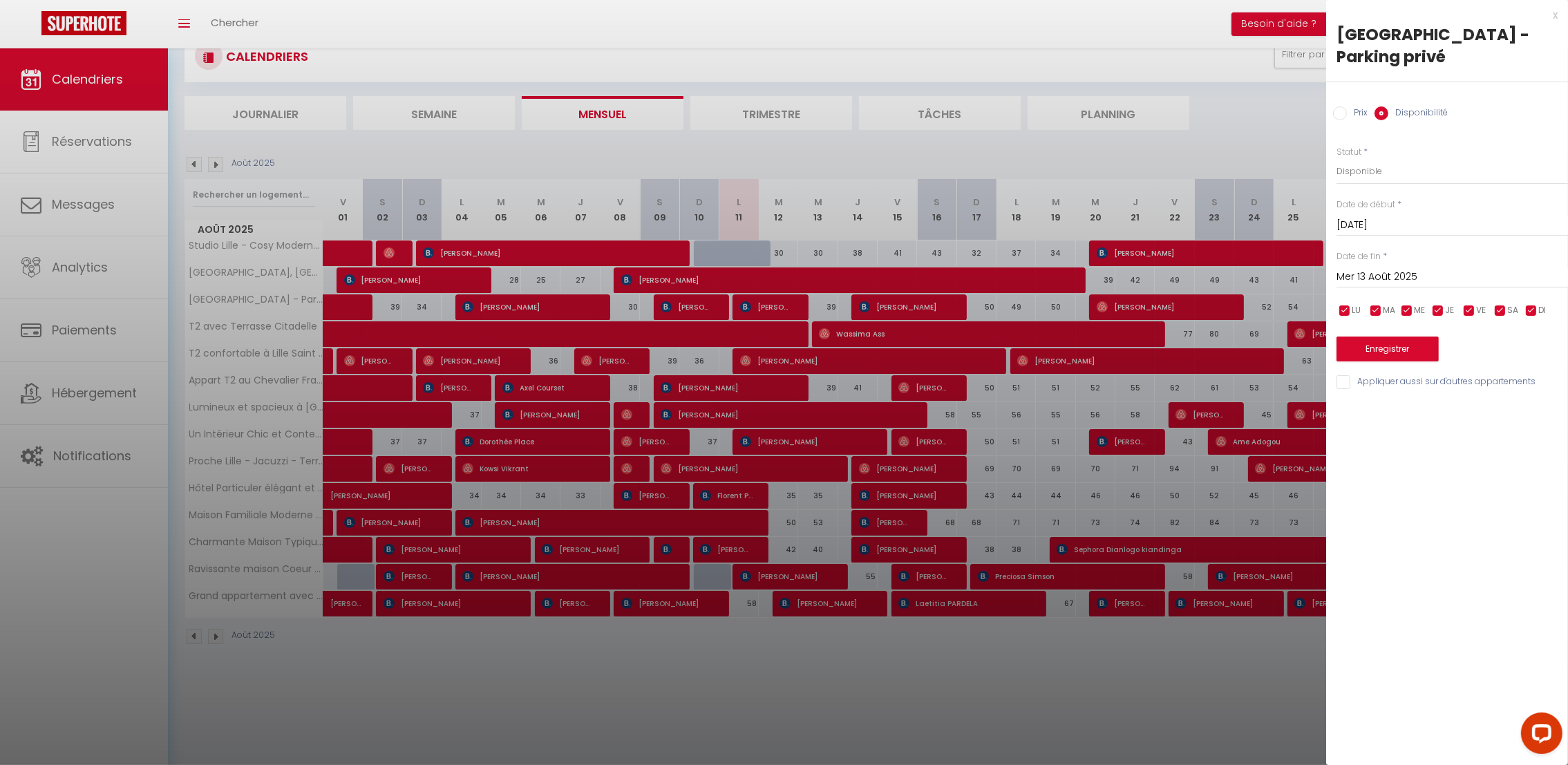
click at [780, 306] on div at bounding box center [784, 382] width 1568 height 765
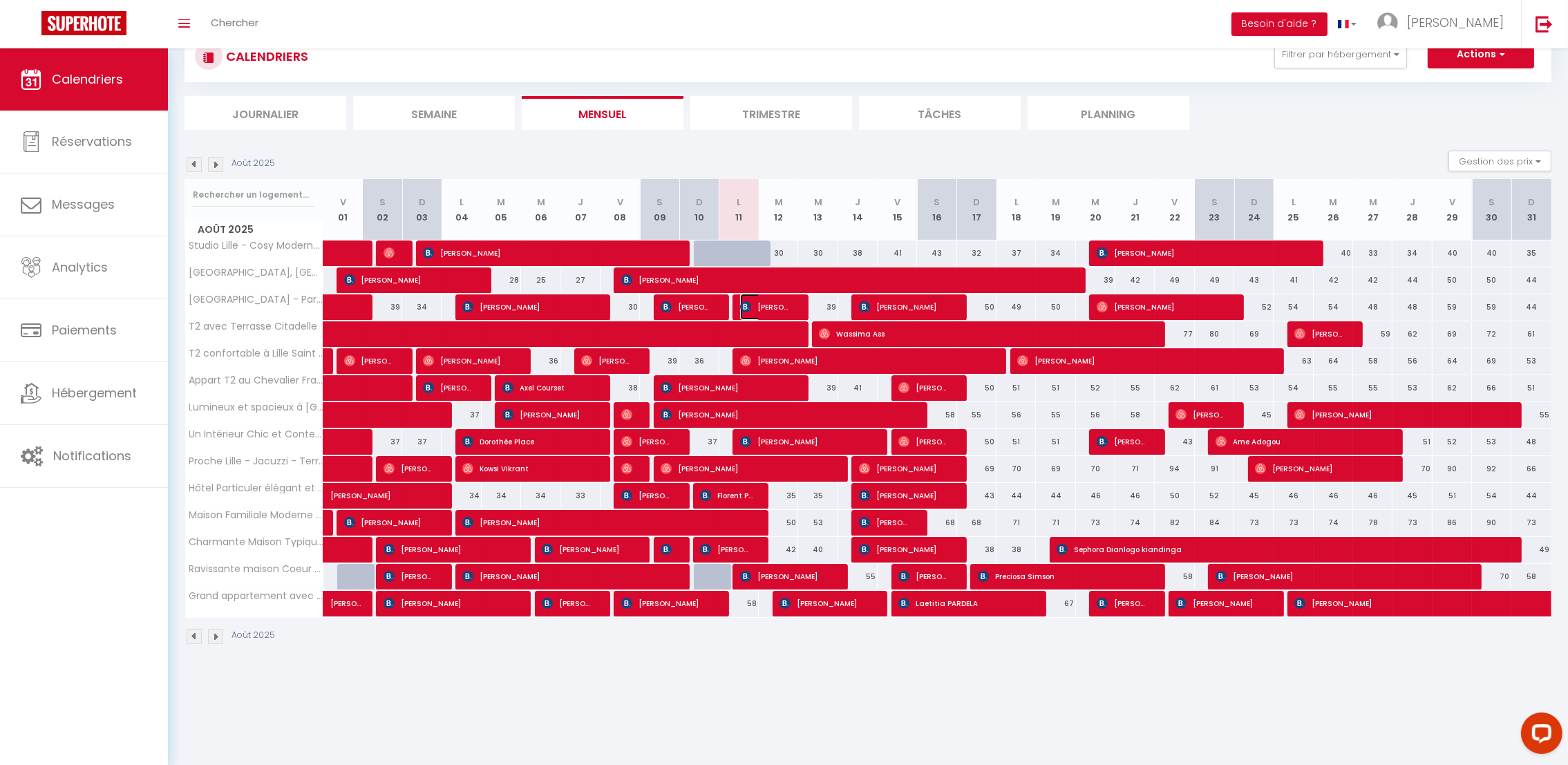
click at [761, 306] on span "[PERSON_NAME]" at bounding box center [767, 306] width 53 height 26
